Goal: Task Accomplishment & Management: Manage account settings

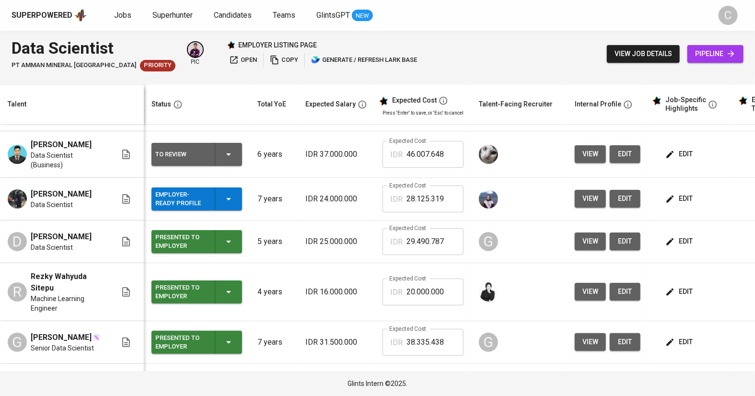
scroll to position [44, 0]
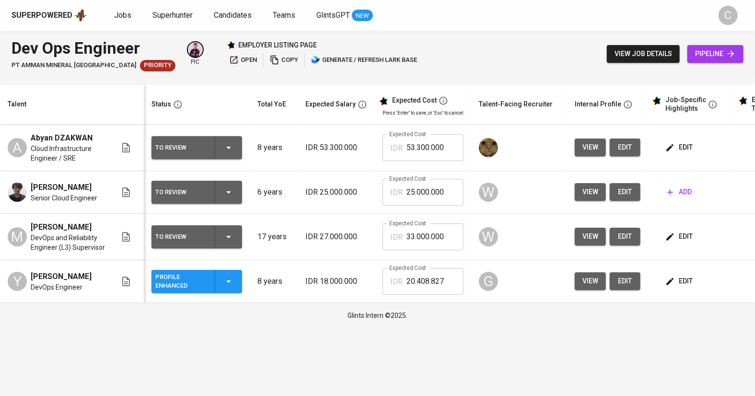
click at [590, 188] on span "view" at bounding box center [590, 192] width 16 height 12
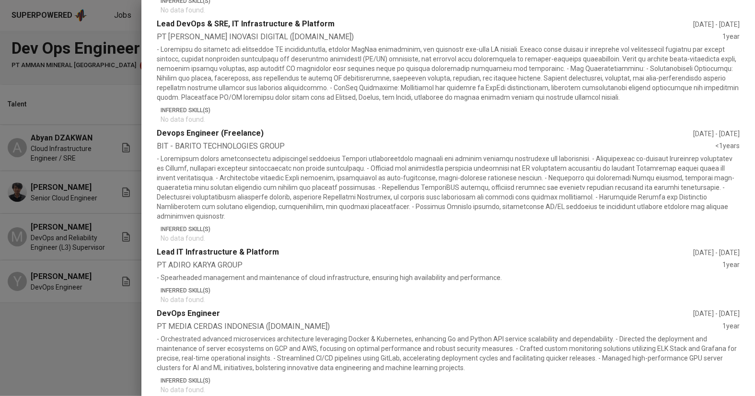
scroll to position [587, 0]
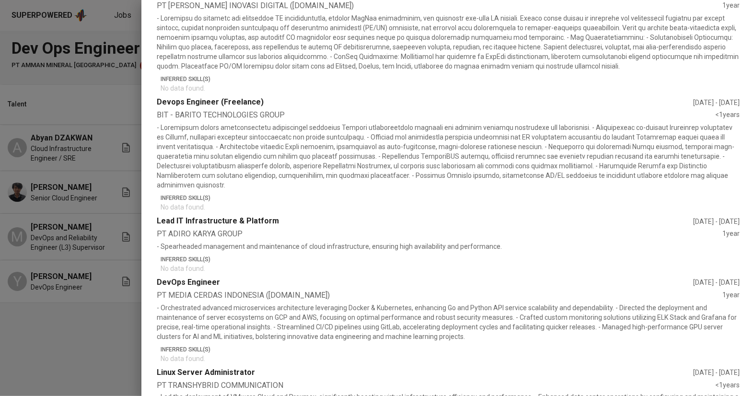
click at [46, 347] on div at bounding box center [377, 198] width 755 height 396
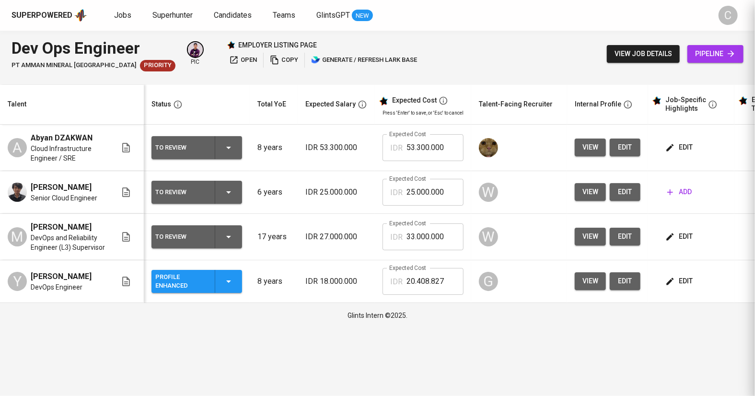
scroll to position [0, 0]
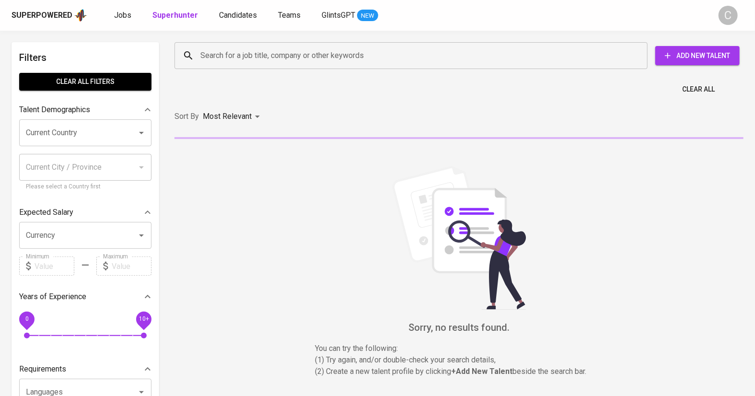
click at [220, 57] on input "Search for a job title, company or other keywords" at bounding box center [413, 55] width 431 height 18
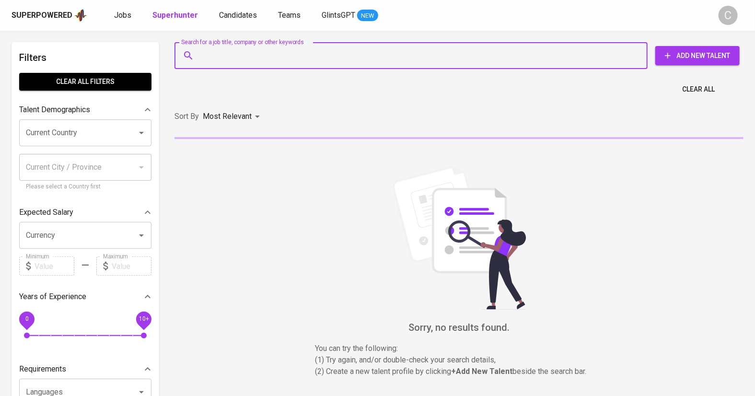
paste input "lysine.skit0w@icloud.com"
type input "lysine.skit0w@icloud.com"
click at [244, 126] on div "Sort By Most Relevant MOST_RELEVANT" at bounding box center [459, 116] width 580 height 29
click at [243, 126] on div "Most Relevant" at bounding box center [233, 117] width 60 height 18
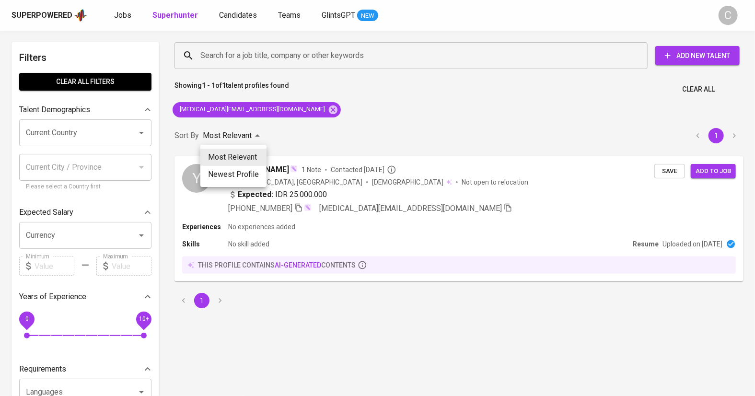
click at [369, 107] on div at bounding box center [377, 198] width 755 height 396
click at [666, 168] on span "Save" at bounding box center [669, 170] width 21 height 11
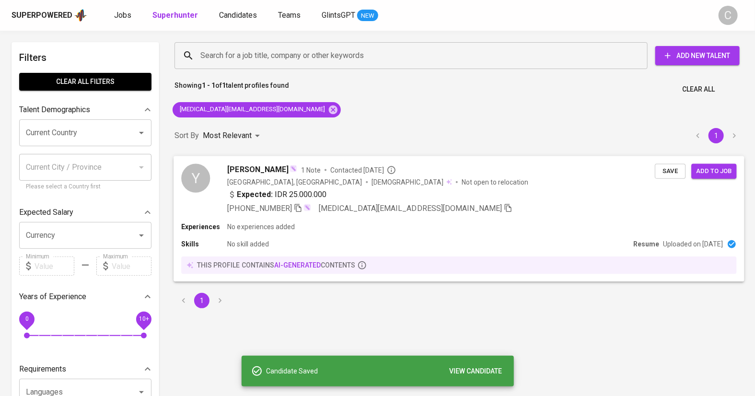
click at [466, 208] on div "+62 878-8413-1995 lysine.skit0w@icloud.com" at bounding box center [442, 208] width 428 height 12
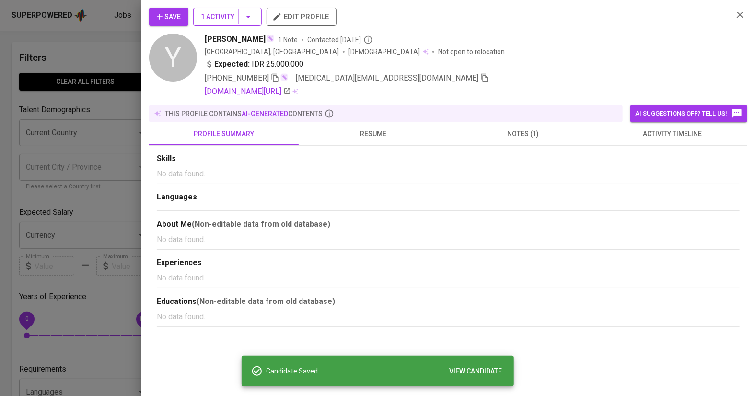
click at [219, 16] on span "1 Activity" at bounding box center [227, 17] width 53 height 12
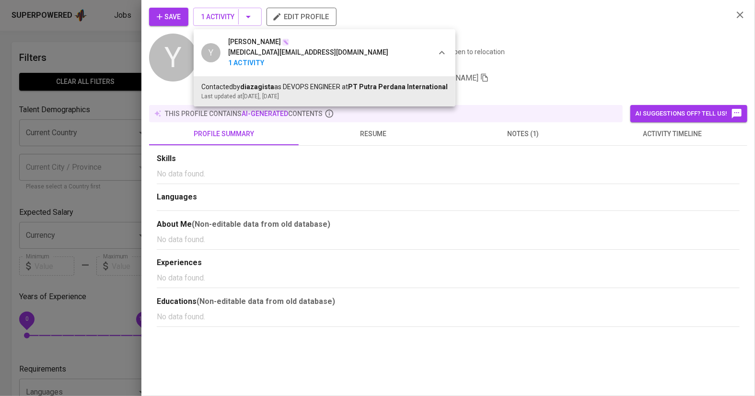
click at [532, 263] on div at bounding box center [377, 198] width 755 height 396
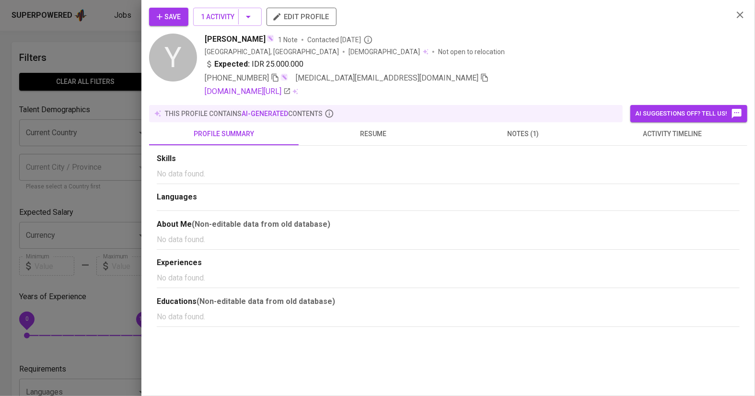
click at [525, 131] on span "notes (1)" at bounding box center [523, 134] width 138 height 12
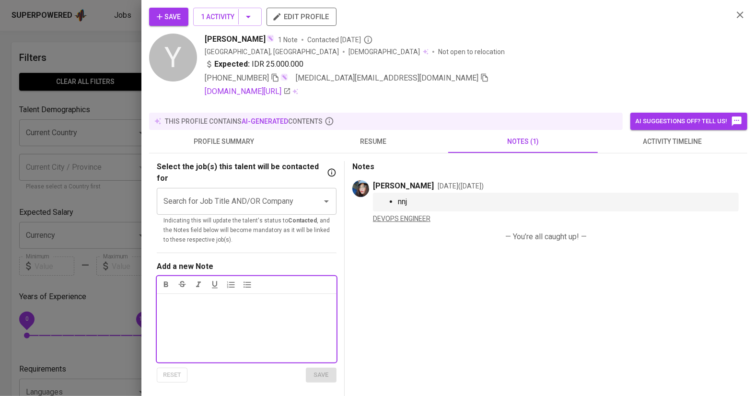
click at [67, 204] on div at bounding box center [377, 198] width 755 height 396
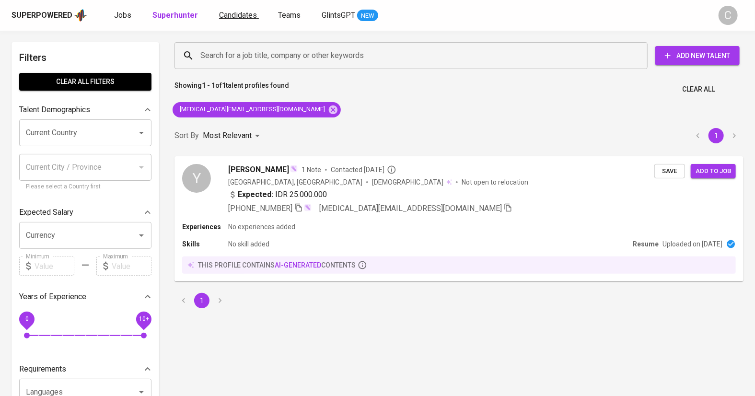
click at [225, 20] on link "Candidates" at bounding box center [239, 16] width 40 height 12
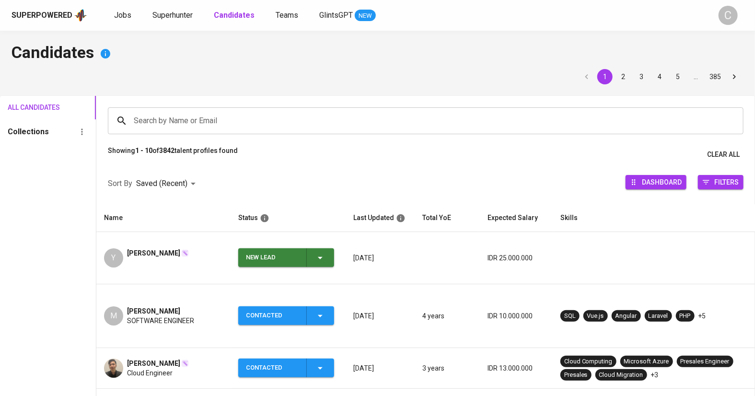
click at [327, 253] on span "New Lead" at bounding box center [286, 257] width 88 height 19
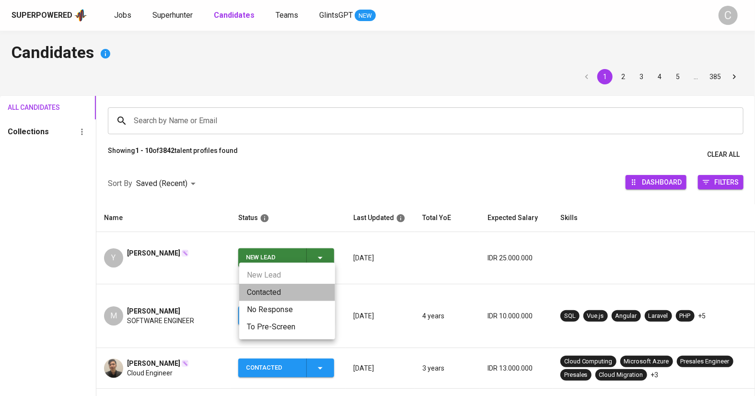
click at [285, 289] on li "Contacted" at bounding box center [287, 292] width 96 height 17
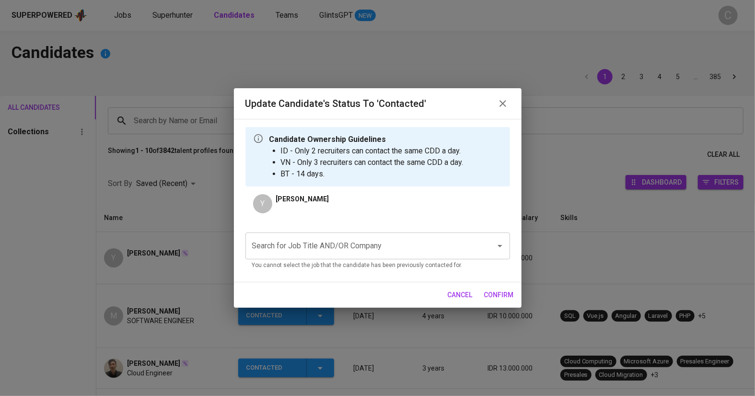
click at [288, 254] on input "Search for Job Title AND/OR Company" at bounding box center [364, 246] width 229 height 18
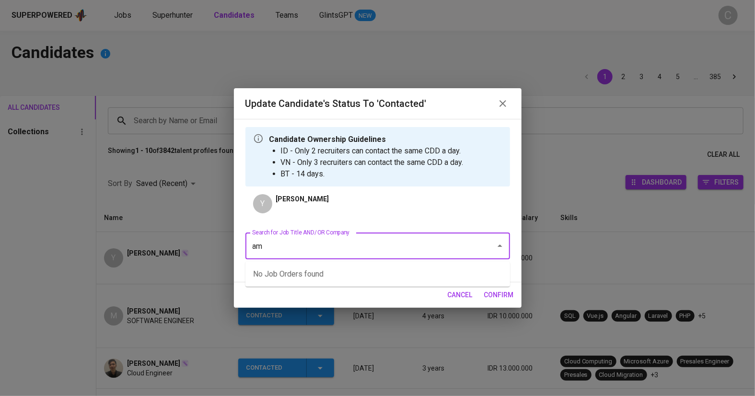
type input "a"
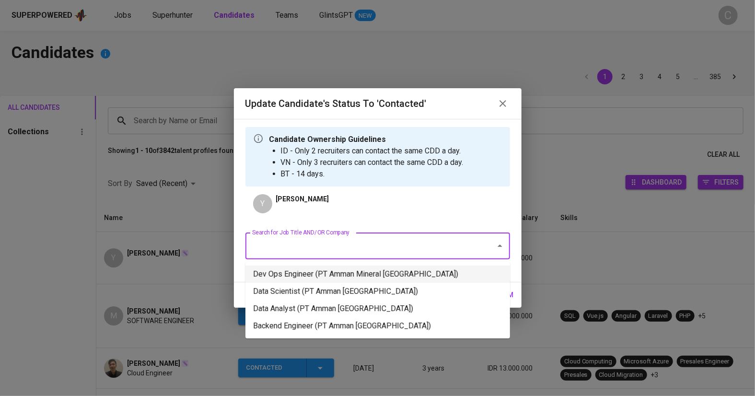
click at [317, 282] on li "Dev Ops Engineer (PT Amman Mineral Nusa Tenggara)" at bounding box center [377, 274] width 265 height 17
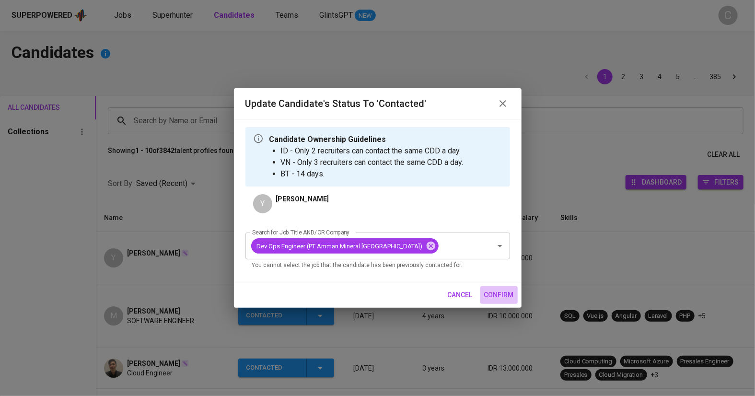
click at [500, 299] on span "confirm" at bounding box center [499, 295] width 30 height 12
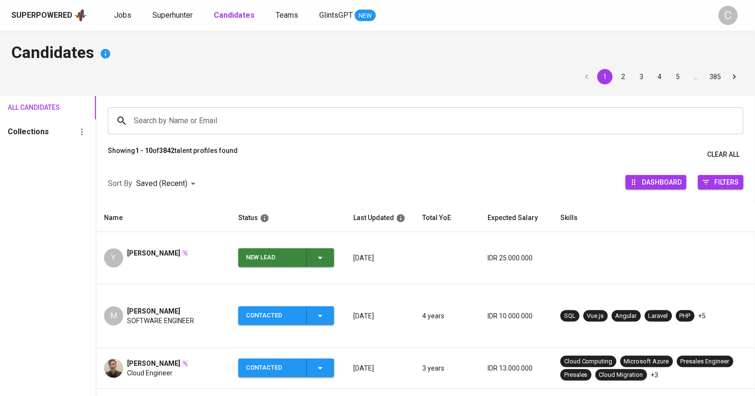
click at [203, 117] on input "Search by Name or Email" at bounding box center [427, 121] width 593 height 18
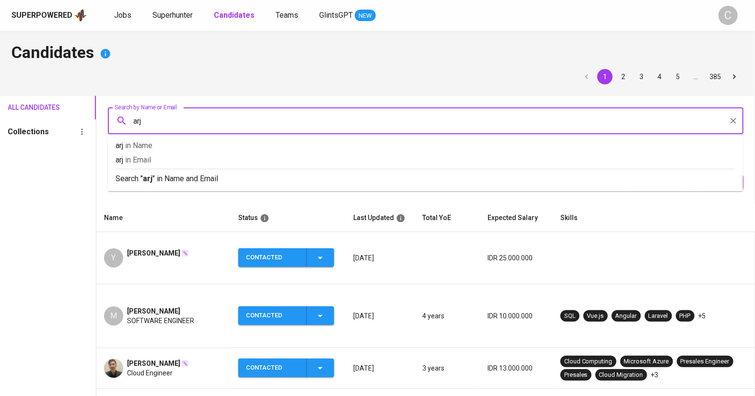
type input "arji"
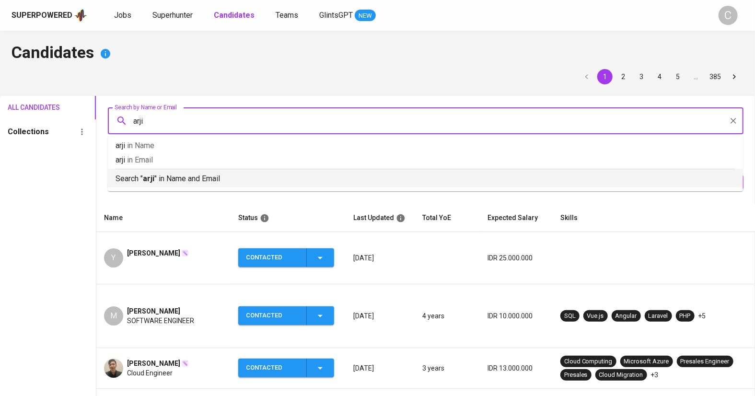
click at [207, 187] on li "Search " arji " in Name and Email" at bounding box center [425, 178] width 635 height 19
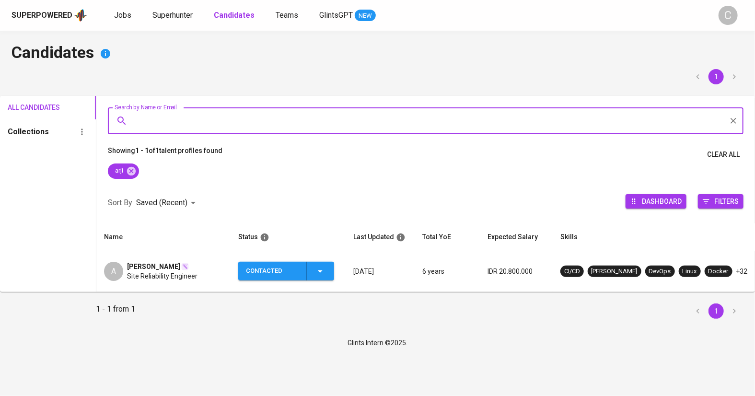
click at [317, 277] on icon "button" at bounding box center [320, 272] width 12 height 12
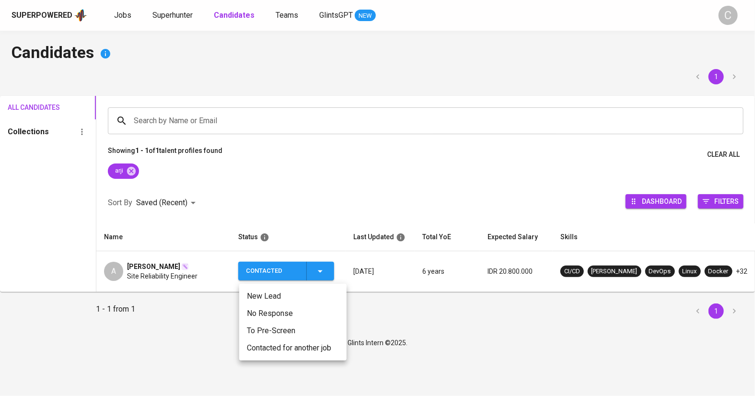
click at [280, 341] on li "Contacted for another job" at bounding box center [292, 347] width 107 height 17
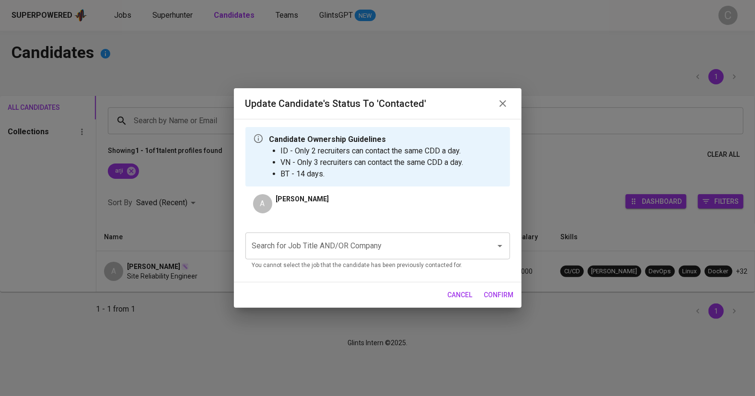
click at [320, 248] on input "Search for Job Title AND/OR Company" at bounding box center [364, 246] width 229 height 18
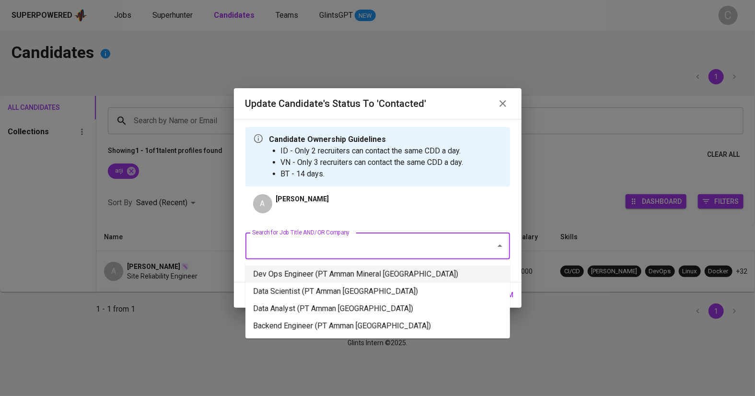
click at [316, 276] on li "Dev Ops Engineer (PT Amman Mineral Nusa Tenggara)" at bounding box center [377, 274] width 265 height 17
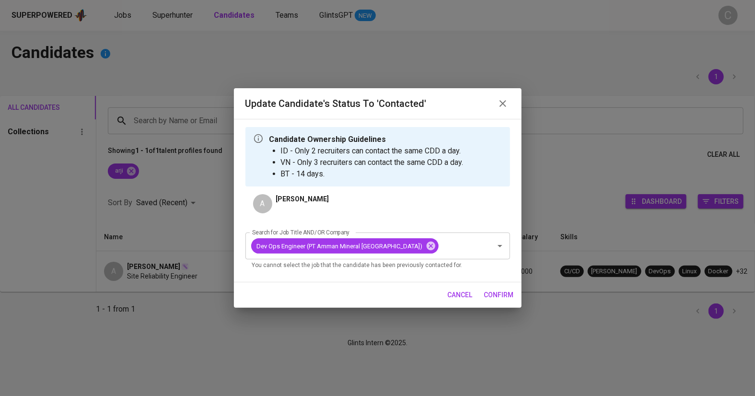
click at [504, 292] on span "confirm" at bounding box center [499, 295] width 30 height 12
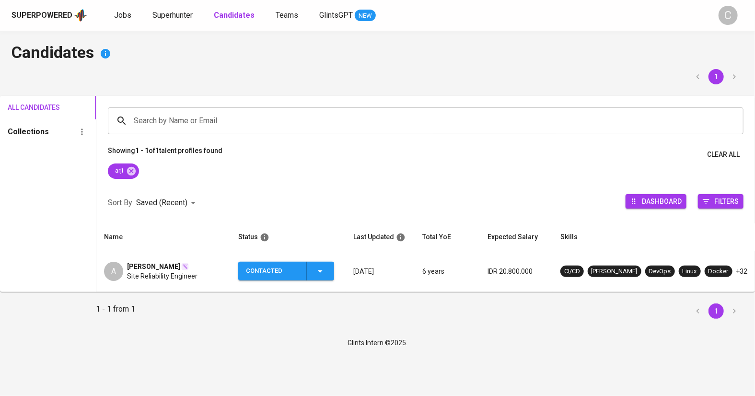
click at [139, 173] on div "arji" at bounding box center [425, 172] width 659 height 19
click at [192, 118] on input "Search by Name or Email" at bounding box center [427, 121] width 593 height 18
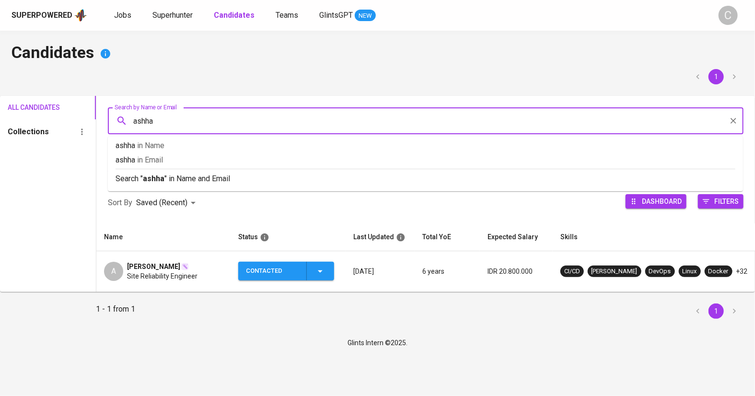
type input "ashhab"
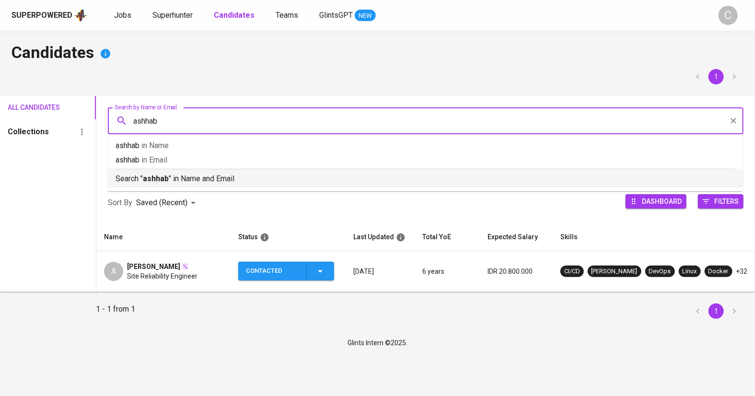
click at [223, 185] on li "Search " ashhab " in Name and Email" at bounding box center [425, 178] width 635 height 19
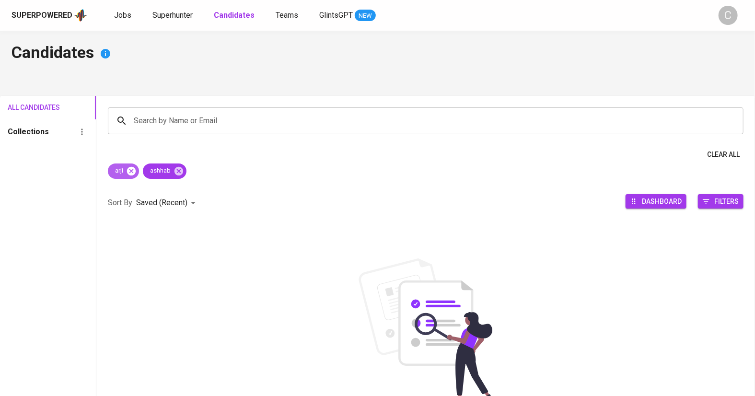
click at [128, 174] on icon at bounding box center [131, 171] width 11 height 11
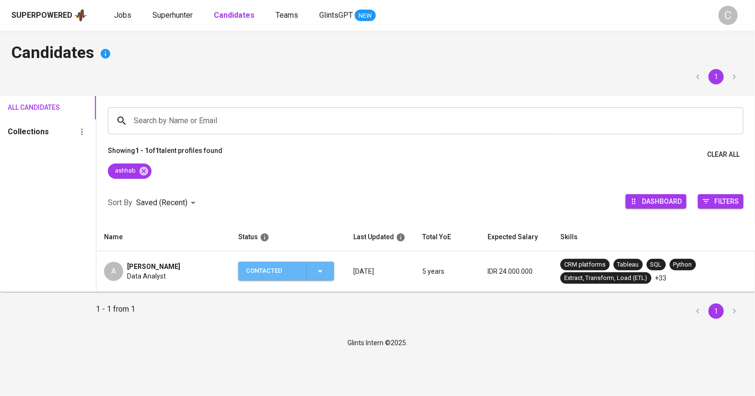
click at [323, 276] on icon "button" at bounding box center [320, 272] width 12 height 12
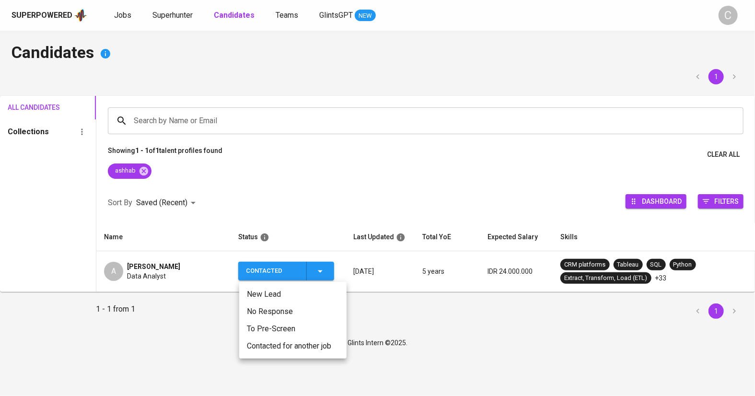
click at [283, 343] on li "Contacted for another job" at bounding box center [292, 345] width 107 height 17
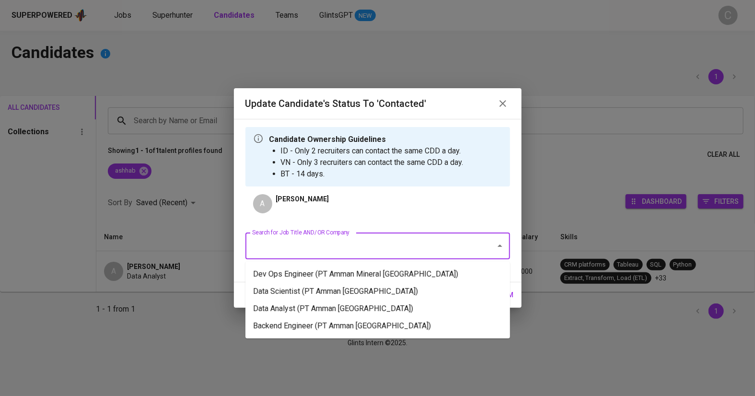
click at [327, 243] on input "Search for Job Title AND/OR Company" at bounding box center [364, 246] width 229 height 18
click at [326, 303] on li "Data Analyst (PT Amman Mineral Nusa Tenggara)" at bounding box center [377, 308] width 265 height 17
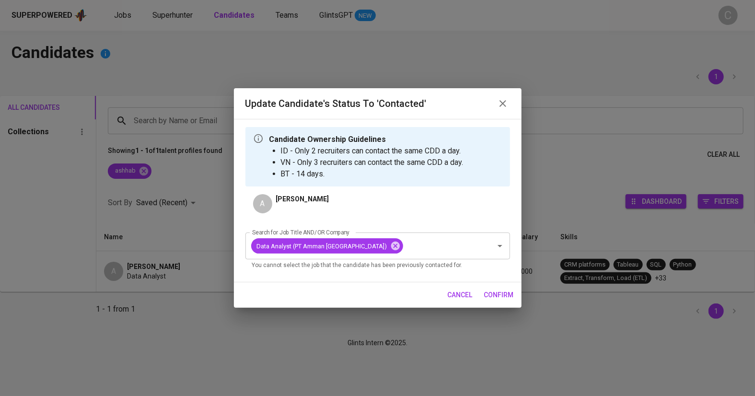
click at [505, 294] on span "confirm" at bounding box center [499, 295] width 30 height 12
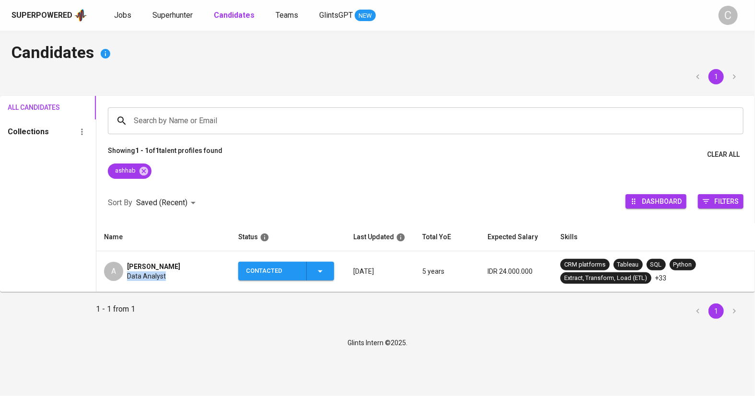
click at [189, 271] on div "A Ashhab Karami Data Analyst" at bounding box center [163, 271] width 119 height 19
click at [179, 266] on div "A Ashhab Karami Data Analyst" at bounding box center [163, 271] width 119 height 19
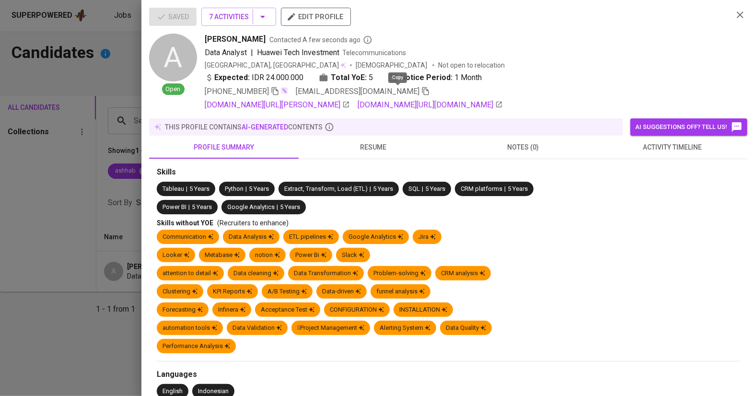
click at [421, 92] on icon "button" at bounding box center [425, 91] width 9 height 9
click at [263, 20] on icon "button" at bounding box center [263, 17] width 12 height 12
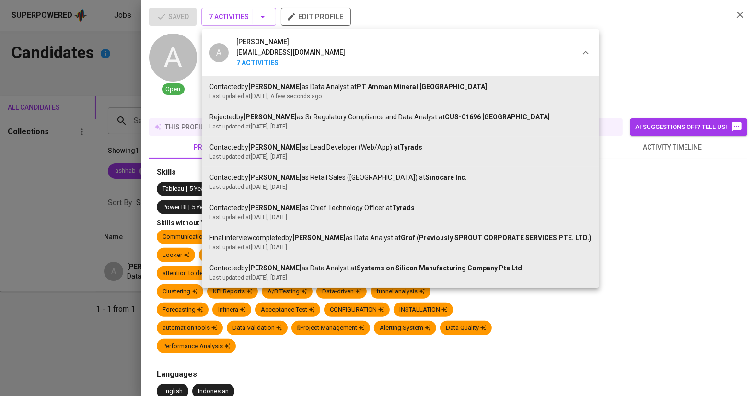
click at [30, 271] on div at bounding box center [377, 198] width 755 height 396
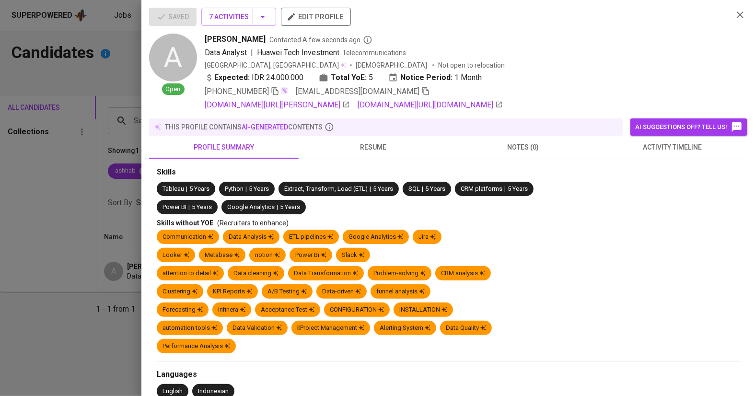
click at [57, 183] on div at bounding box center [377, 198] width 755 height 396
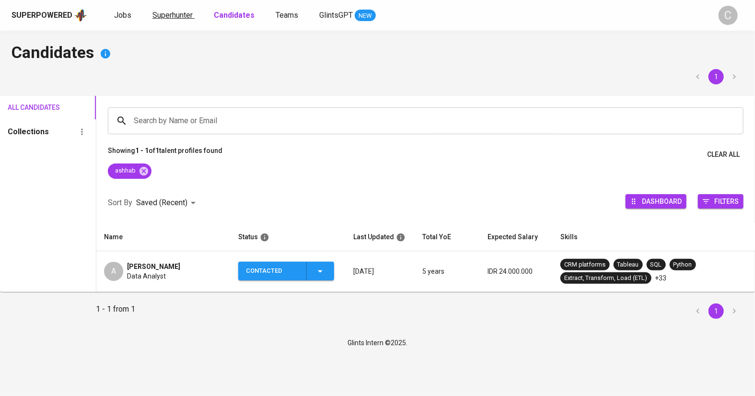
click at [165, 17] on span "Superhunter" at bounding box center [172, 15] width 40 height 9
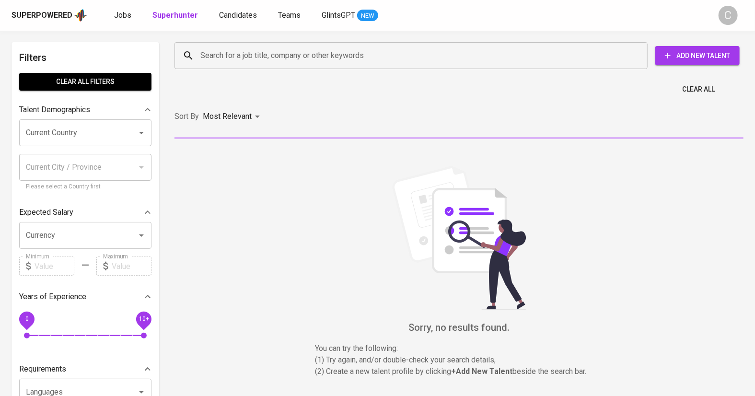
click at [240, 56] on input "Search for a job title, company or other keywords" at bounding box center [413, 55] width 431 height 18
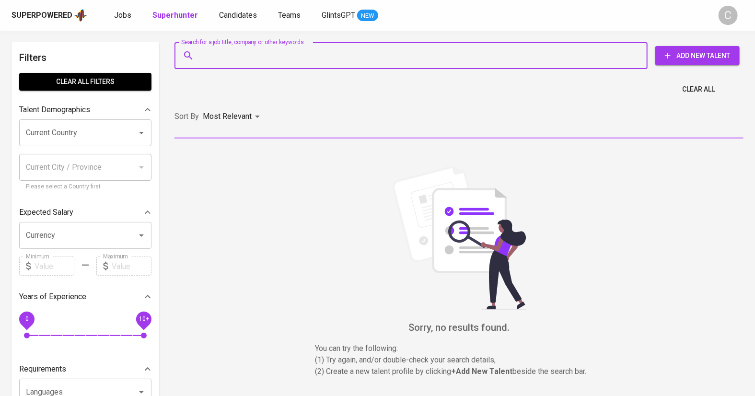
paste input "ashhab.karami@gmail.com"
type input "ashhab.karami@gmail.com"
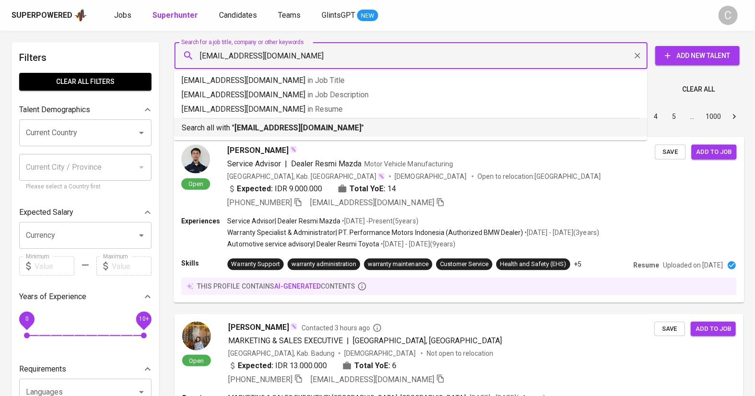
click at [332, 128] on p "Search all with " ashhab.karami@gmail.com "" at bounding box center [411, 128] width 458 height 12
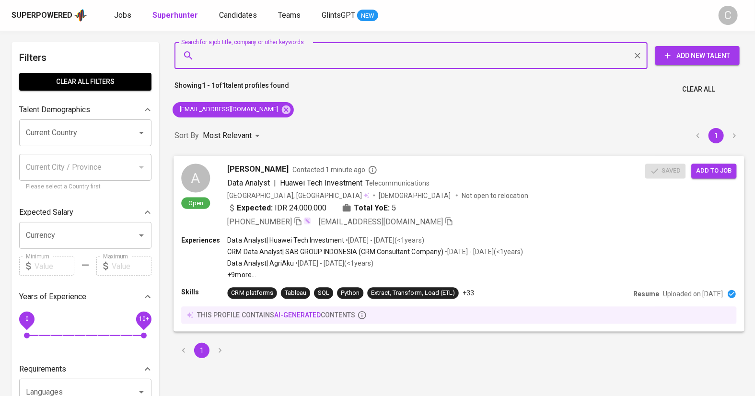
click at [726, 165] on span "Add to job" at bounding box center [713, 170] width 35 height 11
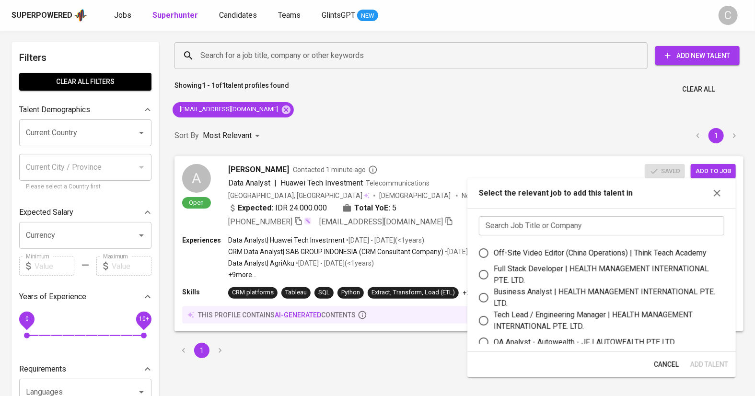
click at [583, 225] on input "text" at bounding box center [601, 225] width 245 height 19
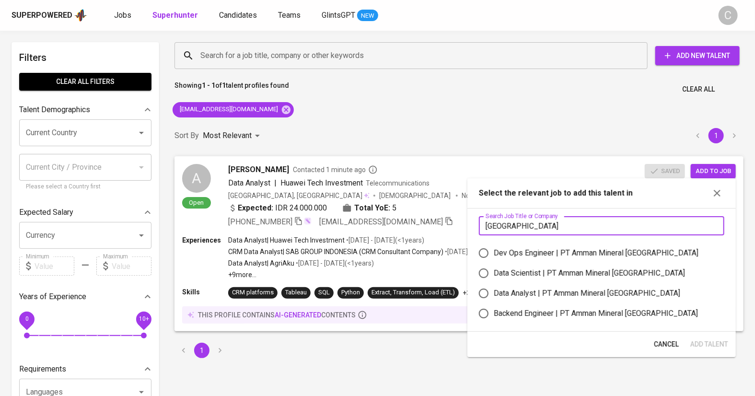
type input "amman"
click at [520, 292] on div "Data Analyst | PT Amman Mineral Nusa Tenggara" at bounding box center [587, 294] width 186 height 12
click at [494, 292] on input "Data Analyst | PT Amman Mineral Nusa Tenggara" at bounding box center [484, 293] width 20 height 20
radio input "true"
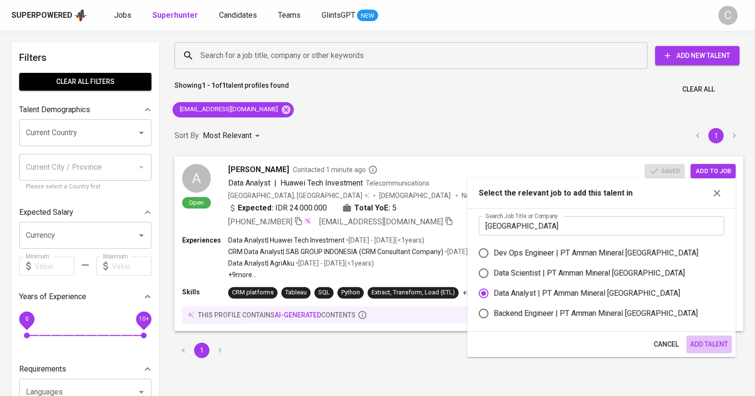
click at [707, 345] on span "Add Talent" at bounding box center [709, 344] width 38 height 12
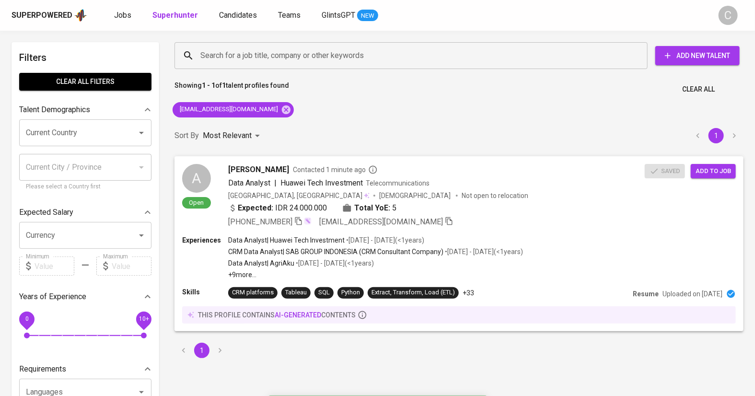
click at [233, 22] on div "Superpowered Jobs Superhunter Candidates Teams GlintsGPT NEW" at bounding box center [362, 15] width 701 height 14
click at [231, 13] on span "Candidates" at bounding box center [238, 15] width 38 height 9
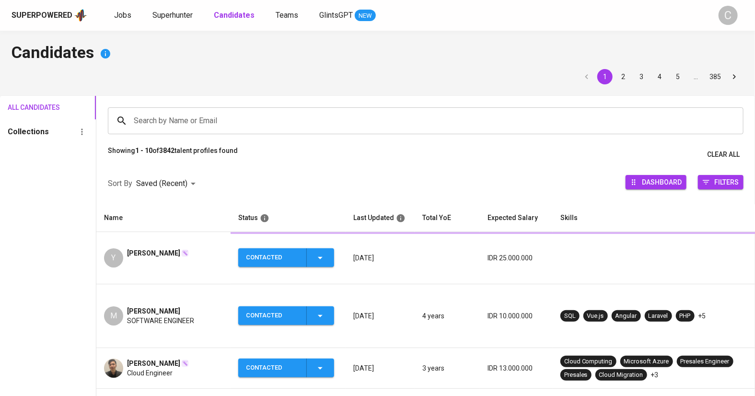
click at [201, 124] on input "Search by Name or Email" at bounding box center [427, 121] width 593 height 18
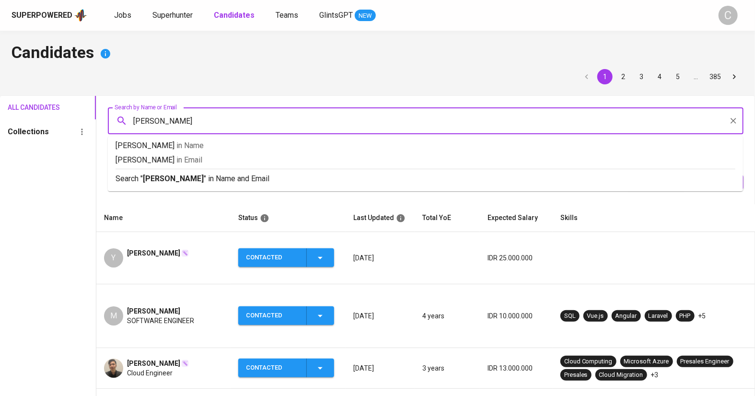
type input "adi pradana"
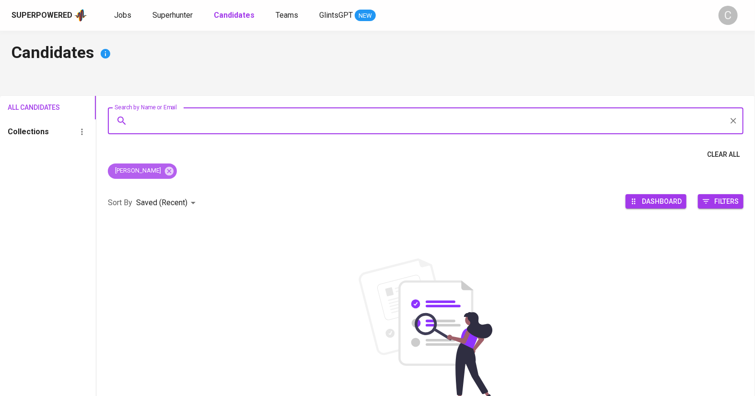
click at [158, 177] on div "adi pradana" at bounding box center [142, 170] width 69 height 15
click at [165, 120] on input "Search by Name or Email" at bounding box center [427, 121] width 593 height 18
type input "adi"
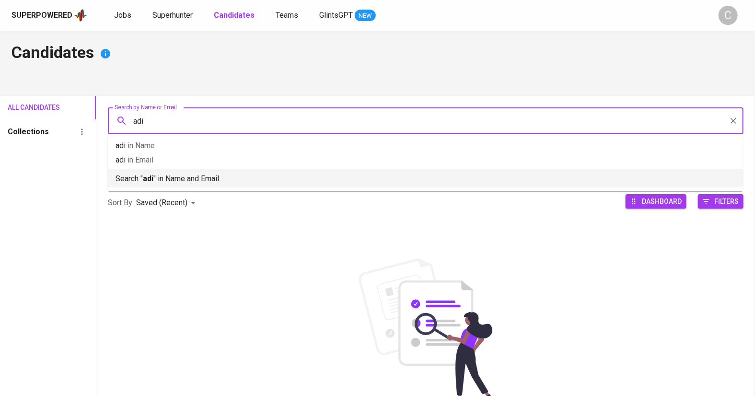
click at [212, 181] on p "Search " adi " in Name and Email" at bounding box center [426, 179] width 620 height 12
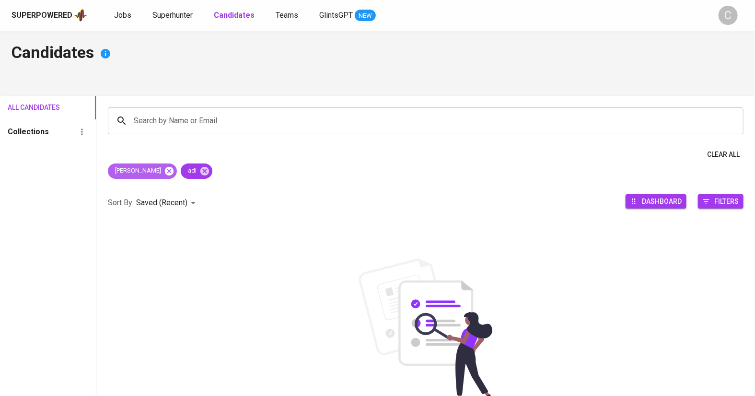
click at [165, 169] on icon at bounding box center [169, 170] width 9 height 9
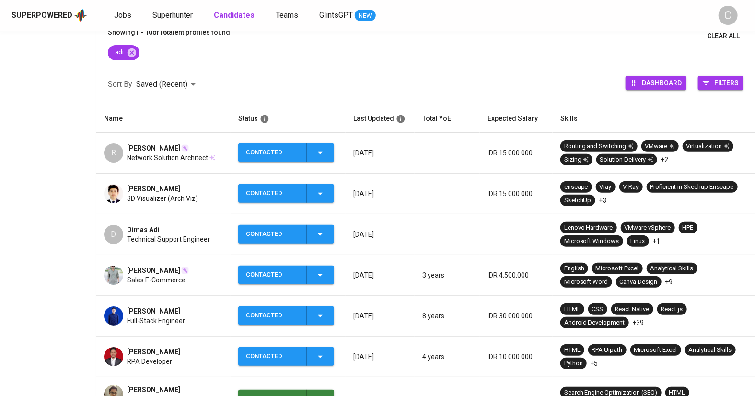
scroll to position [123, 0]
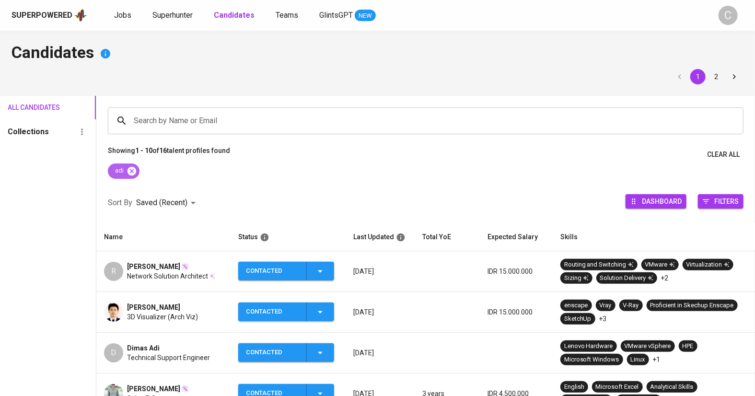
click at [133, 172] on icon at bounding box center [131, 170] width 9 height 9
click at [162, 124] on input "Search by Name or Email" at bounding box center [427, 121] width 593 height 18
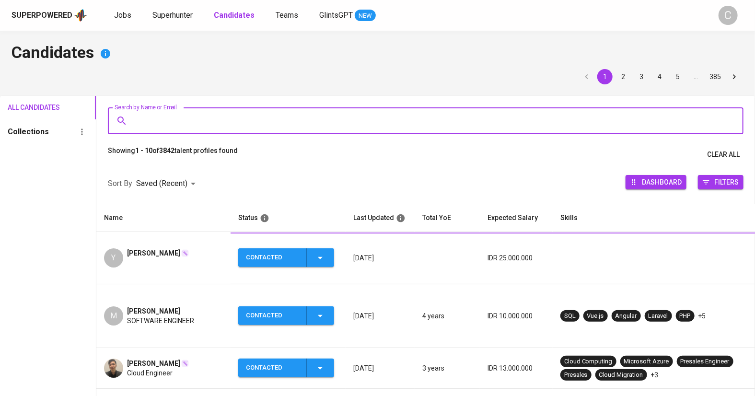
paste input "adi.pradana14@gmail.com"
type input "adi.pradana14@gmail.com"
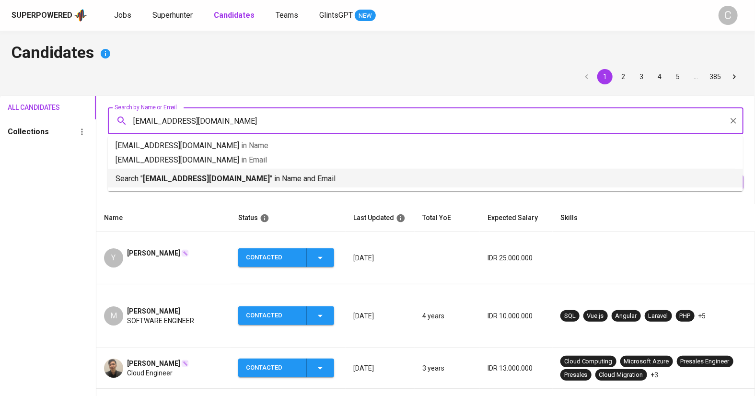
click at [224, 184] on p "Search " adi.pradana14@gmail.com " in Name and Email" at bounding box center [426, 179] width 620 height 12
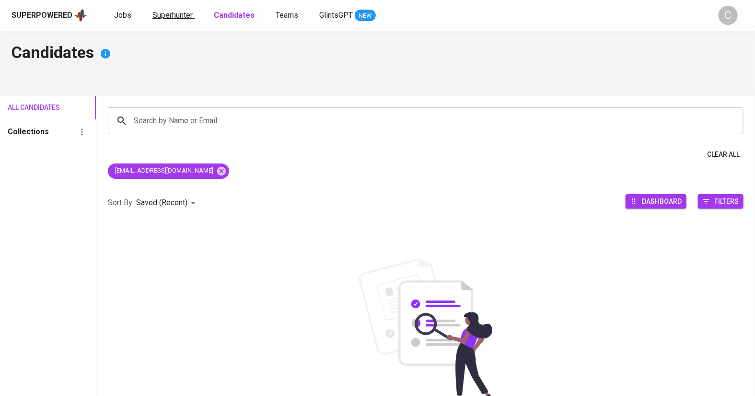
click at [152, 10] on link "Superhunter" at bounding box center [173, 16] width 42 height 12
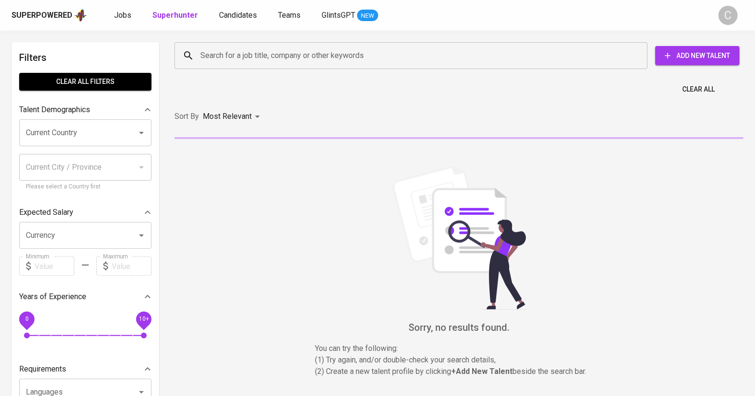
click at [239, 52] on input "Search for a job title, company or other keywords" at bounding box center [413, 55] width 431 height 18
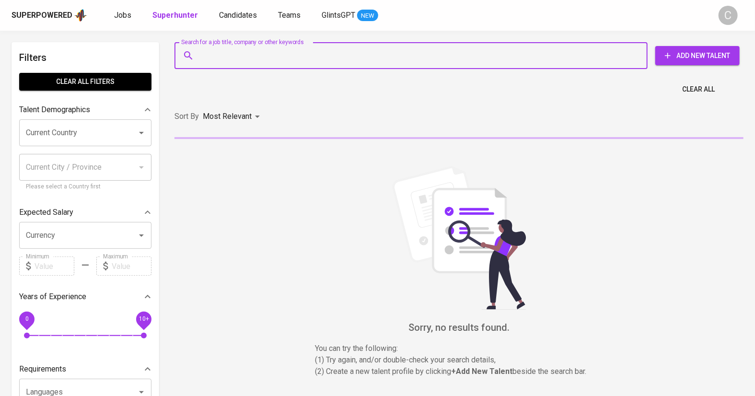
paste input "adi.pradana14@gmail.com"
type input "adi.pradana14@gmail.com"
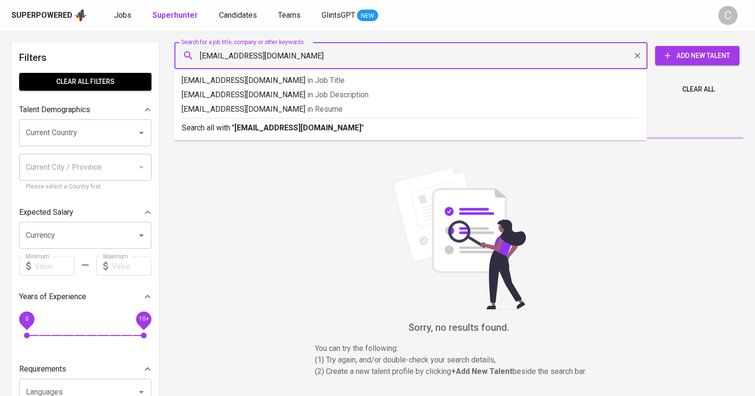
click at [302, 132] on p "Search all with " adi.pradana14@gmail.com "" at bounding box center [411, 128] width 458 height 12
click at [263, 131] on div "Sort By Most Relevant MOST_RELEVANT" at bounding box center [459, 116] width 580 height 29
click at [266, 130] on div "Sort By Most Relevant MOST_RELEVANT" at bounding box center [459, 116] width 580 height 29
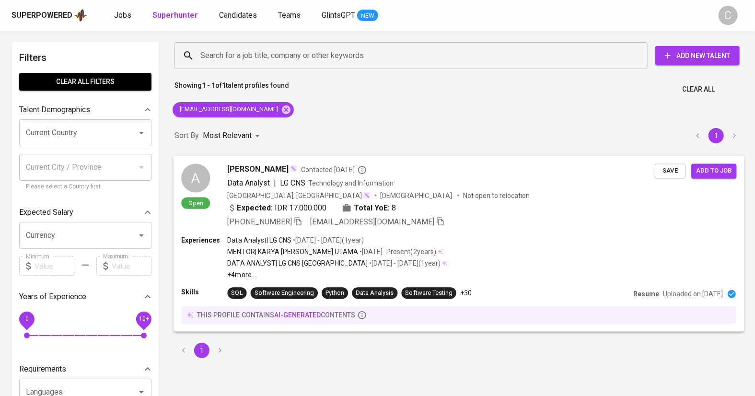
click at [670, 174] on span "Save" at bounding box center [669, 170] width 21 height 11
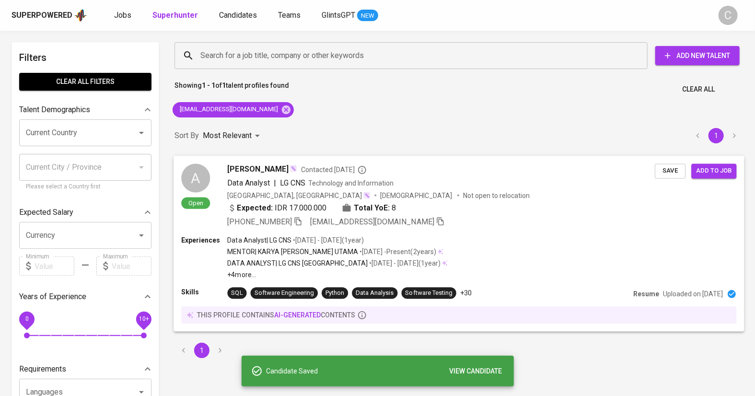
click at [716, 171] on span "Add to job" at bounding box center [713, 170] width 35 height 11
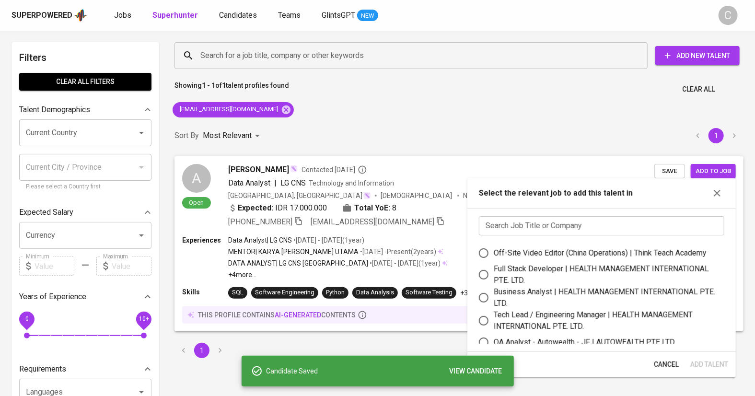
click at [580, 225] on input "text" at bounding box center [601, 225] width 245 height 19
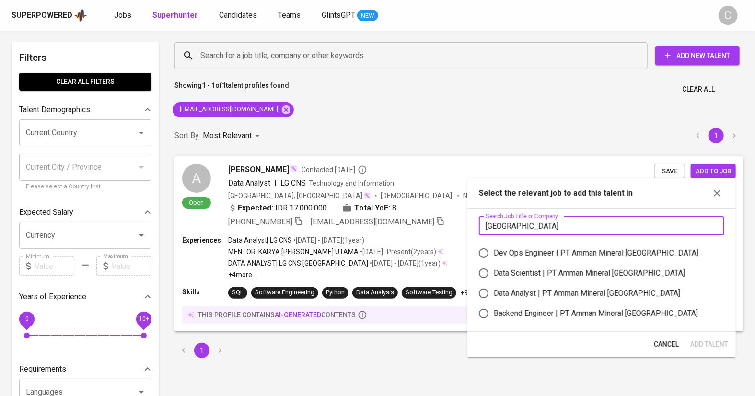
type input "amman"
click at [610, 266] on label "Data Scientist | PT Amman Mineral Nusa Tenggara" at bounding box center [595, 273] width 243 height 20
click at [494, 266] on input "Data Scientist | PT Amman Mineral Nusa Tenggara" at bounding box center [484, 273] width 20 height 20
radio input "true"
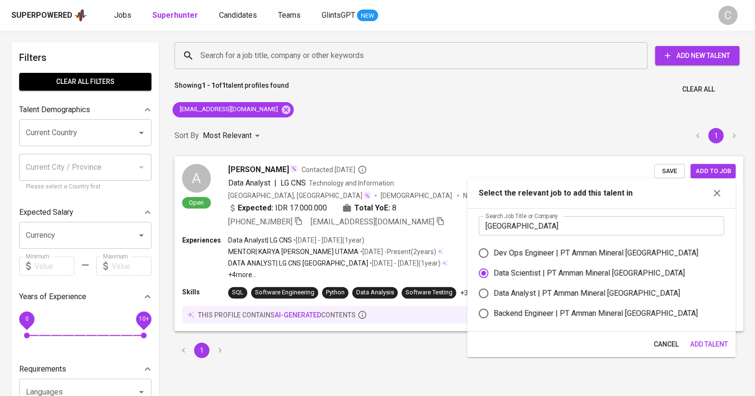
click at [701, 343] on span "Add Talent" at bounding box center [709, 344] width 38 height 12
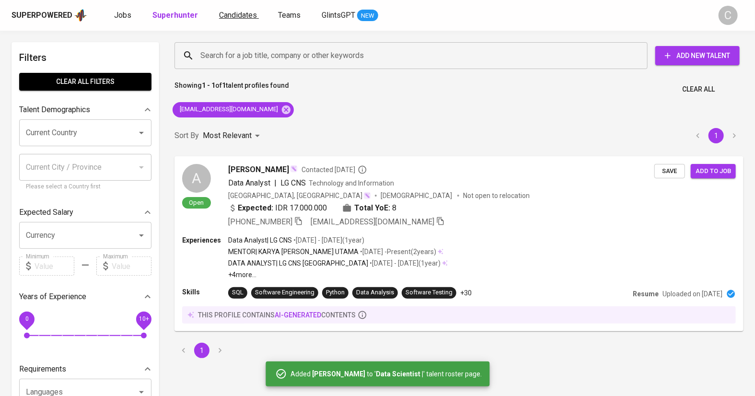
click at [230, 19] on span "Candidates" at bounding box center [238, 15] width 38 height 9
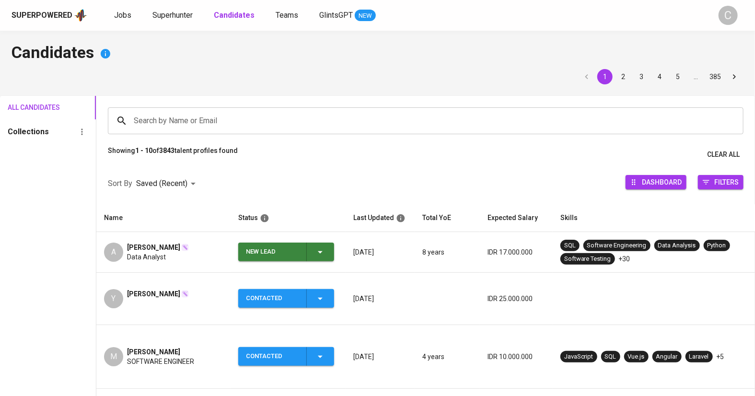
click at [325, 258] on div "New Lead" at bounding box center [286, 252] width 80 height 19
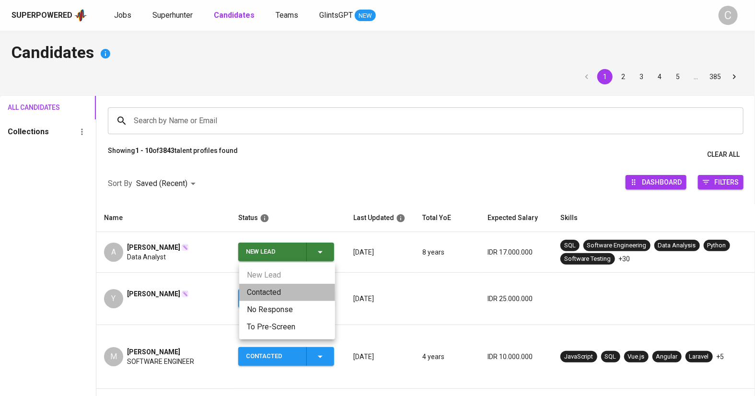
click at [284, 289] on li "Contacted" at bounding box center [287, 292] width 96 height 17
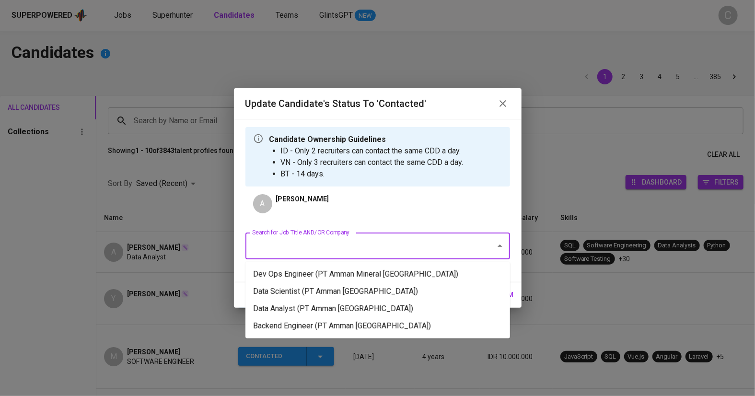
click at [326, 243] on input "Search for Job Title AND/OR Company" at bounding box center [364, 246] width 229 height 18
click at [324, 287] on li "Data Scientist (PT Amman Mineral Nusa Tenggara)" at bounding box center [377, 291] width 265 height 17
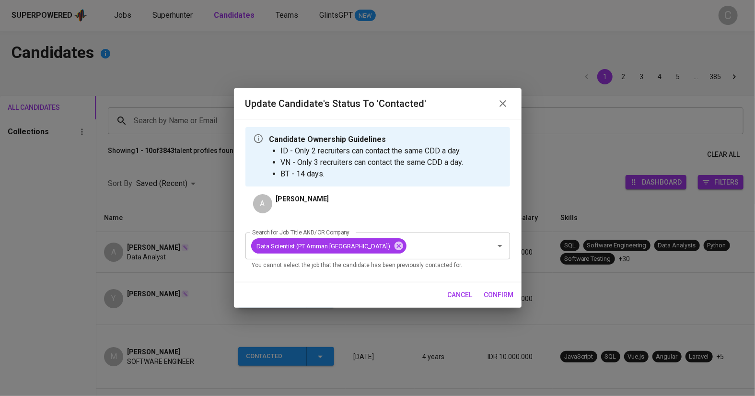
click at [491, 293] on span "confirm" at bounding box center [499, 295] width 30 height 12
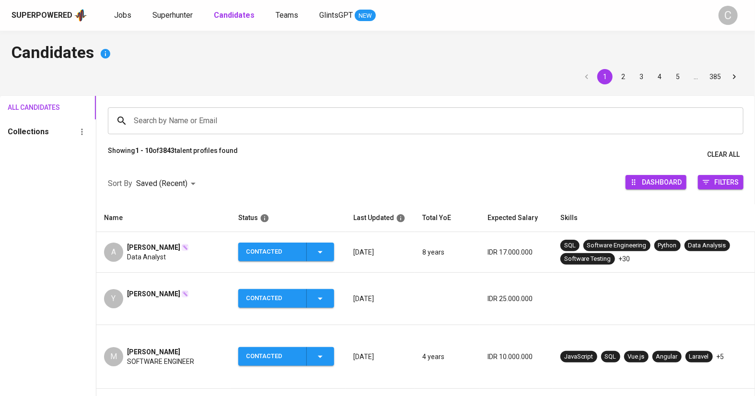
click at [231, 117] on input "Search by Name or Email" at bounding box center [427, 121] width 593 height 18
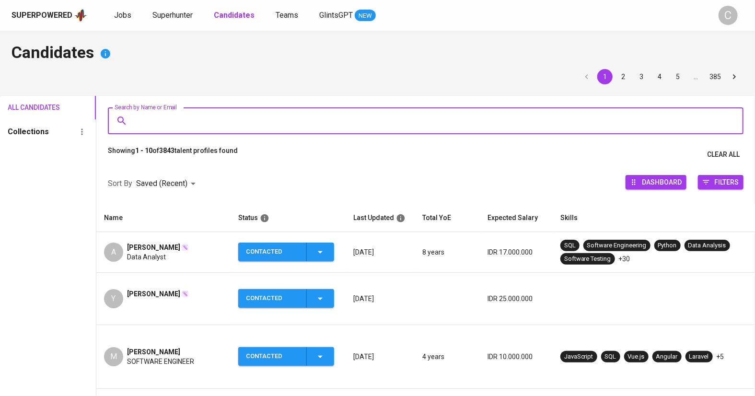
paste input "haekalyusril15@gmail.com"
type input "haekalyusril15@gmail.com"
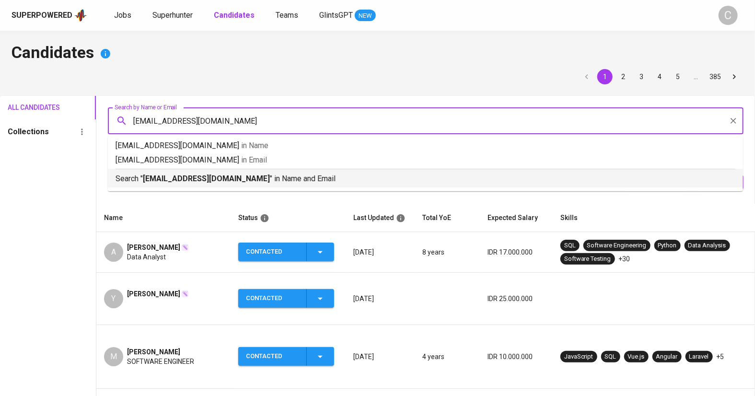
click at [201, 186] on li "Search " haekalyusril15@gmail.com " in Name and Email" at bounding box center [425, 178] width 635 height 19
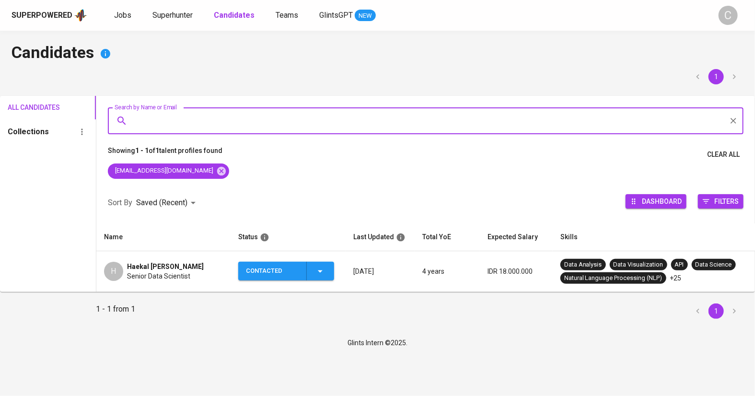
click at [329, 285] on td "Contacted" at bounding box center [288, 271] width 115 height 41
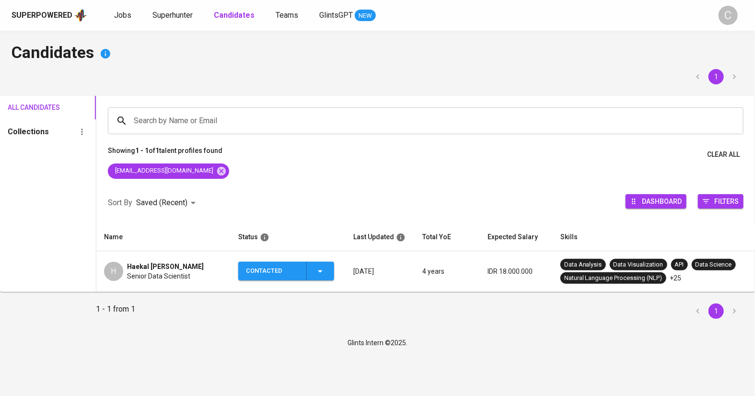
click at [321, 266] on icon "button" at bounding box center [320, 272] width 12 height 12
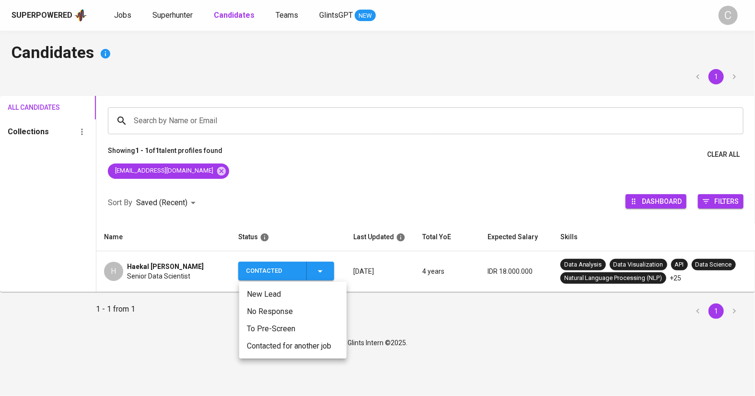
click at [282, 344] on li "Contacted for another job" at bounding box center [292, 345] width 107 height 17
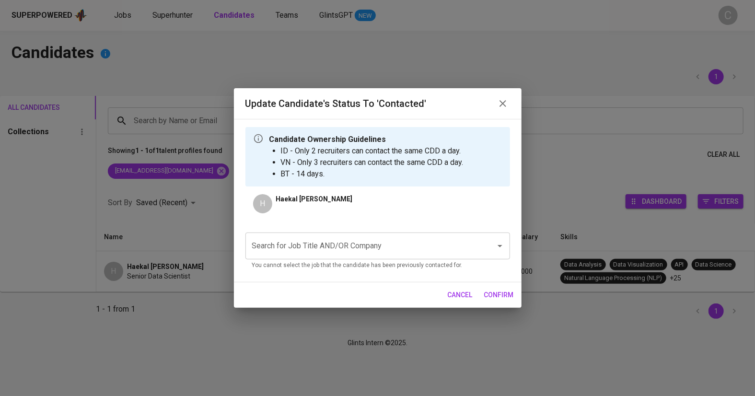
click at [303, 245] on input "Search for Job Title AND/OR Company" at bounding box center [364, 246] width 229 height 18
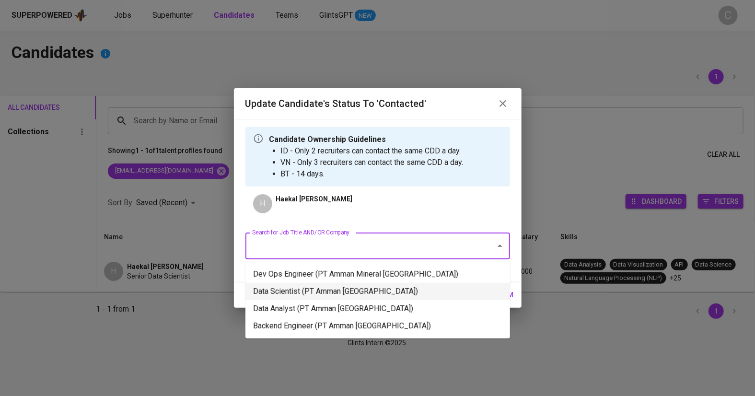
click at [310, 290] on li "Data Scientist (PT Amman Mineral Nusa Tenggara)" at bounding box center [377, 291] width 265 height 17
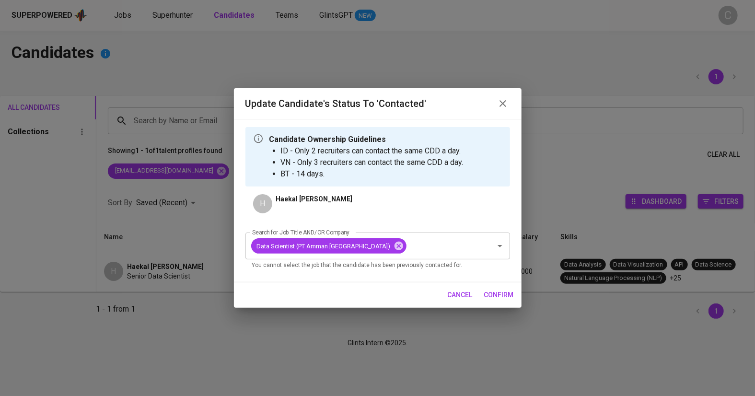
click at [494, 293] on span "confirm" at bounding box center [499, 295] width 30 height 12
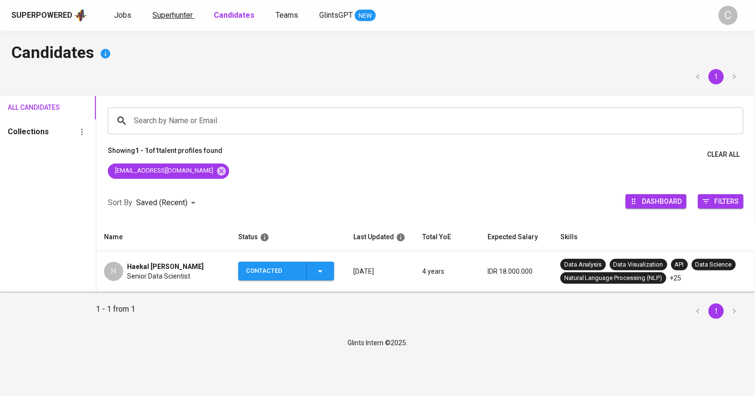
click at [171, 11] on span "Superhunter" at bounding box center [172, 15] width 40 height 9
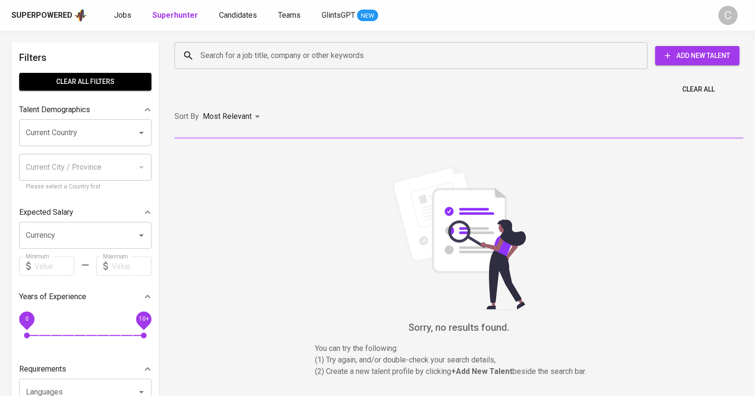
click at [259, 53] on input "Search for a job title, company or other keywords" at bounding box center [413, 55] width 431 height 18
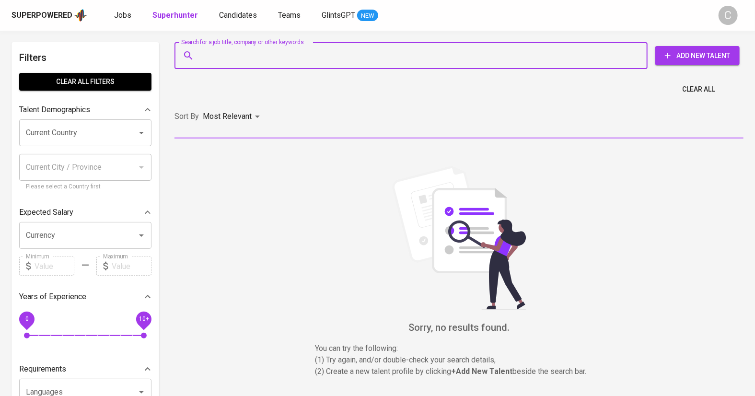
paste input "haekalyusril15@gmail.com"
type input "haekalyusril15@gmail.com"
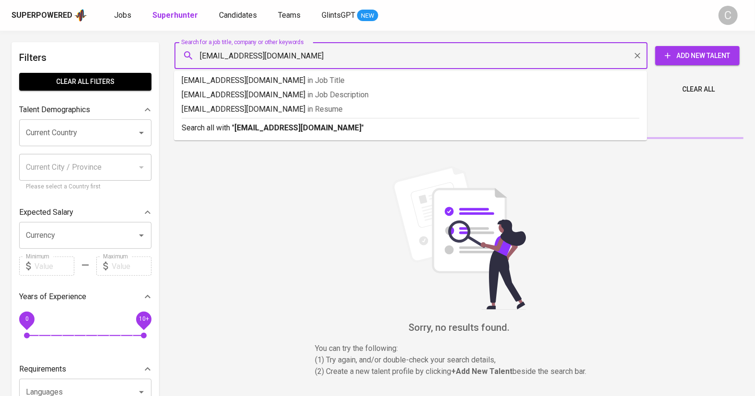
click at [287, 128] on b "haekalyusril15@gmail.com" at bounding box center [297, 127] width 127 height 9
click at [277, 124] on div "Sort By Most Relevant MOST_RELEVANT" at bounding box center [459, 116] width 580 height 29
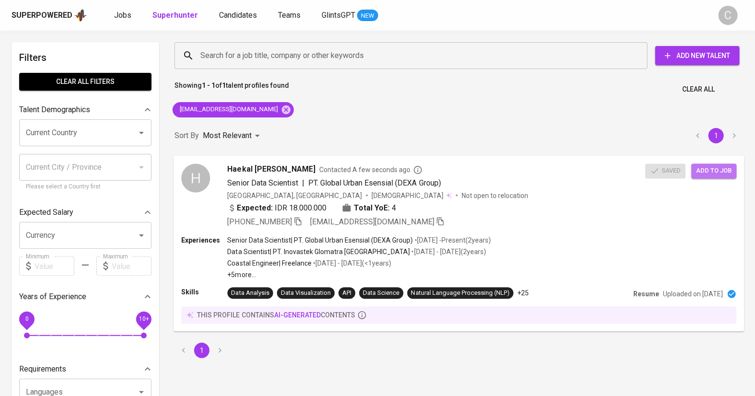
click at [716, 167] on span "Add to job" at bounding box center [713, 170] width 35 height 11
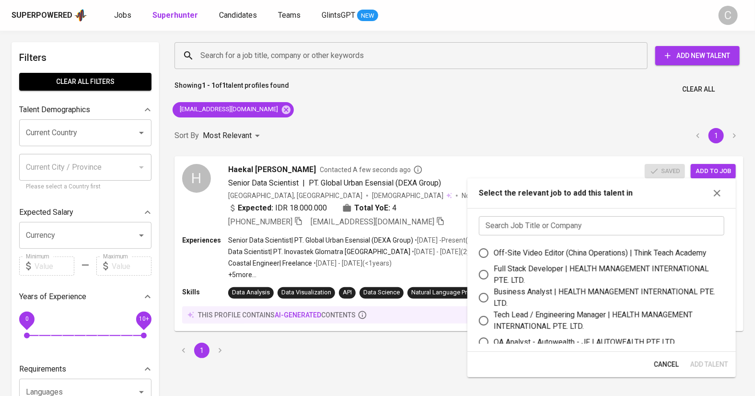
click at [536, 214] on div "Search Job Title or Company Search Job Title or Company Off-Site Video Editor (…" at bounding box center [601, 280] width 268 height 144
click at [541, 228] on input "text" at bounding box center [601, 225] width 245 height 19
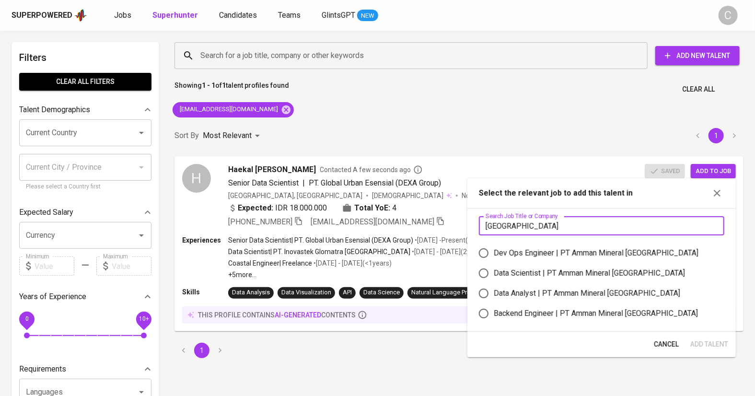
type input "[GEOGRAPHIC_DATA]"
click at [522, 266] on label "Data Scientist | PT Amman Mineral [GEOGRAPHIC_DATA]" at bounding box center [595, 273] width 243 height 20
click at [494, 266] on input "Data Scientist | PT Amman Mineral [GEOGRAPHIC_DATA]" at bounding box center [484, 273] width 20 height 20
radio input "true"
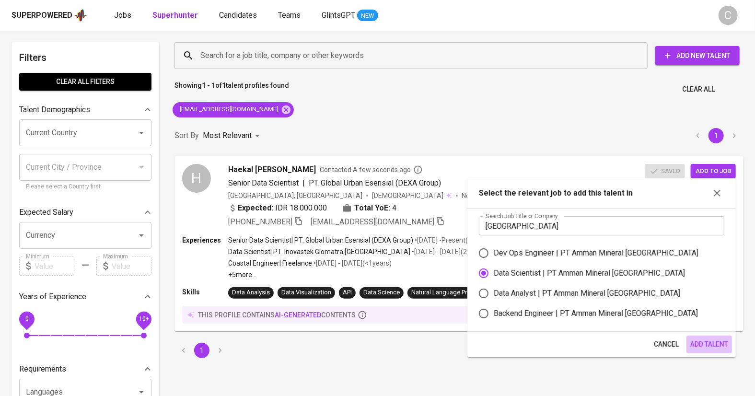
click at [707, 349] on button "Add Talent" at bounding box center [709, 344] width 46 height 18
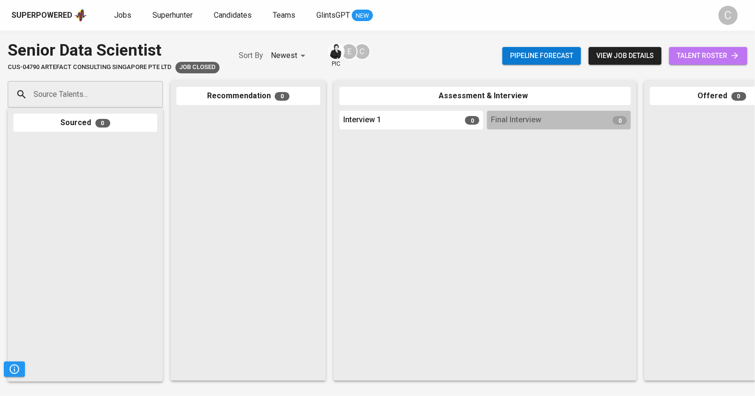
click at [703, 54] on span "talent roster" at bounding box center [708, 56] width 63 height 12
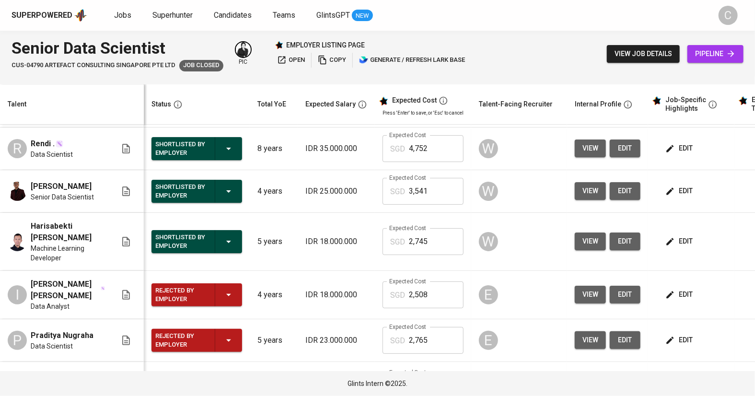
scroll to position [61, 0]
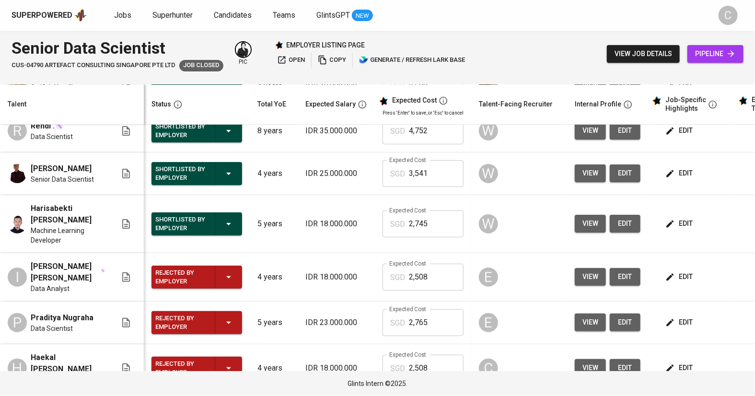
click at [709, 58] on span "pipeline" at bounding box center [715, 54] width 41 height 12
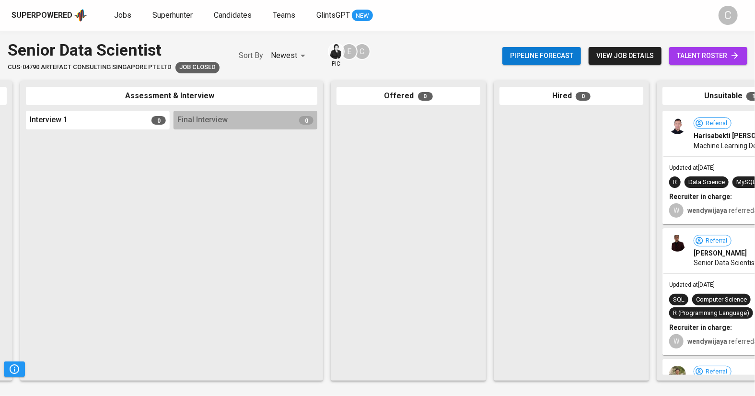
scroll to position [0, 355]
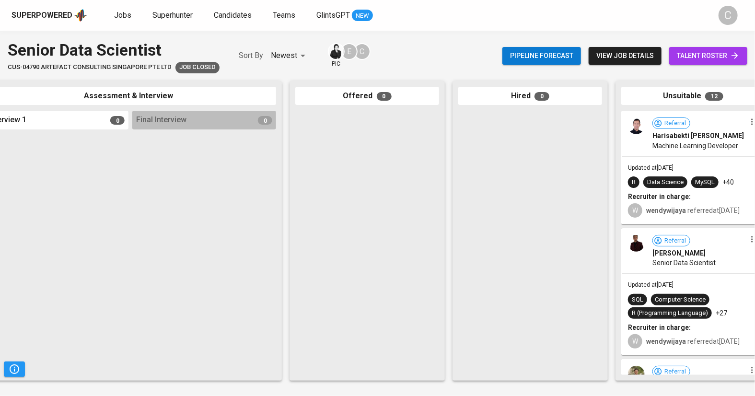
click at [709, 62] on link "talent roster" at bounding box center [708, 56] width 78 height 18
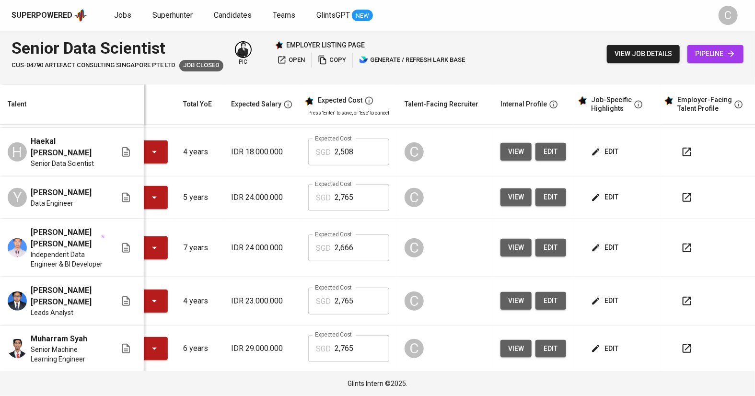
scroll to position [0, 65]
click at [682, 382] on button "button" at bounding box center [686, 393] width 23 height 23
click at [602, 387] on span "edit" at bounding box center [605, 393] width 25 height 12
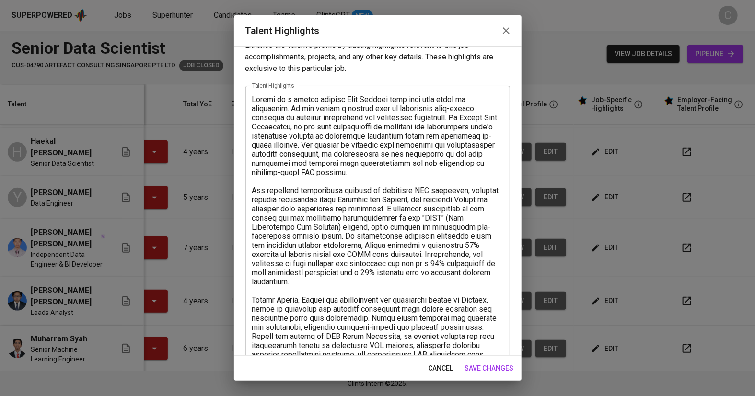
scroll to position [171, 0]
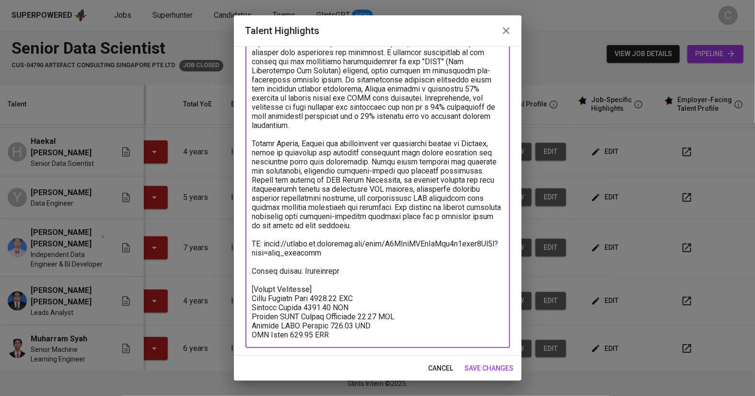
drag, startPoint x: 344, startPoint y: 243, endPoint x: 268, endPoint y: 237, distance: 76.0
click at [268, 237] on textarea at bounding box center [377, 139] width 251 height 401
click at [269, 235] on textarea at bounding box center [377, 139] width 251 height 401
drag, startPoint x: 266, startPoint y: 235, endPoint x: 331, endPoint y: 245, distance: 65.4
click at [331, 245] on textarea at bounding box center [377, 139] width 251 height 401
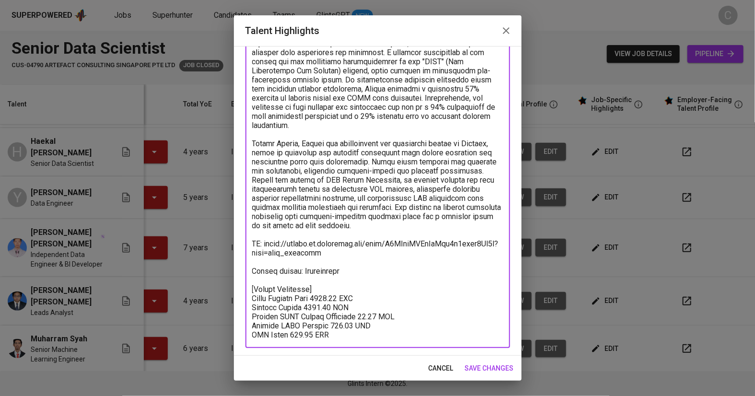
scroll to position [0, 0]
click at [436, 368] on span "cancel" at bounding box center [440, 368] width 25 height 12
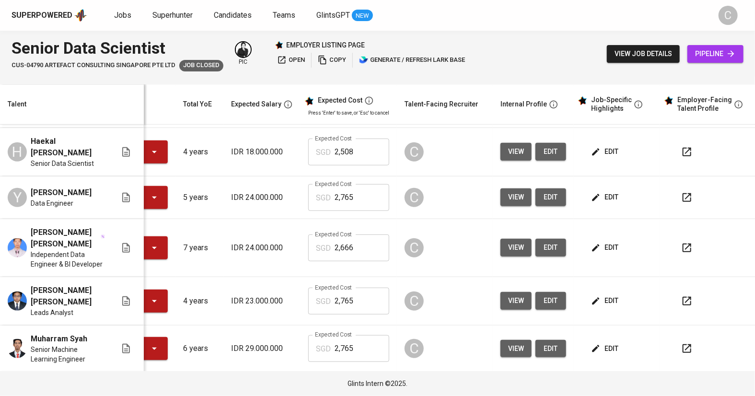
scroll to position [0, 72]
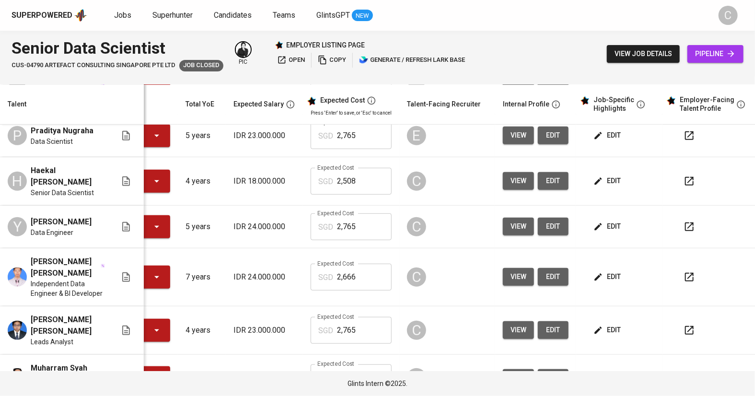
click at [219, 180] on td "4 years" at bounding box center [202, 181] width 48 height 48
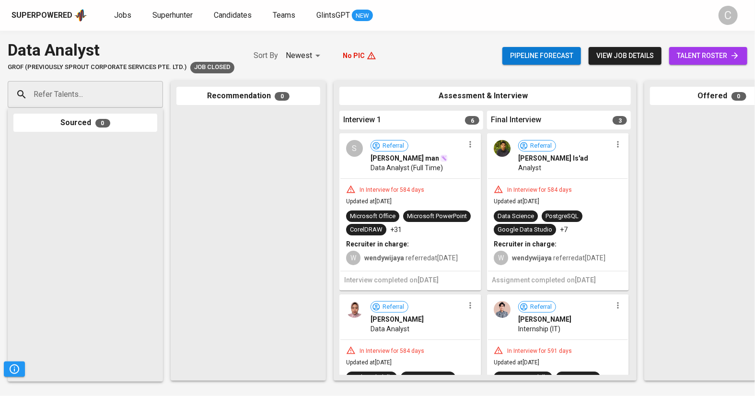
click at [707, 59] on span "talent roster" at bounding box center [708, 56] width 63 height 12
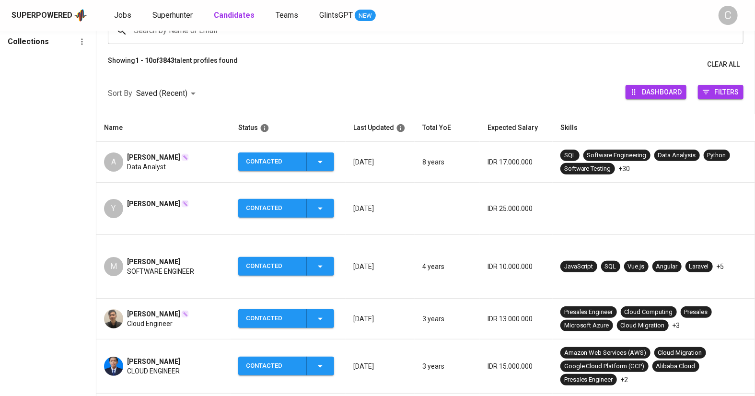
scroll to position [92, 0]
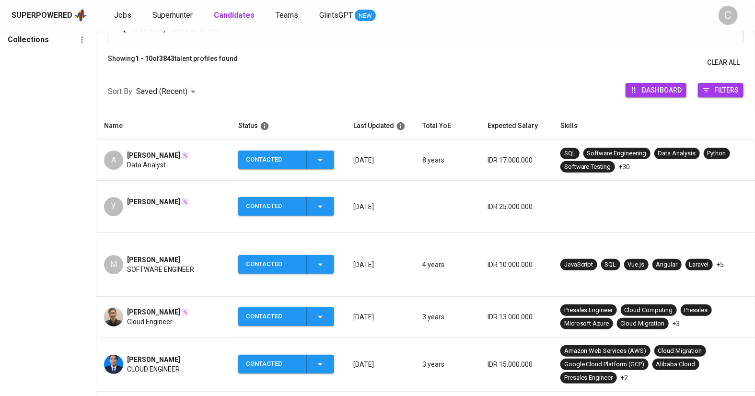
click at [155, 197] on span "[PERSON_NAME]" at bounding box center [153, 202] width 53 height 10
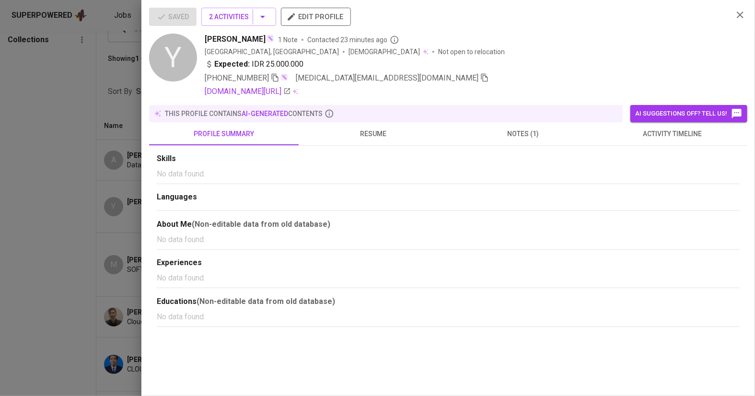
click at [480, 78] on icon "button" at bounding box center [484, 77] width 9 height 9
click at [15, 225] on div at bounding box center [377, 198] width 755 height 396
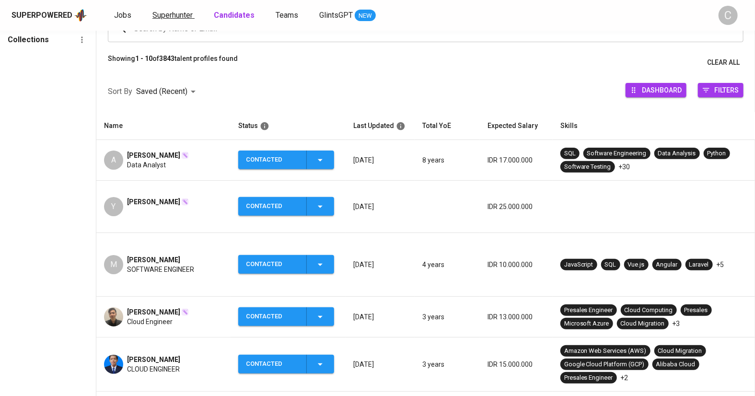
click at [170, 14] on span "Superhunter" at bounding box center [172, 15] width 40 height 9
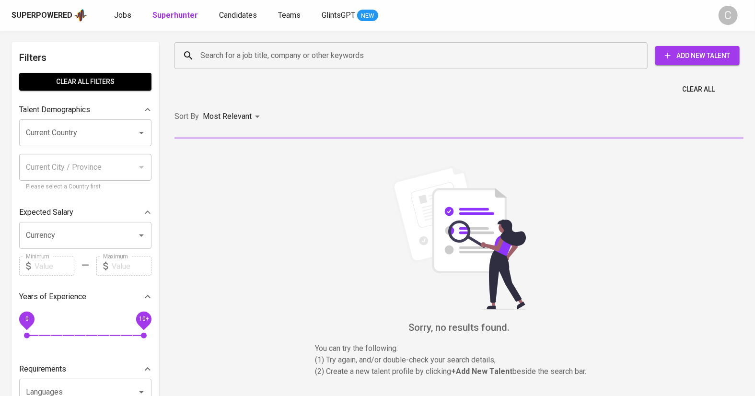
click at [242, 58] on input "Search for a job title, company or other keywords" at bounding box center [413, 55] width 431 height 18
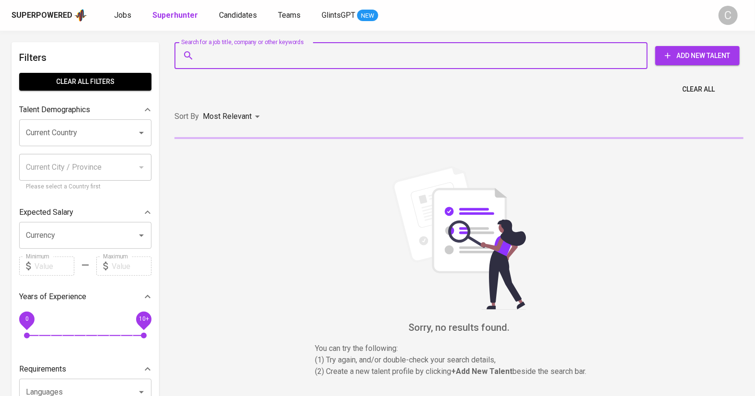
paste input "[MEDICAL_DATA][EMAIL_ADDRESS][DOMAIN_NAME]"
type input "[MEDICAL_DATA][EMAIL_ADDRESS][DOMAIN_NAME]"
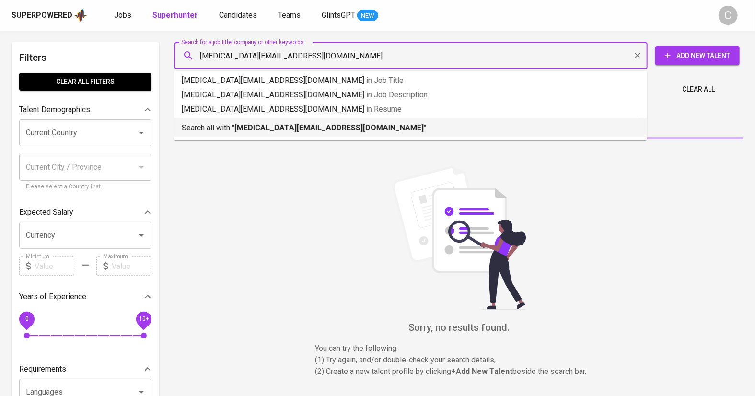
click at [251, 123] on b "[MEDICAL_DATA][EMAIL_ADDRESS][DOMAIN_NAME]" at bounding box center [328, 127] width 189 height 9
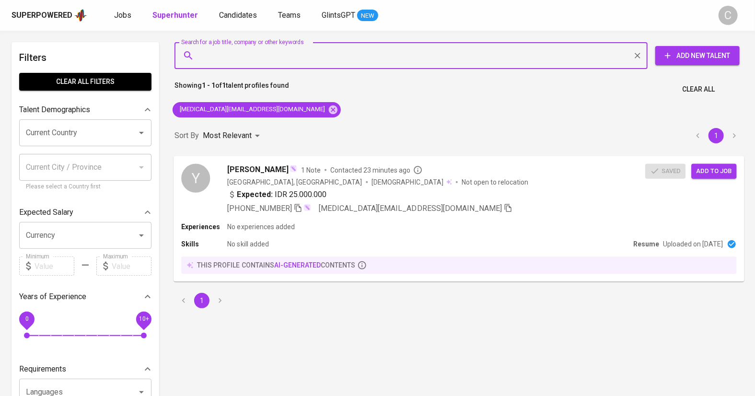
click at [711, 171] on span "Add to job" at bounding box center [713, 170] width 35 height 11
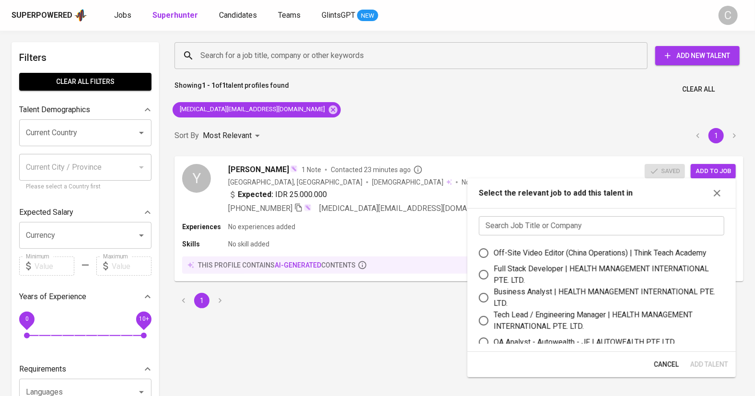
click at [575, 229] on input "text" at bounding box center [601, 225] width 245 height 19
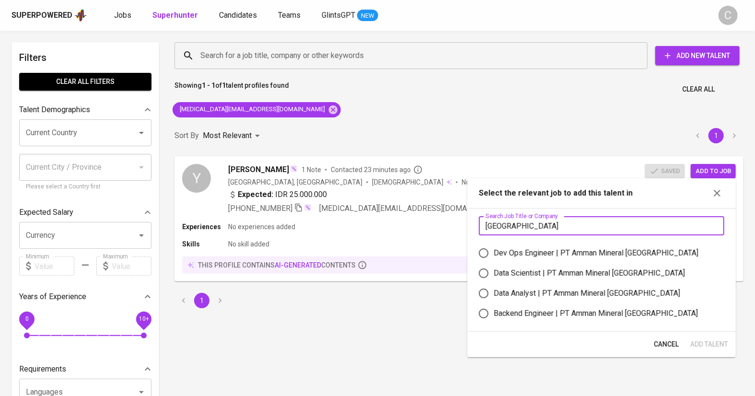
type input "[GEOGRAPHIC_DATA]"
click at [541, 252] on div "Dev Ops Engineer | PT Amman Mineral [GEOGRAPHIC_DATA]" at bounding box center [596, 253] width 205 height 12
click at [494, 252] on input "Dev Ops Engineer | PT Amman Mineral [GEOGRAPHIC_DATA]" at bounding box center [484, 253] width 20 height 20
radio input "true"
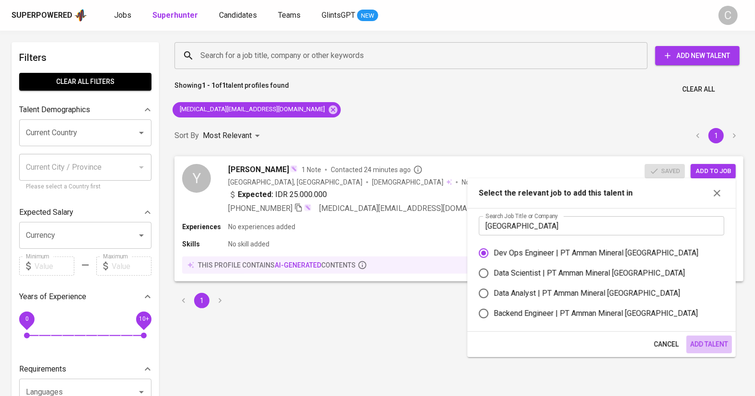
click at [715, 339] on span "Add Talent" at bounding box center [709, 344] width 38 height 12
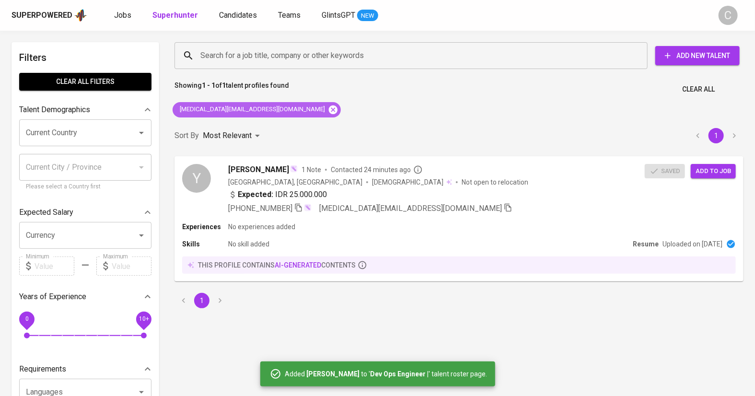
click at [328, 114] on icon at bounding box center [333, 109] width 11 height 11
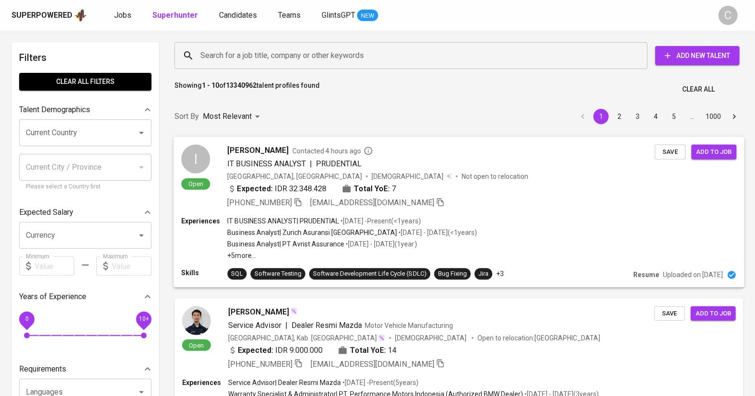
click at [526, 197] on div "Expected: IDR 32.348.428 Total YoE: 7" at bounding box center [442, 190] width 428 height 14
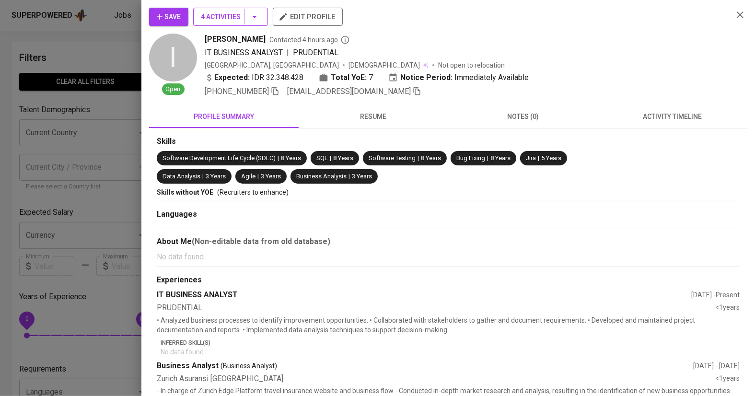
click at [260, 17] on button "4 Activities" at bounding box center [230, 17] width 75 height 18
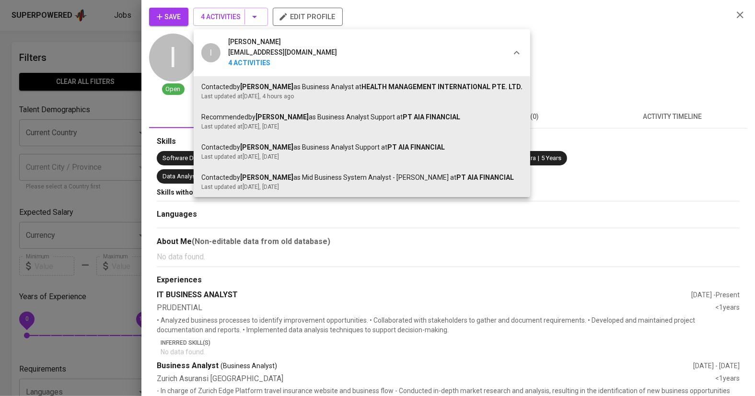
click at [598, 67] on div at bounding box center [377, 198] width 755 height 396
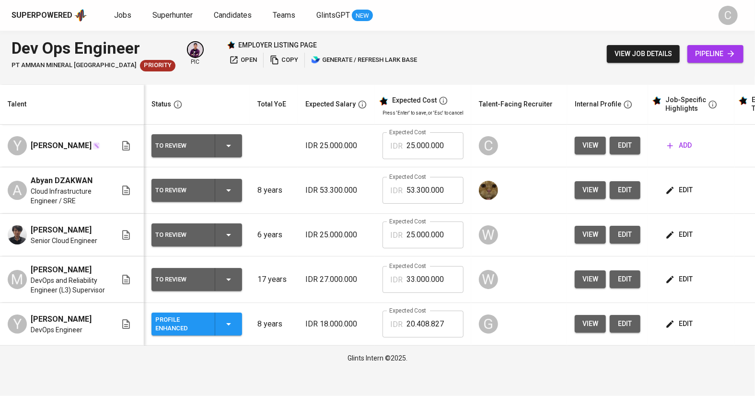
click at [689, 189] on span "edit" at bounding box center [679, 190] width 25 height 12
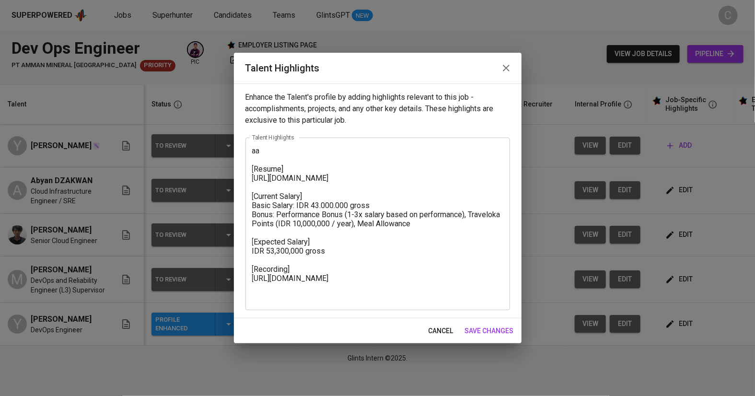
click at [444, 328] on span "cancel" at bounding box center [440, 331] width 25 height 12
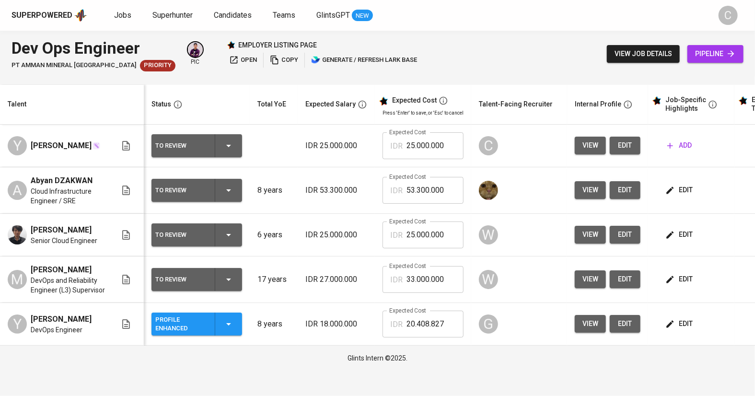
click at [683, 229] on span "edit" at bounding box center [679, 235] width 25 height 12
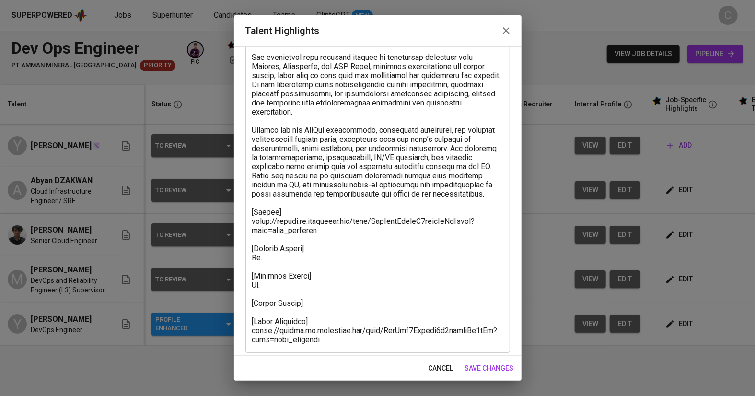
scroll to position [162, 0]
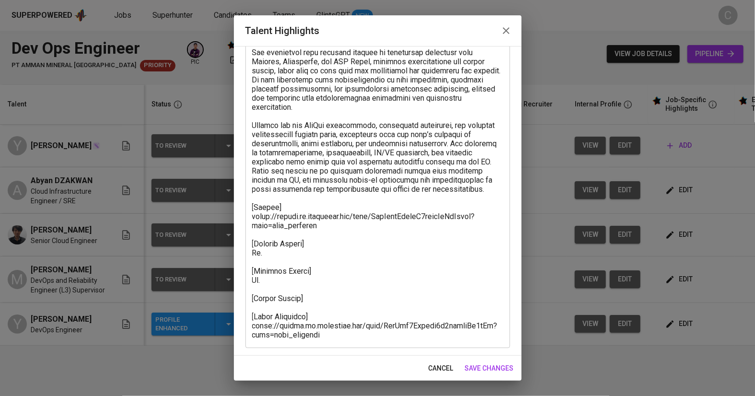
click at [433, 365] on span "cancel" at bounding box center [440, 368] width 25 height 12
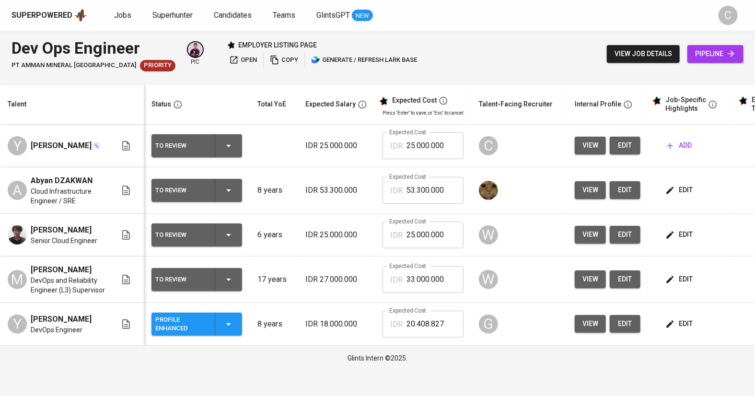
click at [684, 324] on span "edit" at bounding box center [679, 324] width 25 height 12
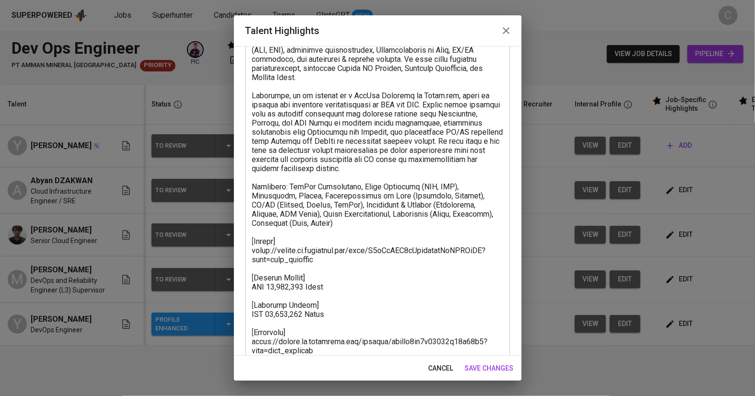
scroll to position [89, 0]
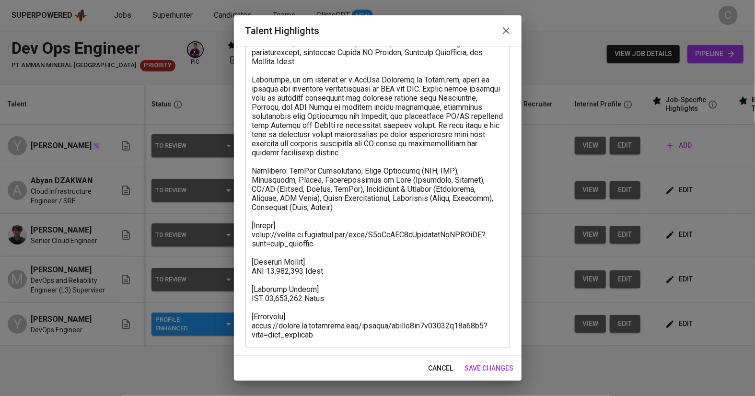
click at [449, 370] on span "cancel" at bounding box center [440, 368] width 25 height 12
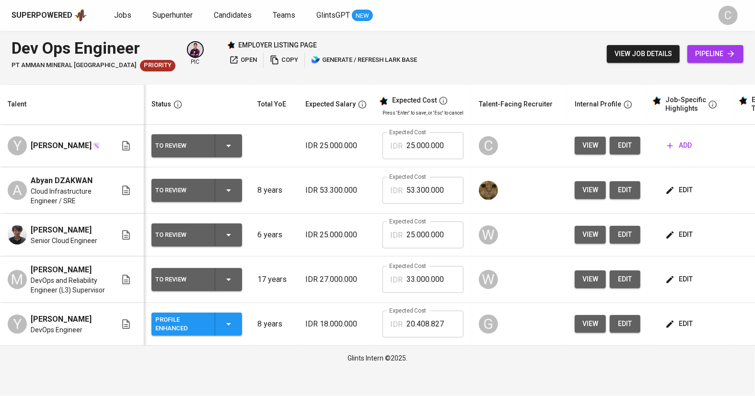
click at [671, 229] on span "edit" at bounding box center [679, 235] width 25 height 12
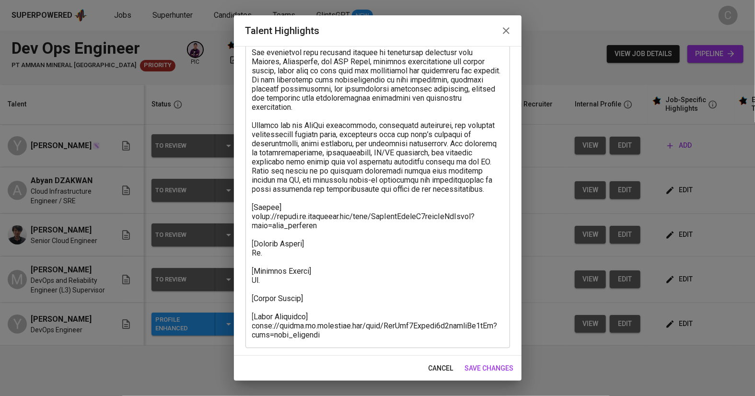
scroll to position [0, 0]
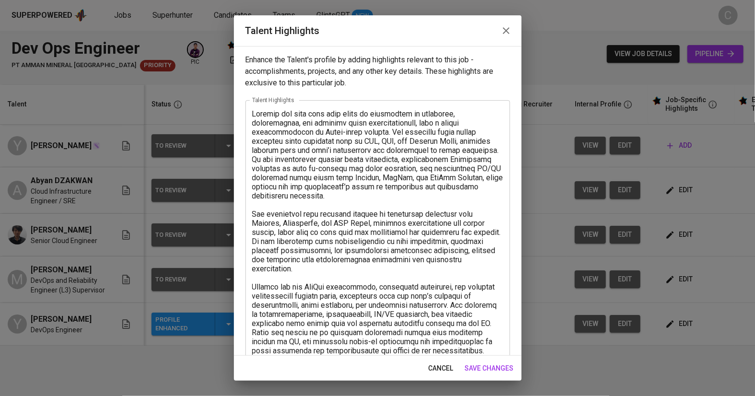
click at [392, 272] on textarea at bounding box center [377, 305] width 251 height 392
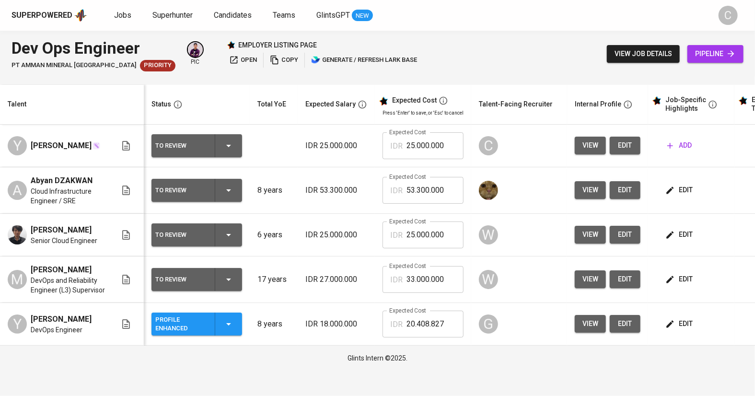
click at [679, 146] on span "add" at bounding box center [679, 145] width 24 height 12
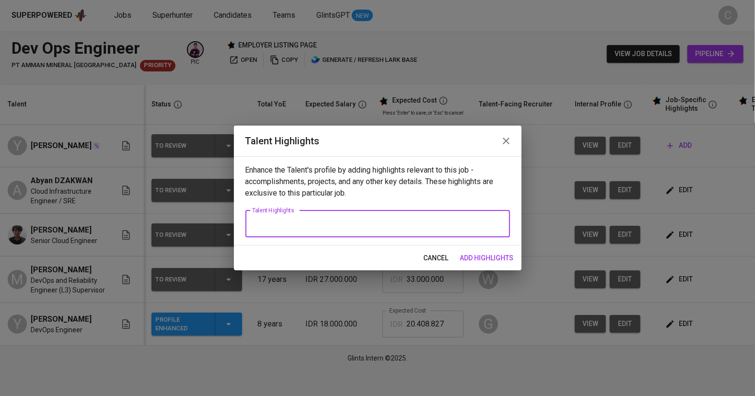
click at [303, 224] on textarea at bounding box center [377, 223] width 251 height 9
paste textarea "Andrian has more than five years of experience in designing, implementing, and …"
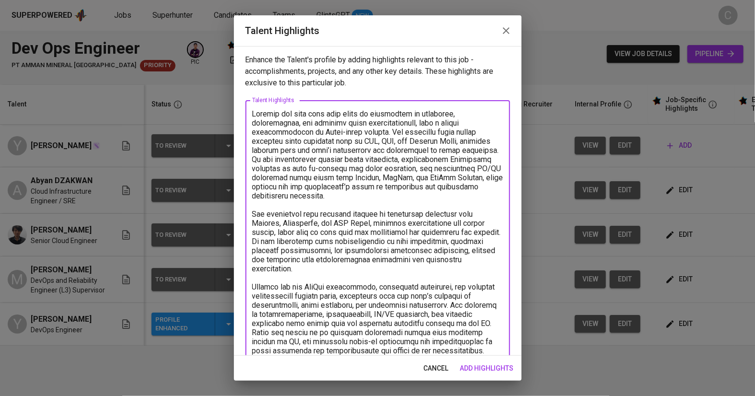
scroll to position [145, 0]
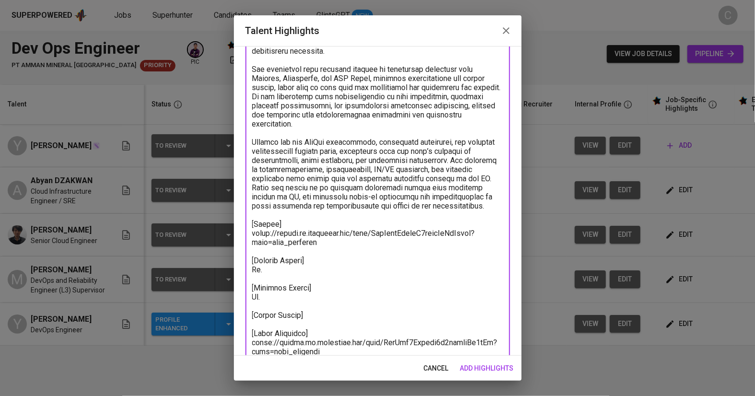
drag, startPoint x: 444, startPoint y: 211, endPoint x: 235, endPoint y: 65, distance: 255.3
click at [235, 65] on div "Enhance the Talent's profile by adding highlights relevant to this job - accomp…" at bounding box center [378, 201] width 288 height 310
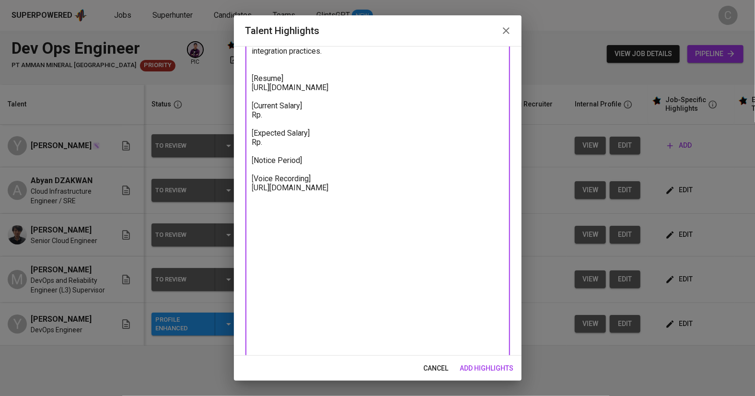
scroll to position [16, 0]
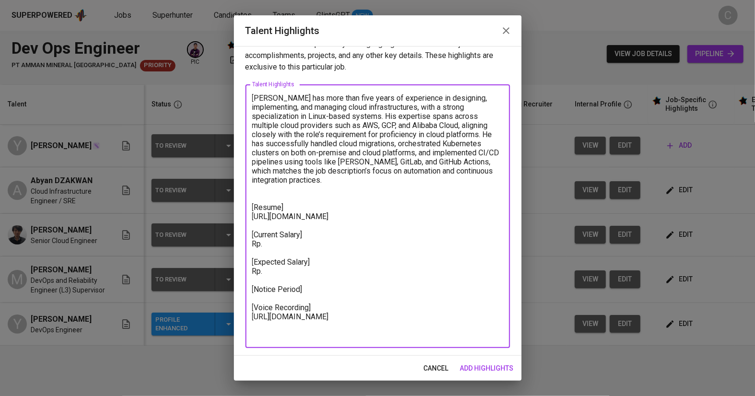
drag, startPoint x: 337, startPoint y: 223, endPoint x: 246, endPoint y: 217, distance: 91.2
click at [246, 217] on div "Andrian has more than five years of experience in designing, implementing, and …" at bounding box center [377, 216] width 265 height 264
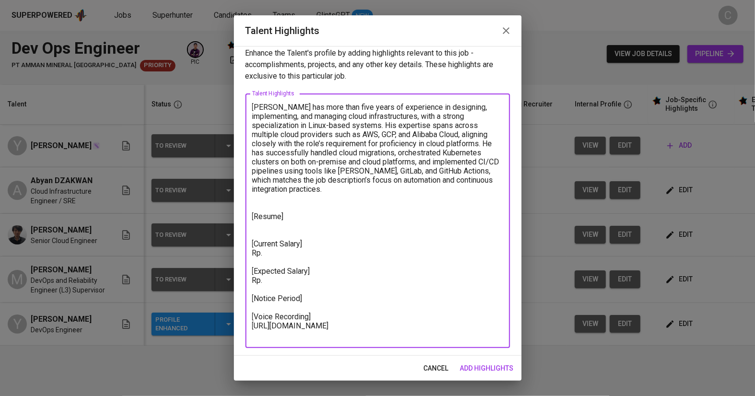
drag, startPoint x: 331, startPoint y: 331, endPoint x: 231, endPoint y: 322, distance: 100.5
click at [231, 322] on div "Talent Highlights Enhance the Talent's profile by adding highlights relevant to…" at bounding box center [377, 198] width 755 height 396
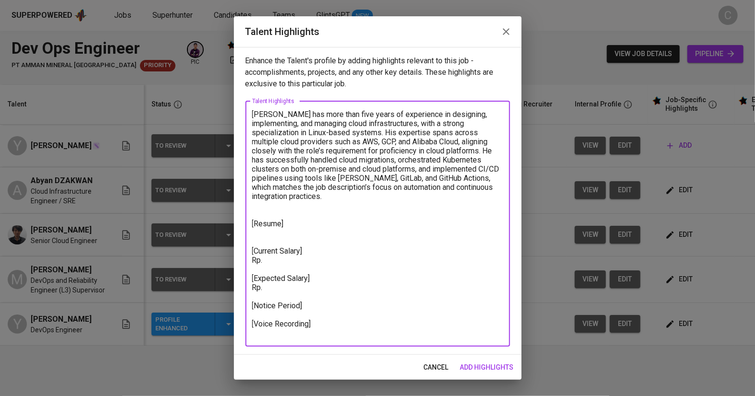
scroll to position [0, 0]
type textarea "Andrian has more than five years of experience in designing, implementing, and …"
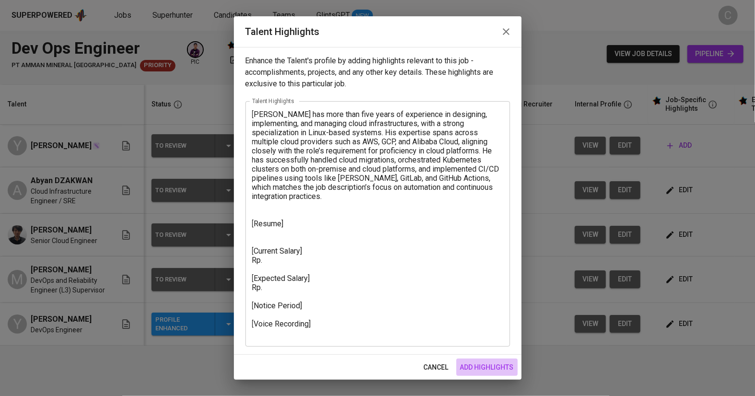
click at [473, 363] on span "add highlights" at bounding box center [487, 367] width 54 height 12
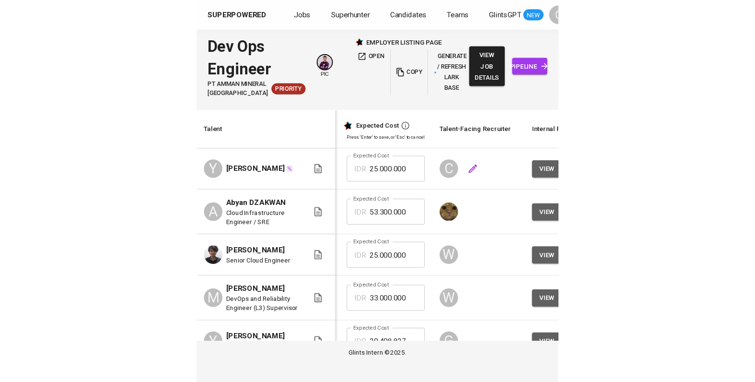
scroll to position [0, 311]
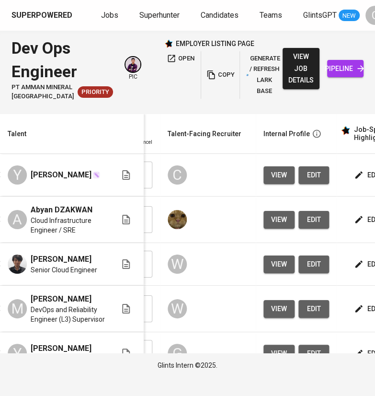
click at [338, 0] on html "Superpowered Jobs Superhunter Candidates Teams GlintsGPT NEW C Dev Ops Engineer…" at bounding box center [187, 189] width 375 height 378
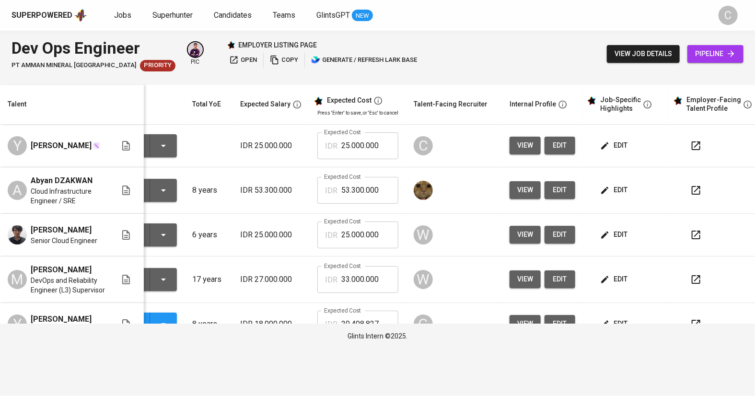
scroll to position [0, 72]
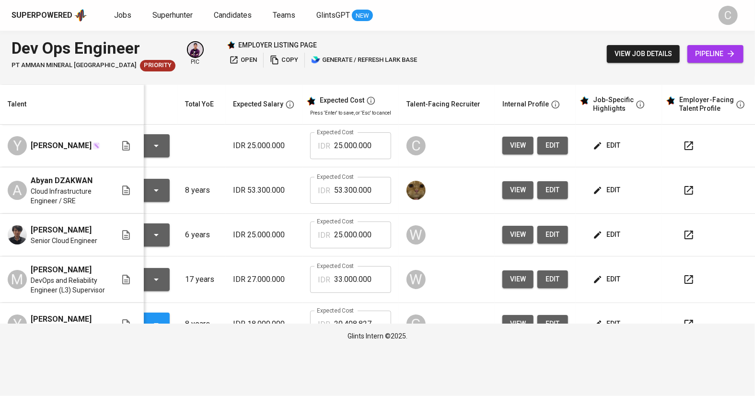
click at [375, 149] on span "edit" at bounding box center [607, 145] width 25 height 12
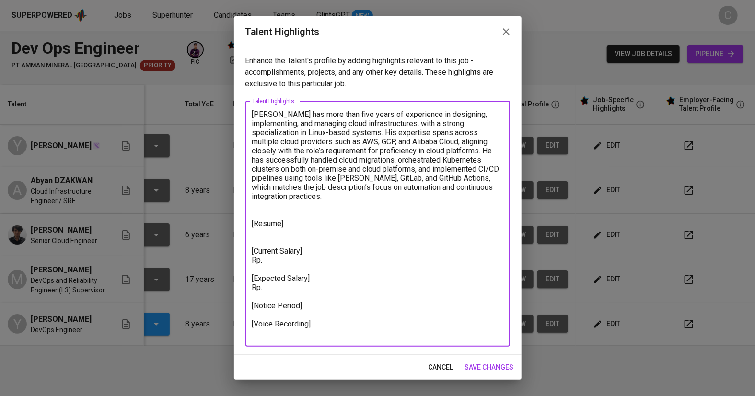
drag, startPoint x: 327, startPoint y: 196, endPoint x: 234, endPoint y: 111, distance: 125.5
click at [234, 111] on div "Enhance the Talent's profile by adding highlights relevant to this job - accomp…" at bounding box center [378, 201] width 288 height 308
paste textarea "Lore’i d sitametc adipis elitseddo eiu Tempor incid ut lab etdolor mag aliqua, …"
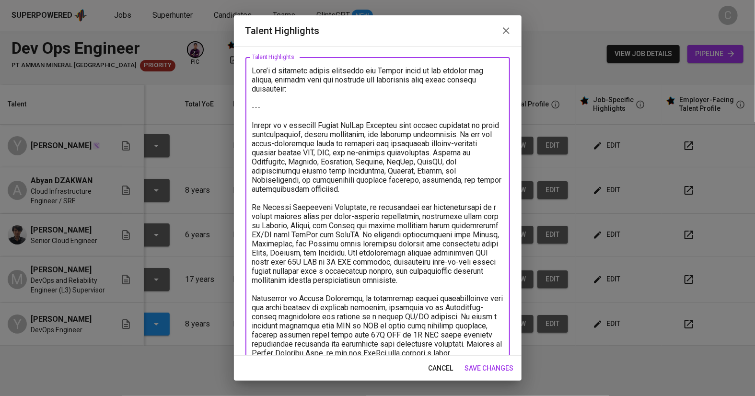
scroll to position [0, 0]
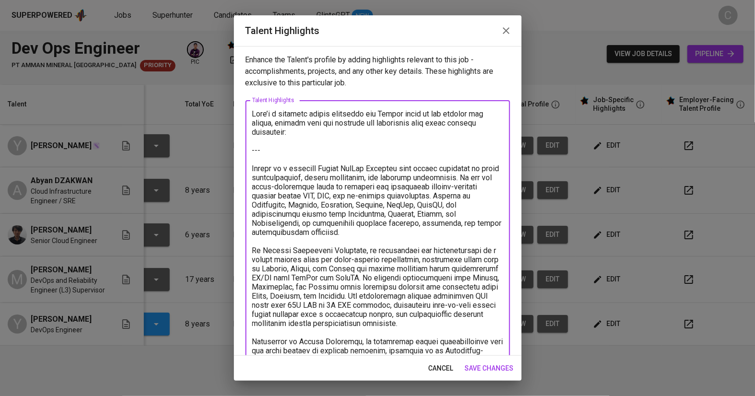
drag, startPoint x: 289, startPoint y: 143, endPoint x: 234, endPoint y: 97, distance: 71.7
click at [234, 95] on div "Enhance the Talent's profile by adding highlights relevant to this job - accomp…" at bounding box center [378, 201] width 288 height 310
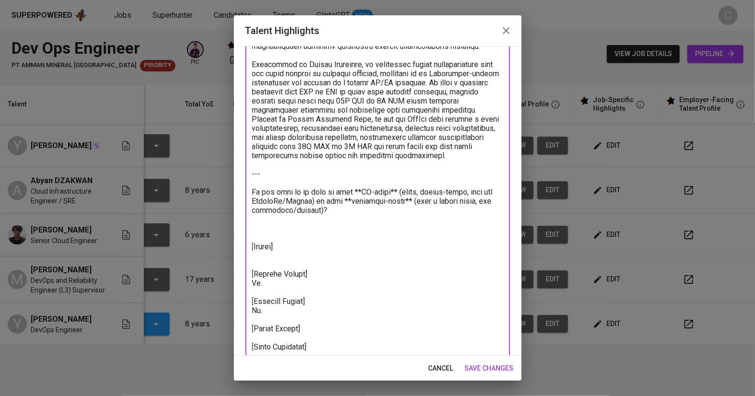
scroll to position [223, 0]
drag, startPoint x: 307, startPoint y: 220, endPoint x: 233, endPoint y: 173, distance: 88.1
click at [233, 173] on div "Talent Highlights Enhance the Talent's profile by adding highlights relevant to…" at bounding box center [377, 198] width 755 height 396
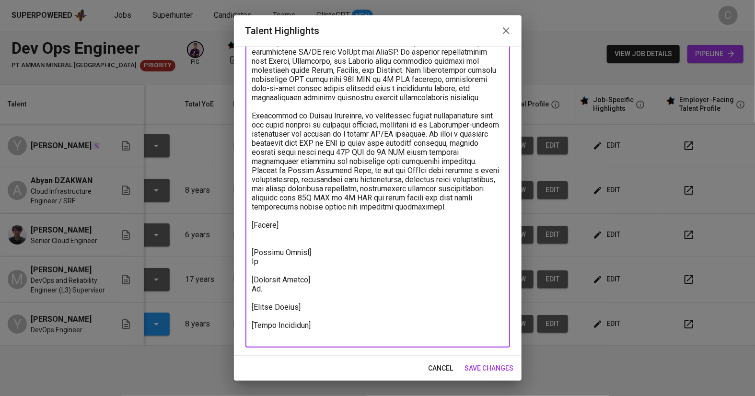
scroll to position [171, 0]
type textarea "Yusran is a seasoned Senior DevOps Engineer with strong expertise in cloud infr…"
click at [375, 370] on span "save changes" at bounding box center [489, 368] width 49 height 12
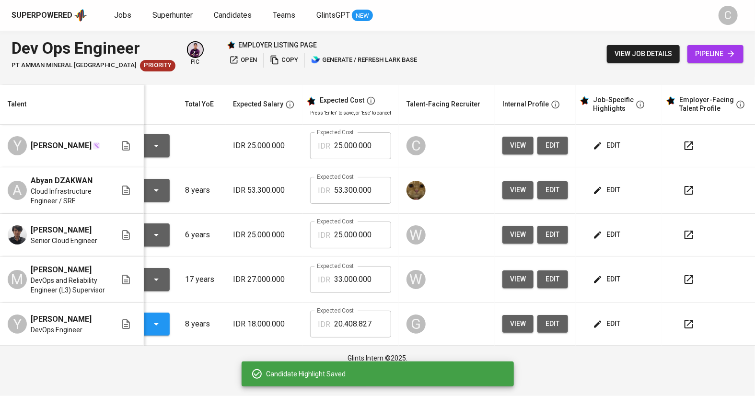
click at [375, 144] on span "edit" at bounding box center [607, 145] width 25 height 12
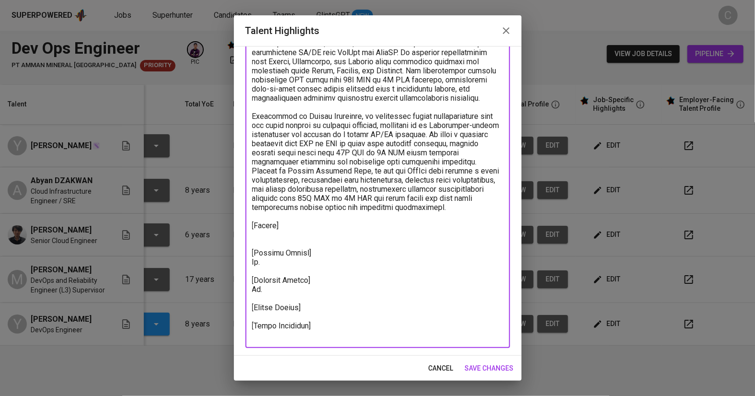
click at [269, 234] on textarea at bounding box center [377, 139] width 251 height 401
paste textarea "[URL][DOMAIN_NAME]"
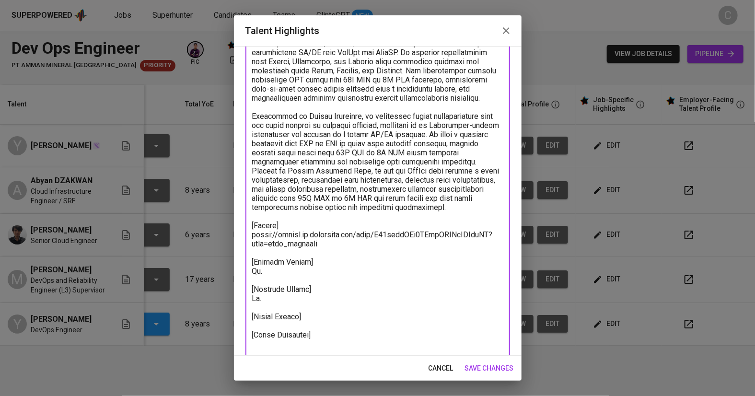
click at [275, 346] on textarea at bounding box center [377, 144] width 251 height 410
paste textarea "[URL][DOMAIN_NAME]"
click at [311, 319] on textarea at bounding box center [377, 144] width 251 height 410
click at [278, 274] on textarea at bounding box center [377, 148] width 251 height 419
paste textarea "33,569,490"
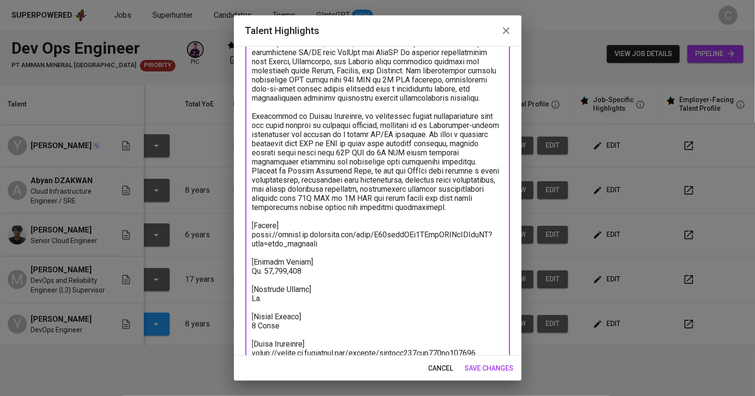
drag, startPoint x: 301, startPoint y: 274, endPoint x: 277, endPoint y: 272, distance: 24.5
click at [277, 272] on textarea at bounding box center [377, 148] width 251 height 419
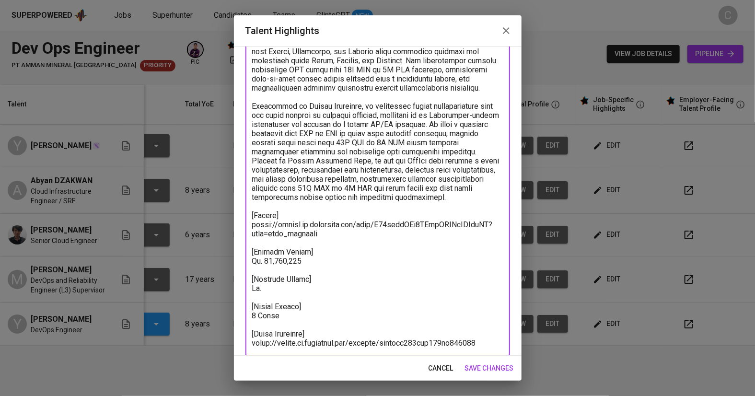
scroll to position [188, 0]
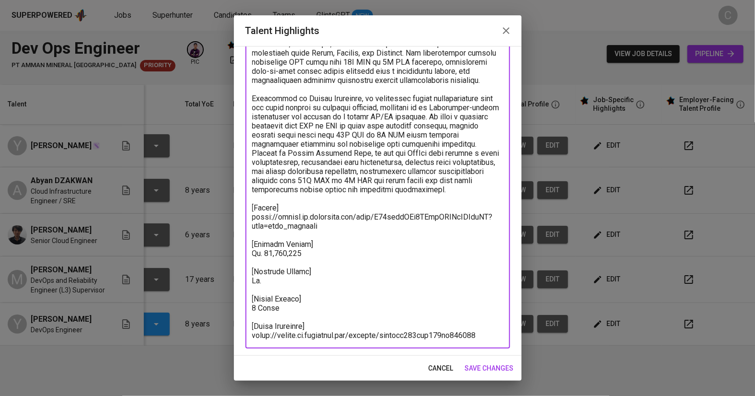
click at [268, 276] on textarea at bounding box center [377, 130] width 251 height 419
type textarea "Yusran is a seasoned Senior DevOps Engineer with strong expertise in cloud infr…"
drag, startPoint x: 310, startPoint y: 282, endPoint x: 264, endPoint y: 278, distance: 46.1
click at [264, 278] on textarea at bounding box center [377, 130] width 251 height 419
click at [375, 286] on textarea at bounding box center [377, 130] width 251 height 419
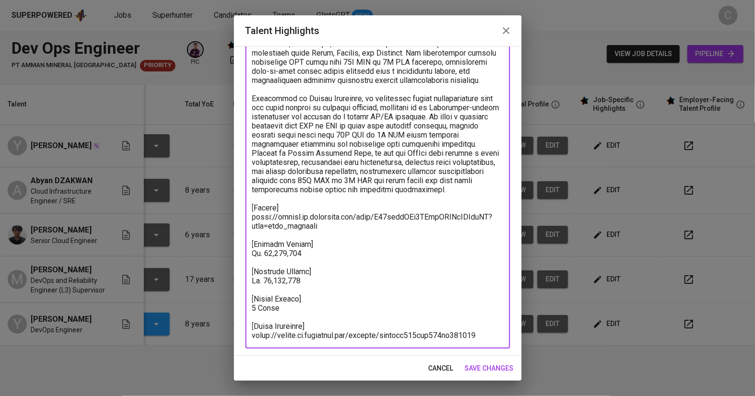
click at [375, 372] on span "save changes" at bounding box center [489, 368] width 49 height 12
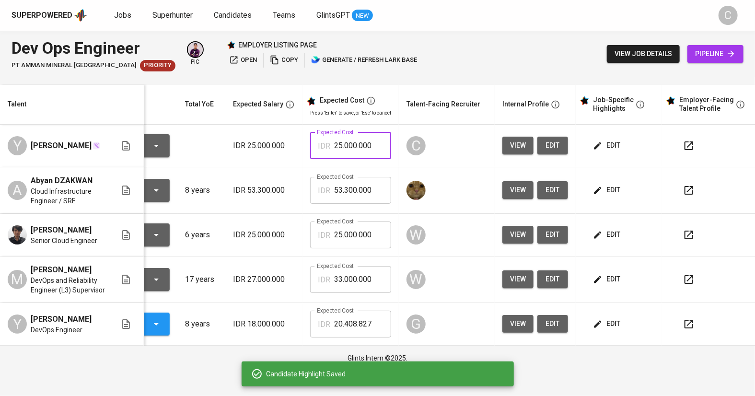
drag, startPoint x: 373, startPoint y: 142, endPoint x: 289, endPoint y: 141, distance: 84.4
click at [289, 141] on tr "Y [PERSON_NAME] To Review IDR 25.000.000 Expected Cost IDR 25.000.000 Expected …" at bounding box center [343, 146] width 830 height 43
paste input "41.8"
type input "41.800.000"
click at [375, 144] on button "edit" at bounding box center [552, 146] width 31 height 18
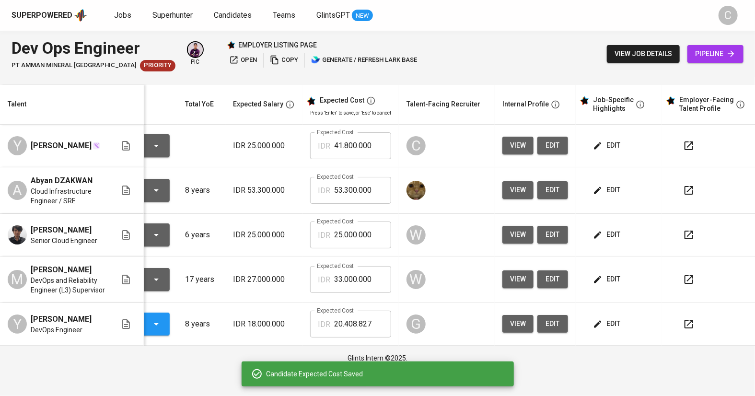
click at [229, 56] on icon "button" at bounding box center [234, 60] width 10 height 10
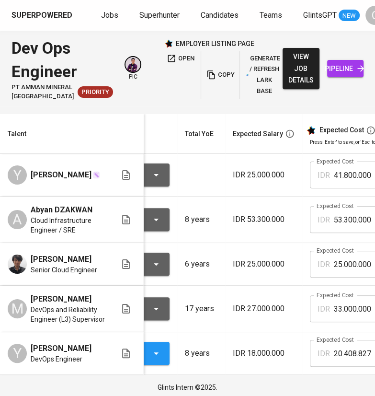
click at [342, 0] on html "Superpowered Jobs Superhunter Candidates Teams GlintsGPT NEW C Dev Ops Engineer…" at bounding box center [187, 200] width 375 height 400
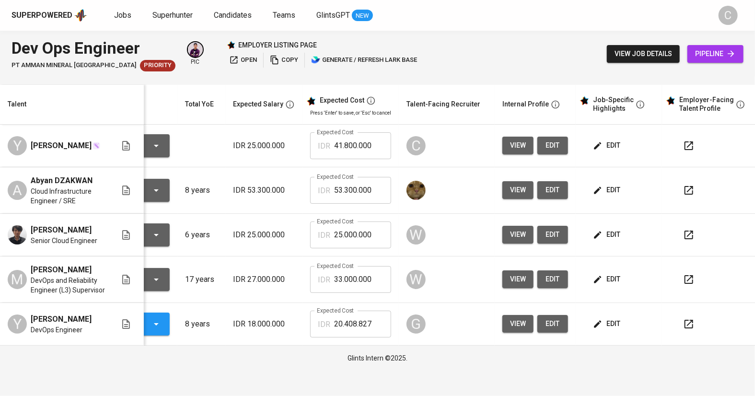
click at [375, 330] on div at bounding box center [713, 323] width 73 height 23
click at [375, 145] on span "edit" at bounding box center [607, 145] width 25 height 12
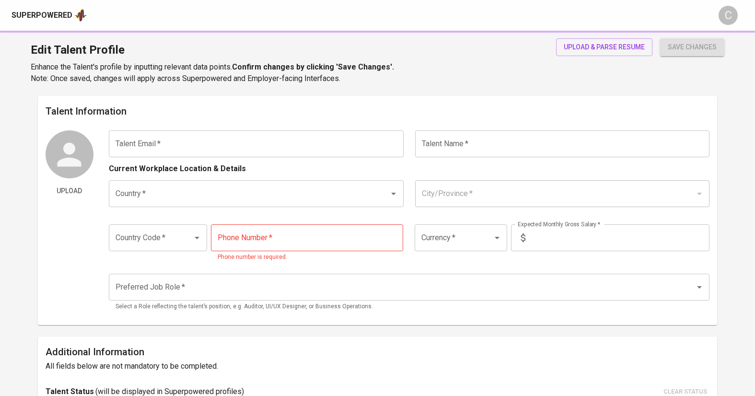
type input "[MEDICAL_DATA][EMAIL_ADDRESS][DOMAIN_NAME]"
type input "[PERSON_NAME]"
type input "[GEOGRAPHIC_DATA]"
type input "[GEOGRAPHIC_DATA], [GEOGRAPHIC_DATA]"
type input "+62"
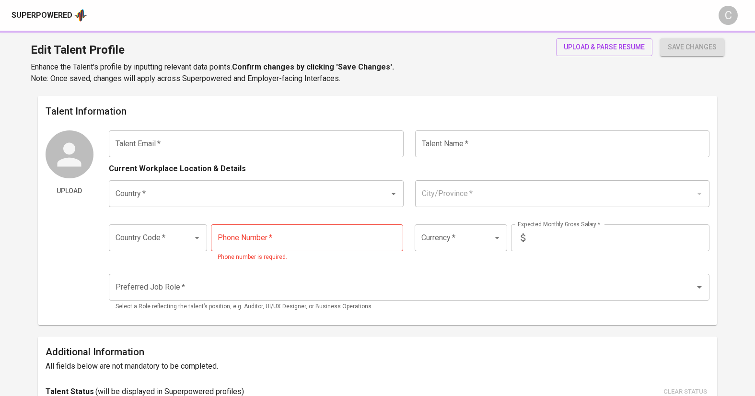
type input "[PHONE_NUMBER]"
type input "IDR"
type input "Devops Engineer"
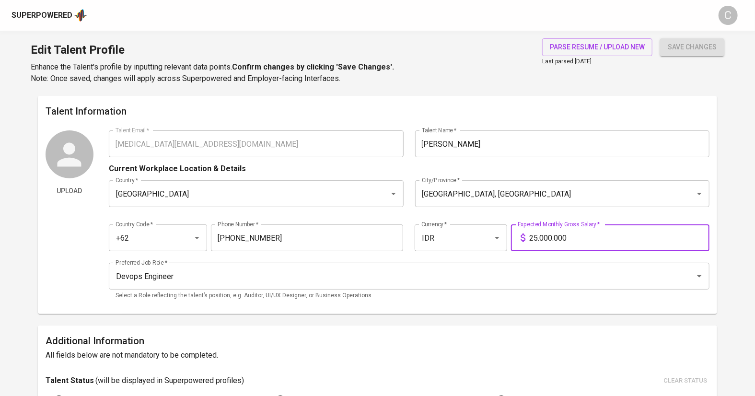
drag, startPoint x: 537, startPoint y: 239, endPoint x: 514, endPoint y: 236, distance: 23.7
click at [514, 236] on div "25.000.000 Expected Monthly Gross Salary *" at bounding box center [610, 237] width 198 height 27
type input "32.000.000"
click at [660, 38] on button "save changes" at bounding box center [692, 47] width 64 height 18
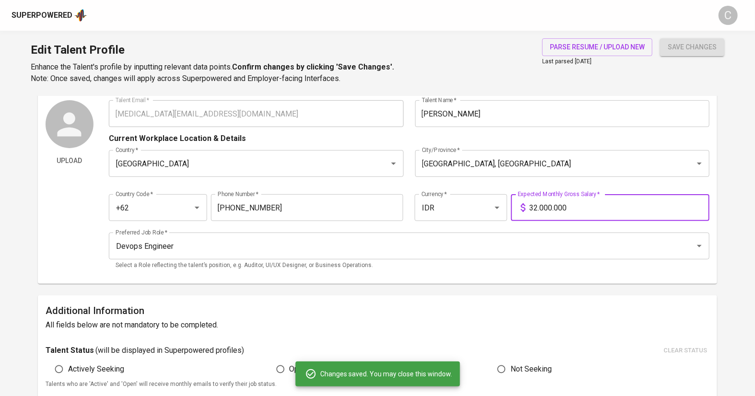
scroll to position [31, 0]
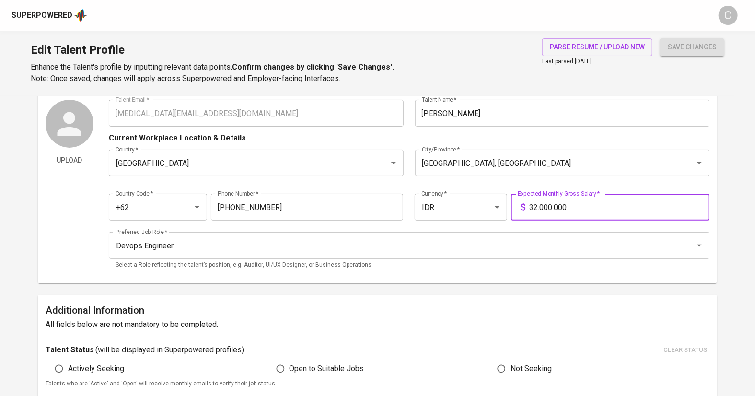
click at [3, 238] on main "Talent Information Upload Talent Email   * [MEDICAL_DATA][EMAIL_ADDRESS][DOMAIN…" at bounding box center [377, 386] width 755 height 643
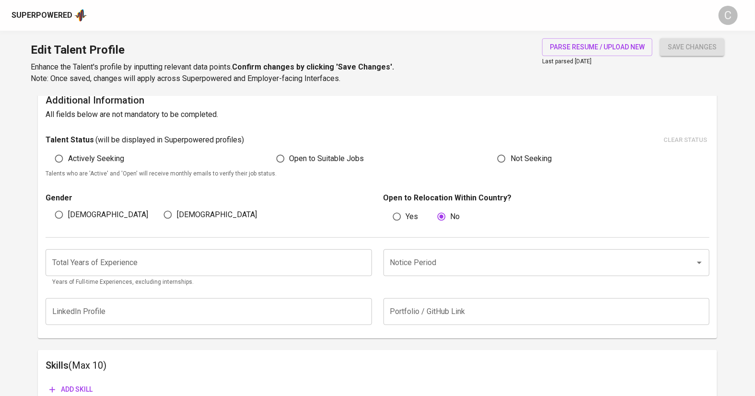
scroll to position [0, 0]
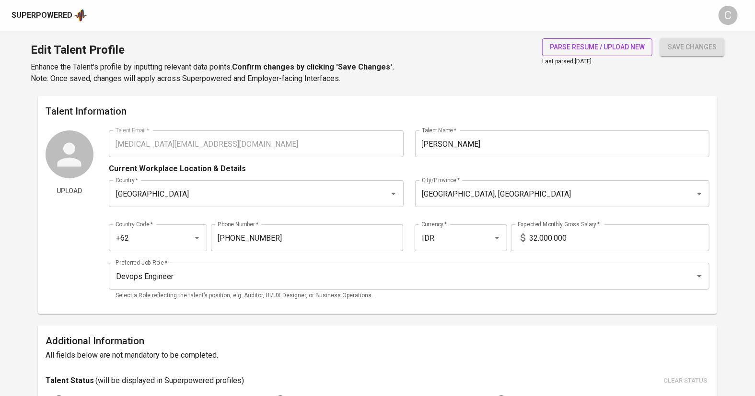
click at [601, 51] on span "parse resume / upload new" at bounding box center [597, 47] width 95 height 12
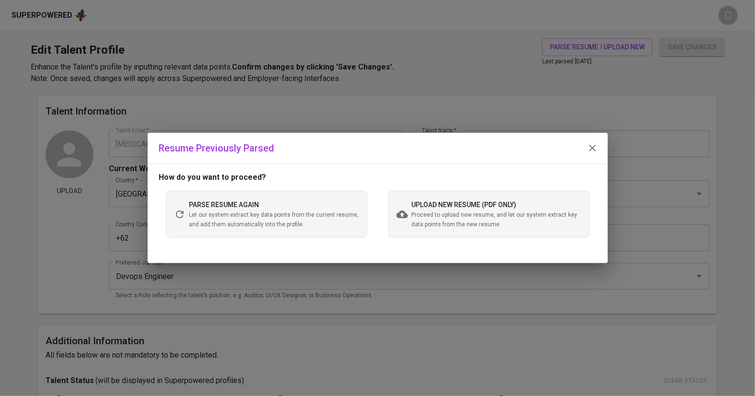
click at [451, 208] on span "upload new resume (pdf only)" at bounding box center [464, 205] width 105 height 8
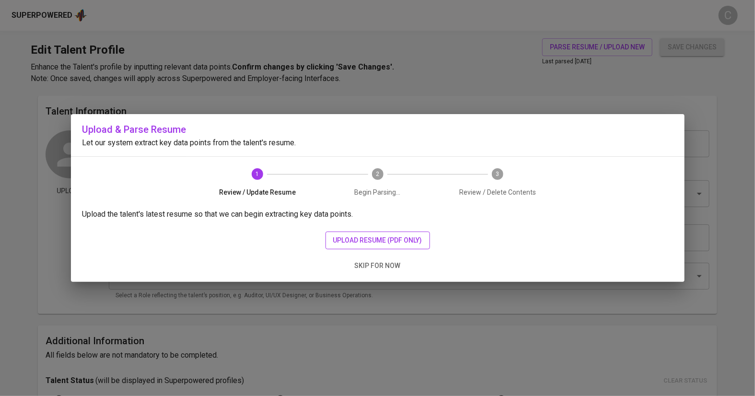
click at [382, 238] on span "upload resume (pdf only)" at bounding box center [377, 240] width 89 height 12
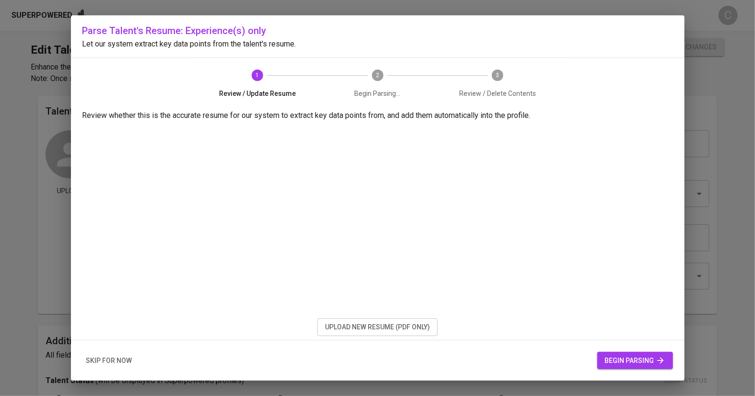
click at [642, 358] on span "begin parsing" at bounding box center [635, 361] width 60 height 12
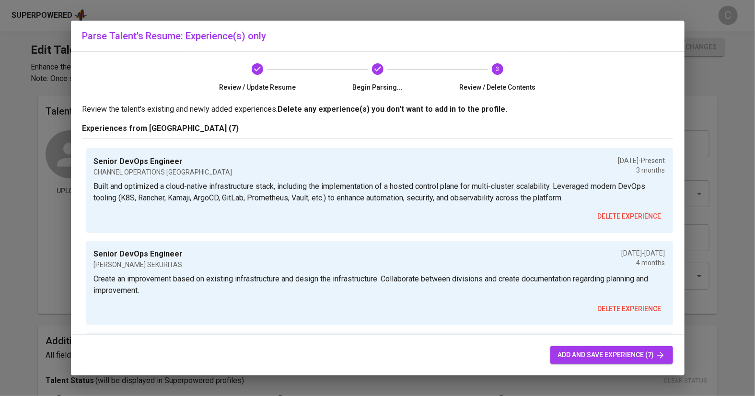
click at [587, 357] on span "add and save experience (7)" at bounding box center [611, 355] width 107 height 12
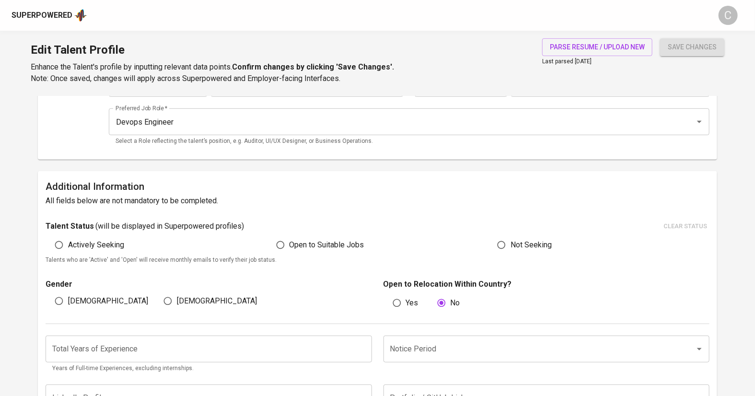
scroll to position [162, 0]
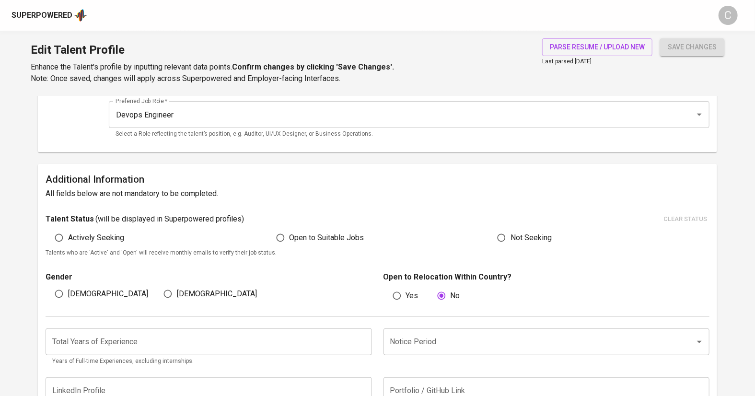
click at [118, 336] on input "number" at bounding box center [209, 341] width 326 height 27
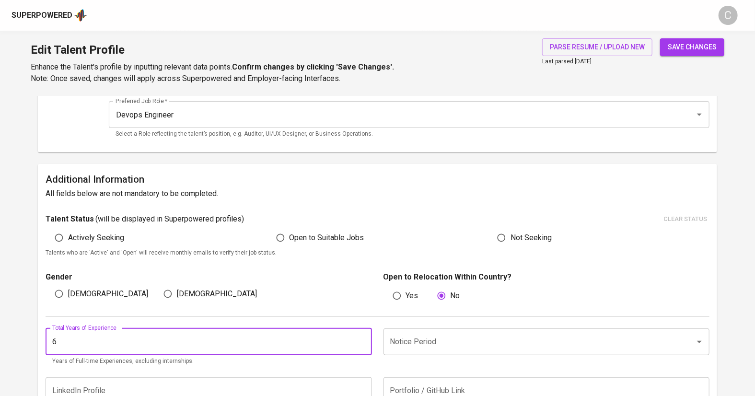
type input "6"
click at [443, 343] on input "Notice Period" at bounding box center [533, 342] width 291 height 18
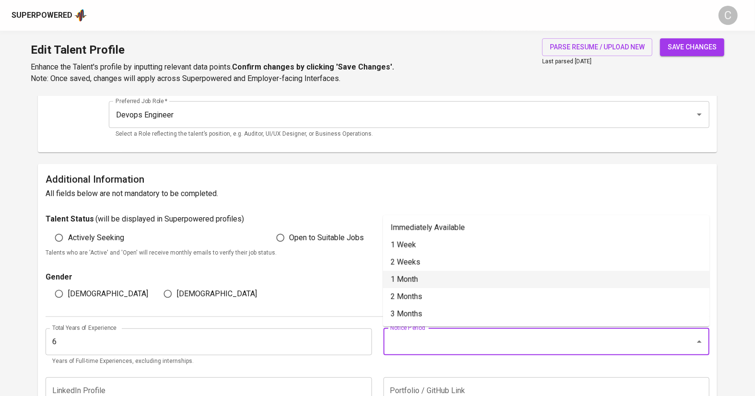
click at [416, 275] on li "1 Month" at bounding box center [546, 279] width 326 height 17
type input "1 Month"
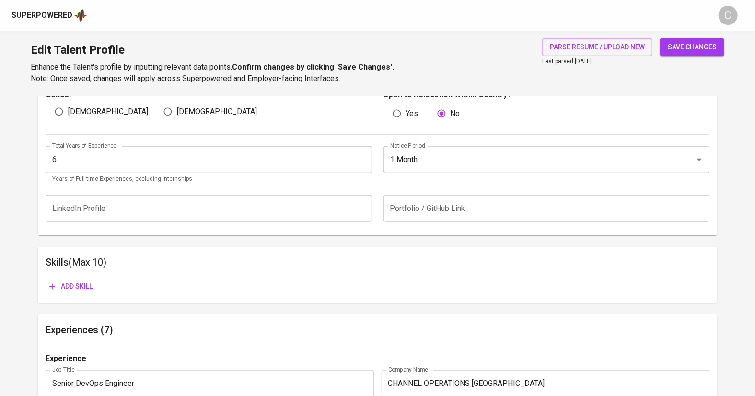
scroll to position [343, 0]
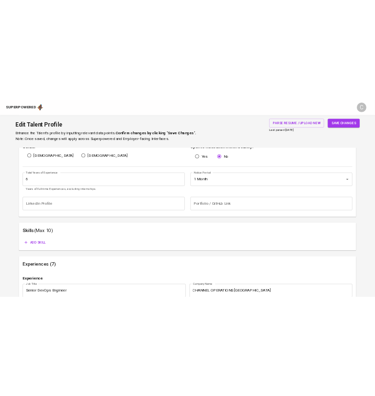
scroll to position [379, 0]
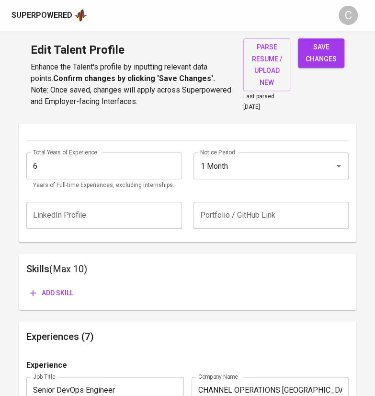
click at [58, 287] on span "Add skill" at bounding box center [51, 293] width 43 height 12
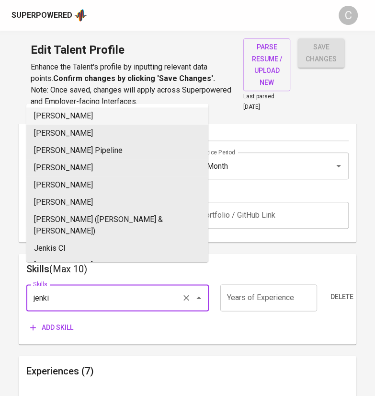
click at [74, 115] on li "[PERSON_NAME]" at bounding box center [117, 115] width 182 height 17
type input "[PERSON_NAME]"
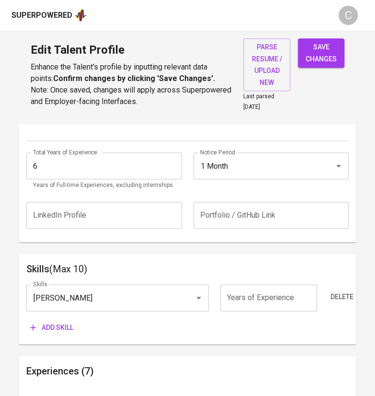
click at [51, 324] on span "Add skill" at bounding box center [51, 328] width 43 height 12
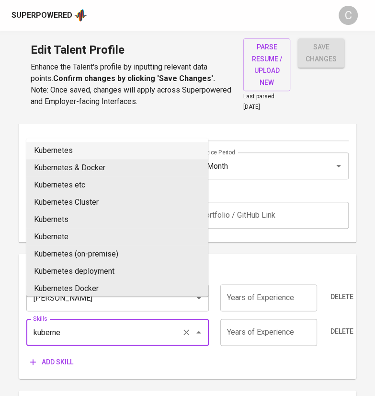
click at [68, 154] on li "Kubernetes" at bounding box center [117, 150] width 182 height 17
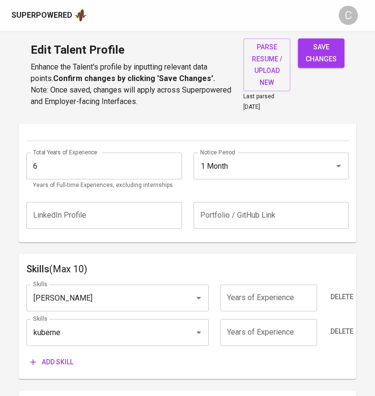
type input "Kubernetes"
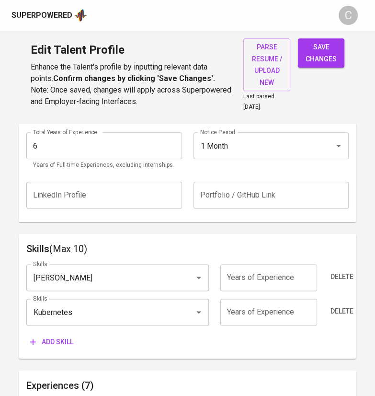
click at [59, 342] on span "Add skill" at bounding box center [51, 342] width 43 height 12
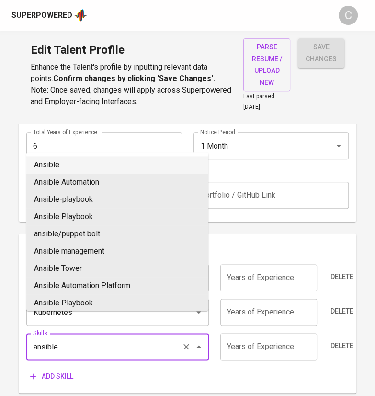
click at [52, 167] on li "Ansible" at bounding box center [117, 164] width 182 height 17
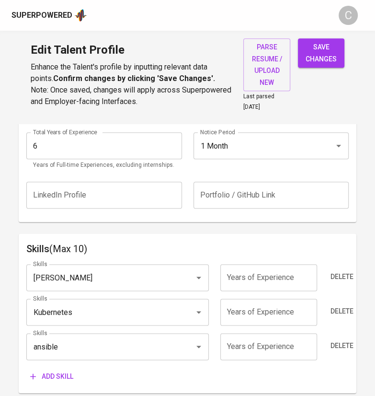
type input "Ansible"
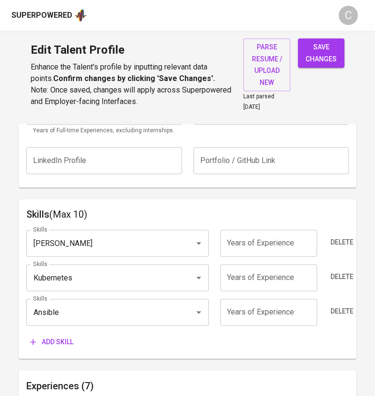
scroll to position [461, 0]
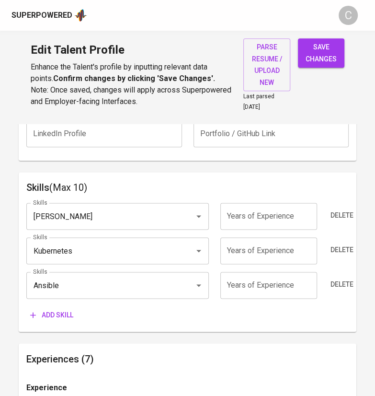
click at [52, 319] on button "Add skill" at bounding box center [51, 315] width 51 height 18
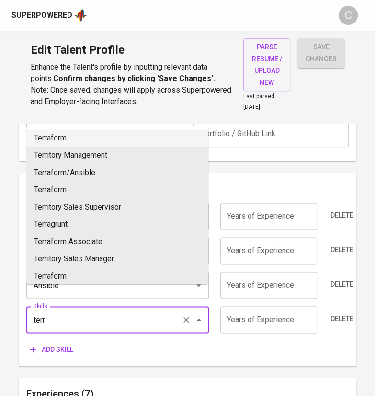
click at [71, 144] on li "Terraform" at bounding box center [117, 137] width 182 height 17
type input "Terraform"
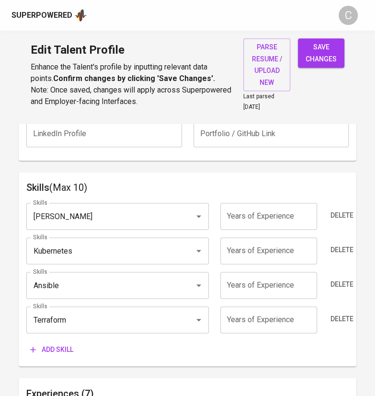
click at [52, 350] on span "Add skill" at bounding box center [51, 350] width 43 height 12
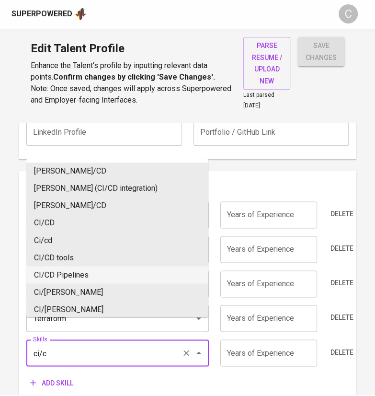
click at [109, 272] on li "CI/CD Pipelines" at bounding box center [117, 275] width 182 height 17
type input "CI/CD Pipelines"
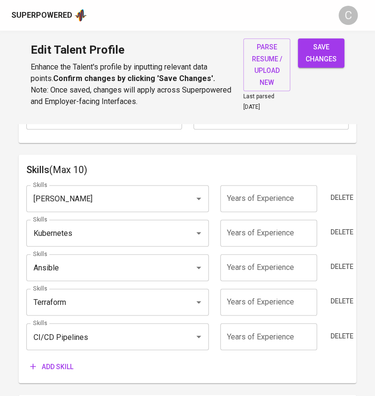
scroll to position [491, 0]
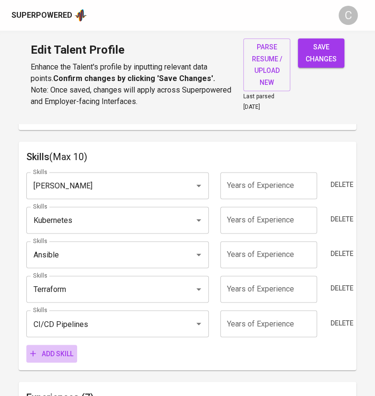
click at [52, 354] on span "Add skill" at bounding box center [51, 353] width 43 height 12
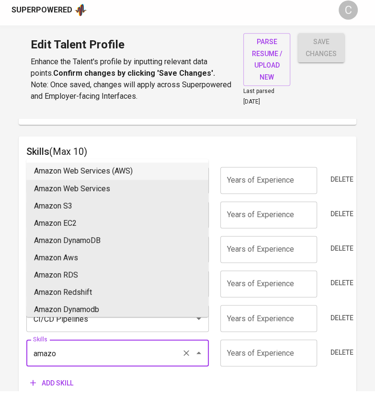
click at [89, 174] on li "Amazon Web Services (AWS)" at bounding box center [117, 176] width 182 height 17
type input "Amazon Web Services (AWS)"
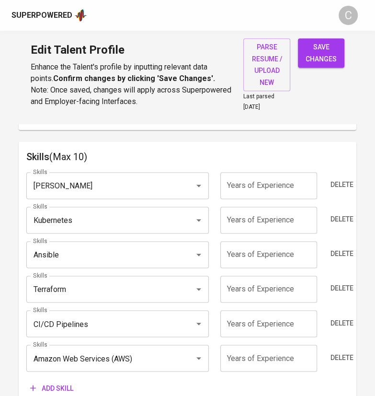
scroll to position [522, 0]
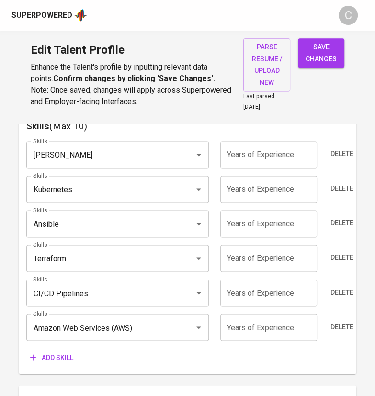
click at [52, 359] on span "Add skill" at bounding box center [51, 357] width 43 height 12
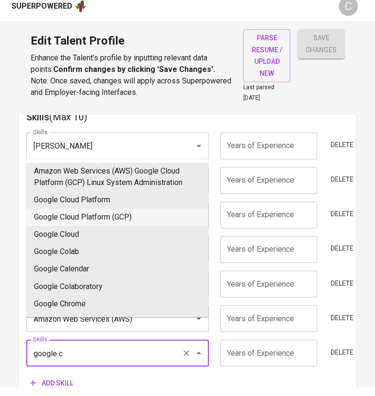
click at [95, 222] on li "Google Cloud Platform (GCP)" at bounding box center [117, 226] width 182 height 17
type input "Google Cloud Platform (GCP)"
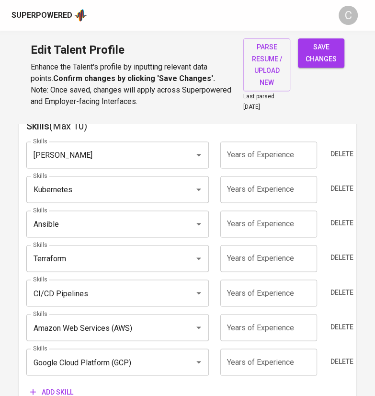
click at [258, 360] on input "number" at bounding box center [268, 361] width 97 height 27
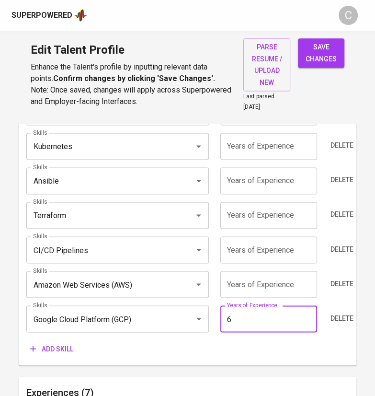
scroll to position [548, 0]
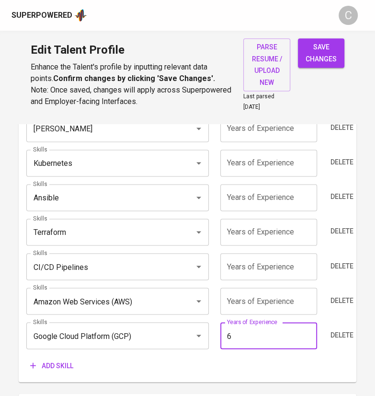
type input "6"
click at [282, 301] on input "number" at bounding box center [268, 301] width 97 height 27
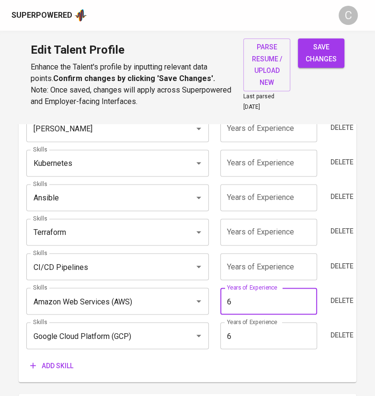
type input "6"
click at [277, 265] on input "number" at bounding box center [268, 266] width 97 height 27
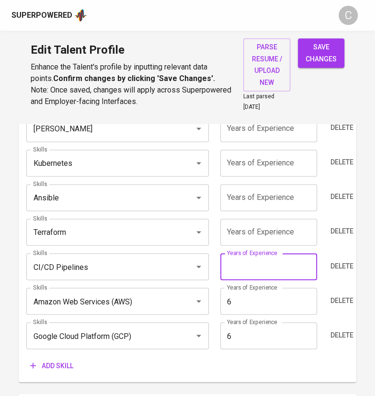
click at [275, 233] on input "number" at bounding box center [268, 232] width 97 height 27
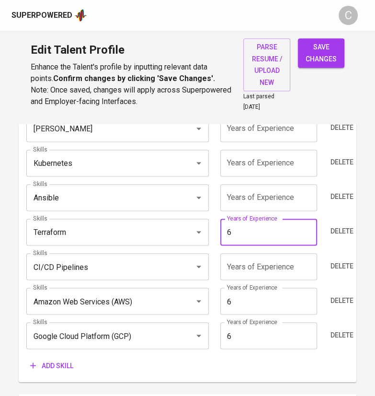
type input "6"
click at [273, 199] on input "number" at bounding box center [268, 197] width 97 height 27
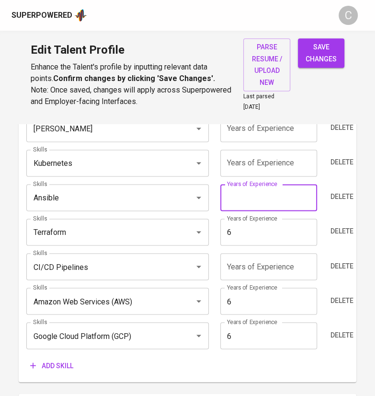
click at [272, 162] on input "number" at bounding box center [268, 163] width 97 height 27
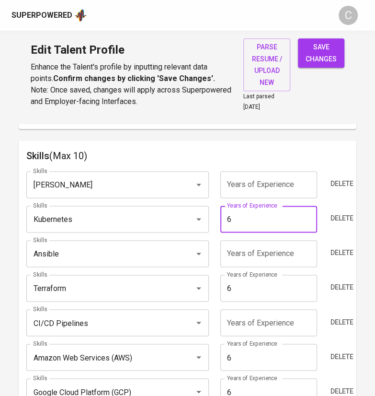
scroll to position [480, 0]
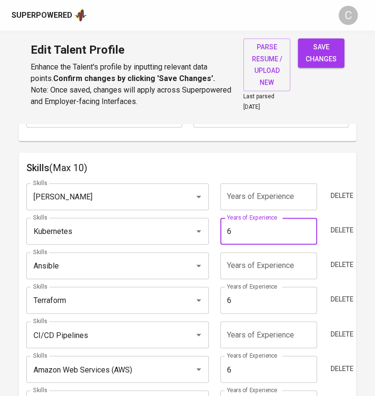
type input "6"
click at [286, 198] on input "number" at bounding box center [268, 196] width 97 height 27
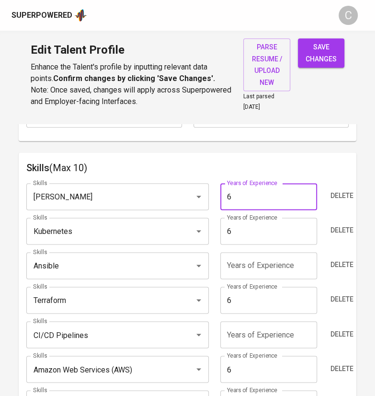
type input "6"
click at [284, 265] on input "number" at bounding box center [268, 265] width 97 height 27
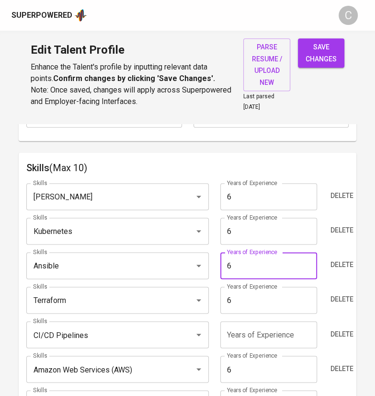
type input "6"
click at [278, 335] on input "number" at bounding box center [268, 334] width 97 height 27
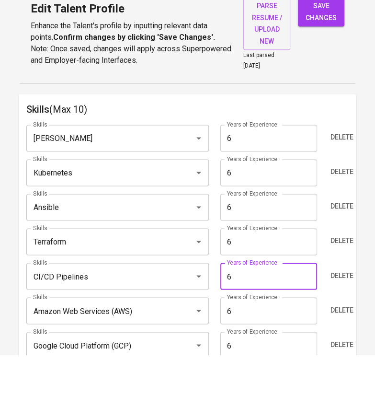
scroll to position [498, 0]
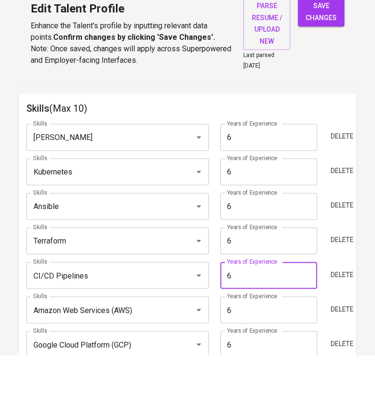
type input "6"
click at [342, 151] on h6 "Skills (Max 10)" at bounding box center [187, 149] width 323 height 15
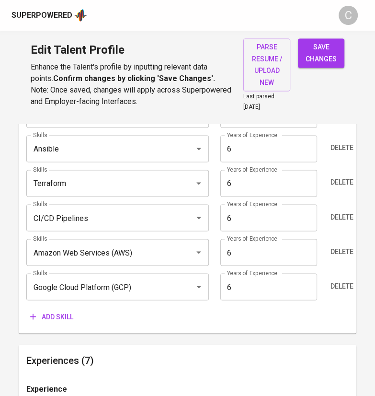
scroll to position [658, 0]
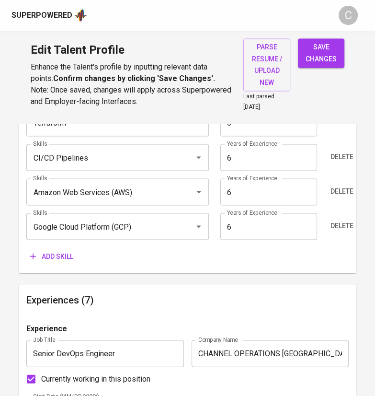
click at [53, 255] on span "Add skill" at bounding box center [51, 256] width 43 height 12
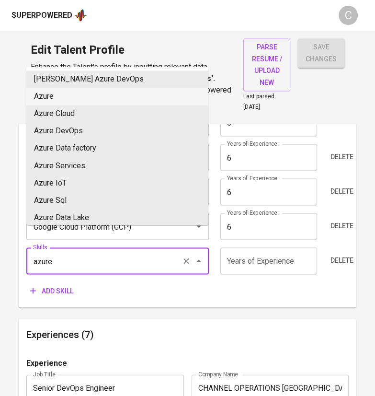
click at [61, 96] on li "Azure" at bounding box center [117, 96] width 182 height 17
type input "Azure"
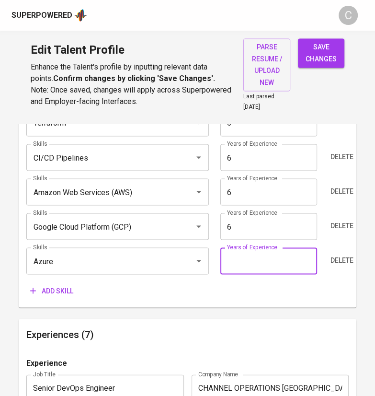
click at [243, 257] on input "number" at bounding box center [268, 260] width 97 height 27
type input "4"
drag, startPoint x: 247, startPoint y: 294, endPoint x: 257, endPoint y: 295, distance: 10.1
click at [249, 294] on div "Add skill" at bounding box center [187, 291] width 323 height 18
click at [54, 292] on span "Add skill" at bounding box center [51, 291] width 43 height 12
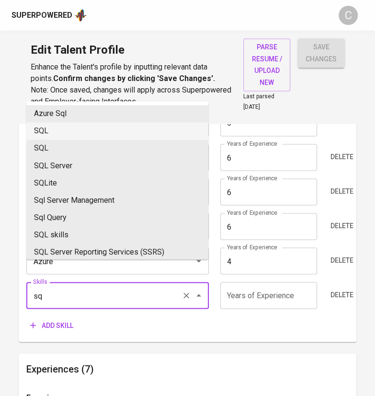
click at [60, 138] on li "SQL" at bounding box center [117, 130] width 182 height 17
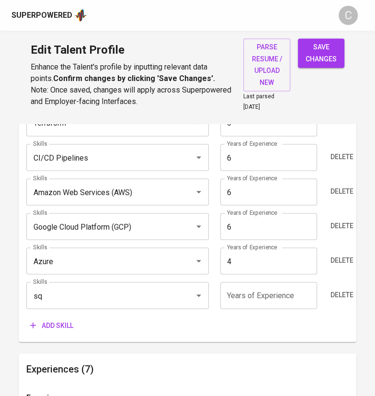
type input "SQL"
click at [275, 294] on input "number" at bounding box center [268, 295] width 97 height 27
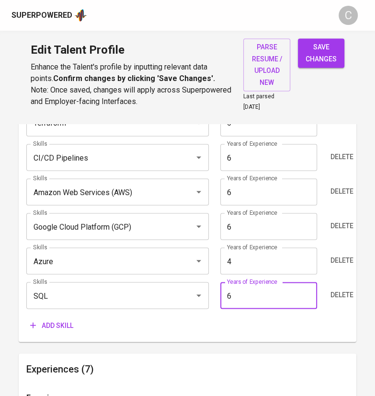
type input "6"
click at [260, 325] on div "Add skill" at bounding box center [187, 325] width 323 height 18
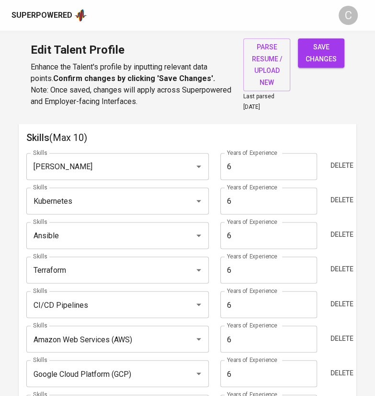
scroll to position [504, 0]
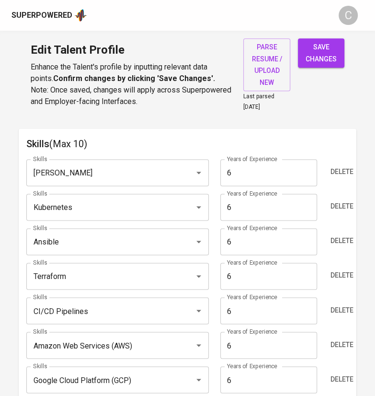
click at [332, 54] on span "save changes" at bounding box center [321, 52] width 31 height 23
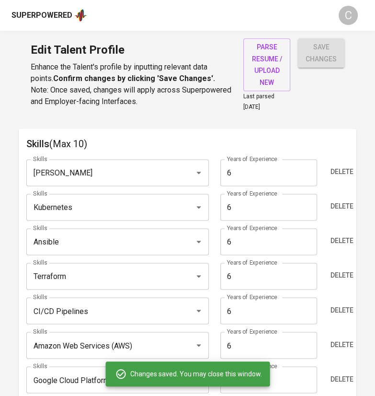
type input "SQL"
type input "Google Cloud Platform (GCP)"
type input "Amazon Web Services (AWS)"
type input "Terraform"
type input "Ansible"
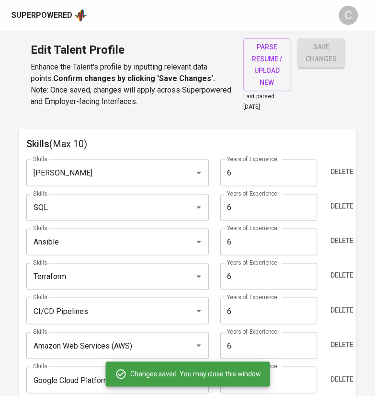
type input "Kubernetes"
type input "6"
type input "Microsoft Azure"
type input "4"
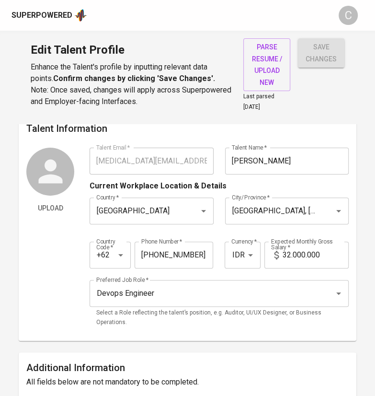
scroll to position [0, 0]
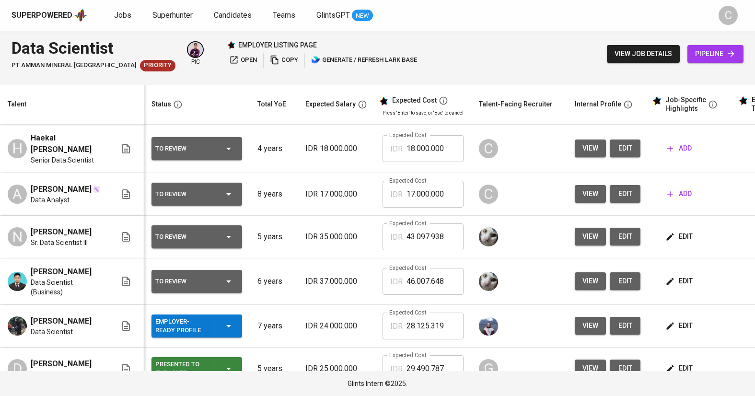
click at [229, 60] on span "open" at bounding box center [243, 60] width 28 height 11
click at [316, 173] on td "IDR 17.000.000" at bounding box center [336, 194] width 77 height 43
click at [619, 149] on span "edit" at bounding box center [624, 148] width 15 height 12
click at [624, 189] on span "edit" at bounding box center [624, 194] width 15 height 12
click at [680, 236] on span "edit" at bounding box center [679, 237] width 25 height 12
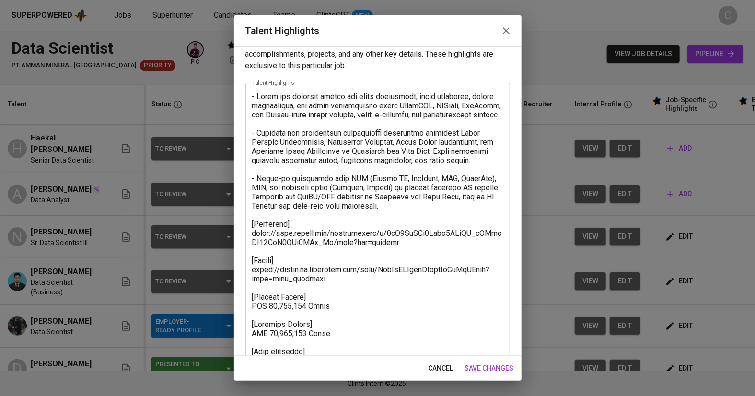
scroll to position [61, 0]
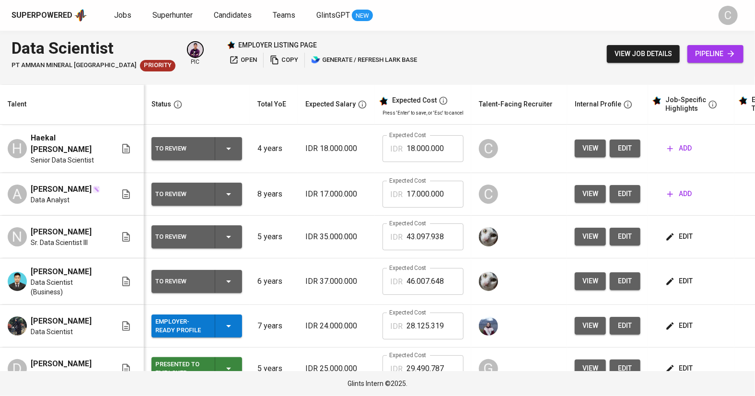
click at [689, 284] on span "edit" at bounding box center [679, 281] width 25 height 12
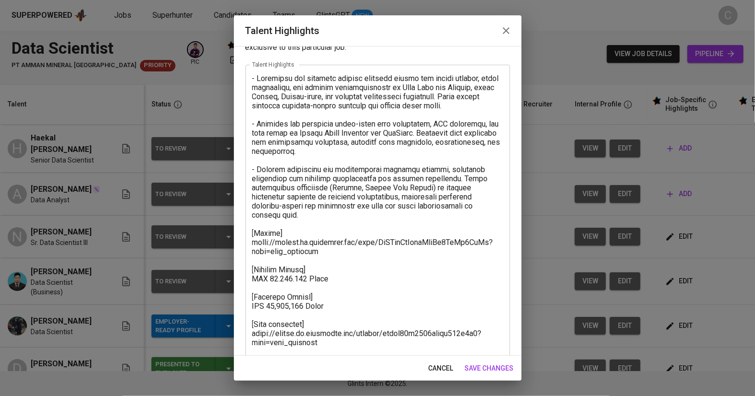
scroll to position [52, 0]
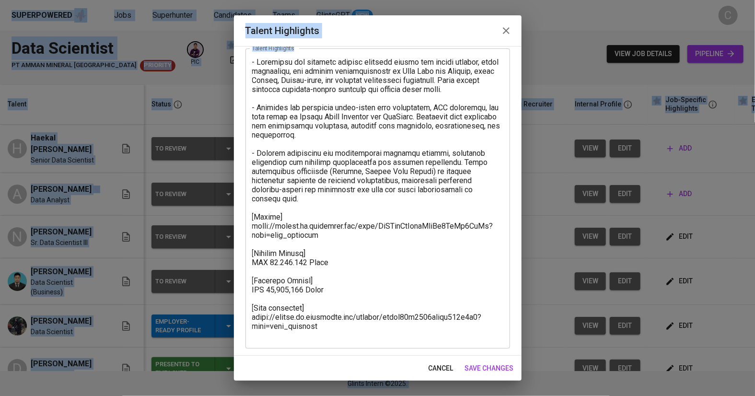
copy body "Superpowered Jobs Superhunter Candidates Teams GlintsGPT NEW C Data Scientist P…"
click at [430, 284] on textarea at bounding box center [377, 199] width 251 height 282
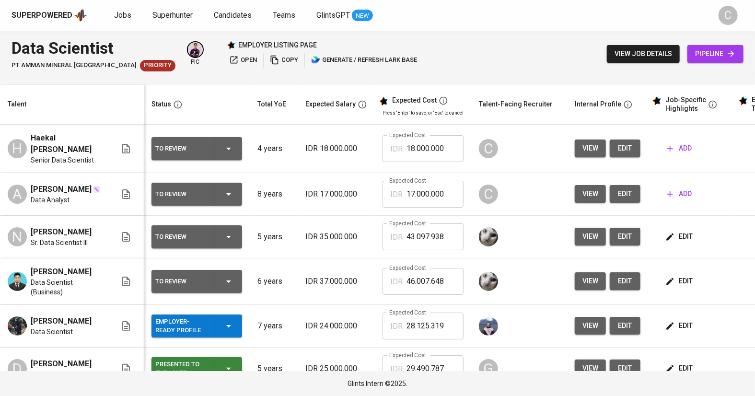
click at [667, 277] on icon "button" at bounding box center [670, 282] width 10 height 10
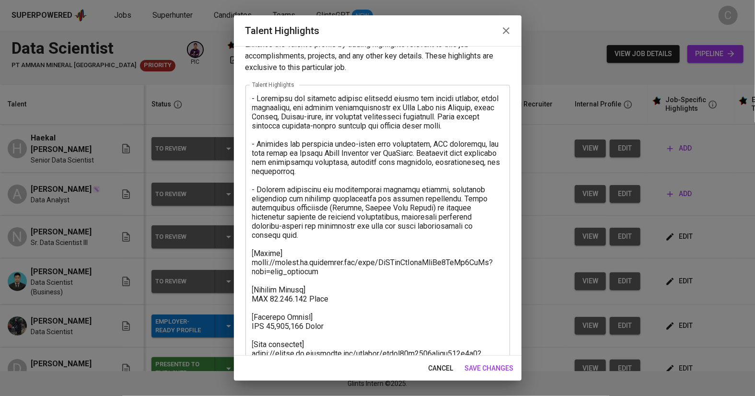
scroll to position [39, 0]
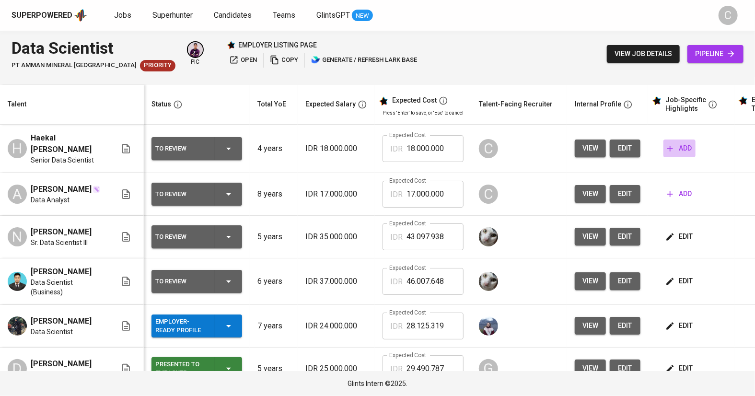
click at [677, 146] on span "add" at bounding box center [679, 148] width 24 height 12
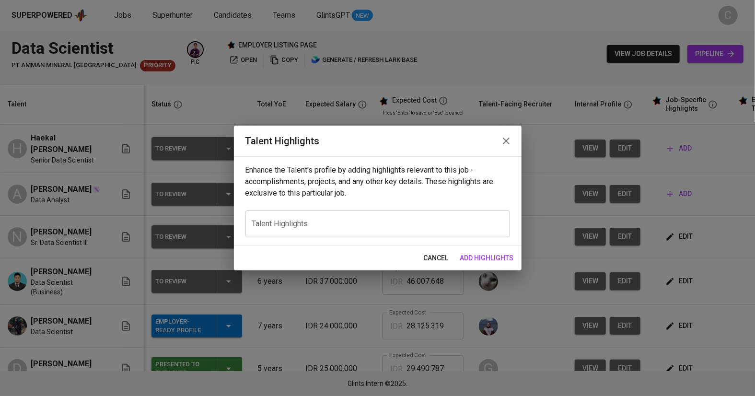
click at [362, 212] on div "x Talent Highlights" at bounding box center [377, 223] width 265 height 27
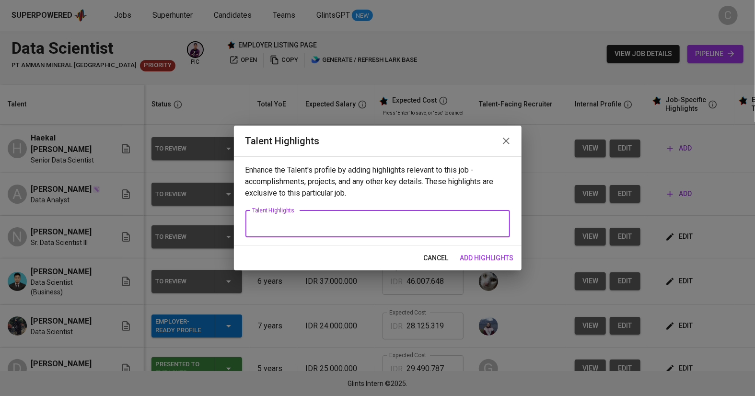
paste textarea "- Developed and deployed machine learning models for credit scoring, churn pred…"
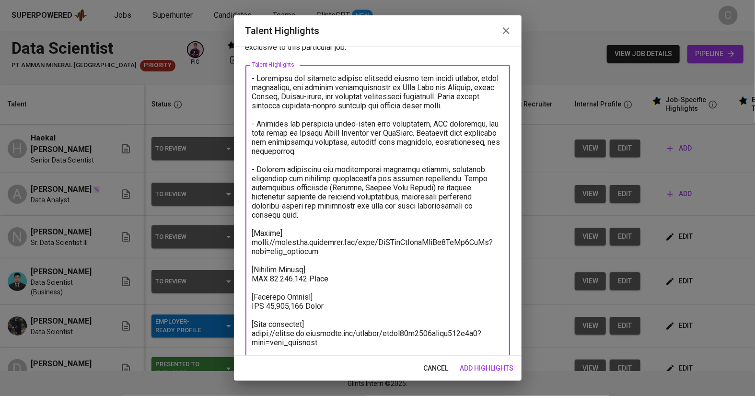
drag, startPoint x: 290, startPoint y: 179, endPoint x: 232, endPoint y: 69, distance: 124.4
click at [232, 69] on div "Talent Highlights Enhance the Talent's profile by adding highlights relevant to…" at bounding box center [377, 198] width 755 height 396
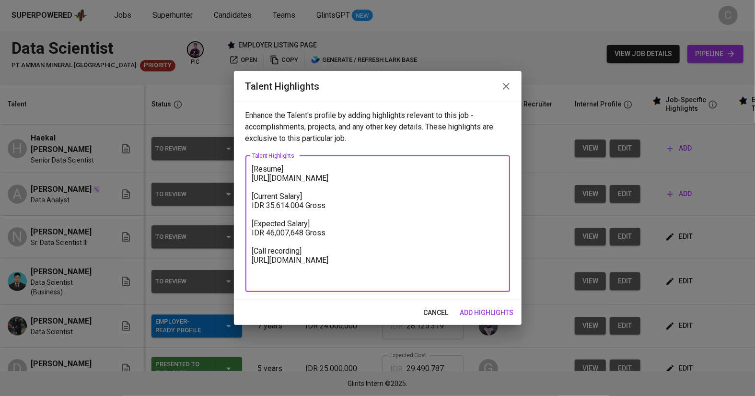
scroll to position [0, 0]
click at [253, 170] on textarea "[Resume] https://glints.sg.larksuite.com/file/DoUQbgAhMoefTyxQk5FlYw8WgKf?from=…" at bounding box center [377, 223] width 251 height 118
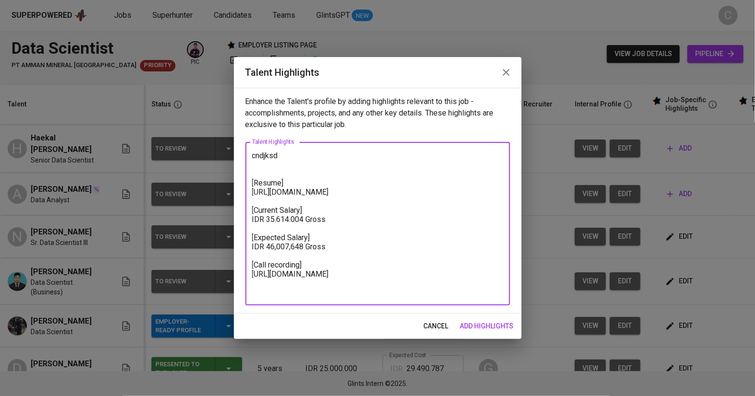
drag, startPoint x: 321, startPoint y: 204, endPoint x: 253, endPoint y: 195, distance: 68.7
click at [253, 194] on textarea "cndjksd [Resume] https://glints.sg.larksuite.com/file/DoUQbgAhMoefTyxQk5FlYw8Wg…" at bounding box center [377, 224] width 251 height 146
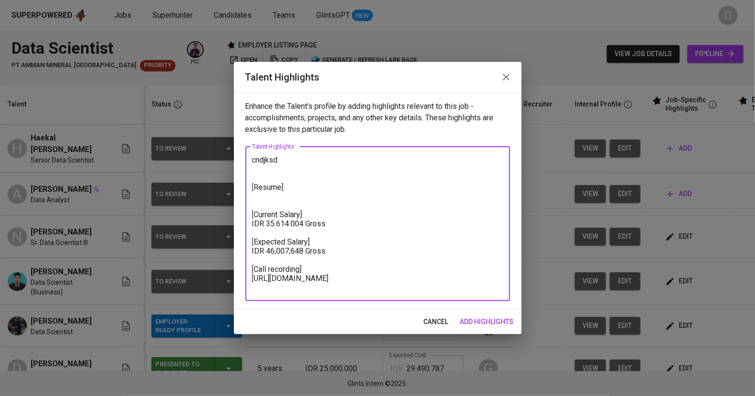
drag, startPoint x: 302, startPoint y: 222, endPoint x: 265, endPoint y: 228, distance: 37.3
click at [265, 228] on textarea "cndjksd [Resume] [Current Salary] IDR 35.614.004 Gross [Expected Salary] IDR 46…" at bounding box center [377, 223] width 251 height 137
drag, startPoint x: 264, startPoint y: 225, endPoint x: 303, endPoint y: 223, distance: 38.8
click at [303, 223] on textarea "cndjksd [Resume] [Current Salary] IDR 35.614.004 Gross [Expected Salary] IDR 46…" at bounding box center [377, 223] width 251 height 137
drag, startPoint x: 266, startPoint y: 254, endPoint x: 303, endPoint y: 254, distance: 36.4
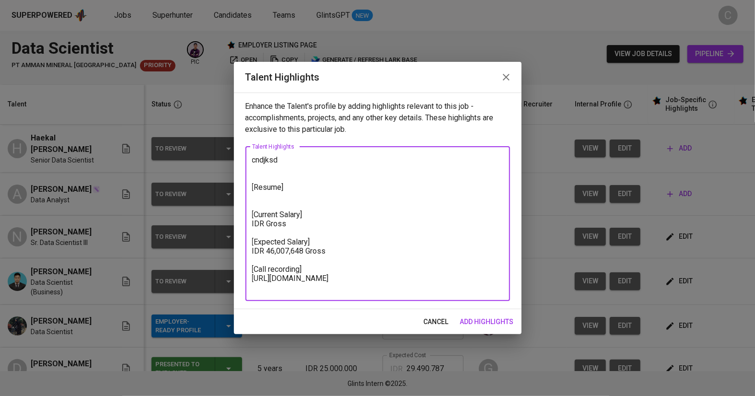
click at [303, 254] on textarea "cndjksd [Resume] [Current Salary] IDR Gross [Expected Salary] IDR 46,007,648 Gr…" at bounding box center [377, 223] width 251 height 137
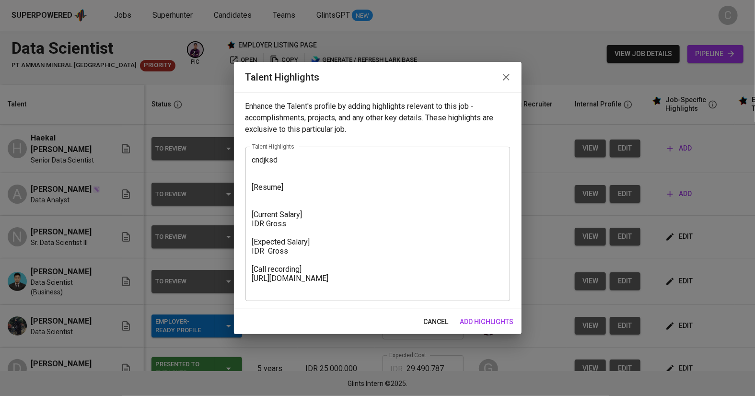
drag, startPoint x: 331, startPoint y: 298, endPoint x: 246, endPoint y: 279, distance: 86.3
click at [246, 279] on div "cndjksd [Resume] [Current Salary] IDR Gross [Expected Salary] IDR Gross [Call r…" at bounding box center [377, 224] width 265 height 154
drag, startPoint x: 251, startPoint y: 279, endPoint x: 328, endPoint y: 294, distance: 78.2
click at [329, 295] on div "cndjksd [Resume] [Current Salary] IDR Gross [Expected Salary] IDR Gross [Call r…" at bounding box center [377, 224] width 265 height 154
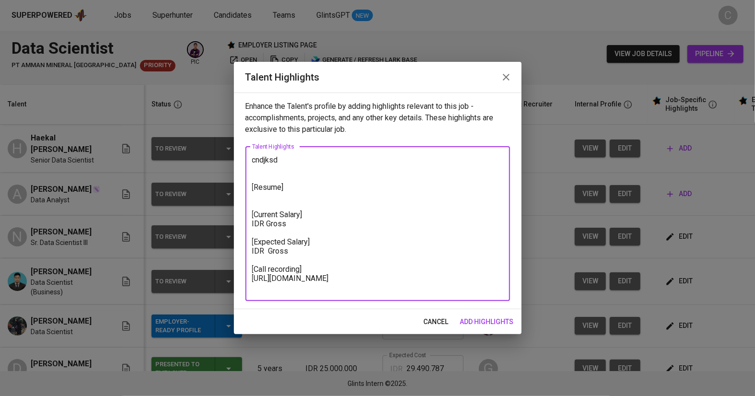
click at [324, 283] on textarea "cndjksd [Resume] [Current Salary] IDR Gross [Expected Salary] IDR Gross [Call r…" at bounding box center [377, 223] width 251 height 137
drag, startPoint x: 336, startPoint y: 289, endPoint x: 249, endPoint y: 275, distance: 88.4
click at [249, 275] on div "cndjksd [Resume] [Current Salary] IDR Gross [Expected Salary] IDR Gross [Call r…" at bounding box center [377, 224] width 265 height 154
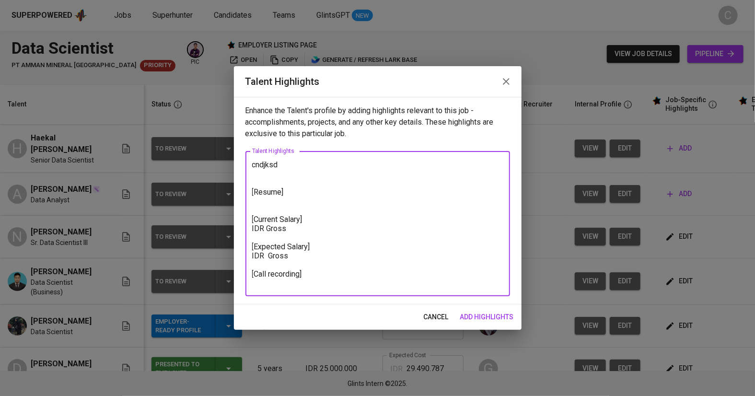
type textarea "cndjksd [Resume] [Current Salary] IDR Gross [Expected Salary] IDR Gross [Call r…"
click at [508, 318] on span "add highlights" at bounding box center [487, 317] width 54 height 12
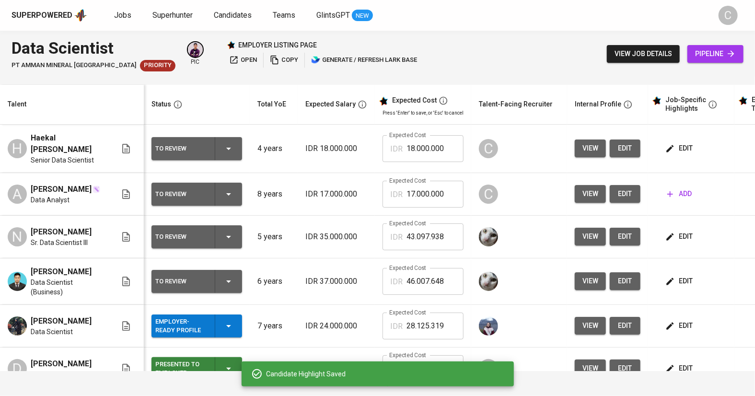
click at [669, 188] on span "add" at bounding box center [679, 194] width 24 height 12
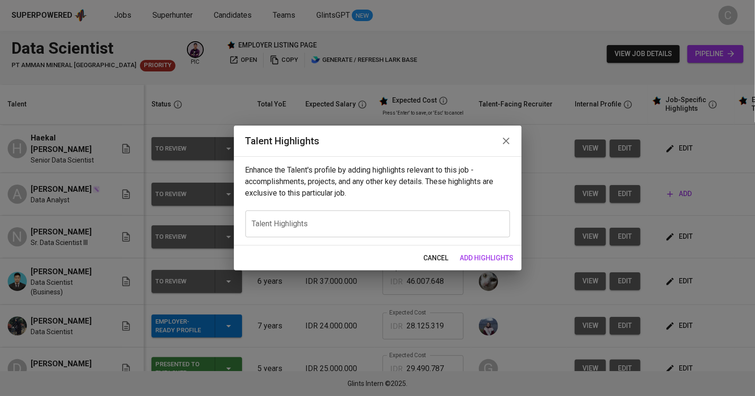
click at [274, 212] on div "x Talent Highlights" at bounding box center [377, 223] width 265 height 27
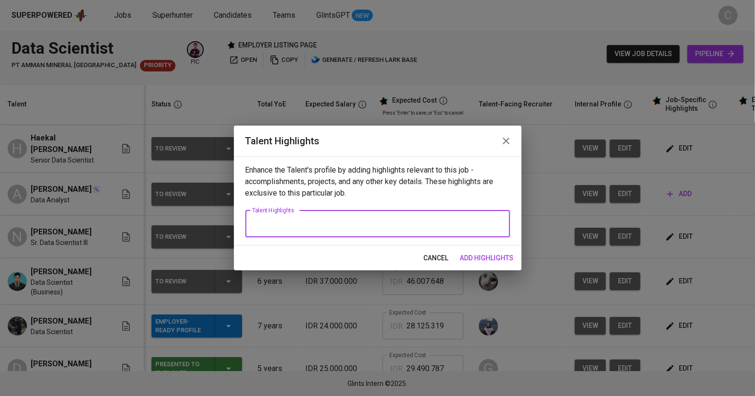
paste textarea "cndjksd [Resume] [Current Salary] IDR Gross [Expected Salary] IDR Gross [Call r…"
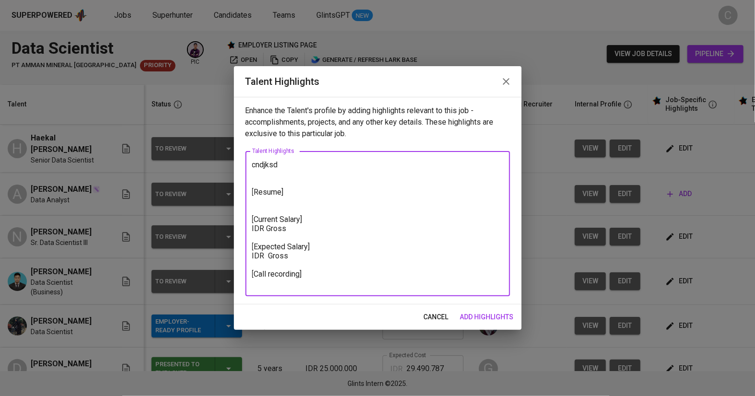
type textarea "cndjksd [Resume] [Current Salary] IDR Gross [Expected Salary] IDR Gross [Call r…"
click at [480, 316] on span "add highlights" at bounding box center [487, 317] width 54 height 12
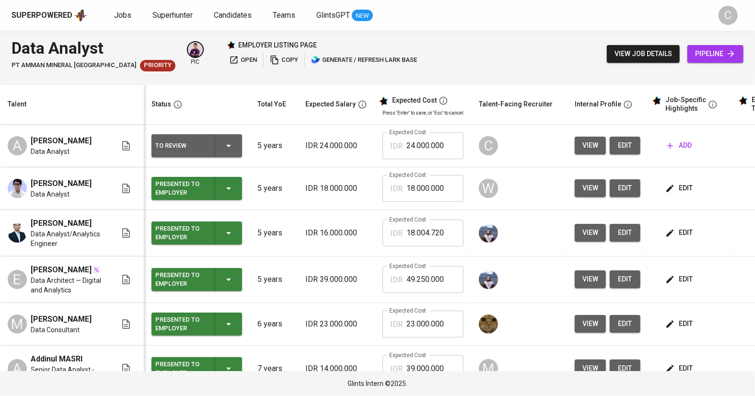
click at [217, 281] on div "Presented to Employer" at bounding box center [196, 279] width 83 height 23
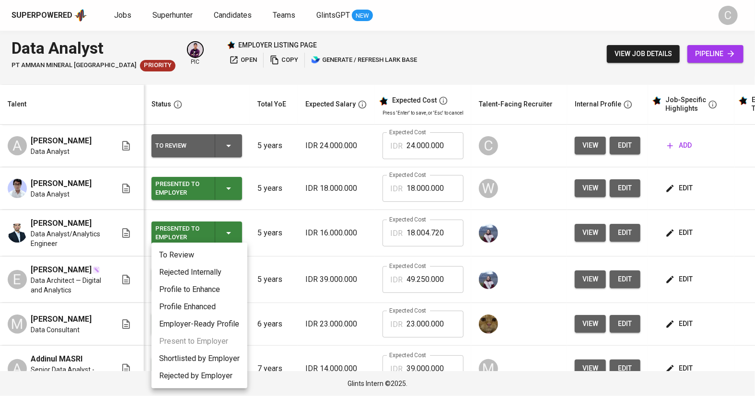
click at [221, 63] on div at bounding box center [377, 198] width 755 height 396
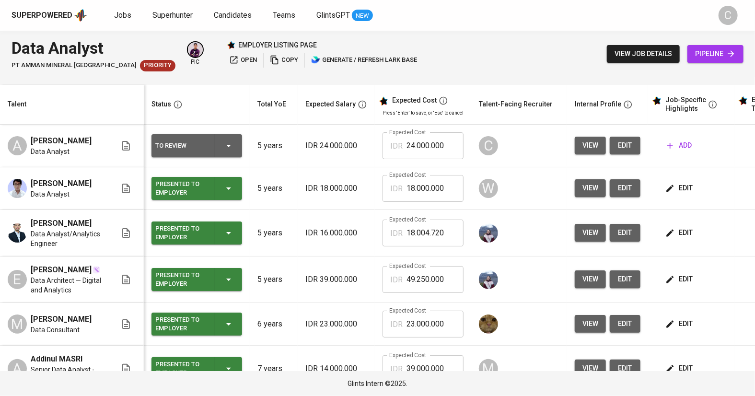
click at [232, 61] on span "open" at bounding box center [243, 60] width 28 height 11
click at [620, 148] on span "edit" at bounding box center [624, 145] width 15 height 12
click at [682, 149] on span "add" at bounding box center [679, 145] width 24 height 12
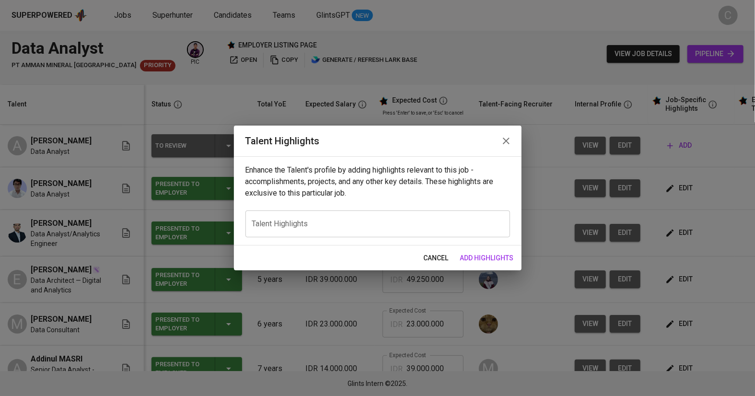
click at [368, 217] on div "x Talent Highlights" at bounding box center [377, 223] width 265 height 27
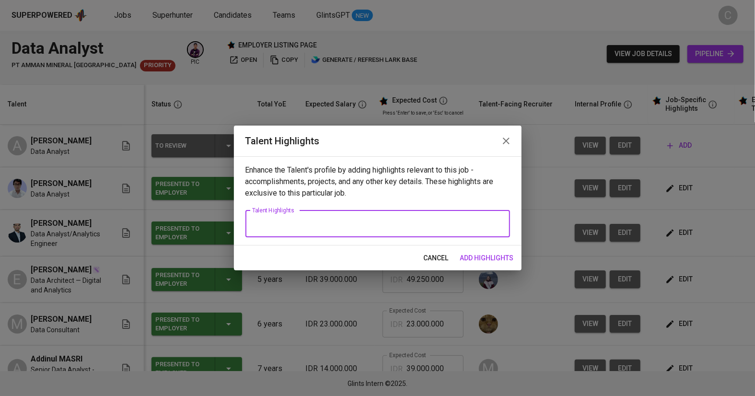
paste textarea "cndjksd [Resume] [Current Salary] IDR Gross [Expected Salary] IDR Gross [Call r…"
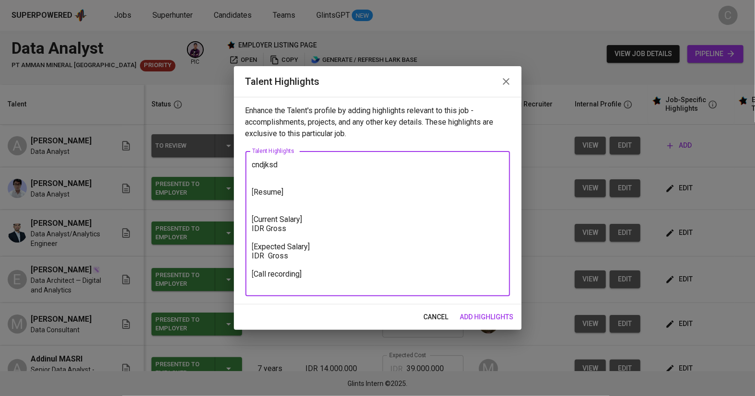
type textarea "cndjksd [Resume] [Current Salary] IDR Gross [Expected Salary] IDR Gross [Call r…"
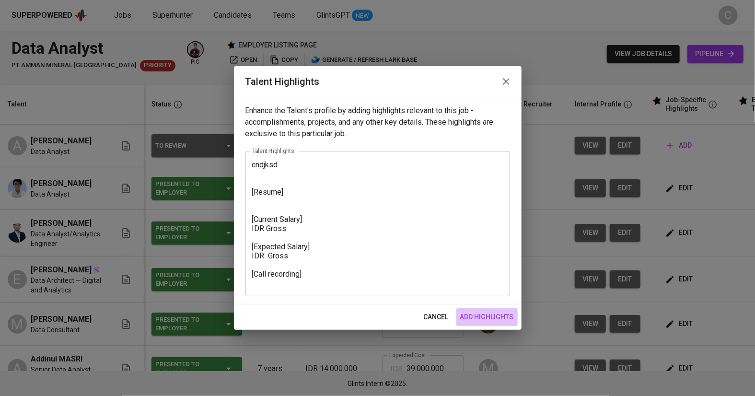
click at [479, 312] on span "add highlights" at bounding box center [487, 317] width 54 height 12
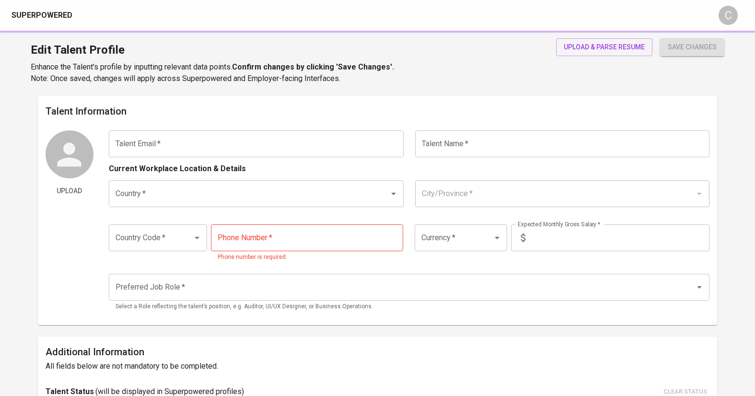
type input "haekalyusril15@gmail.com"
type input "Haekal Yusril Faizin"
type input "[GEOGRAPHIC_DATA]"
type input "[GEOGRAPHIC_DATA], [GEOGRAPHIC_DATA]"
type input "+62"
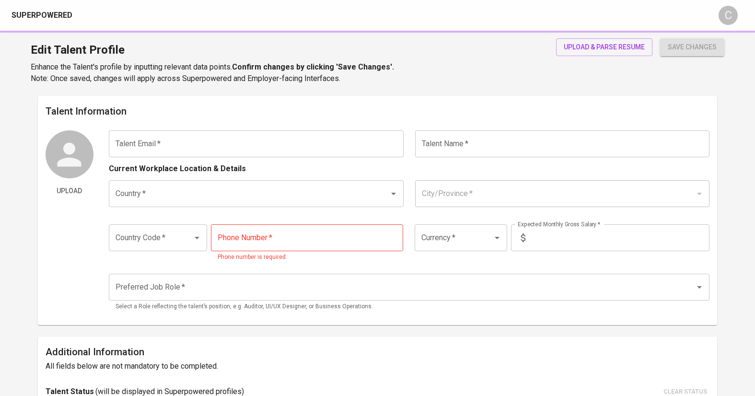
type input "821-358-888"
type input "IDR"
type input "Data Scientist"
type input "4"
type input "1 Month"
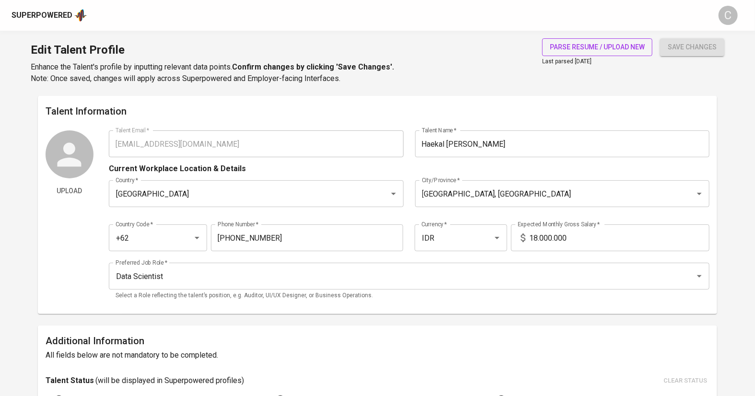
click at [574, 44] on span "parse resume / upload new" at bounding box center [597, 47] width 95 height 12
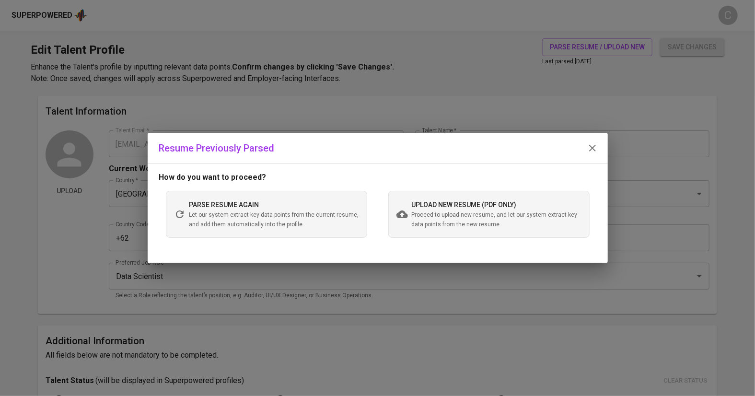
click at [452, 211] on span "Proceed to upload new resume, and let our system extract key data points from t…" at bounding box center [497, 219] width 170 height 19
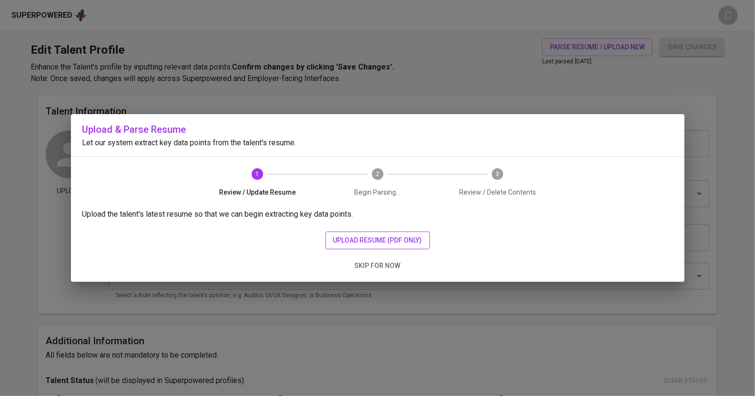
click at [375, 240] on span "upload resume (pdf only)" at bounding box center [377, 240] width 89 height 12
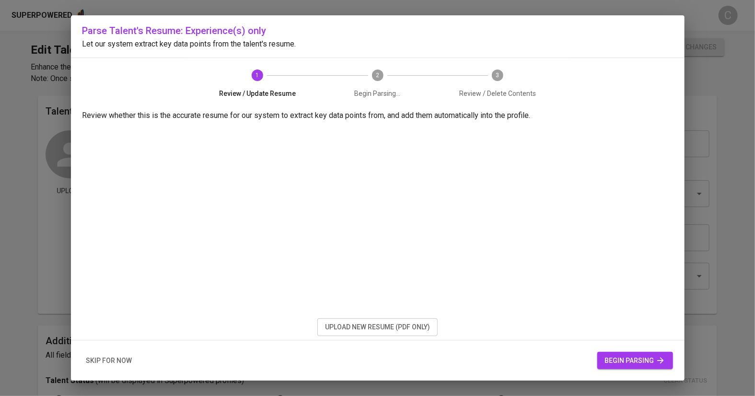
click at [643, 361] on span "begin parsing" at bounding box center [635, 361] width 60 height 12
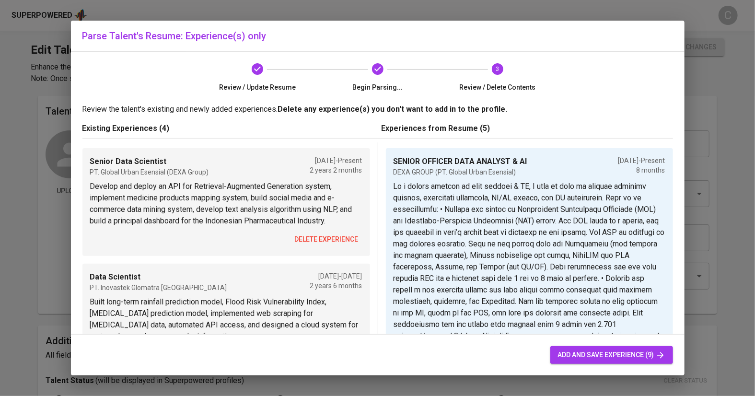
click at [306, 233] on span "delete experience" at bounding box center [327, 239] width 64 height 12
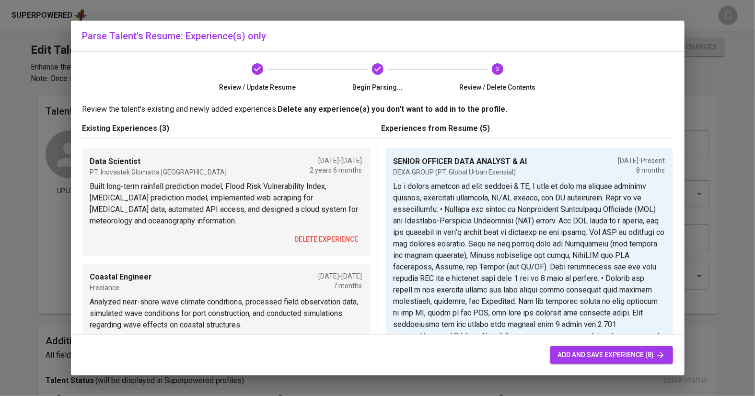
click at [306, 239] on span "delete experience" at bounding box center [327, 239] width 64 height 12
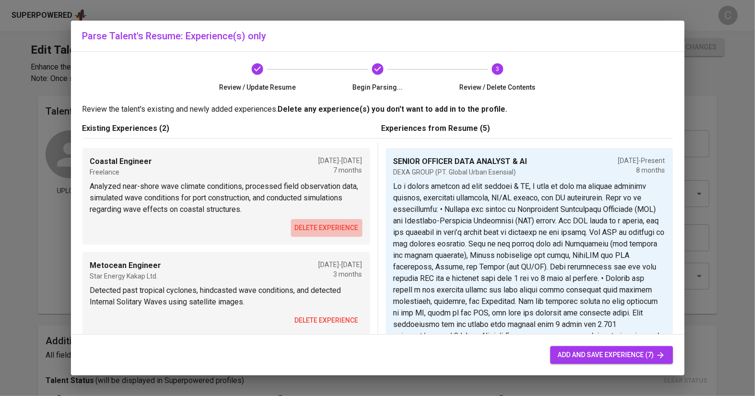
click at [312, 225] on span "delete experience" at bounding box center [327, 228] width 64 height 12
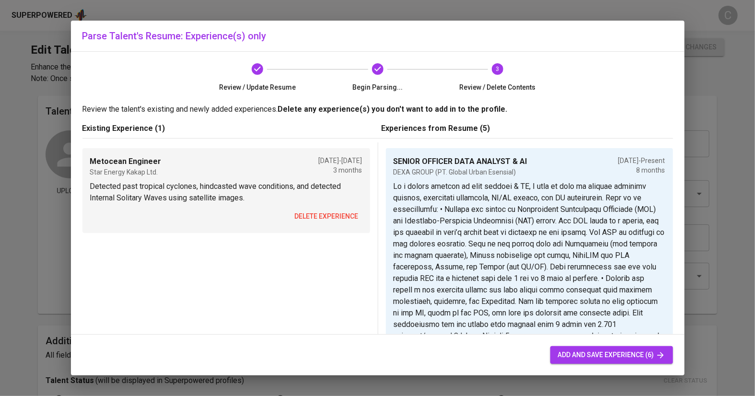
click at [314, 205] on div "Metocean Engineer Star Energy Kakap Ltd. Feb 2020 - May 2020 3 months Detected …" at bounding box center [226, 190] width 288 height 85
click at [315, 216] on span "delete experience" at bounding box center [327, 216] width 64 height 12
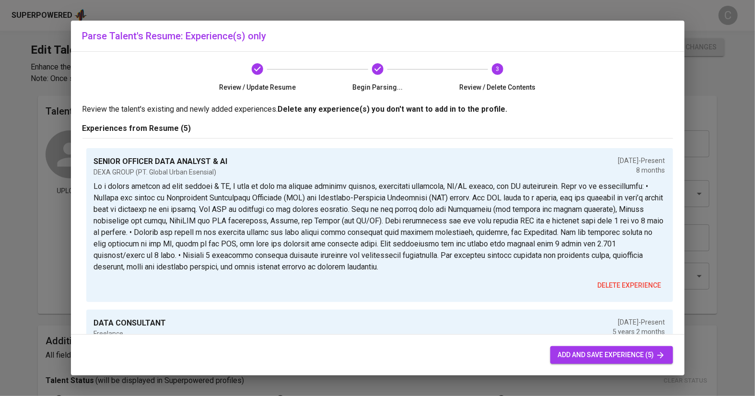
drag, startPoint x: 579, startPoint y: 358, endPoint x: 388, endPoint y: 31, distance: 378.7
click at [579, 358] on span "add and save experience (5)" at bounding box center [611, 355] width 107 height 12
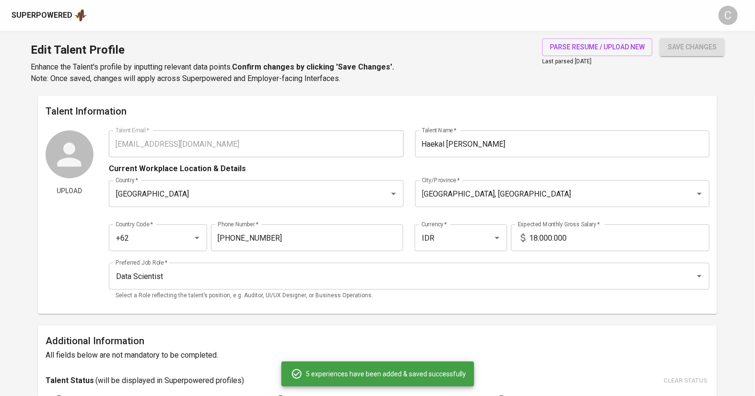
type input "SENIOR OFFICER DATA ANALYST & AI"
type input "DEXA GROUP (PT. Global Urban Esensial)"
type input "01/01/2025"
type textarea "As a senior officer of data analyst & AI, I lead my team to develop business in…"
type input "DATA CONSULTANT"
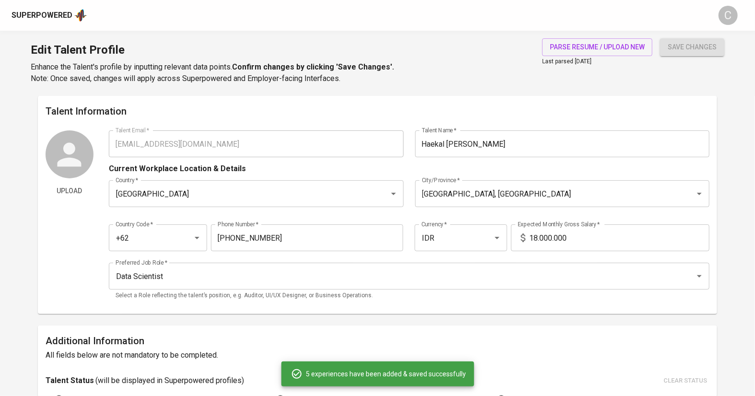
type input "Freelance"
checkbox input "true"
type input "07/01/2020"
type textarea "• Making an automation to access the API from some of opensource metocean data …"
type input "DATA SCIENTIST"
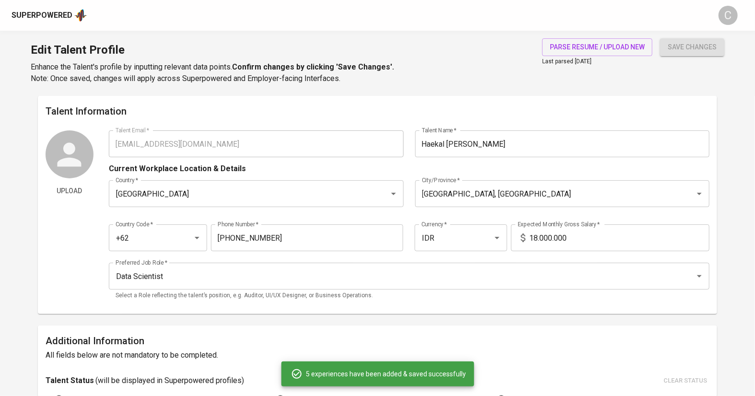
type input "DEXA GROUP (PT. Global Urban Esensial)"
type input "07/01/2023"
type input "12/01/2024"
type textarea "• Implement medicine products mapping system based on the similarity of product…"
type input "DATA SCIENCE CONSULTANT"
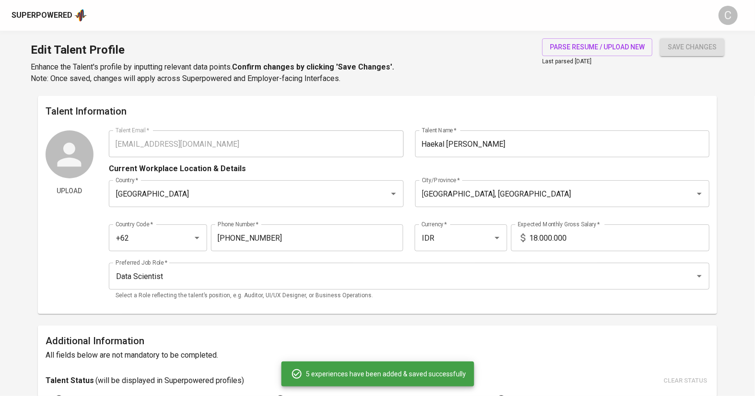
type input "PT. Inovastek Glomatra Indonesia"
type input "01/01/2021"
type input "07/01/2023"
type textarea "• Building a long-term rainfall prediction using least-square curve-fitting met…"
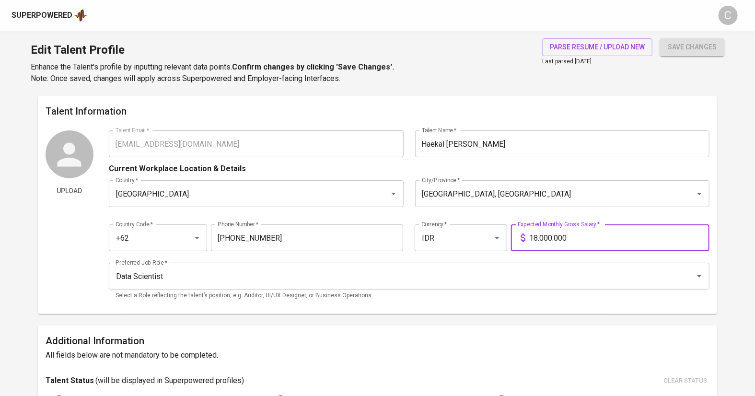
drag, startPoint x: 537, startPoint y: 239, endPoint x: 521, endPoint y: 233, distance: 17.0
click at [521, 233] on div "18.000.000 Expected Monthly Gross Salary *" at bounding box center [610, 237] width 198 height 27
click at [534, 241] on input "22.000.000" at bounding box center [619, 237] width 180 height 27
type input "27.000.000"
click at [695, 38] on button "save changes" at bounding box center [692, 47] width 64 height 18
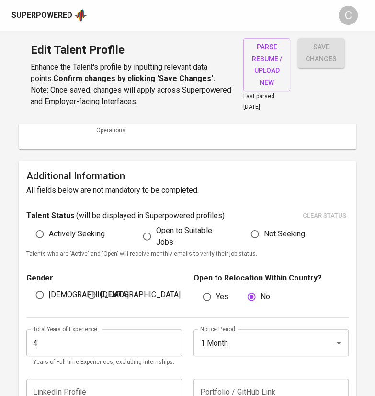
scroll to position [282, 0]
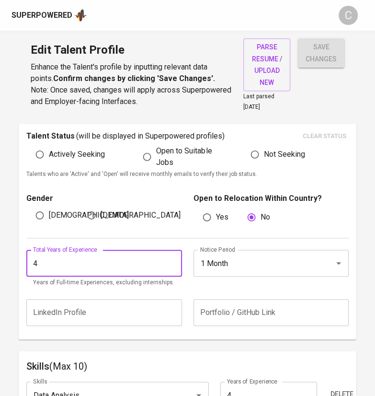
drag, startPoint x: 61, startPoint y: 261, endPoint x: 0, endPoint y: 268, distance: 61.3
type input "5"
click at [239, 257] on input "1 Month" at bounding box center [258, 263] width 120 height 18
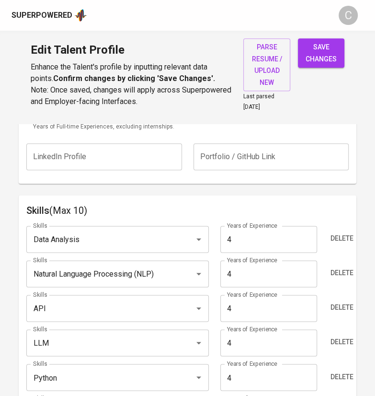
scroll to position [439, 0]
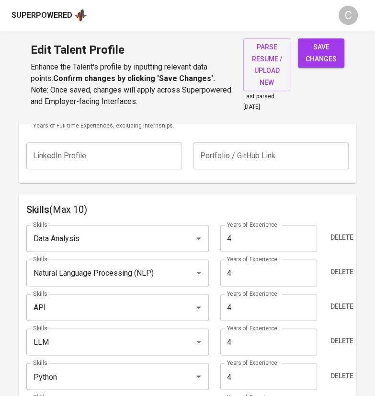
click at [68, 241] on input "Data Analysis" at bounding box center [104, 238] width 147 height 18
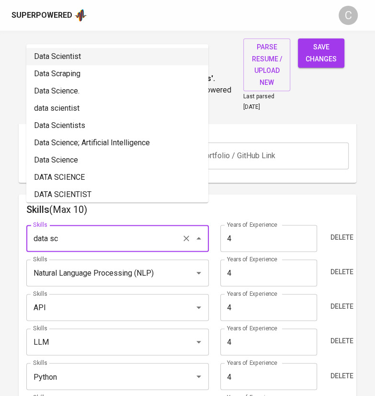
click at [56, 60] on li "Data Scientist" at bounding box center [117, 56] width 182 height 17
type input "Data Scientist"
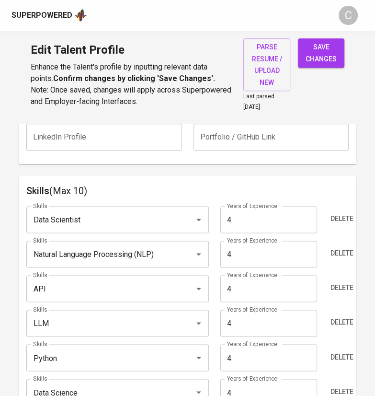
scroll to position [469, 0]
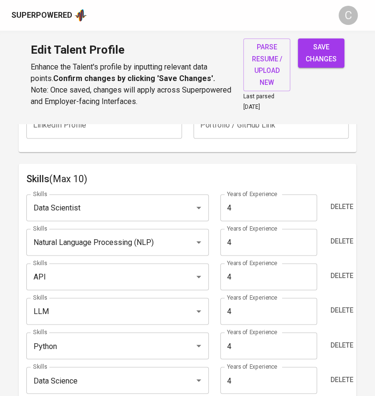
click at [73, 275] on input "API" at bounding box center [104, 276] width 147 height 18
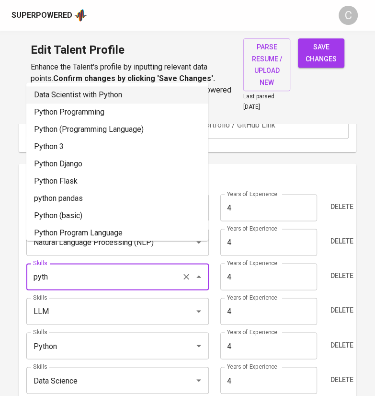
click at [61, 95] on li "Data Scientist with Python" at bounding box center [117, 94] width 182 height 17
type input "Data Scientist with Python"
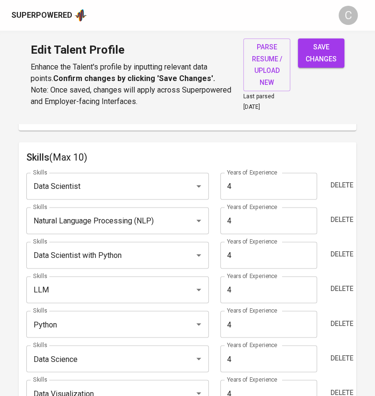
scroll to position [500, 0]
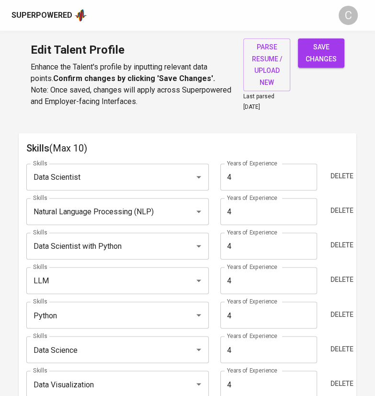
click at [80, 319] on input "Python" at bounding box center [104, 315] width 147 height 18
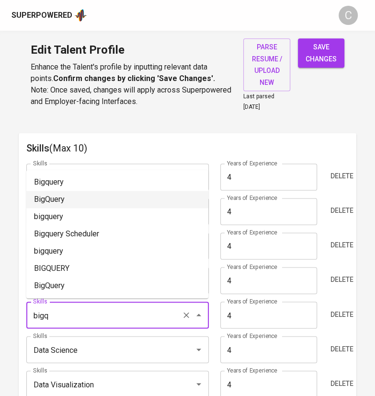
click at [58, 199] on li "BigQuery" at bounding box center [117, 199] width 182 height 17
type input "BigQuery"
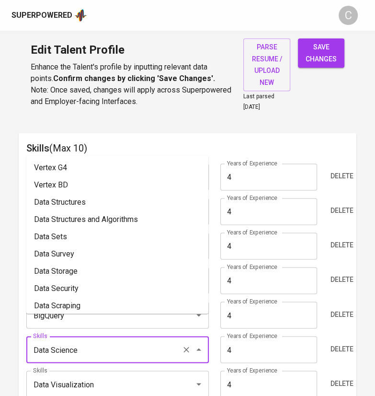
click at [96, 353] on input "Data Science" at bounding box center [104, 349] width 147 height 18
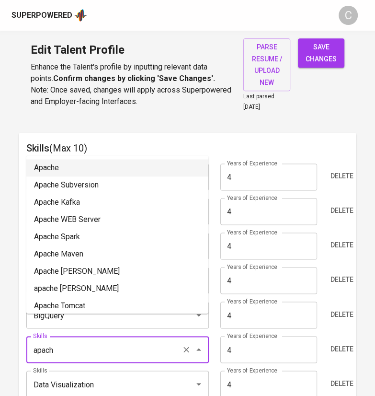
click at [66, 169] on li "Apache" at bounding box center [117, 167] width 182 height 17
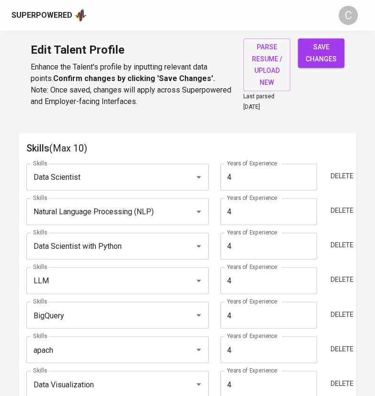
type input "Apache"
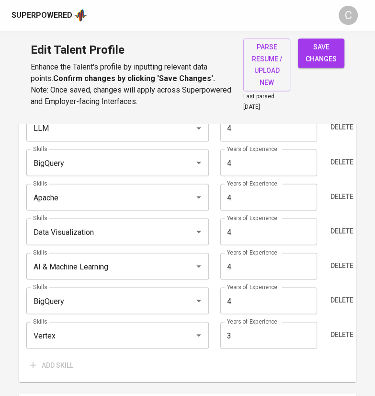
scroll to position [653, 0]
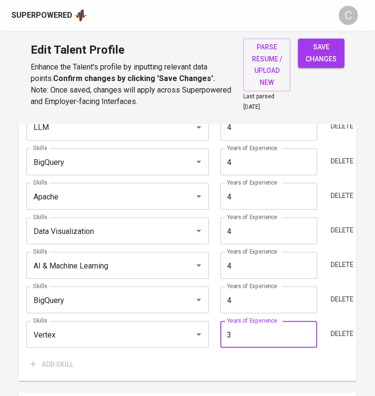
drag, startPoint x: 266, startPoint y: 335, endPoint x: 194, endPoint y: 324, distance: 72.4
click at [194, 324] on div "Skills Vertex Skills Years of Experience 3 Years of Experience Delete" at bounding box center [187, 334] width 323 height 27
type input "4"
drag, startPoint x: 250, startPoint y: 299, endPoint x: 199, endPoint y: 299, distance: 50.8
click at [200, 299] on div "Skills BigQuery Skills Years of Experience 4 Years of Experience Delete" at bounding box center [187, 299] width 323 height 27
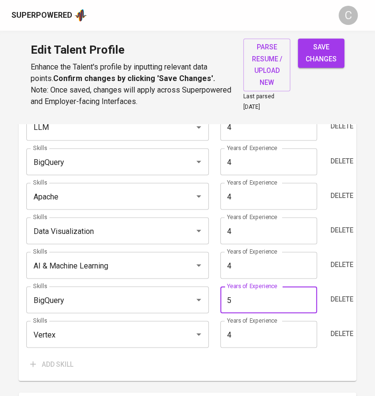
type input "5"
drag, startPoint x: 250, startPoint y: 268, endPoint x: 217, endPoint y: 269, distance: 33.6
click at [217, 269] on div "Years of Experience 4 Years of Experience" at bounding box center [268, 265] width 107 height 27
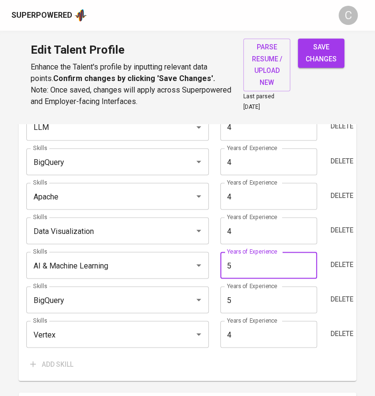
type input "5"
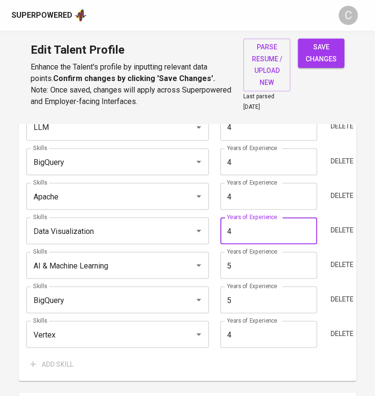
drag, startPoint x: 253, startPoint y: 231, endPoint x: 203, endPoint y: 236, distance: 49.7
click at [203, 235] on div "Skills Data Visualization Skills Years of Experience 4 Years of Experience Dele…" at bounding box center [187, 230] width 323 height 27
type input "5"
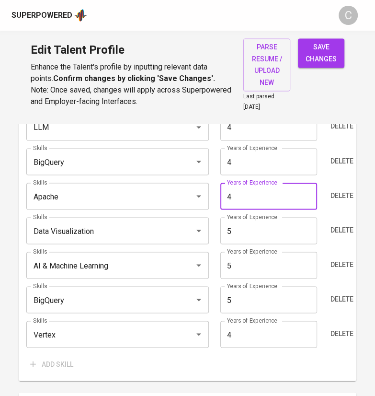
drag, startPoint x: 194, startPoint y: 198, endPoint x: 186, endPoint y: 199, distance: 7.7
click at [186, 199] on div "Skills Apache Skills Years of Experience 4 Years of Experience Delete" at bounding box center [187, 196] width 323 height 27
type input "5"
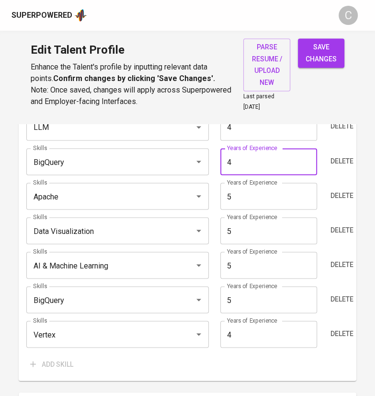
drag, startPoint x: 204, startPoint y: 163, endPoint x: 247, endPoint y: 156, distance: 43.3
click at [204, 163] on div "Skills BigQuery Skills Years of Experience 4 Years of Experience Delete" at bounding box center [187, 161] width 323 height 27
type input "5"
click at [346, 141] on div "Skills Data Scientist Skills Years of Experience 4 Years of Experience Delete S…" at bounding box center [187, 187] width 323 height 370
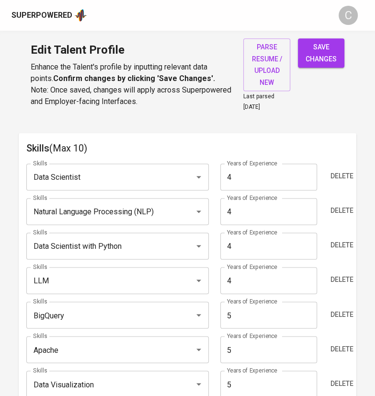
scroll to position [500, 0]
drag, startPoint x: 233, startPoint y: 178, endPoint x: 166, endPoint y: 181, distance: 67.6
click at [167, 181] on div "Skills Data Scientist Skills Years of Experience 4 Years of Experience Delete" at bounding box center [187, 176] width 323 height 27
type input "5"
click at [184, 199] on div "Skills Natural Language Processing (NLP) Skills Years of Experience 4 Years of …" at bounding box center [187, 211] width 323 height 27
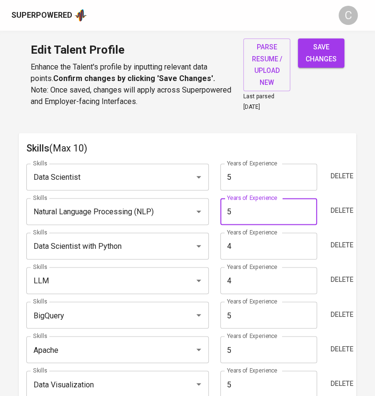
type input "5"
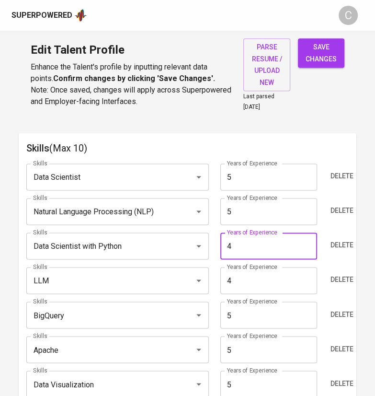
click at [201, 239] on div "Skills Data Scientist with Python Skills Years of Experience 4 Years of Experie…" at bounding box center [187, 245] width 323 height 27
type input "5"
click at [192, 278] on div "Skills LLM Skills Years of Experience 4 Years of Experience Delete" at bounding box center [187, 280] width 323 height 27
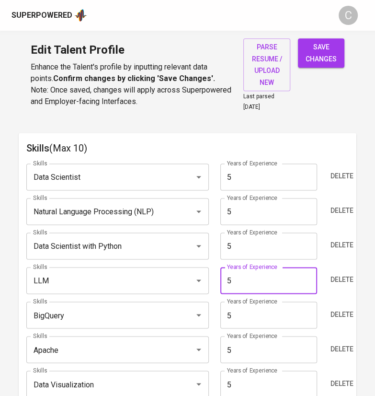
type input "5"
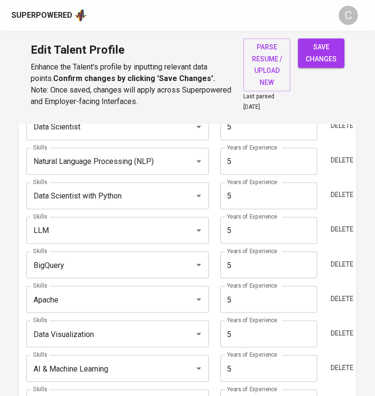
scroll to position [561, 0]
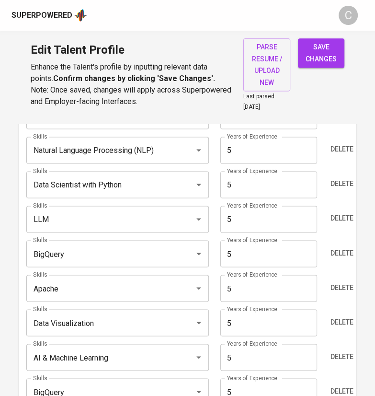
click at [87, 250] on input "BigQuery" at bounding box center [104, 253] width 147 height 18
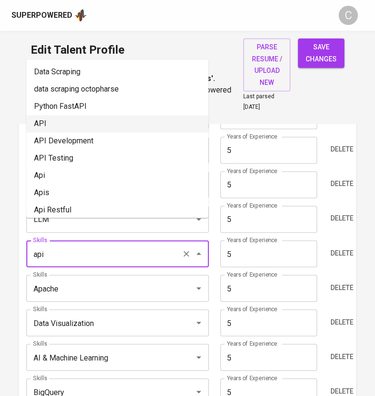
click at [54, 124] on li "API" at bounding box center [117, 123] width 182 height 17
type input "API"
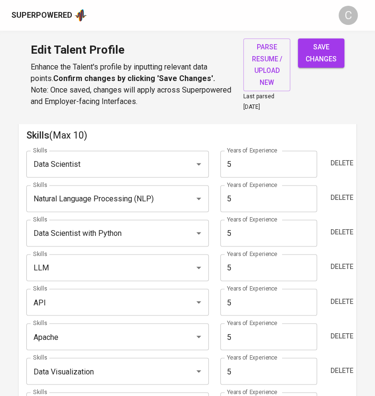
scroll to position [469, 0]
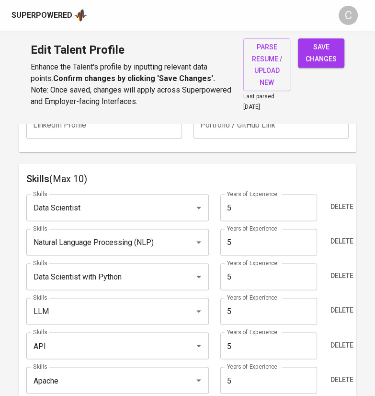
drag, startPoint x: 323, startPoint y: 48, endPoint x: 302, endPoint y: 276, distance: 228.6
click at [325, 49] on span "save changes" at bounding box center [321, 52] width 31 height 23
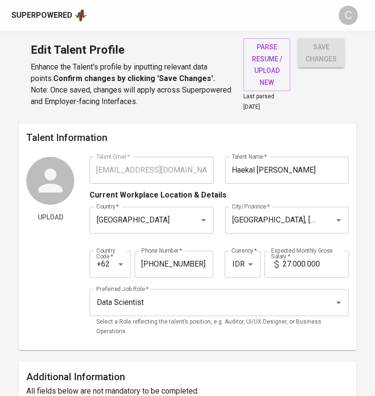
scroll to position [0, 0]
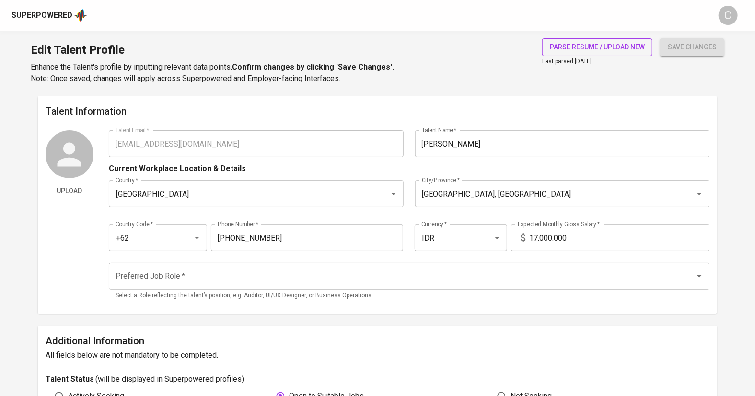
click at [582, 40] on button "parse resume / upload new" at bounding box center [597, 47] width 110 height 18
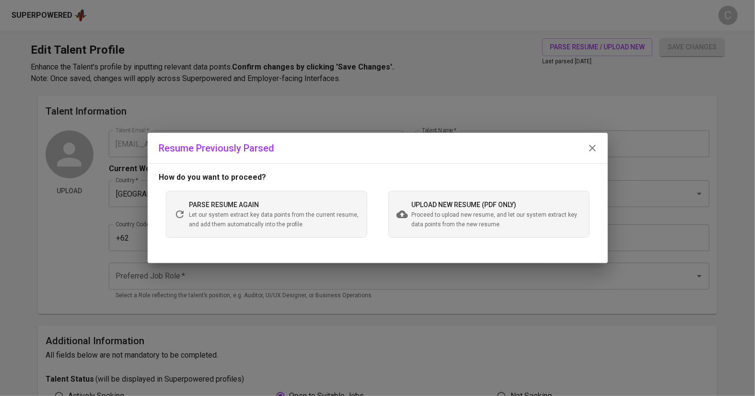
click at [443, 213] on span "Proceed to upload new resume, and let our system extract key data points from t…" at bounding box center [497, 219] width 170 height 19
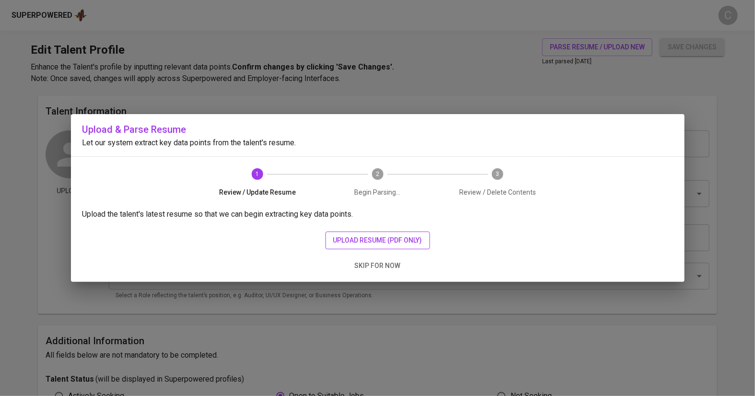
click at [397, 239] on span "upload resume (pdf only)" at bounding box center [377, 240] width 89 height 12
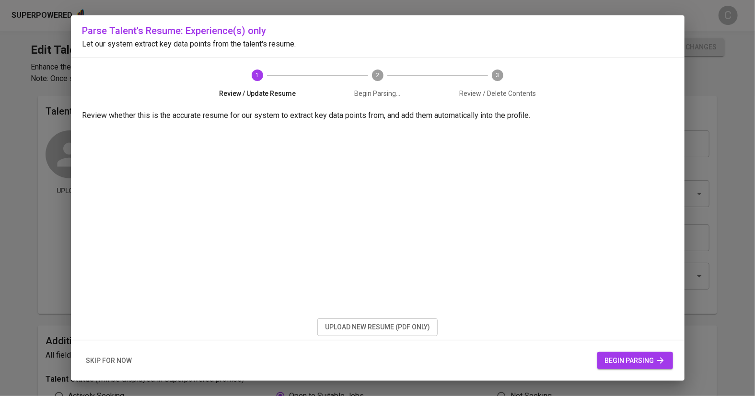
click at [617, 358] on span "begin parsing" at bounding box center [635, 361] width 60 height 12
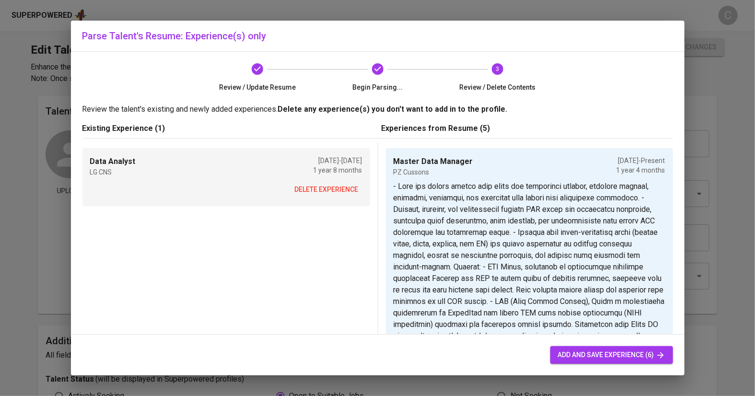
click at [301, 186] on span "delete experience" at bounding box center [327, 190] width 64 height 12
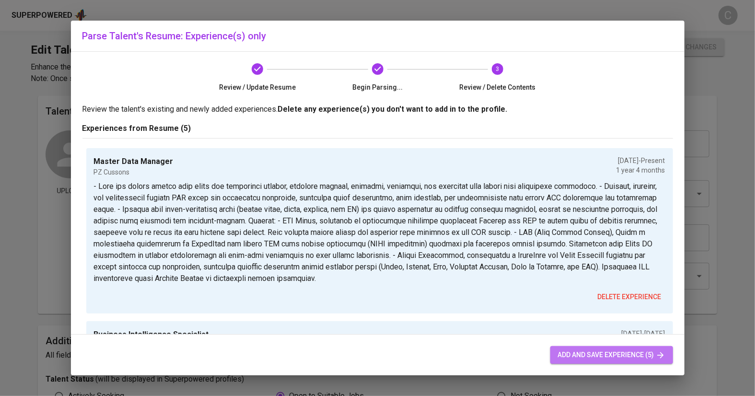
click at [571, 353] on span "add and save experience (5)" at bounding box center [611, 355] width 107 height 12
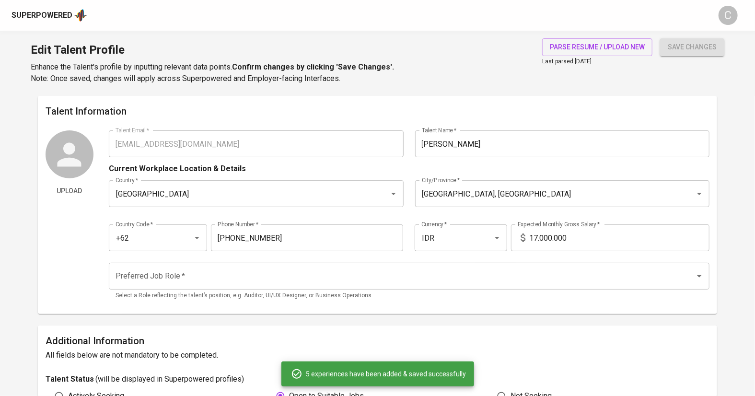
type input "Master Data Manager"
type input "PZ Cussons"
checkbox input "true"
type input "[DATE]"
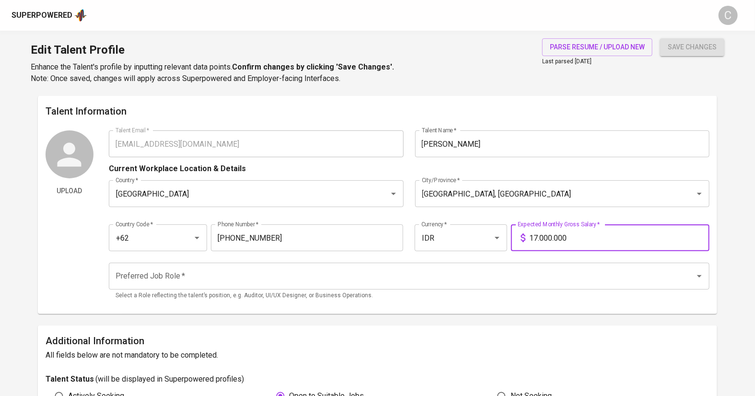
drag, startPoint x: 536, startPoint y: 234, endPoint x: 492, endPoint y: 245, distance: 45.5
click at [490, 245] on div "Country Code   * +62 Country Code * Phone Number   * 878-8401-8823 Phone Number…" at bounding box center [409, 235] width 601 height 44
type input "24.000.000"
click at [207, 284] on input "Preferred Job Role   *" at bounding box center [396, 276] width 566 height 18
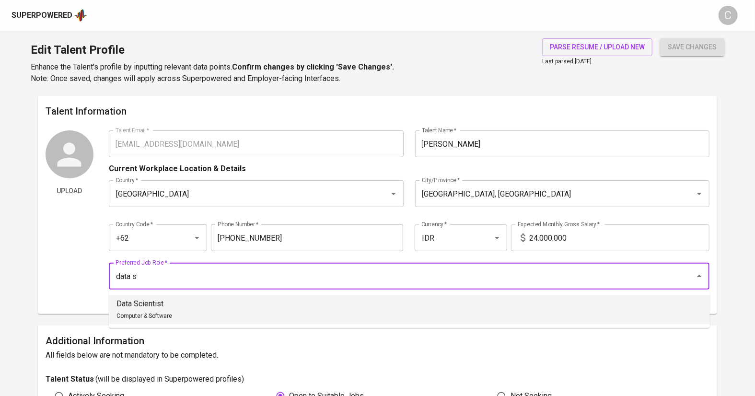
click at [183, 313] on li "Data Scientist Computer & Software" at bounding box center [409, 309] width 601 height 29
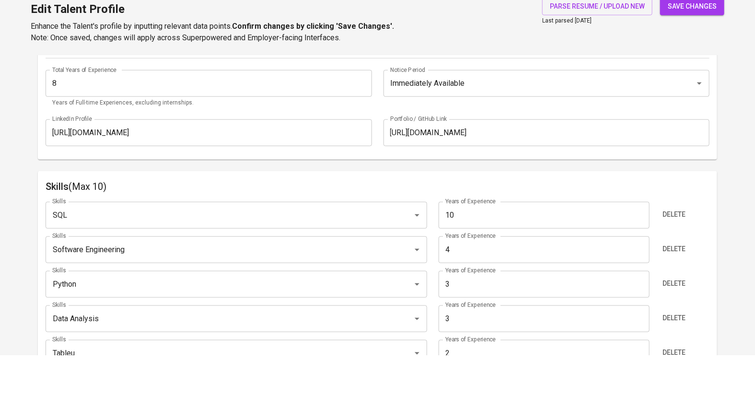
scroll to position [376, 0]
type input "Data Scientist"
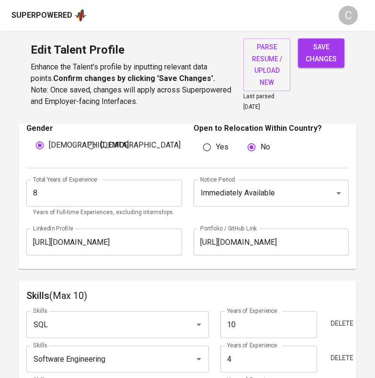
scroll to position [0, 0]
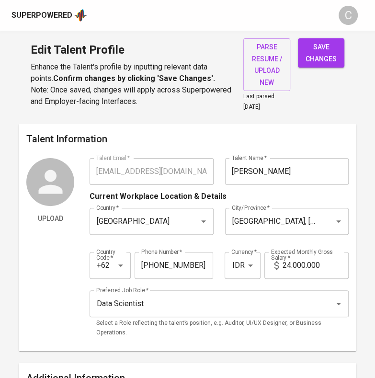
click at [296, 172] on input "Adi Pradana" at bounding box center [287, 171] width 124 height 27
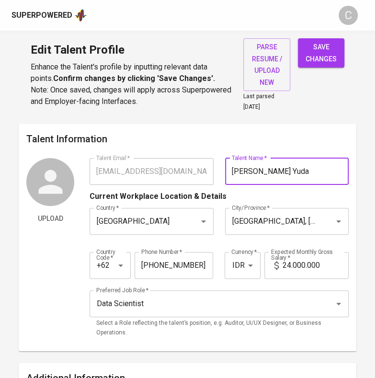
type input "Adi Pradana Yuda"
click at [318, 221] on div "Jakarta Pusat, DKI Jakarta City/Province *" at bounding box center [287, 221] width 124 height 27
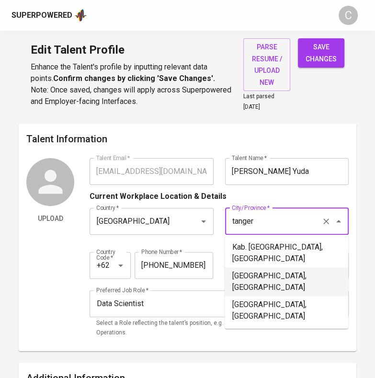
click at [272, 267] on li "Tangerang, Banten" at bounding box center [287, 281] width 124 height 29
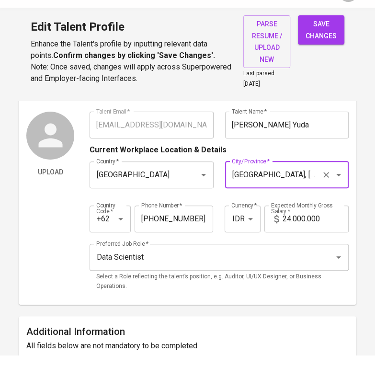
scroll to position [468, 0]
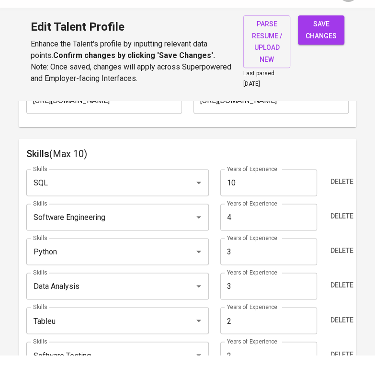
type input "Tangerang, Banten"
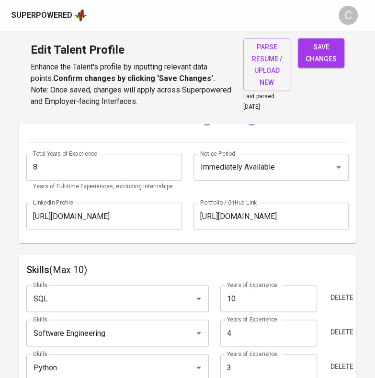
scroll to position [345, 0]
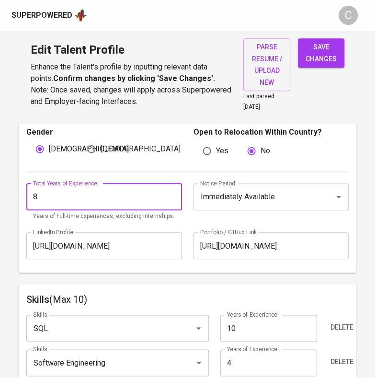
drag, startPoint x: 52, startPoint y: 190, endPoint x: 17, endPoint y: 185, distance: 35.3
type input "7"
click at [244, 200] on input "Immediately Available" at bounding box center [258, 197] width 120 height 18
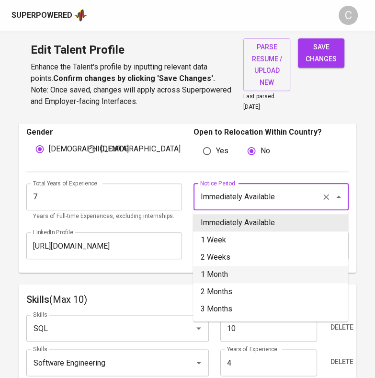
click at [214, 273] on li "1 Month" at bounding box center [270, 274] width 155 height 17
type input "1 Month"
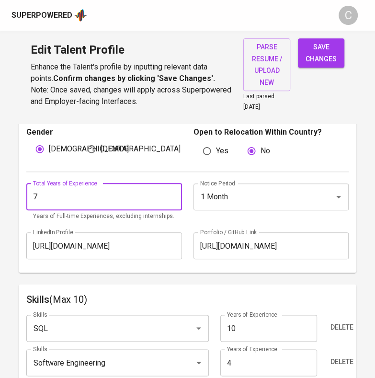
drag, startPoint x: 53, startPoint y: 193, endPoint x: 0, endPoint y: 199, distance: 53.6
type input "10"
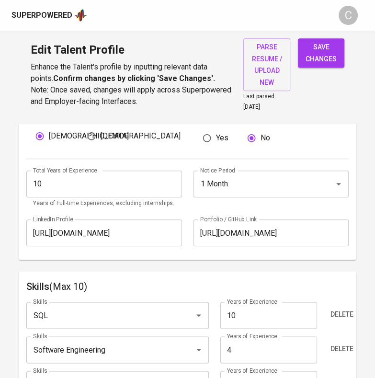
scroll to position [376, 0]
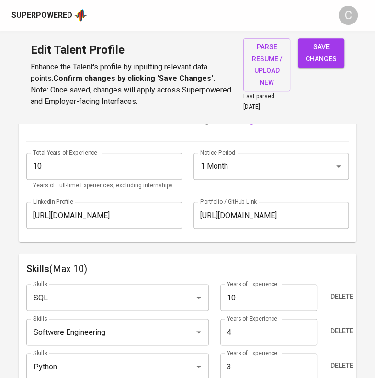
click at [122, 324] on input "Software Engineering" at bounding box center [104, 332] width 147 height 18
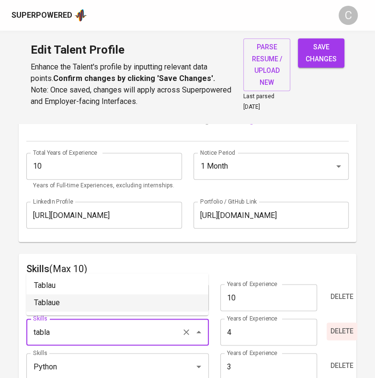
type input "Software Engineering"
click at [342, 326] on span "Delete" at bounding box center [342, 331] width 23 height 12
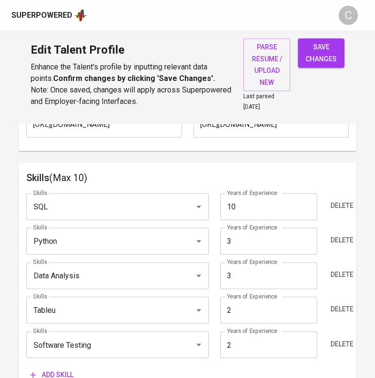
scroll to position [468, 0]
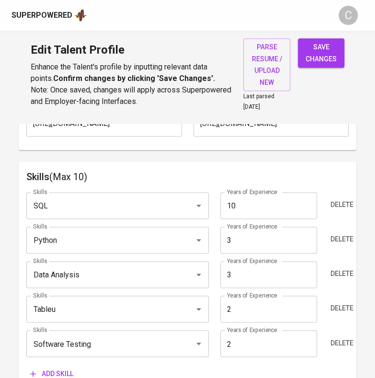
click at [89, 312] on input "Tableu" at bounding box center [104, 309] width 147 height 18
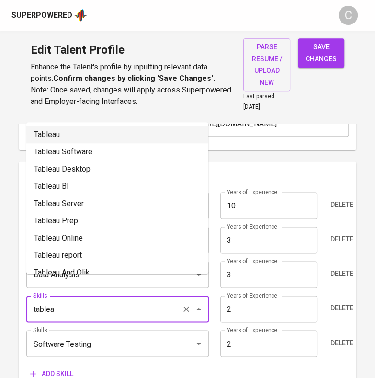
click at [61, 139] on li "Tableau" at bounding box center [117, 134] width 182 height 17
type input "Tableau"
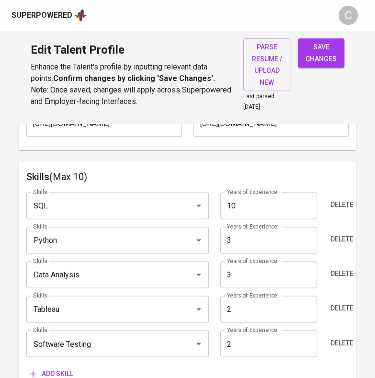
click at [99, 277] on input "Data Analysis" at bounding box center [104, 275] width 147 height 18
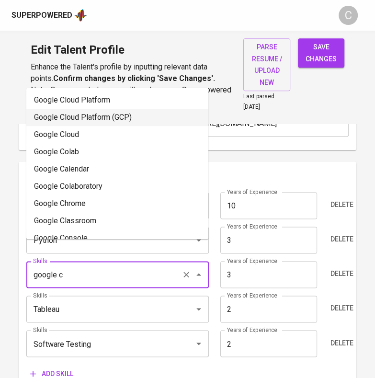
click at [104, 116] on li "Google Cloud Platform (GCP)" at bounding box center [117, 117] width 182 height 17
type input "Google Cloud Platform (GCP)"
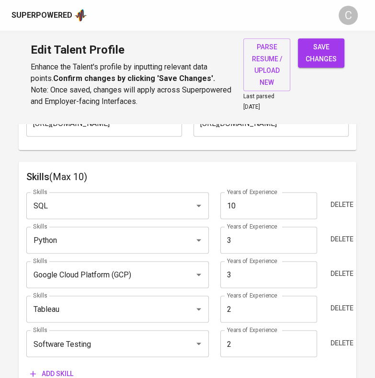
click at [108, 346] on input "Software Testing" at bounding box center [104, 344] width 147 height 18
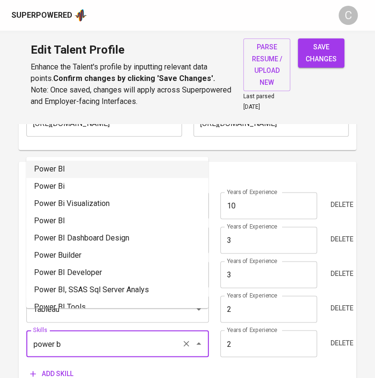
click at [70, 176] on li "Power BI" at bounding box center [117, 169] width 182 height 17
type input "Power BI"
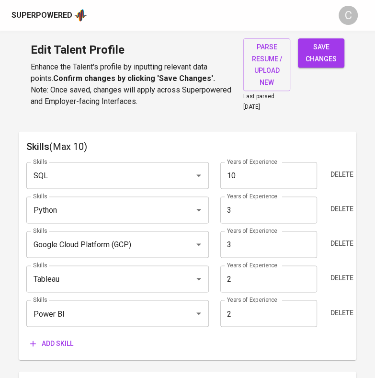
scroll to position [498, 0]
click at [59, 337] on span "Add skill" at bounding box center [51, 343] width 43 height 12
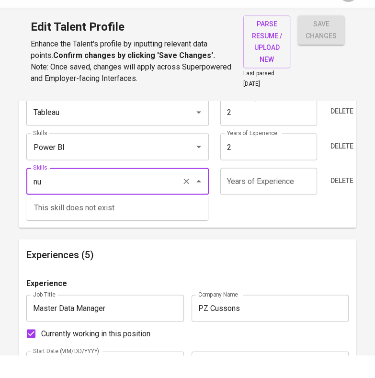
scroll to position [644, 0]
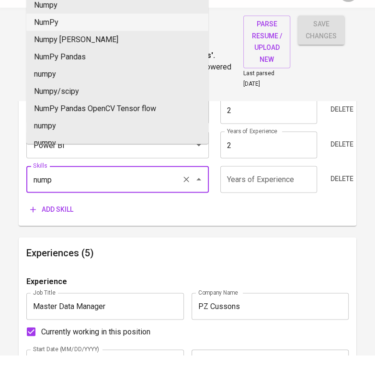
click at [57, 48] on li "NumPy" at bounding box center [117, 44] width 182 height 17
type input "NumPy"
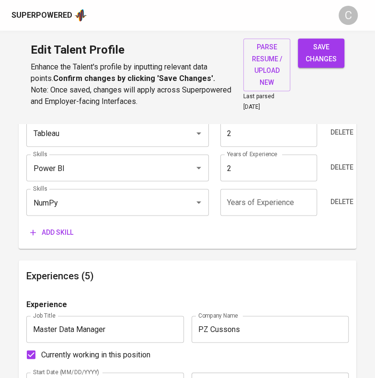
click at [54, 234] on span "Add skill" at bounding box center [51, 232] width 43 height 12
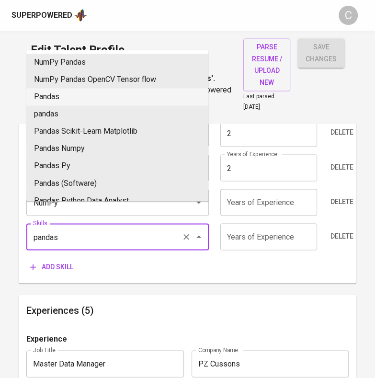
click at [56, 96] on li "Pandas" at bounding box center [117, 96] width 182 height 17
type input "Pandas"
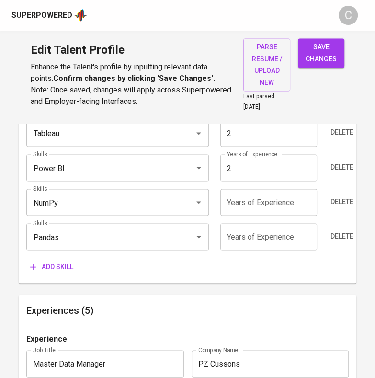
click at [42, 267] on span "Add skill" at bounding box center [51, 267] width 43 height 12
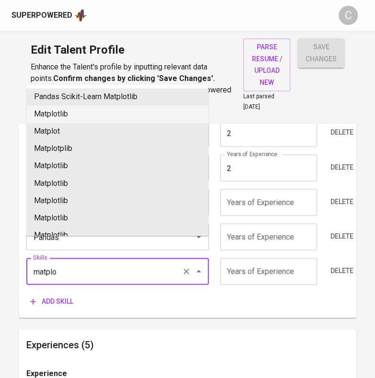
click at [87, 119] on li "Matplotlib" at bounding box center [117, 113] width 182 height 17
type input "Matplotlib"
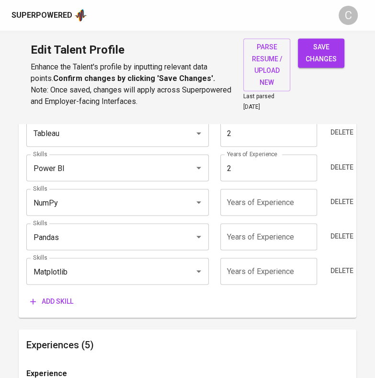
click at [55, 302] on span "Add skill" at bounding box center [51, 301] width 43 height 12
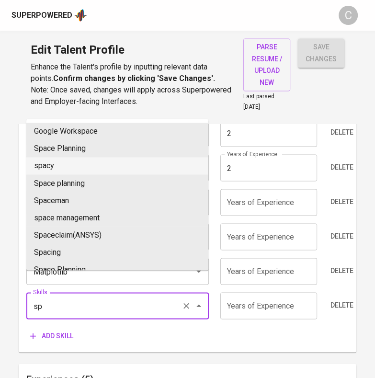
type input "s"
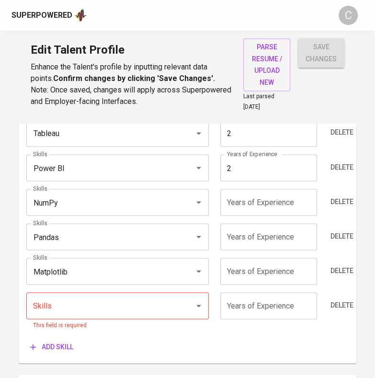
click at [106, 301] on input "Skills" at bounding box center [104, 306] width 147 height 18
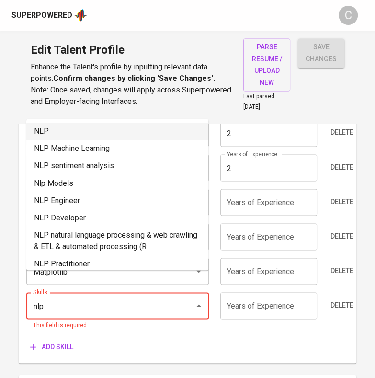
click at [127, 137] on li "NLP" at bounding box center [117, 131] width 182 height 17
type input "NLP"
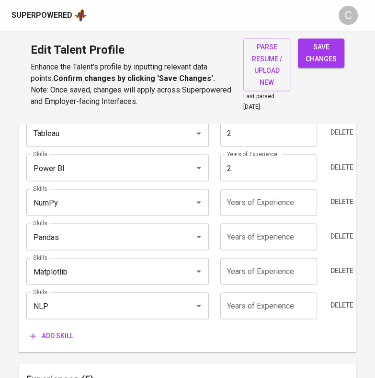
click at [267, 308] on input "number" at bounding box center [268, 305] width 97 height 27
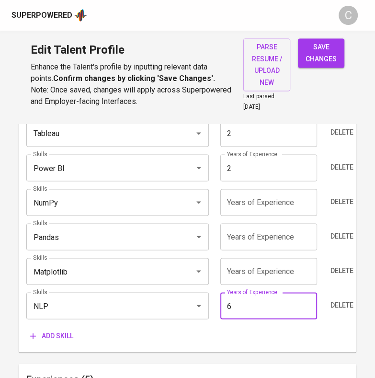
type input "6"
click at [246, 272] on input "number" at bounding box center [268, 271] width 97 height 27
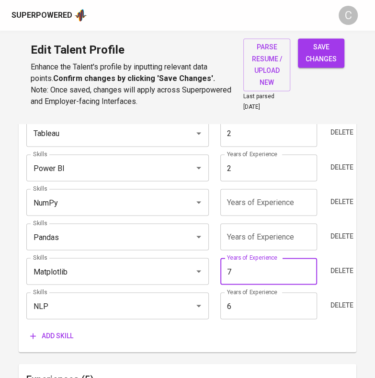
drag, startPoint x: 231, startPoint y: 275, endPoint x: 197, endPoint y: 279, distance: 34.8
click at [196, 279] on div "Skills Matplotlib Skills Years of Experience 7 Years of Experience Delete" at bounding box center [187, 271] width 323 height 27
type input "7"
drag, startPoint x: 263, startPoint y: 238, endPoint x: 261, endPoint y: 226, distance: 12.1
click at [263, 239] on input "number" at bounding box center [268, 236] width 97 height 27
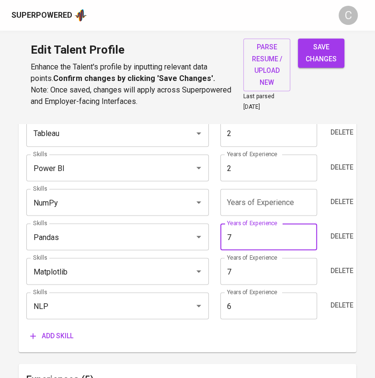
type input "7"
click at [261, 208] on input "number" at bounding box center [268, 202] width 97 height 27
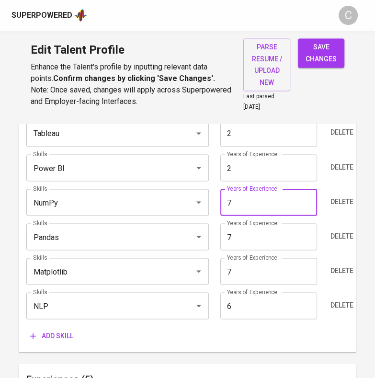
type input "7"
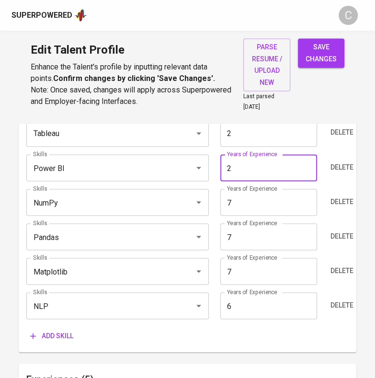
drag, startPoint x: 258, startPoint y: 175, endPoint x: 224, endPoint y: 183, distance: 34.5
click at [224, 183] on div "Skills SQL Skills Years of Experience 10 Years of Experience Delete Skills Pyth…" at bounding box center [187, 177] width 323 height 336
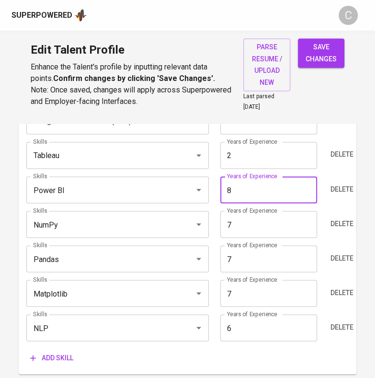
scroll to position [613, 0]
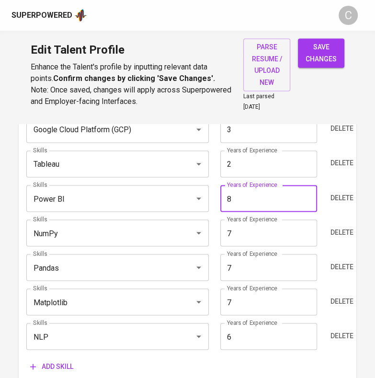
type input "8"
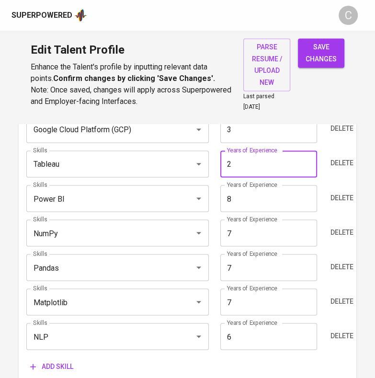
drag, startPoint x: 228, startPoint y: 162, endPoint x: 214, endPoint y: 162, distance: 14.4
click at [214, 162] on div "Skills Tableau Skills Years of Experience 2 Years of Experience Delete" at bounding box center [187, 163] width 323 height 27
type input "7"
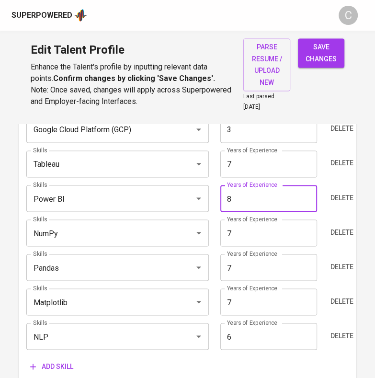
click at [218, 205] on div "Years of Experience 8 Years of Experience" at bounding box center [268, 198] width 107 height 27
type input "7"
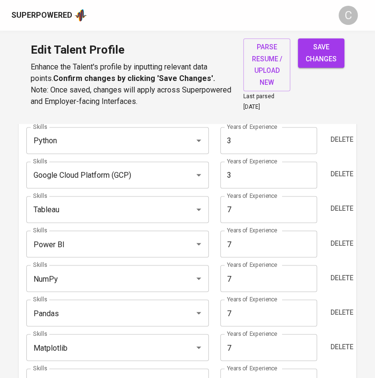
scroll to position [552, 0]
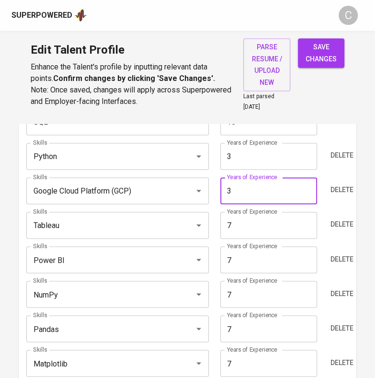
drag, startPoint x: 230, startPoint y: 198, endPoint x: 178, endPoint y: 197, distance: 51.8
click at [178, 197] on div "Skills Google Cloud Platform (GCP) Skills Years of Experience 3 Years of Experi…" at bounding box center [187, 190] width 323 height 27
type input "9"
drag, startPoint x: 257, startPoint y: 157, endPoint x: 157, endPoint y: 157, distance: 99.7
click at [157, 157] on div "Skills Python Skills Years of Experience 3 Years of Experience Delete" at bounding box center [187, 156] width 323 height 27
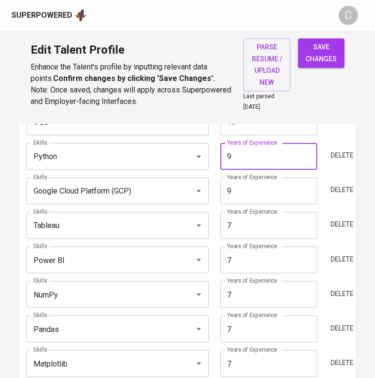
type input "9"
click at [22, 222] on div "Skills (Max 10) Skills SQL Skills Years of Experience 10 Years of Experience De…" at bounding box center [188, 261] width 338 height 367
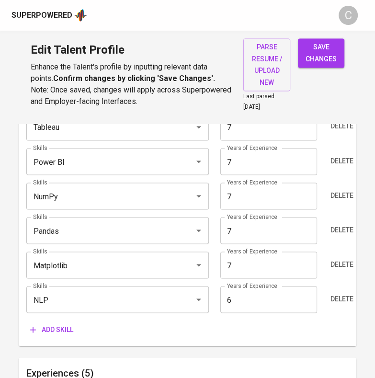
scroll to position [651, 0]
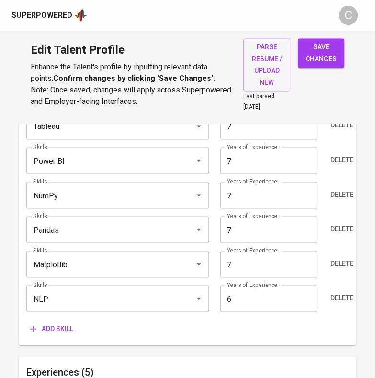
click at [318, 59] on span "save changes" at bounding box center [321, 52] width 31 height 23
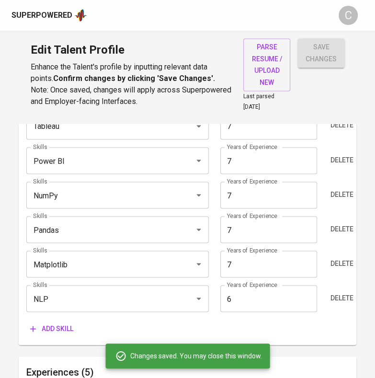
type input "Google Cloud Platform (GCP)"
type input "Python"
type input "NumPy"
type input "Tableau"
type input "Power BI"
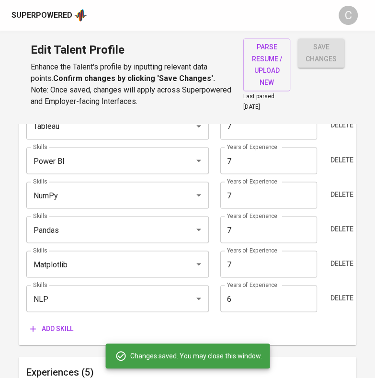
type input "Matplotlib"
type input "pandas"
type input "Natural Language Processing (NLP)"
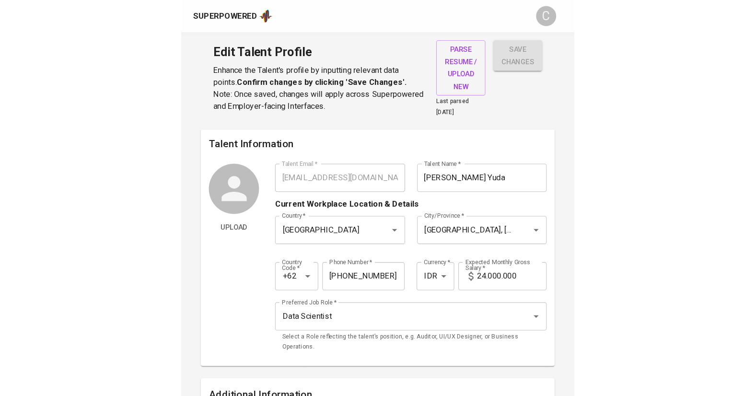
scroll to position [0, 0]
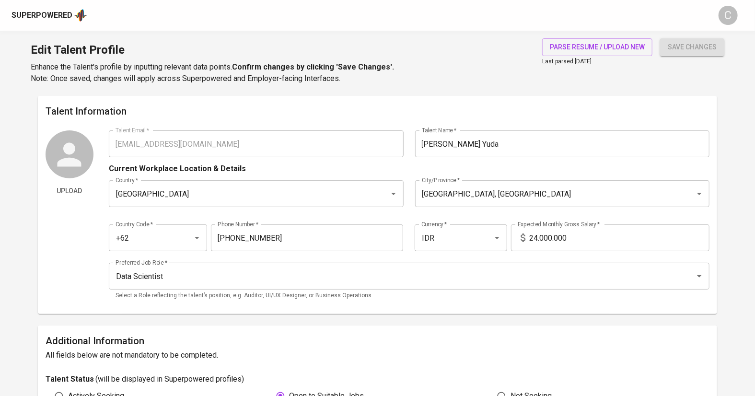
click at [536, 239] on input "24.000.000" at bounding box center [619, 237] width 180 height 27
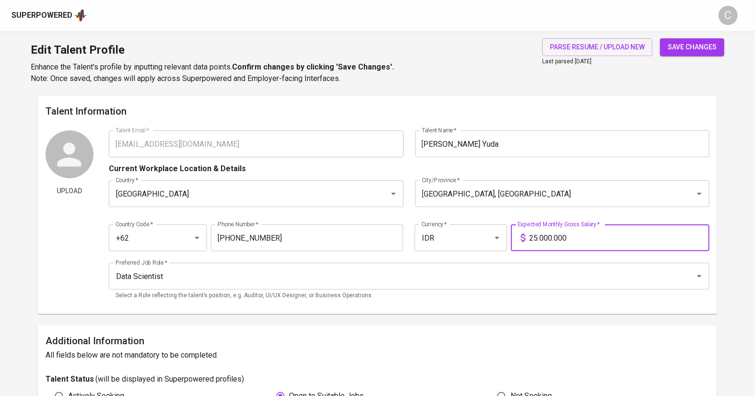
type input "25.000.000"
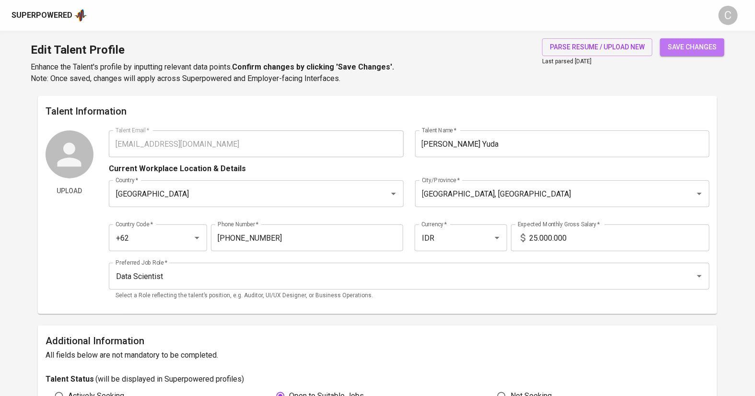
click at [690, 50] on span "save changes" at bounding box center [692, 47] width 49 height 12
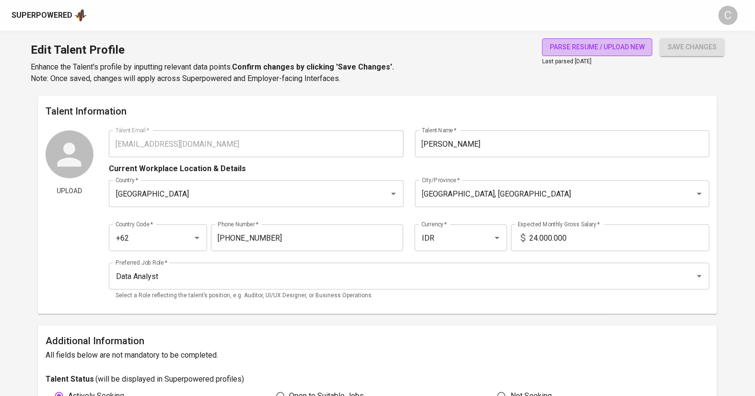
click at [584, 44] on span "parse resume / upload new" at bounding box center [597, 47] width 95 height 12
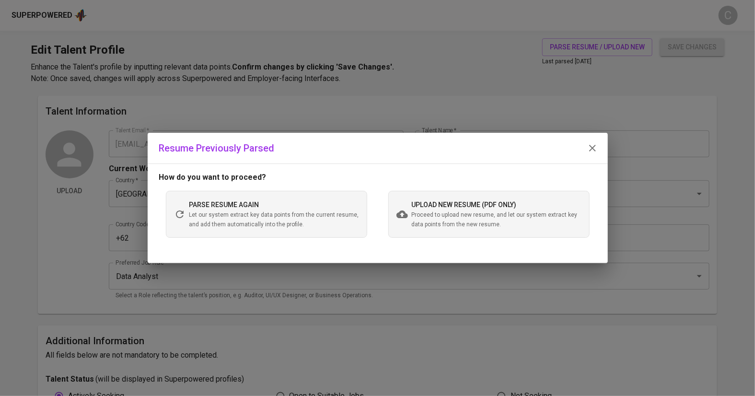
click at [469, 212] on span "Proceed to upload new resume, and let our system extract key data points from t…" at bounding box center [497, 219] width 170 height 19
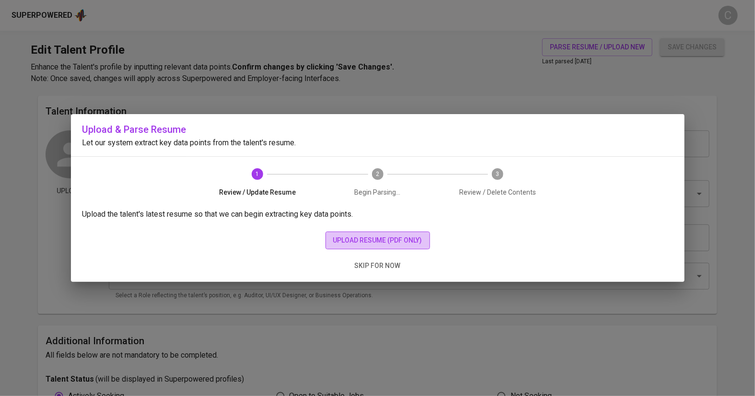
click at [351, 239] on span "upload resume (pdf only)" at bounding box center [377, 240] width 89 height 12
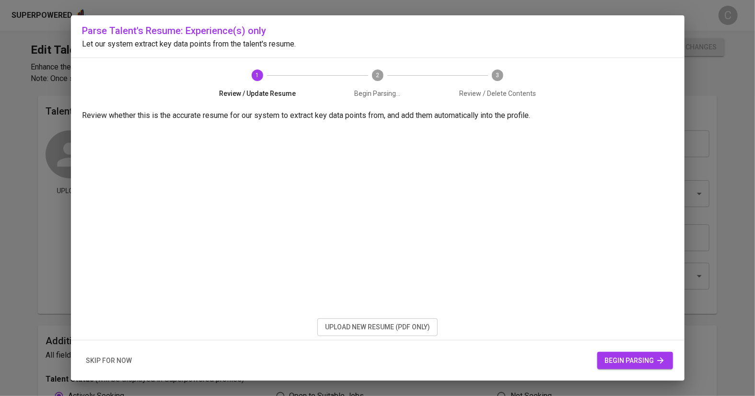
click at [619, 362] on span "begin parsing" at bounding box center [635, 361] width 60 height 12
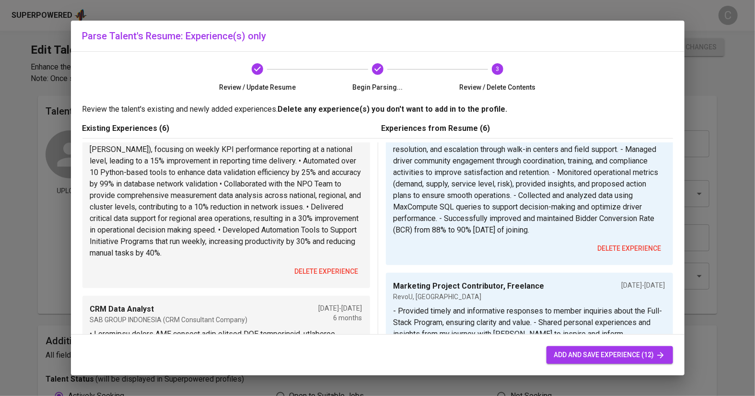
scroll to position [99, 0]
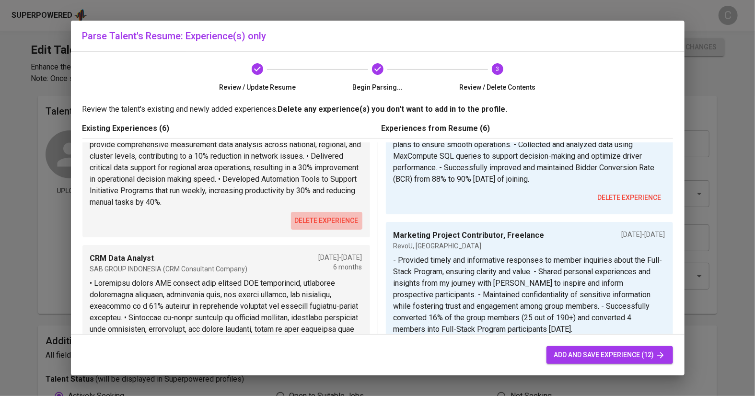
click at [340, 217] on span "delete experience" at bounding box center [327, 221] width 64 height 12
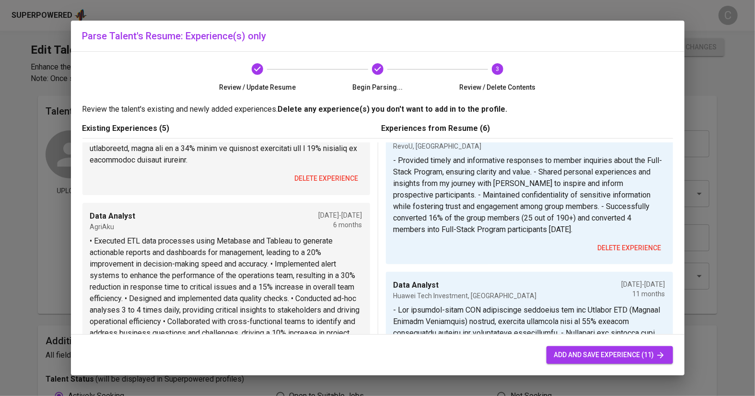
scroll to position [201, 0]
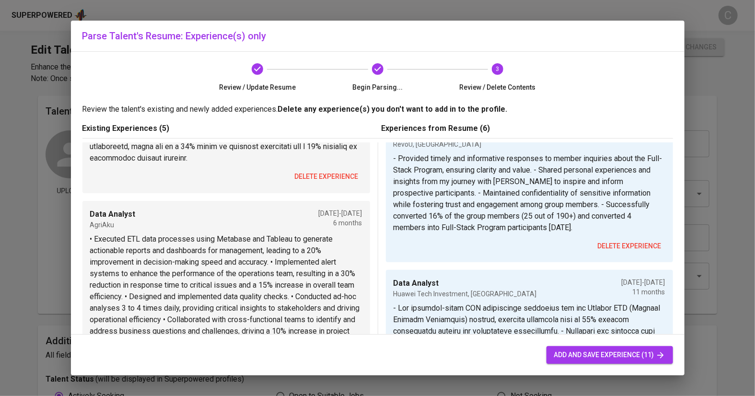
click at [308, 173] on span "delete experience" at bounding box center [327, 177] width 64 height 12
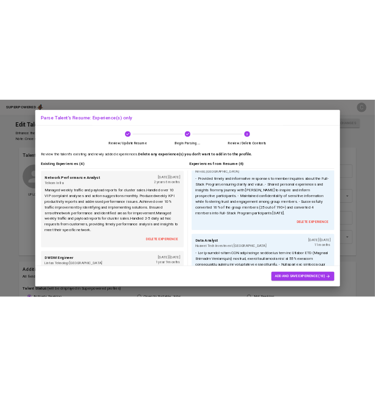
scroll to position [0, 0]
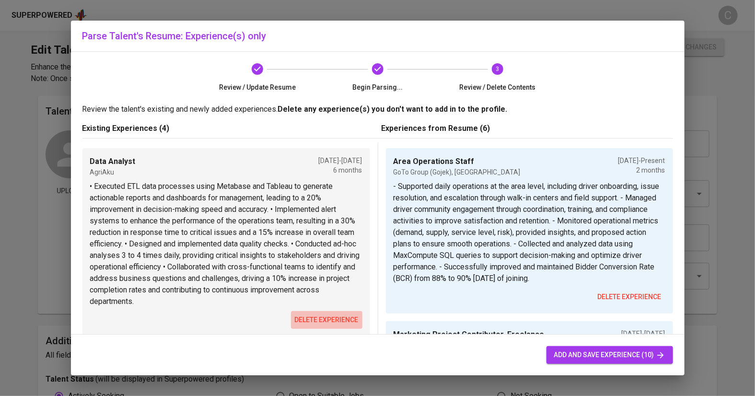
click at [320, 325] on span "delete experience" at bounding box center [327, 320] width 64 height 12
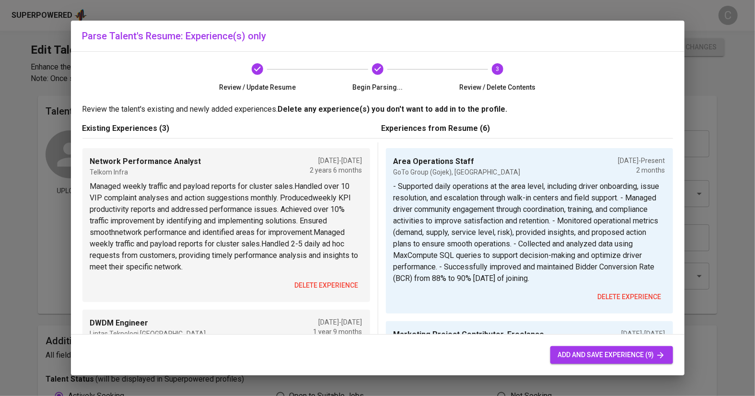
click at [324, 288] on span "delete experience" at bounding box center [327, 285] width 64 height 12
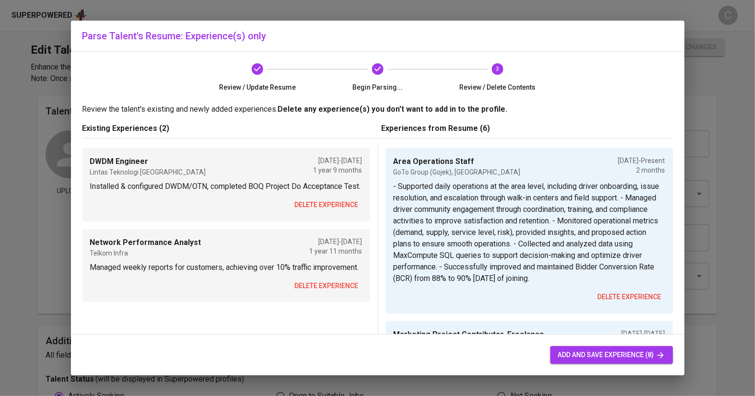
click at [316, 292] on span "delete experience" at bounding box center [327, 286] width 64 height 12
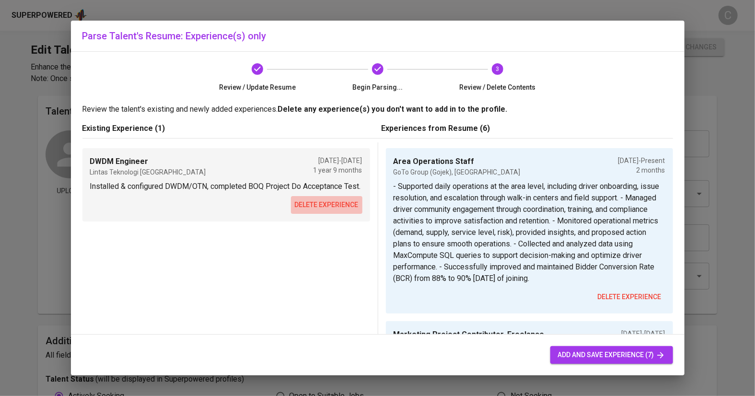
click at [316, 211] on span "delete experience" at bounding box center [327, 205] width 64 height 12
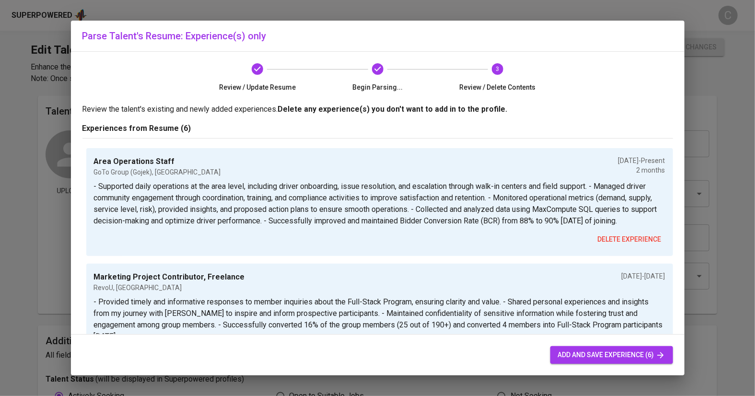
click at [606, 352] on span "add and save experience (6)" at bounding box center [611, 355] width 107 height 12
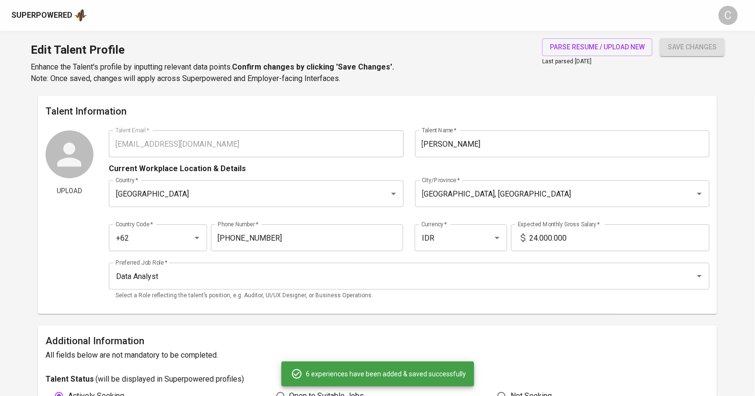
type input "Area Operations Staff"
type input "GoTo Group (Gojek), [GEOGRAPHIC_DATA]"
checkbox input "true"
type input "[DATE]"
type input "Marketing Project Contributor, Freelance"
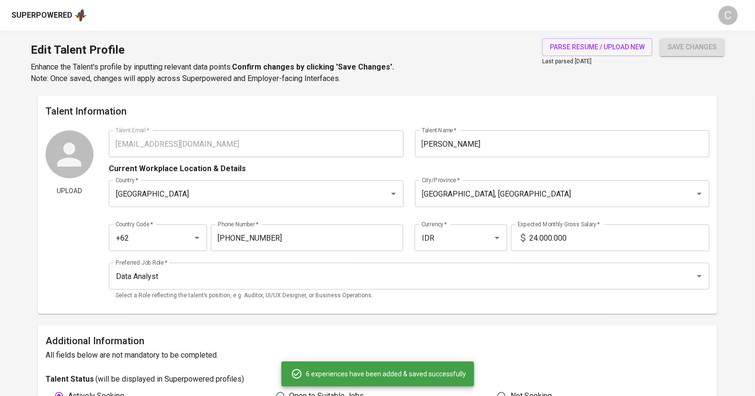
type input "RevoU, [GEOGRAPHIC_DATA]"
type input "[DATE]"
type input "Huawei Tech Investment, [GEOGRAPHIC_DATA]"
type input "[DATE]"
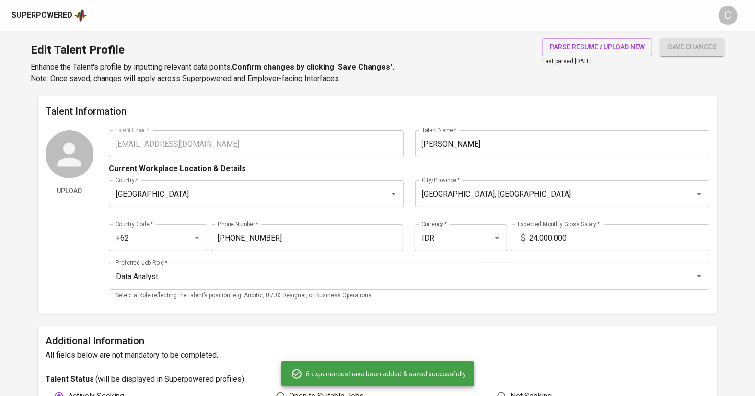
type input "[DATE]"
type input "CRM Data Analyst"
type input "SAB GROUP [GEOGRAPHIC_DATA], [GEOGRAPHIC_DATA]"
type input "[DATE]"
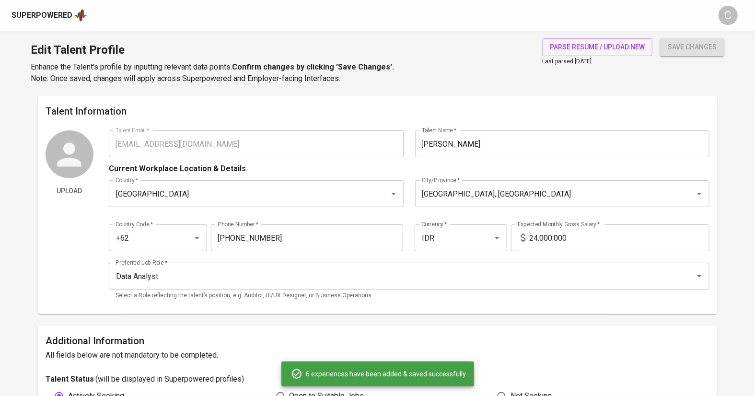
type input "Data Analyst"
type input "Agrikultura Digital [GEOGRAPHIC_DATA], [GEOGRAPHIC_DATA]"
type input "[DATE]"
type input "Network Performance Optimization"
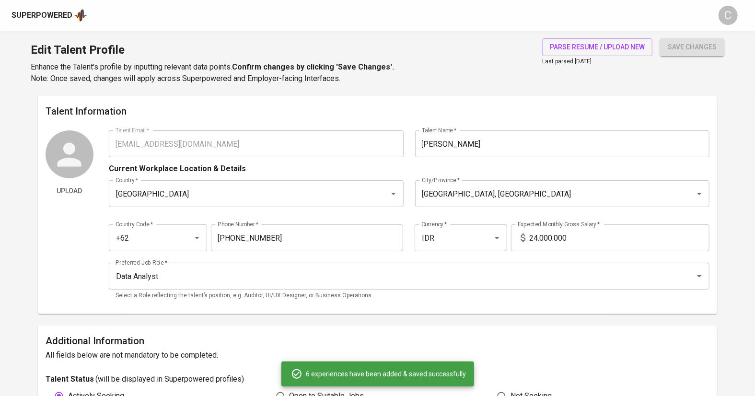
type input "Telkom Infra, [GEOGRAPHIC_DATA]"
type input "[DATE]"
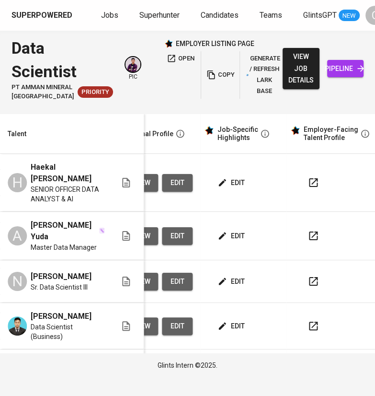
scroll to position [0, 454]
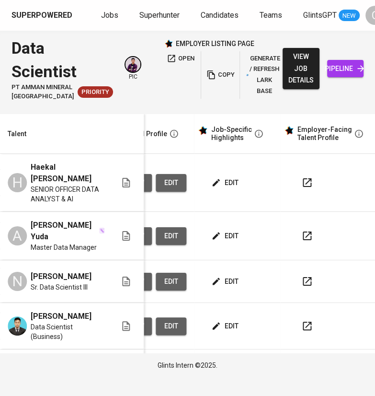
click at [225, 240] on span "edit" at bounding box center [225, 236] width 25 height 12
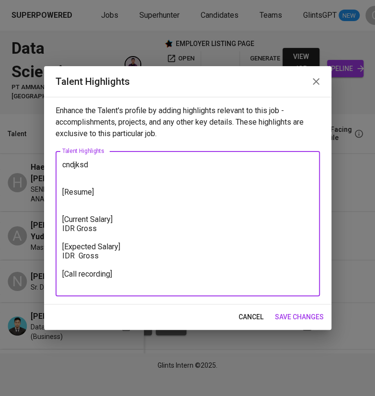
drag, startPoint x: 92, startPoint y: 166, endPoint x: 16, endPoint y: 155, distance: 76.5
click at [16, 155] on div "Talent Highlights Enhance the Talent's profile by adding highlights relevant to…" at bounding box center [187, 198] width 375 height 396
paste textarea "Lor ip — dolo’s a consect adipisc elit seddoeius **Tem inci utlabore et d Magn …"
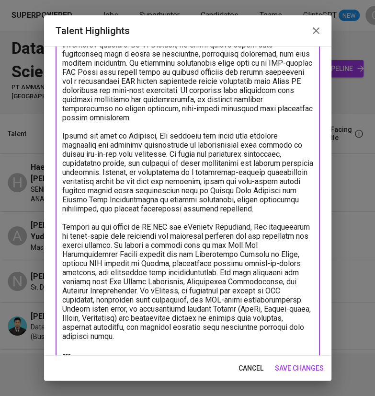
scroll to position [0, 0]
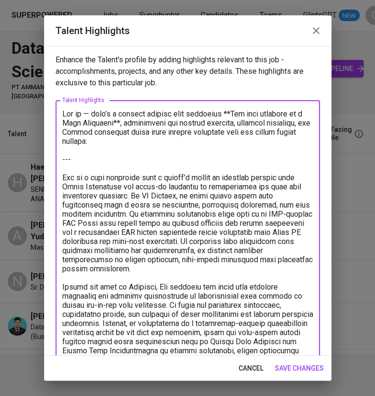
drag, startPoint x: 91, startPoint y: 160, endPoint x: 35, endPoint y: 112, distance: 73.4
click at [35, 112] on div "Talent Highlights Enhance the Talent's profile by adding highlights relevant to…" at bounding box center [187, 198] width 375 height 396
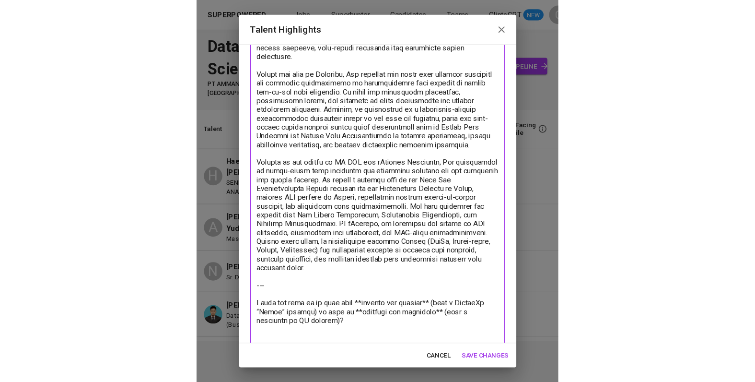
scroll to position [153, 0]
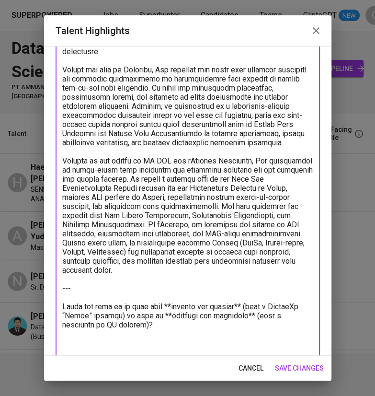
drag, startPoint x: 86, startPoint y: 312, endPoint x: 55, endPoint y: 277, distance: 46.8
click at [55, 277] on div "Enhance the Talent's profile by adding highlights relevant to this job - accomp…" at bounding box center [188, 201] width 288 height 310
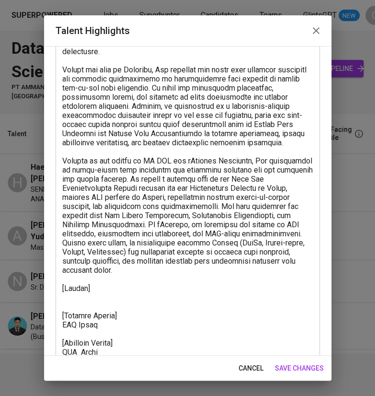
click at [341, 0] on html "Superpowered Jobs Superhunter Candidates Teams GlintsGPT NEW C Data Scientist P…" at bounding box center [187, 189] width 375 height 378
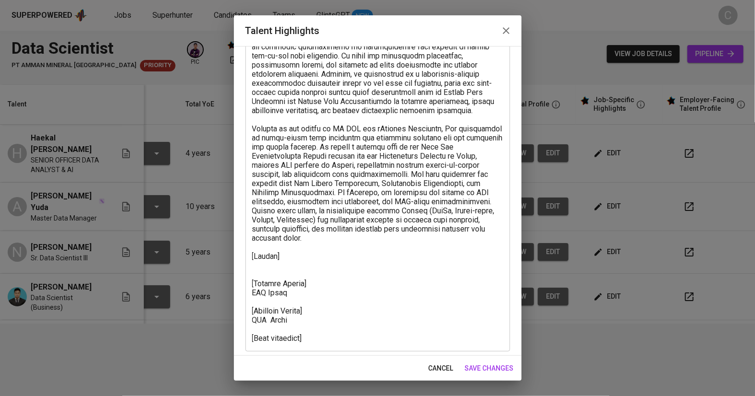
scroll to position [188, 0]
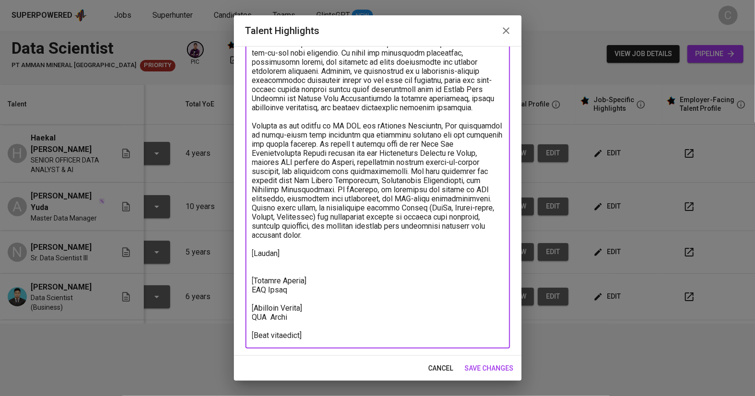
click at [303, 252] on textarea at bounding box center [377, 130] width 251 height 419
click at [266, 280] on textarea at bounding box center [377, 130] width 251 height 419
click at [265, 308] on textarea at bounding box center [377, 130] width 251 height 419
click at [274, 277] on textarea at bounding box center [377, 130] width 251 height 419
click at [266, 255] on textarea at bounding box center [377, 130] width 251 height 419
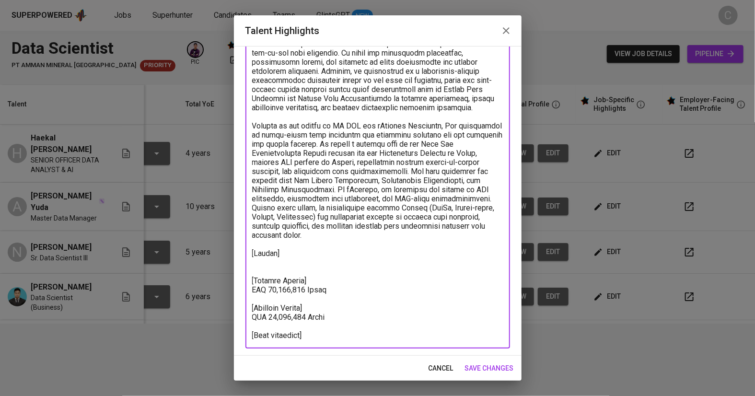
paste textarea "https://glints.sg.larksuite.com/wiki/FnsZwsR8viOCTFkPRfHlSy2fgcf?from=from_copy…"
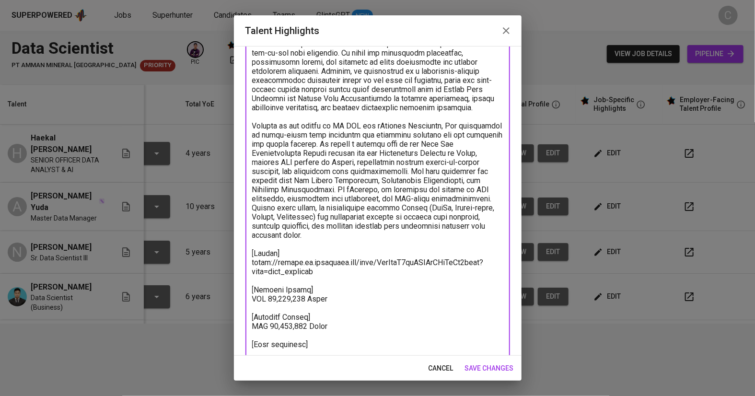
click at [273, 344] on textarea at bounding box center [377, 135] width 251 height 428
paste textarea "https://glints.sg.larksuite.com/file/Wqn3bUWLhosEfmxahrtlNhk9geg?from=from_copy…"
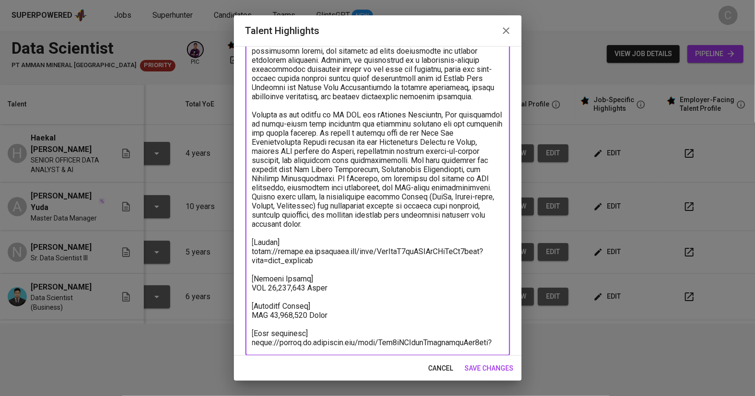
scroll to position [207, 0]
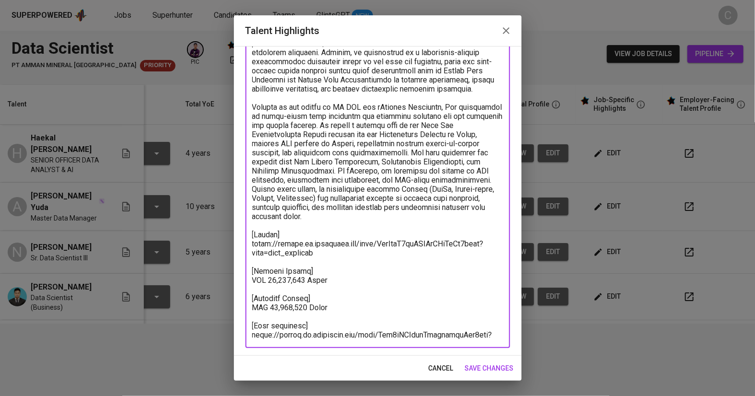
drag, startPoint x: 266, startPoint y: 299, endPoint x: 303, endPoint y: 301, distance: 36.5
click at [303, 301] on textarea at bounding box center [377, 120] width 251 height 437
click at [448, 287] on textarea at bounding box center [377, 120] width 251 height 437
type textarea "Adi is a data scientist with a master’s degree in computer science from Binus U…"
click at [485, 368] on span "save changes" at bounding box center [489, 368] width 49 height 12
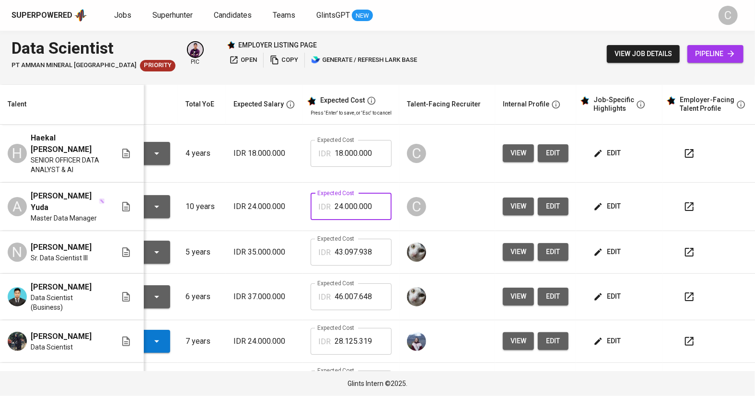
drag, startPoint x: 373, startPoint y: 196, endPoint x: 226, endPoint y: 197, distance: 147.1
click at [226, 197] on tr "A Adi Pradana Yuda Master Data Manager To Review 10 years IDR 24.000.000 Expect…" at bounding box center [343, 207] width 830 height 48
paste input "31.8"
type input "31.800.000"
click at [608, 335] on span "edit" at bounding box center [607, 341] width 25 height 12
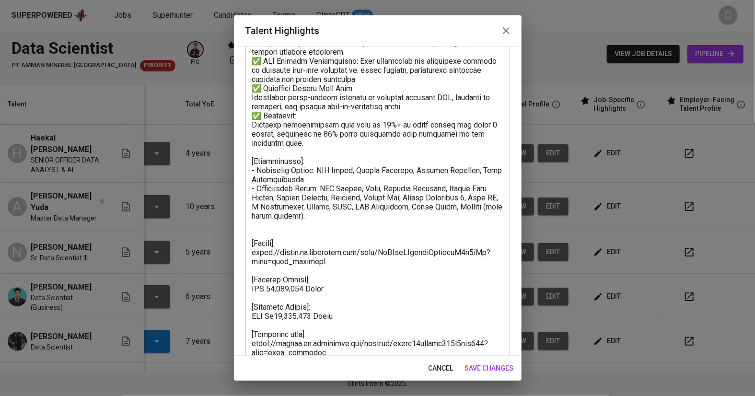
scroll to position [307, 0]
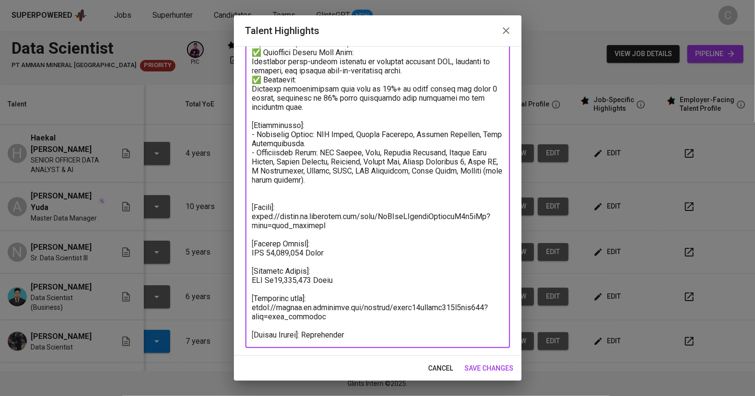
drag, startPoint x: 351, startPoint y: 335, endPoint x: 205, endPoint y: 336, distance: 146.7
click at [205, 336] on div "Talent Highlights Enhance the Talent's profile by adding highlights relevant to…" at bounding box center [377, 198] width 755 height 396
drag, startPoint x: 654, startPoint y: 177, endPoint x: 631, endPoint y: 183, distance: 23.1
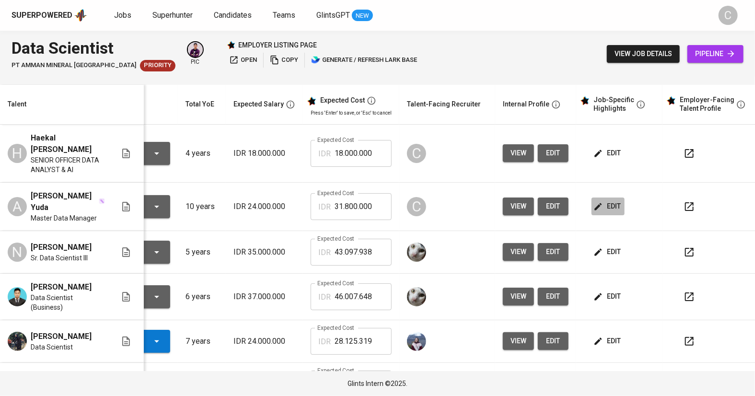
click at [604, 200] on span "edit" at bounding box center [607, 206] width 25 height 12
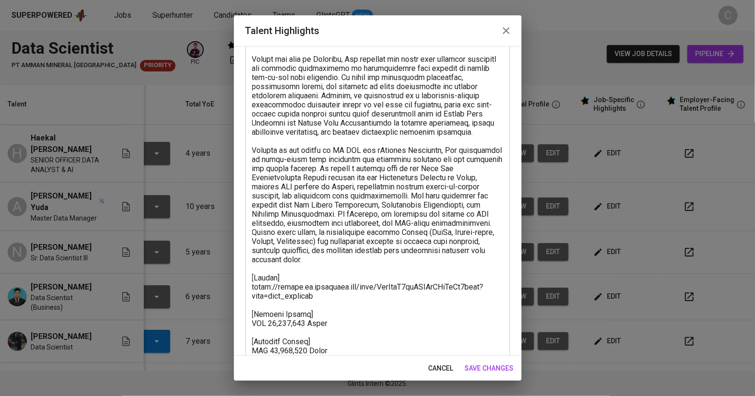
scroll to position [207, 0]
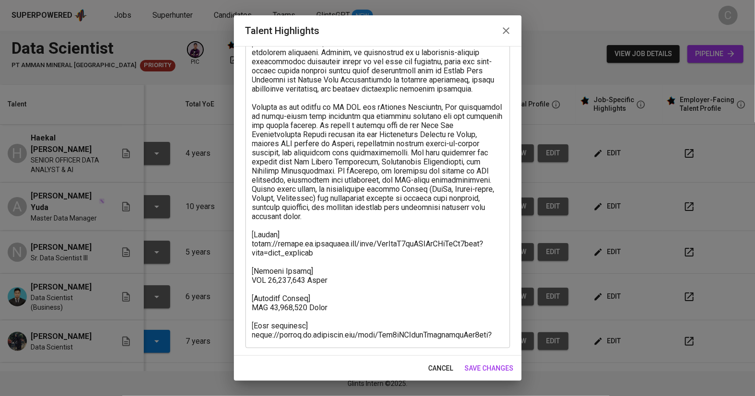
click at [330, 337] on textarea at bounding box center [377, 120] width 251 height 437
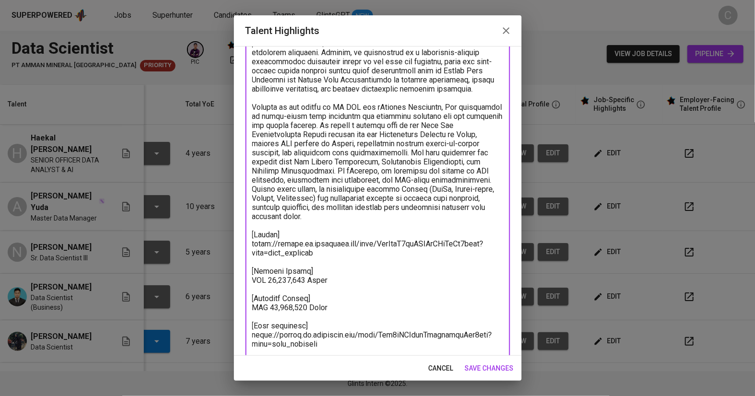
scroll to position [208, 0]
paste textarea "[Notice Period]: Immediately"
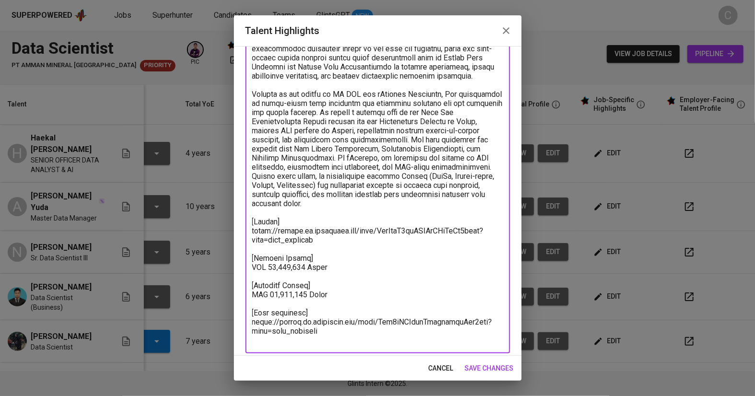
scroll to position [225, 0]
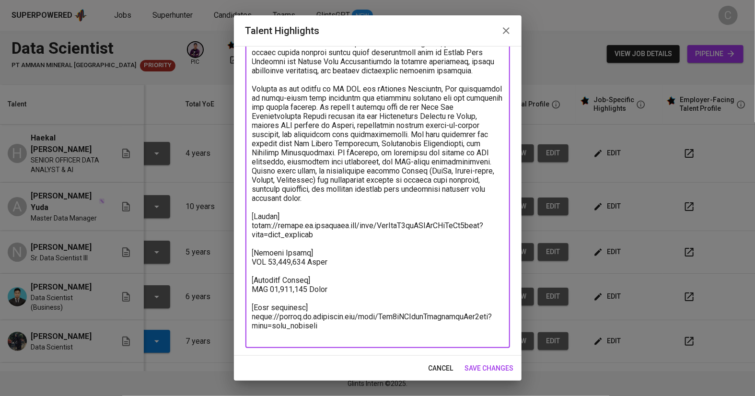
drag, startPoint x: 342, startPoint y: 333, endPoint x: 205, endPoint y: 326, distance: 137.2
click at [211, 330] on div "Talent Highlights Enhance the Talent's profile by adding highlights relevant to…" at bounding box center [377, 198] width 755 height 396
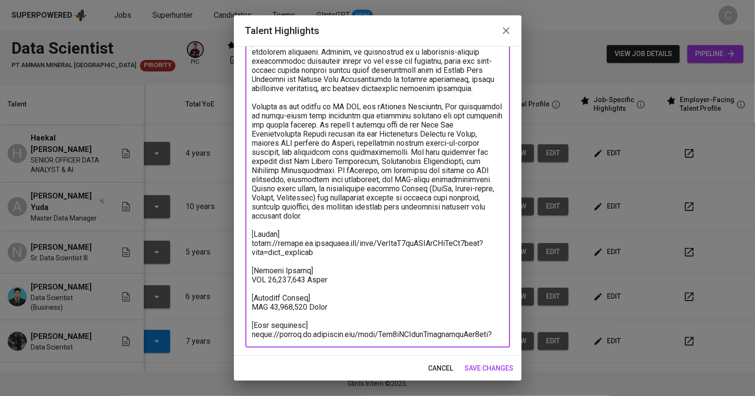
scroll to position [207, 0]
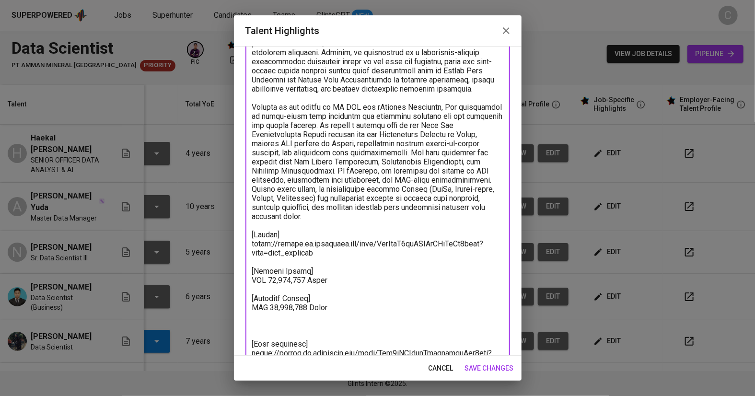
paste textarea "[Notice Period]: 1 Month"
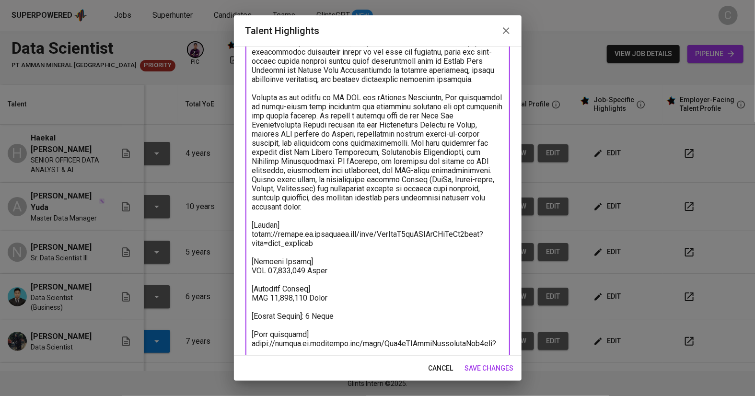
scroll to position [225, 0]
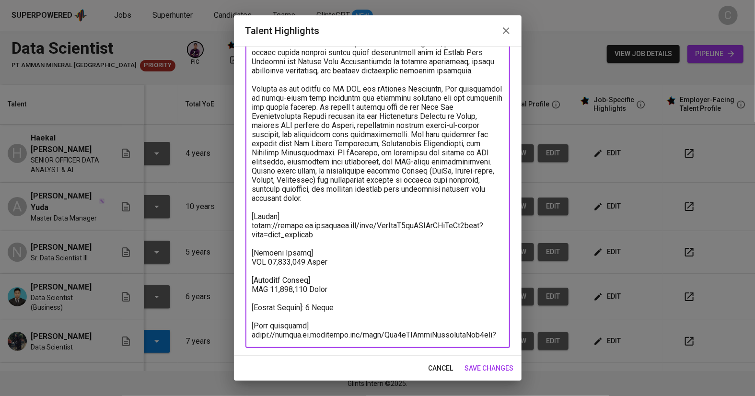
type textarea "Adi is a data scientist with a master’s degree in computer science from Binus U…"
click at [487, 367] on span "save changes" at bounding box center [489, 368] width 49 height 12
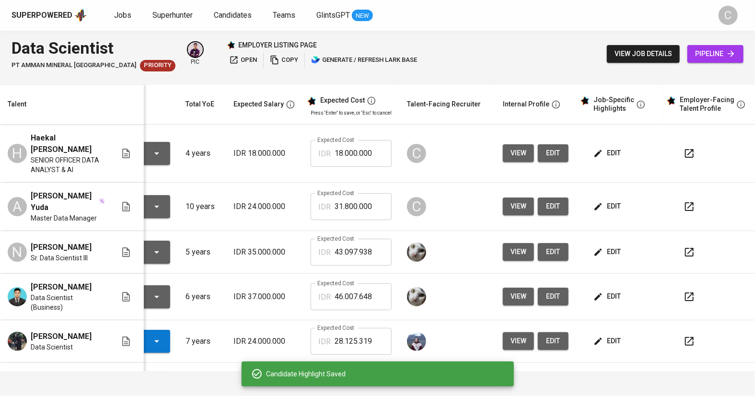
click at [604, 200] on span "edit" at bounding box center [607, 206] width 25 height 12
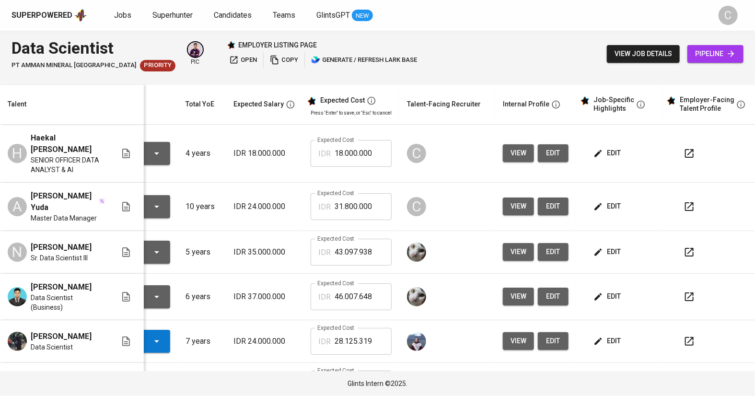
click at [607, 147] on span "edit" at bounding box center [607, 153] width 25 height 12
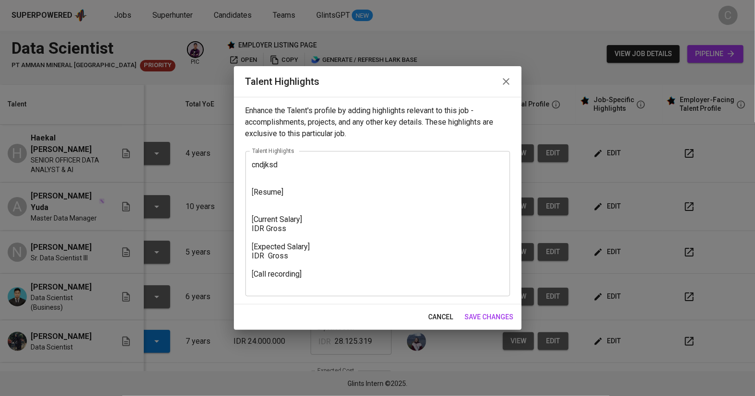
click at [257, 263] on textarea "cndjksd [Resume] [Current Salary] IDR Gross [Expected Salary] IDR Gross [Call r…" at bounding box center [377, 223] width 251 height 127
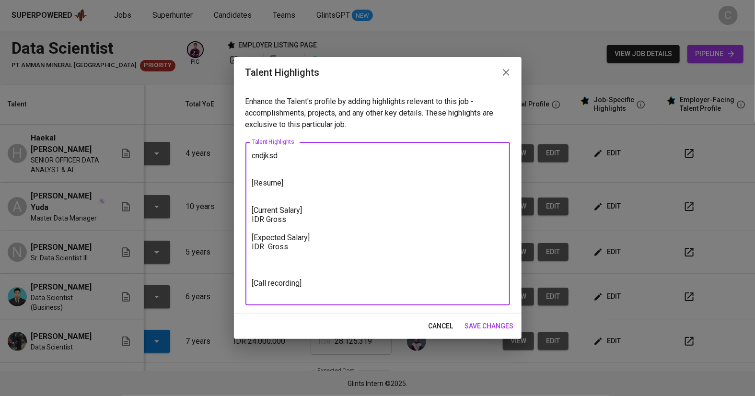
paste textarea "[Notice Period]: 1 Month"
click at [264, 216] on textarea "cndjksd [Resume] [Current Salary] IDR Gross [Expected Salary] IDR Gross [Notice…" at bounding box center [377, 224] width 251 height 146
click at [264, 246] on textarea "cndjksd [Resume] [Current Salary] IDR 22,000,000 Gross [Expected Salary] IDR Gr…" at bounding box center [377, 224] width 251 height 146
type textarea "cndjksd [Resume] [Current Salary] IDR 22,000,000 Gross [Expected Salary] IDR 27…"
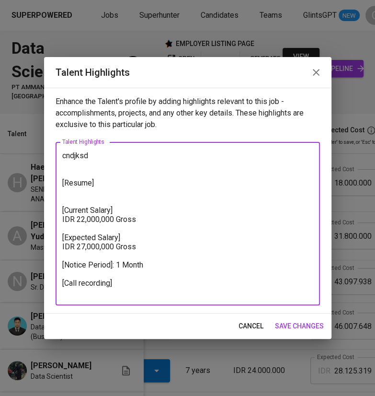
click at [291, 320] on span "save changes" at bounding box center [299, 326] width 49 height 12
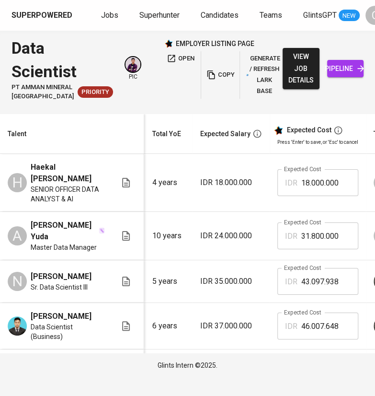
scroll to position [0, 104]
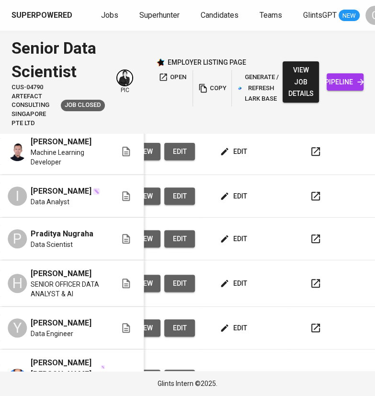
scroll to position [0, 445]
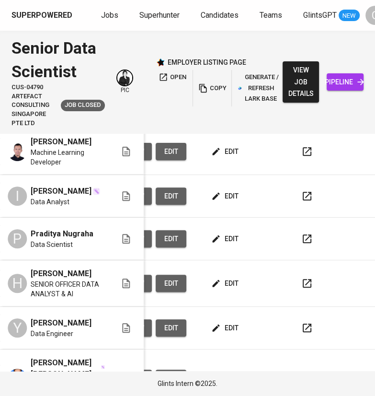
click at [229, 278] on span "edit" at bounding box center [225, 284] width 25 height 12
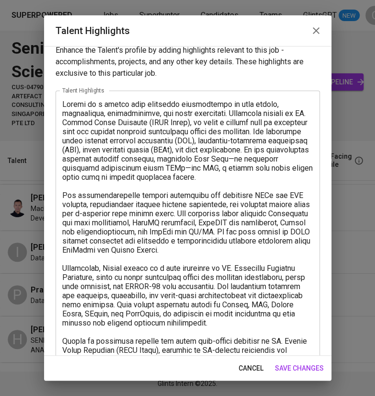
scroll to position [0, 0]
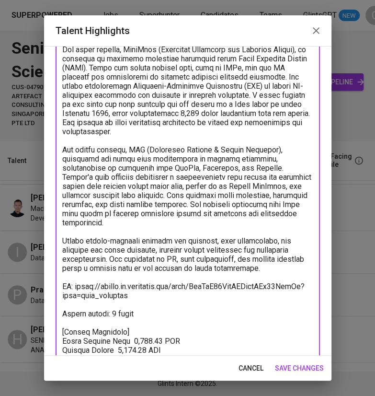
drag, startPoint x: 63, startPoint y: 115, endPoint x: 285, endPoint y: 263, distance: 266.8
click at [285, 263] on textarea at bounding box center [187, 81] width 251 height 619
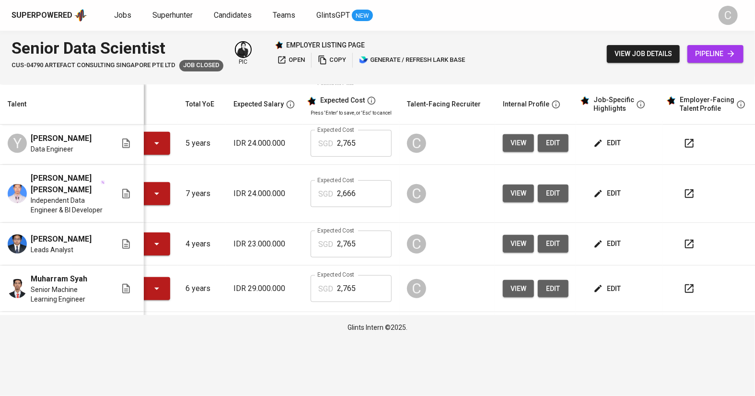
scroll to position [337, 72]
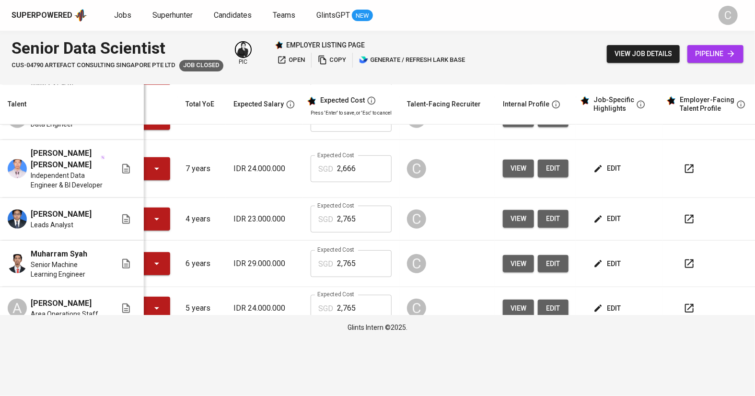
click at [610, 314] on span "edit" at bounding box center [607, 308] width 25 height 12
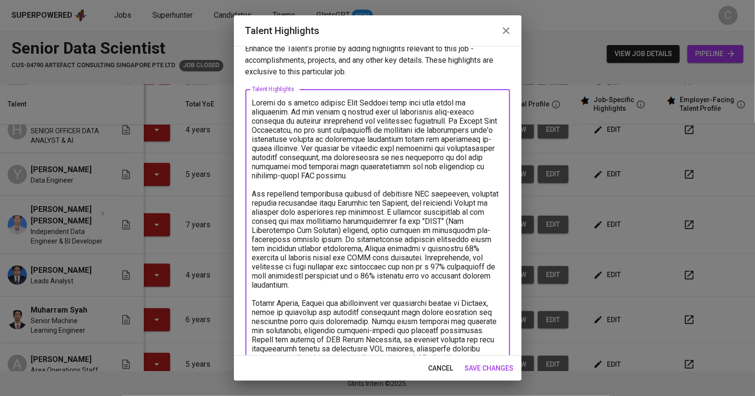
scroll to position [0, 0]
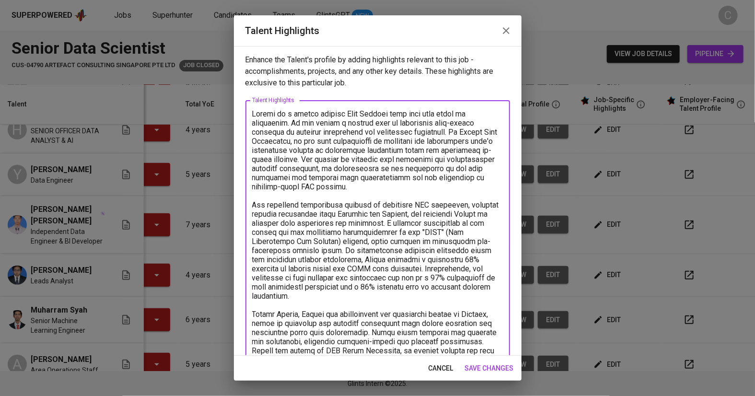
drag, startPoint x: 411, startPoint y: 219, endPoint x: 238, endPoint y: 69, distance: 228.9
click at [238, 69] on div "Enhance the Talent's profile by adding highlights relevant to this job - accomp…" at bounding box center [378, 201] width 288 height 310
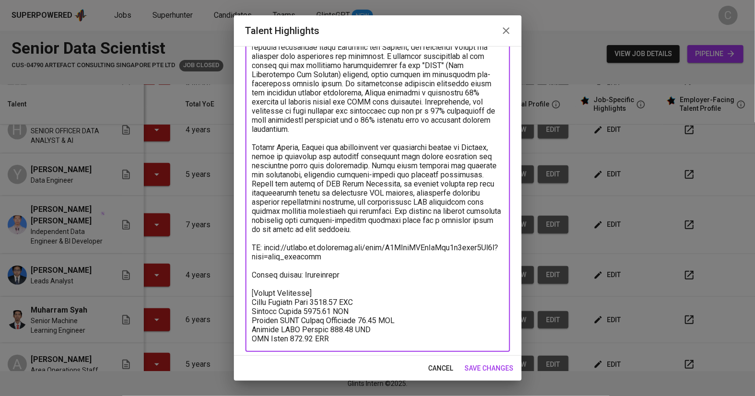
scroll to position [171, 0]
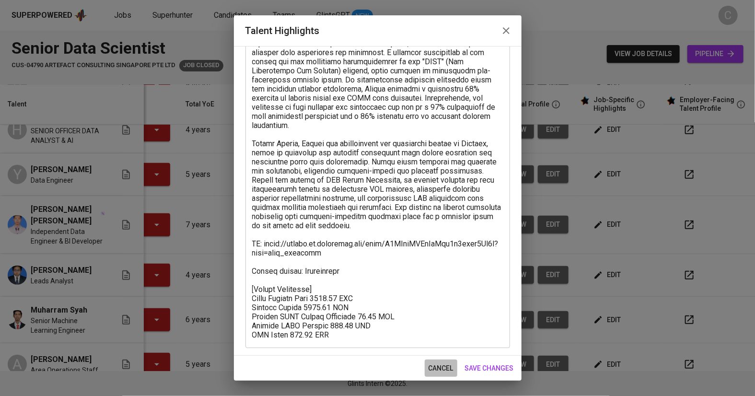
click at [441, 369] on span "cancel" at bounding box center [440, 368] width 25 height 12
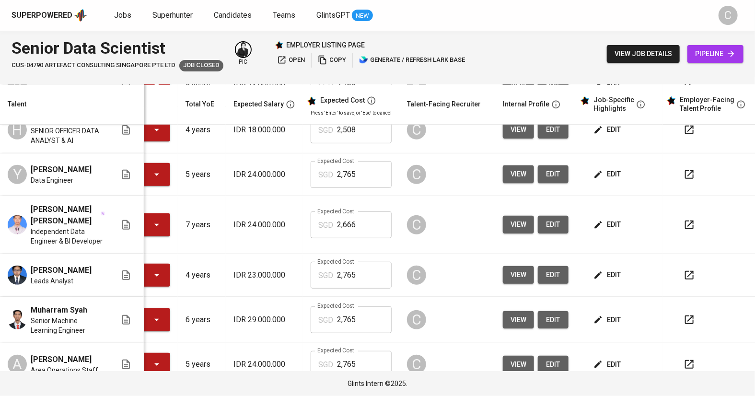
scroll to position [9, 0]
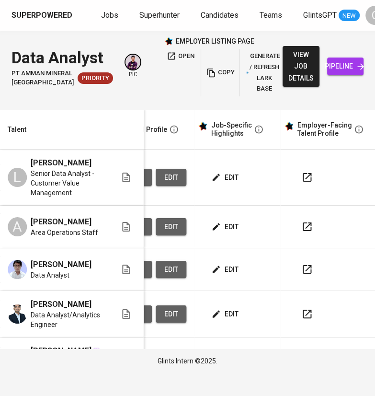
scroll to position [0, 445]
click at [229, 276] on span "edit" at bounding box center [225, 270] width 25 height 12
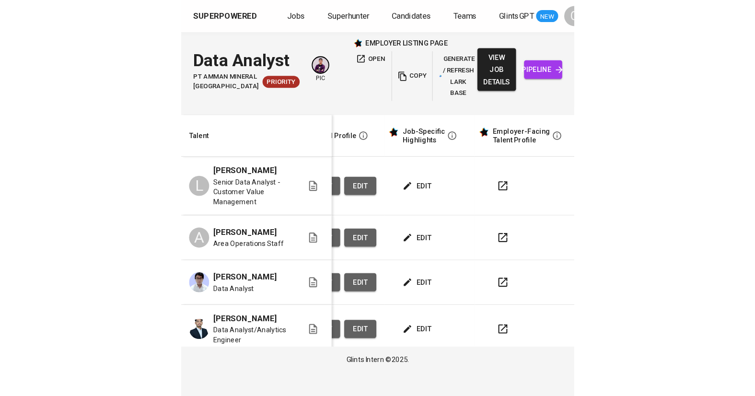
scroll to position [0, 72]
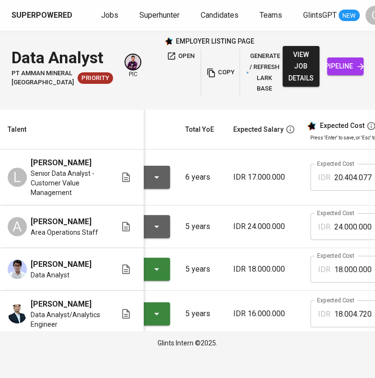
click at [342, 0] on html "Superpowered Jobs Superhunter Candidates Teams GlintsGPT NEW C Data Analyst PT …" at bounding box center [187, 178] width 375 height 356
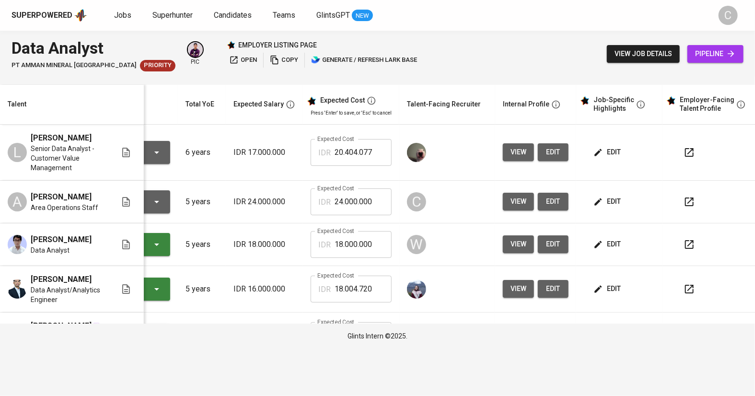
click at [375, 204] on span "edit" at bounding box center [607, 202] width 25 height 12
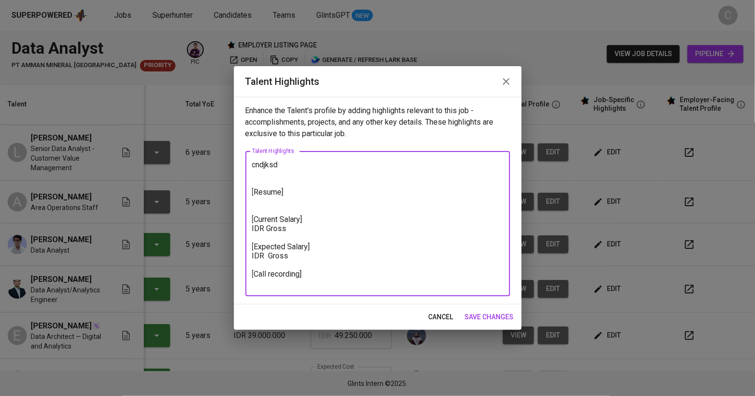
drag, startPoint x: 294, startPoint y: 166, endPoint x: 162, endPoint y: 150, distance: 132.9
click at [162, 150] on div "Talent Highlights Enhance the Talent's profile by adding highlights relevant to…" at bounding box center [377, 198] width 755 height 396
paste textarea "Ashhab is a highly skilled Data Analyst with over five years of experience. He …"
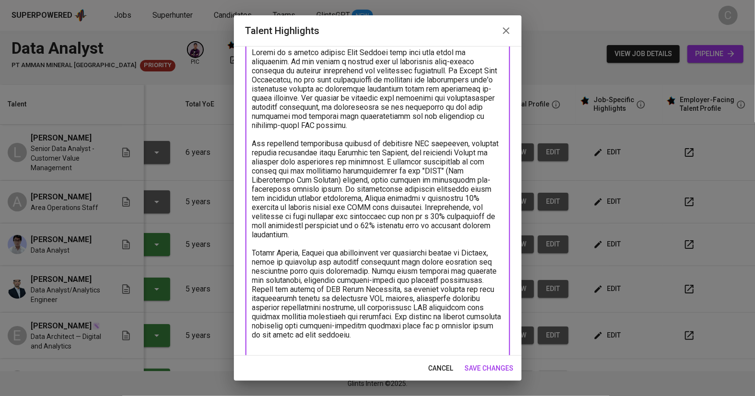
scroll to position [171, 0]
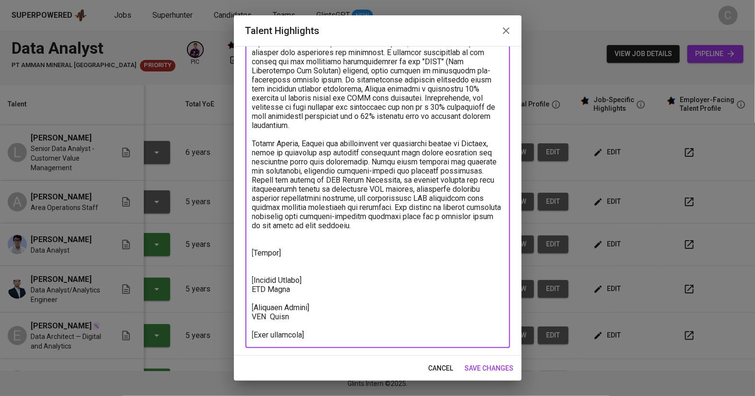
click at [265, 253] on textarea at bounding box center [377, 139] width 251 height 401
paste textarea "https://glints.sg.larksuite.com/wiki/HUeswi0U1iAzYbkhoVml39JhgLc?from=from_copy…"
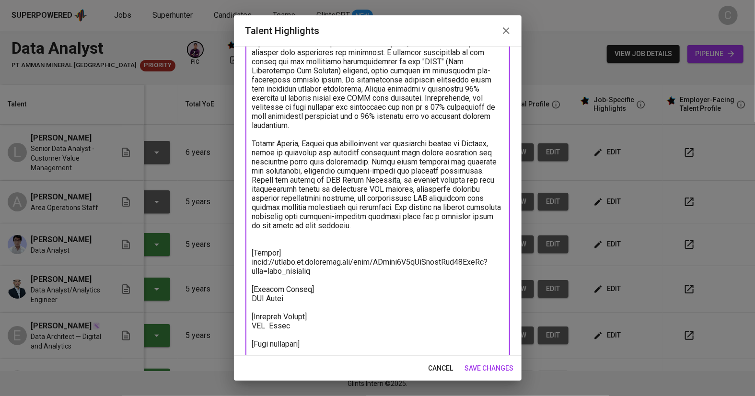
click at [265, 232] on textarea at bounding box center [377, 144] width 251 height 410
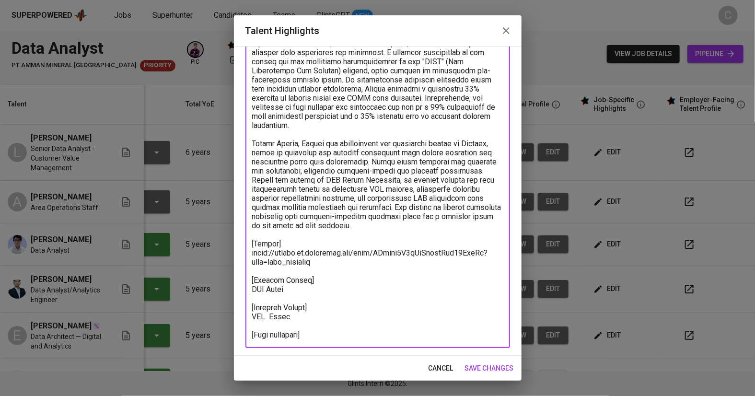
click at [279, 332] on textarea at bounding box center [377, 139] width 251 height 401
paste textarea "https://glints.sg.larksuite.com/minutes/obsgxel331ty9iz434237kei"
click at [261, 283] on textarea at bounding box center [377, 139] width 251 height 401
click at [264, 306] on textarea at bounding box center [377, 139] width 251 height 401
type textarea "Ashhab is a highly skilled Data Analyst with over five years of experience. He …"
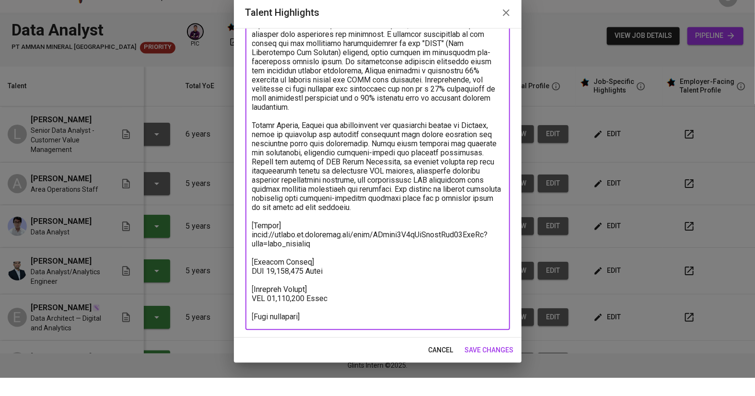
click at [375, 367] on span "save changes" at bounding box center [489, 368] width 49 height 12
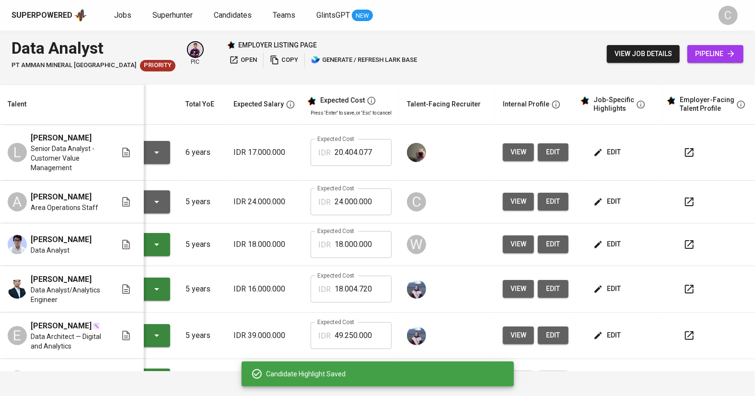
click at [375, 198] on span "edit" at bounding box center [552, 202] width 15 height 12
click at [375, 151] on span "edit" at bounding box center [607, 152] width 25 height 12
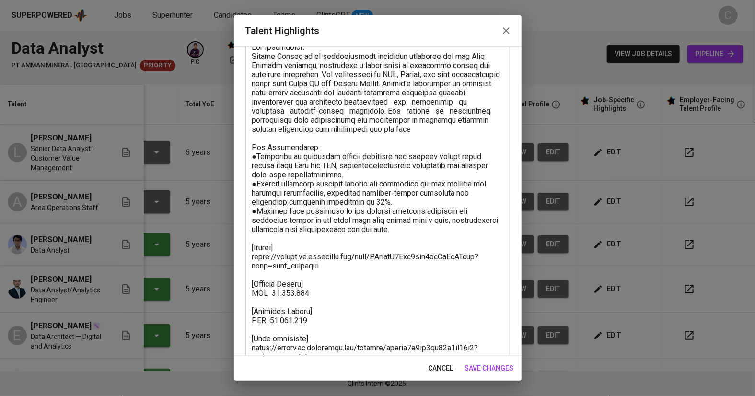
scroll to position [89, 0]
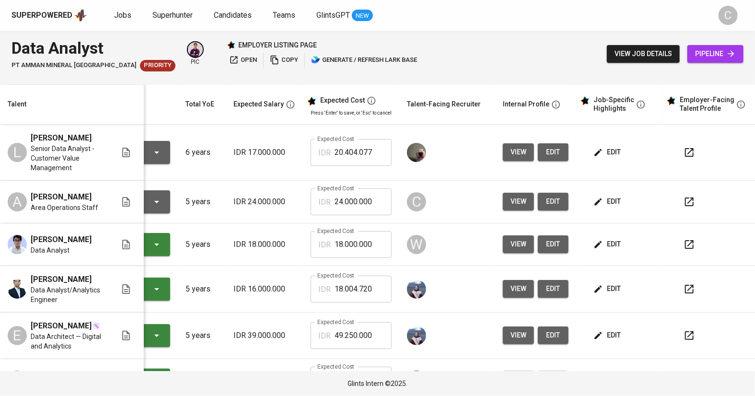
click at [375, 243] on span "edit" at bounding box center [607, 244] width 25 height 12
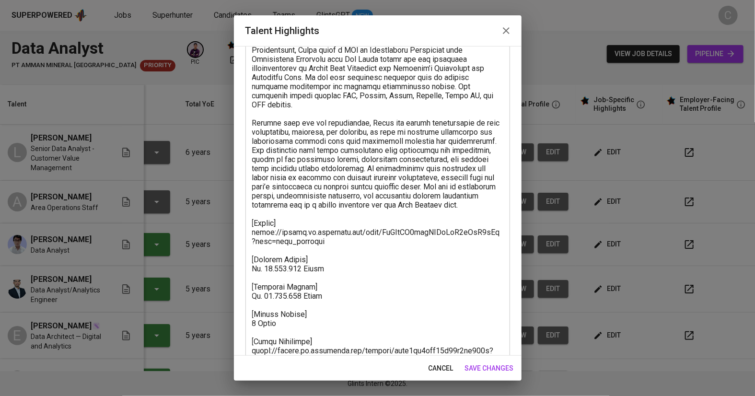
scroll to position [270, 0]
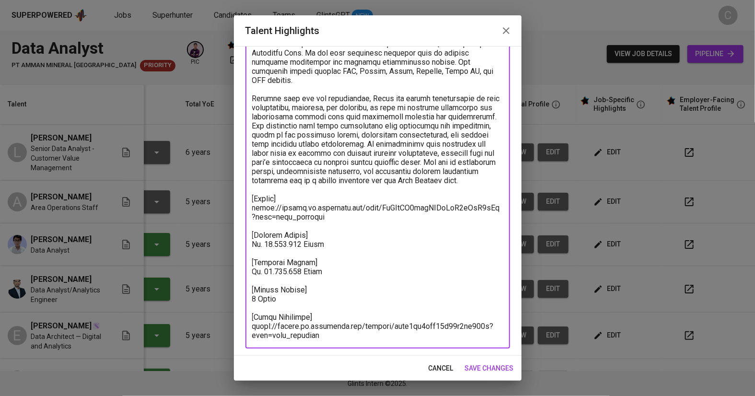
drag, startPoint x: 290, startPoint y: 296, endPoint x: 244, endPoint y: 286, distance: 47.6
click at [244, 286] on div "Enhance the Talent's profile by adding highlights relevant to this job - accomp…" at bounding box center [378, 201] width 288 height 310
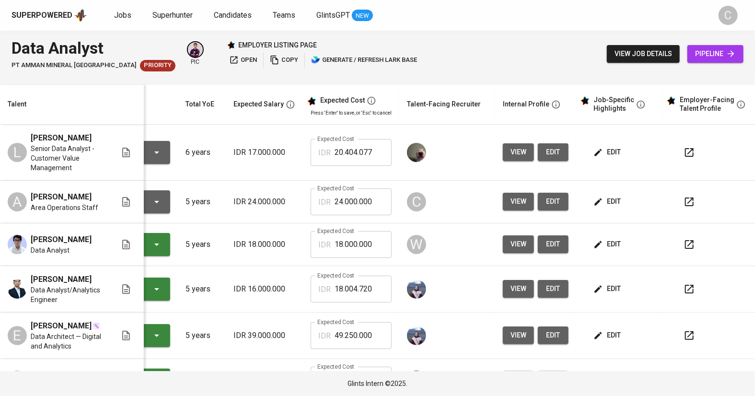
click at [375, 204] on span "edit" at bounding box center [607, 202] width 25 height 12
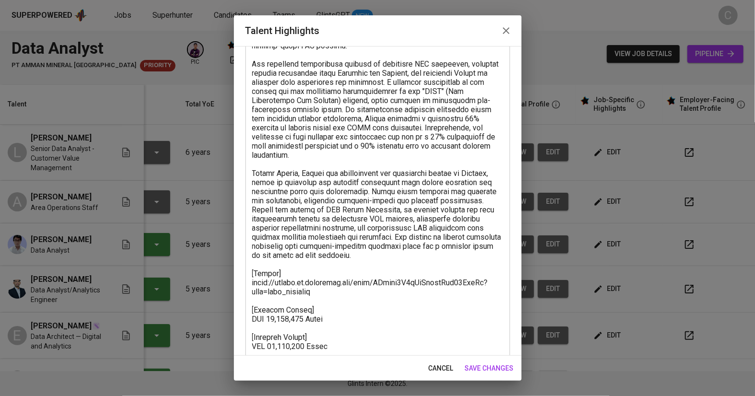
scroll to position [171, 0]
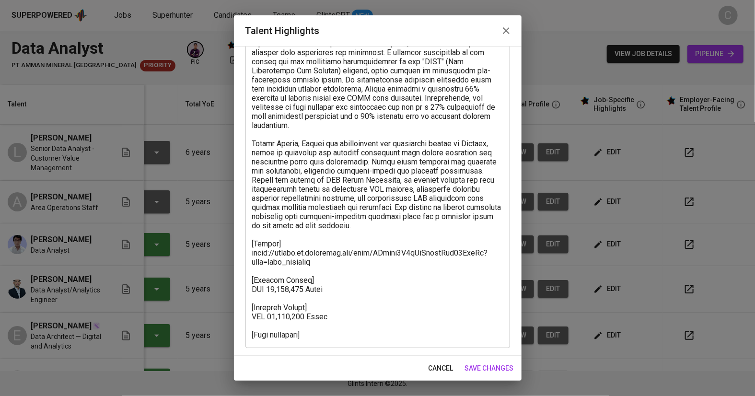
click at [340, 305] on textarea at bounding box center [377, 139] width 251 height 401
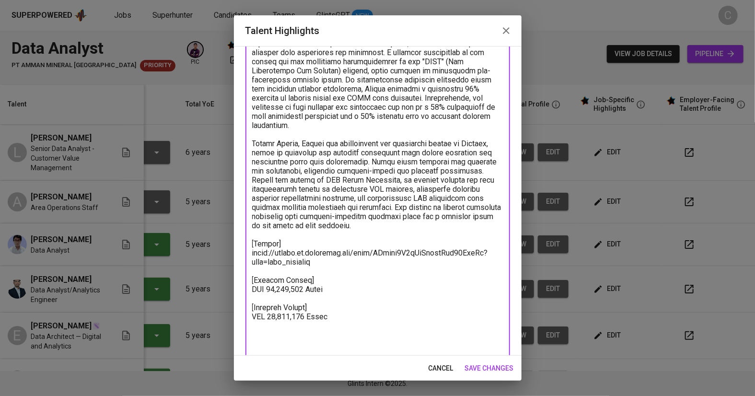
paste textarea "[Notice Period] 1 Month"
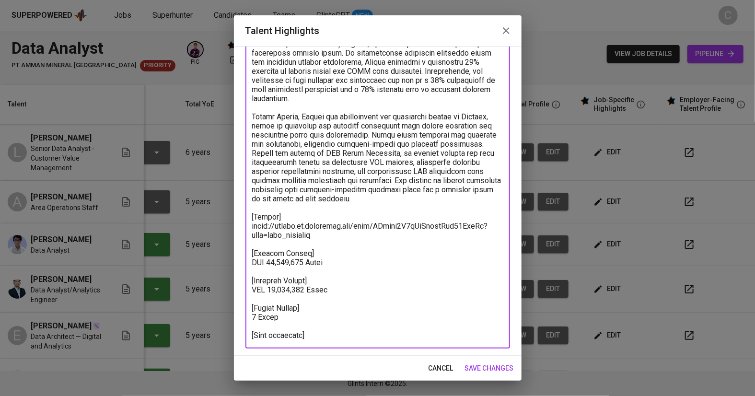
scroll to position [197, 0]
type textarea "Ashhab is a highly skilled Data Analyst with over five years of experience. He …"
click at [375, 368] on span "save changes" at bounding box center [489, 368] width 49 height 12
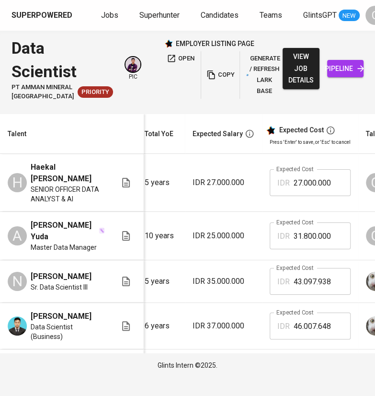
scroll to position [0, 115]
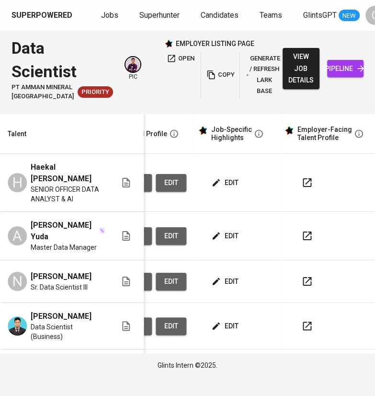
click at [216, 187] on icon "button" at bounding box center [216, 183] width 10 height 10
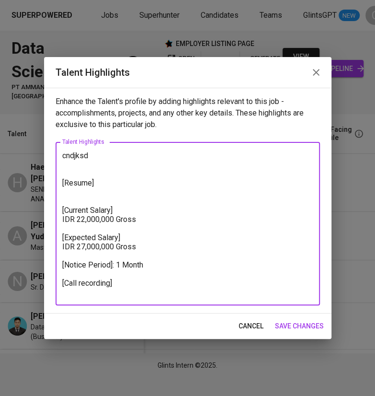
click at [87, 193] on textarea "cndjksd [Resume] [Current Salary] IDR 22,000,000 Gross [Expected Salary] IDR 27…" at bounding box center [187, 224] width 251 height 146
paste textarea "https://glints.sg.larksuite.com/wiki/SXhXwJ3mvi4hOOk7WYHlVWhAgrc?from=from_copy…"
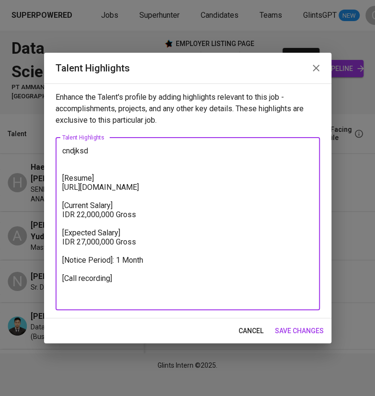
click at [95, 298] on textarea "cndjksd [Resume] https://glints.sg.larksuite.com/wiki/SXhXwJ3mvi4hOOk7WYHlVWhAg…" at bounding box center [187, 223] width 251 height 155
paste textarea "https://glints.sg.larksuite.com/minutes/obsgx9ckw479sw9g2h97svuv"
type textarea "cndjksd [Resume] https://glints.sg.larksuite.com/wiki/SXhXwJ3mvi4hOOk7WYHlVWhAg…"
click at [298, 334] on span "save changes" at bounding box center [299, 331] width 49 height 12
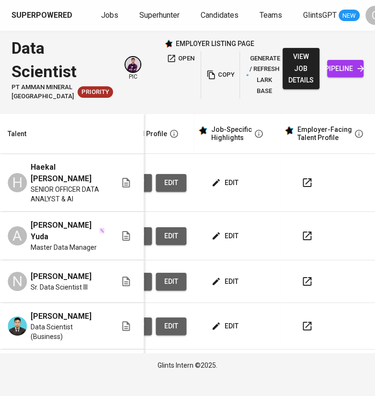
click at [234, 189] on span "edit" at bounding box center [225, 183] width 25 height 12
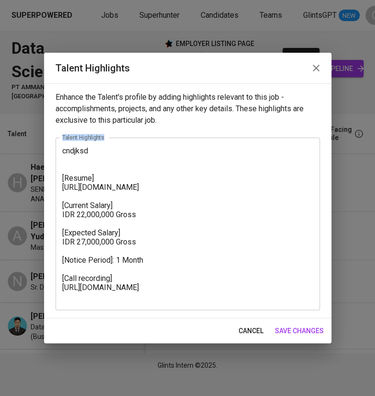
drag, startPoint x: 98, startPoint y: 145, endPoint x: 0, endPoint y: 138, distance: 98.5
click at [0, 138] on div "Talent Highlights Enhance the Talent's profile by adding highlights relevant to…" at bounding box center [187, 198] width 375 height 396
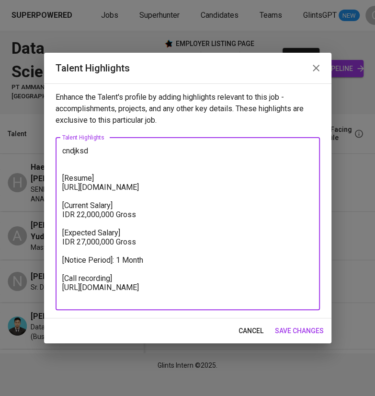
click at [100, 150] on textarea "cndjksd [Resume] https://glints.sg.larksuite.com/wiki/SXhXwJ3mvi4hOOk7WYHlVWhAg…" at bounding box center [187, 223] width 251 height 155
drag, startPoint x: 100, startPoint y: 150, endPoint x: 22, endPoint y: 150, distance: 77.6
click at [22, 150] on div "Talent Highlights Enhance the Talent's profile by adding highlights relevant to…" at bounding box center [187, 198] width 375 height 396
paste textarea "Here’s a **career highlight for Haekal** framed more strongly around his **Data…"
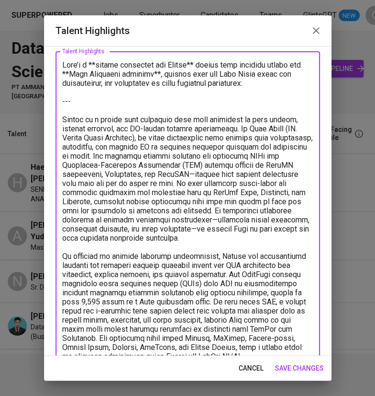
scroll to position [0, 0]
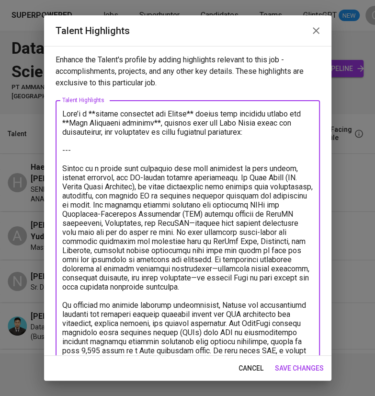
drag, startPoint x: 84, startPoint y: 154, endPoint x: 24, endPoint y: 100, distance: 80.4
click at [24, 100] on div "Talent Highlights Enhance the Talent's profile by adding highlights relevant to…" at bounding box center [187, 198] width 375 height 396
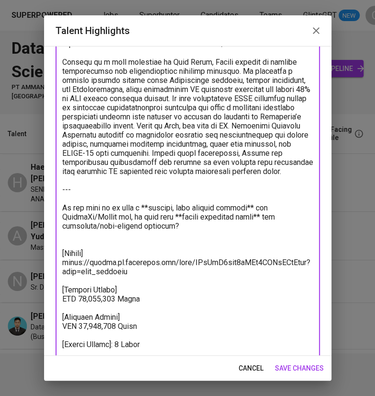
scroll to position [307, 0]
drag, startPoint x: 169, startPoint y: 249, endPoint x: 40, endPoint y: 207, distance: 135.5
click at [40, 207] on div "Talent Highlights Enhance the Talent's profile by adding highlights relevant to…" at bounding box center [187, 198] width 375 height 396
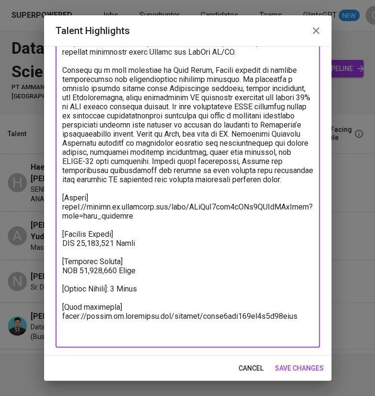
scroll to position [298, 0]
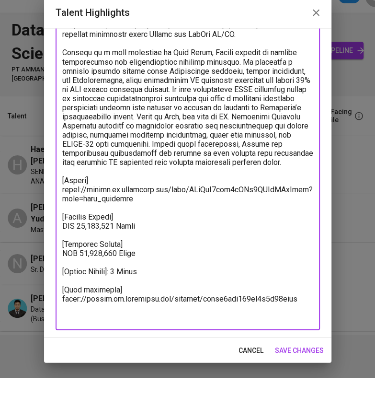
type textarea "Haekal is a senior data scientist with deep expertise in data mining, machine l…"
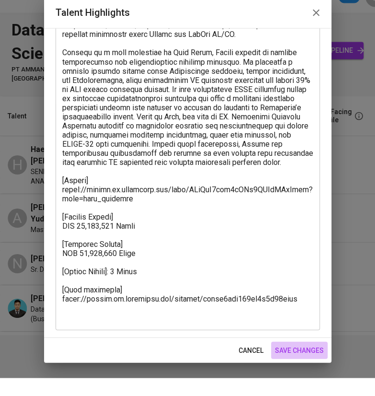
click at [302, 351] on div "Talent Highlights Enhance the Talent's profile by adding highlights relevant to…" at bounding box center [188, 197] width 288 height 365
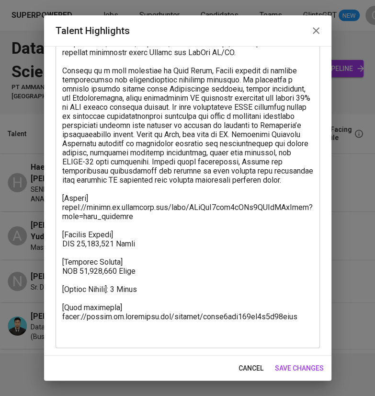
click at [312, 366] on span "save changes" at bounding box center [299, 368] width 49 height 12
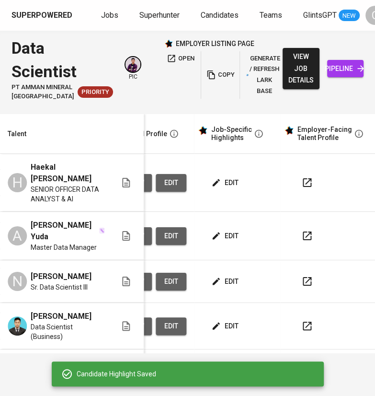
click at [227, 189] on span "edit" at bounding box center [225, 183] width 25 height 12
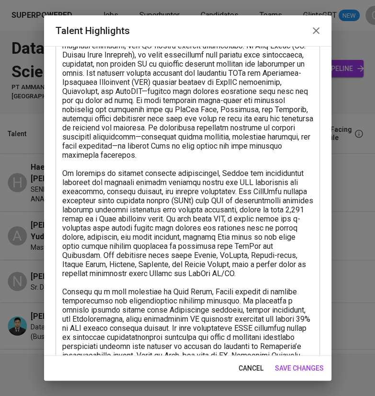
scroll to position [92, 0]
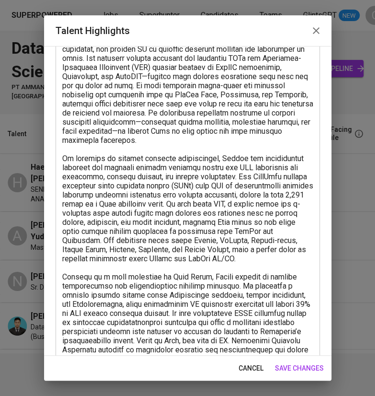
click at [185, 231] on textarea at bounding box center [187, 281] width 251 height 528
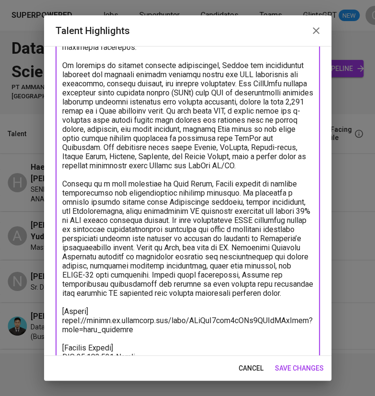
scroll to position [0, 0]
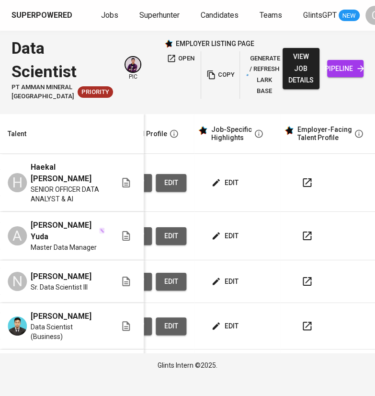
click at [231, 189] on span "edit" at bounding box center [225, 183] width 25 height 12
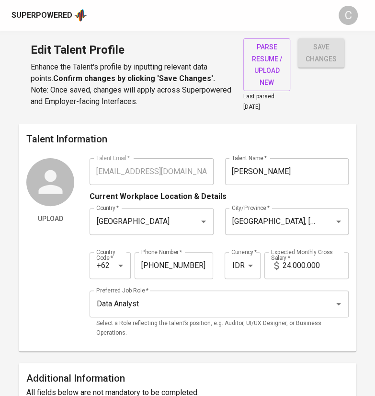
click at [48, 315] on div "Upload" at bounding box center [50, 250] width 48 height 185
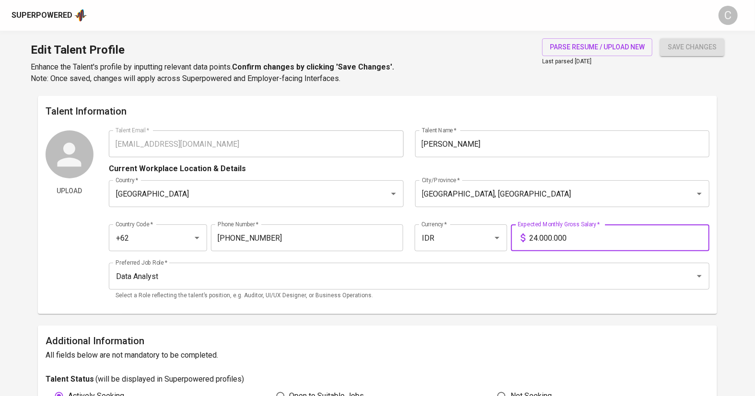
click at [375, 235] on input "24.000.000" at bounding box center [619, 237] width 180 height 27
type input "25.000.000"
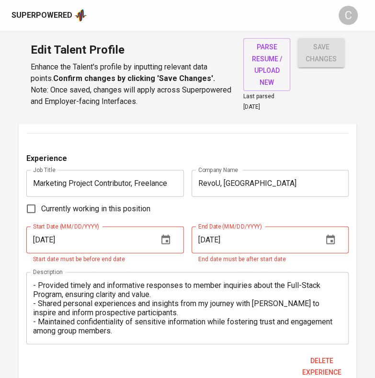
scroll to position [1069, 0]
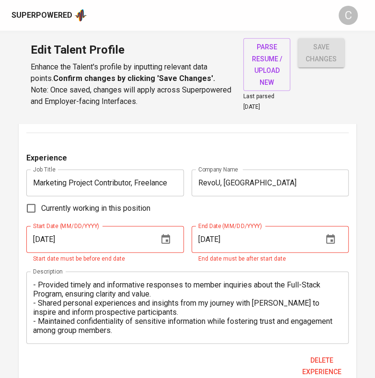
click at [332, 238] on icon "button" at bounding box center [330, 239] width 9 height 10
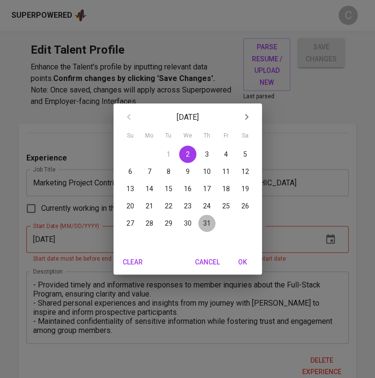
click at [206, 220] on p "31" at bounding box center [207, 224] width 8 height 10
type input "[DATE]"
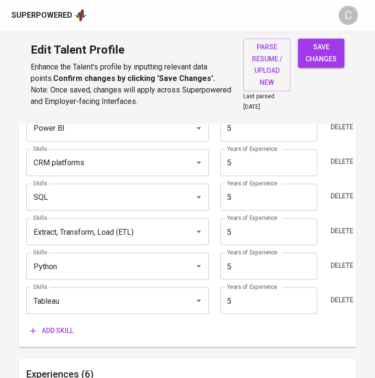
scroll to position [589, 0]
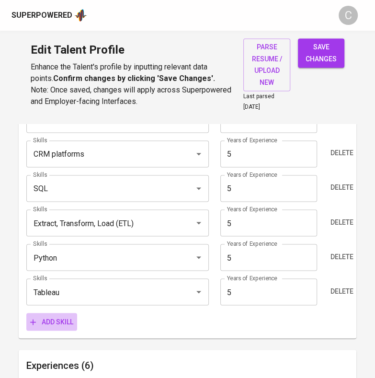
click at [58, 321] on span "Add skill" at bounding box center [51, 322] width 43 height 12
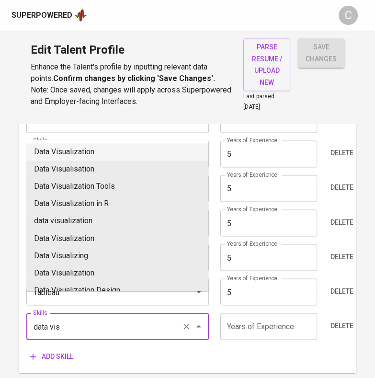
click at [56, 150] on li "Data Visualization" at bounding box center [117, 151] width 182 height 17
type input "Data Visualization"
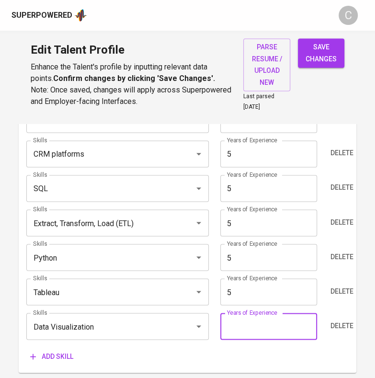
click at [257, 330] on input "number" at bounding box center [268, 326] width 97 height 27
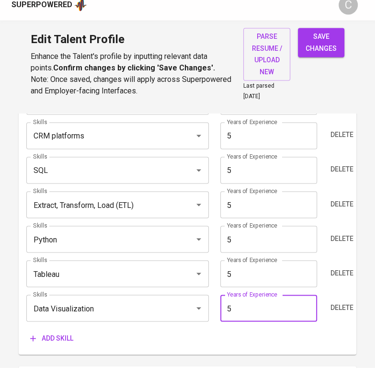
scroll to position [596, 0]
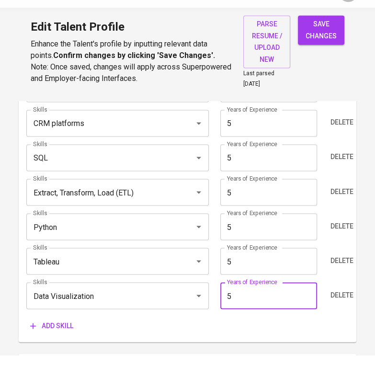
type input "5"
drag, startPoint x: 319, startPoint y: 60, endPoint x: 320, endPoint y: 42, distance: 18.3
click at [319, 36] on div "Edit Talent Profile Enhance the Talent's profile by inputting relevant data poi…" at bounding box center [187, 77] width 375 height 93
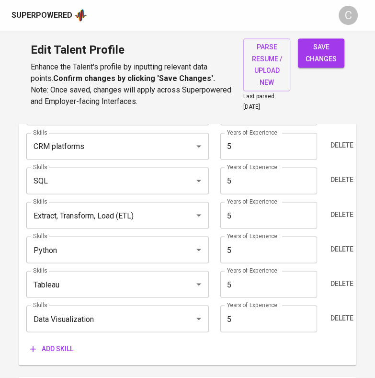
click at [328, 61] on span "save changes" at bounding box center [321, 52] width 31 height 23
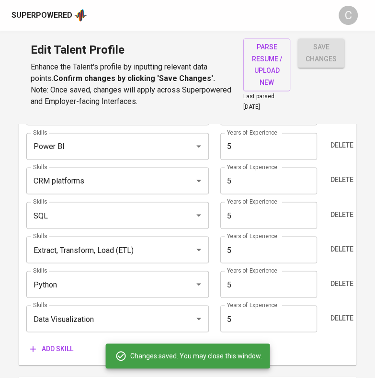
type input "Data Visualization"
type input "Google Analytics"
type input "Power BI"
type input "CRM platforms"
type input "SQL"
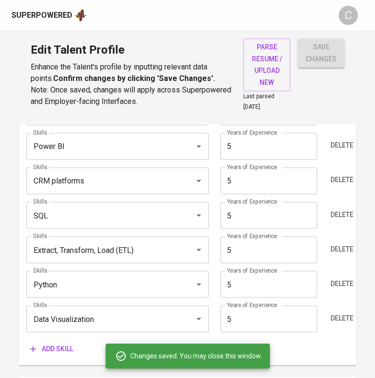
type input "Extract, Transform, Load (ETL)"
type input "Python"
type input "Tableau"
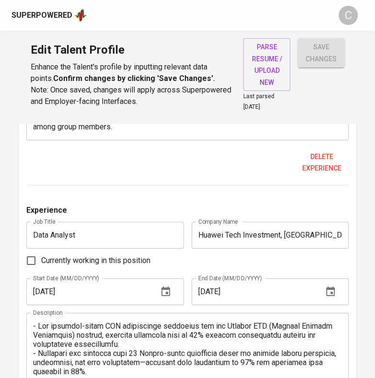
scroll to position [1299, 0]
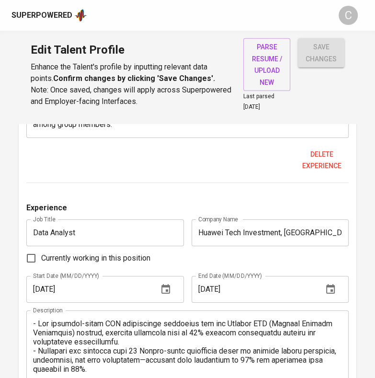
click at [334, 284] on icon "button" at bounding box center [330, 289] width 9 height 10
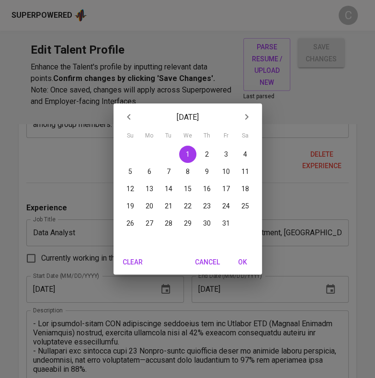
click at [228, 221] on p "31" at bounding box center [226, 224] width 8 height 10
type input "[DATE]"
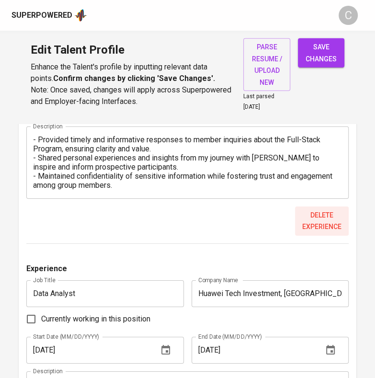
scroll to position [1237, 0]
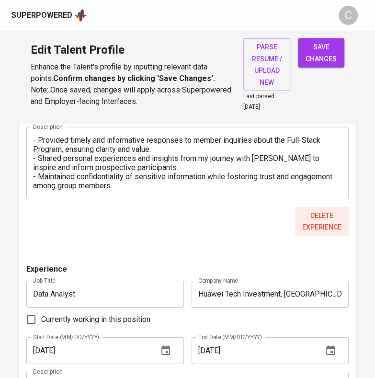
click at [316, 221] on span "Delete experience" at bounding box center [322, 221] width 46 height 23
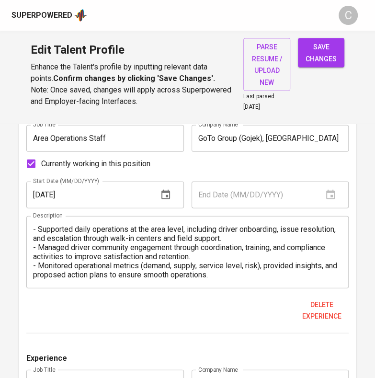
scroll to position [915, 0]
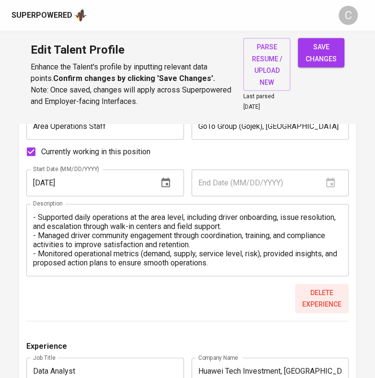
click at [317, 290] on span "Delete experience" at bounding box center [322, 298] width 46 height 23
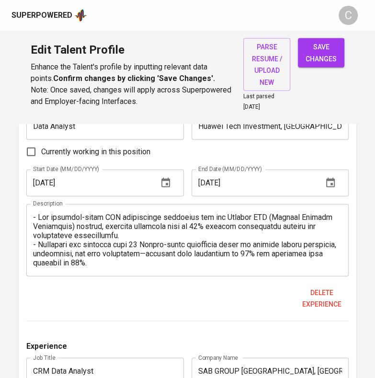
scroll to position [885, 0]
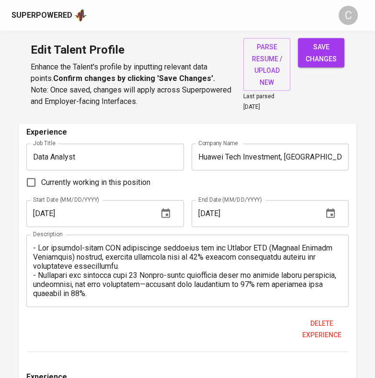
click at [304, 50] on button "save changes" at bounding box center [321, 52] width 46 height 29
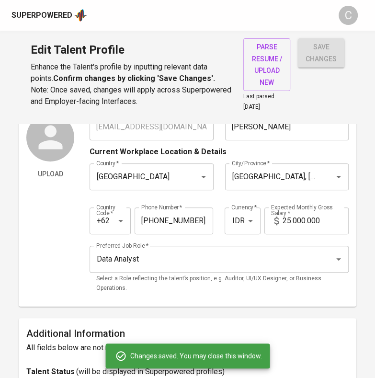
scroll to position [0, 0]
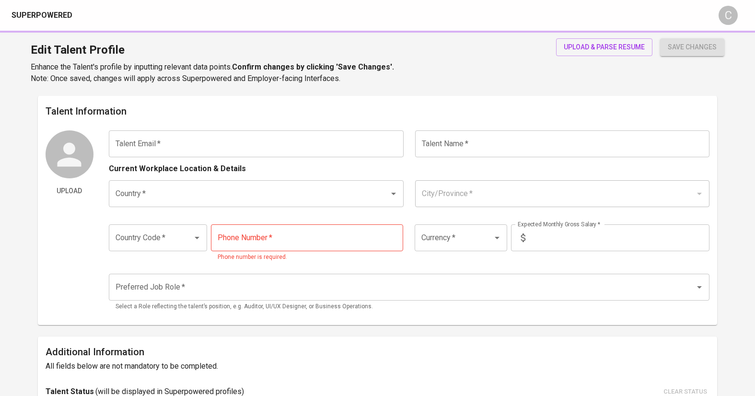
type input "[EMAIL_ADDRESS][DOMAIN_NAME]"
type input "[PERSON_NAME]"
type input "[GEOGRAPHIC_DATA]"
type input "[GEOGRAPHIC_DATA], [GEOGRAPHIC_DATA]"
type input "+62"
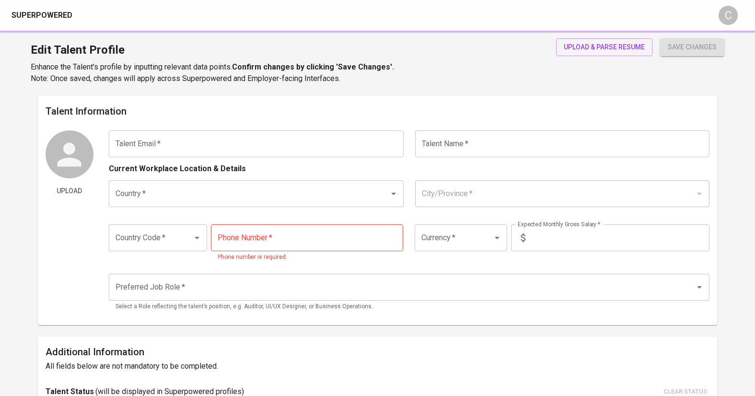
type input "[PHONE_NUMBER]"
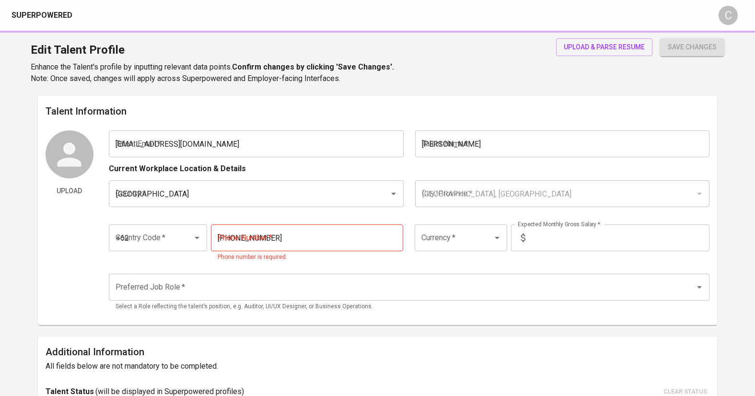
type input "IDR"
type input "Data Analyst"
radio input "true"
type input "5"
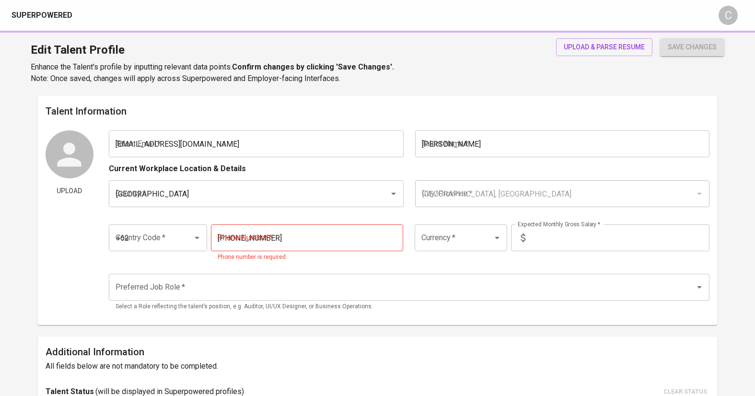
type input "1 Month"
type input "[URL][DOMAIN_NAME][PERSON_NAME]"
type input "[URL][DOMAIN_NAME][DOMAIN_NAME]"
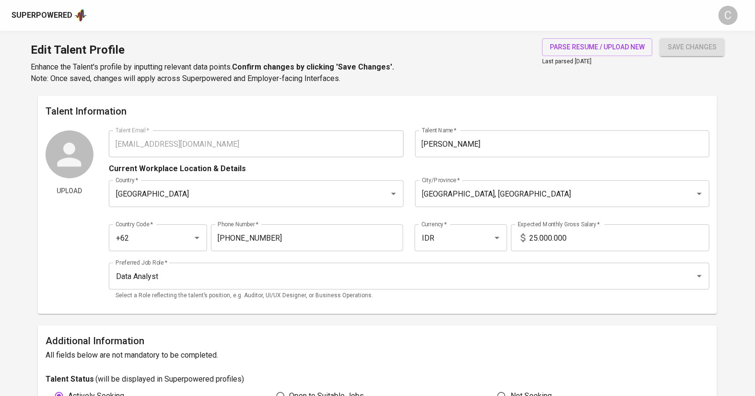
click at [536, 241] on input "25.000.000" at bounding box center [619, 237] width 180 height 27
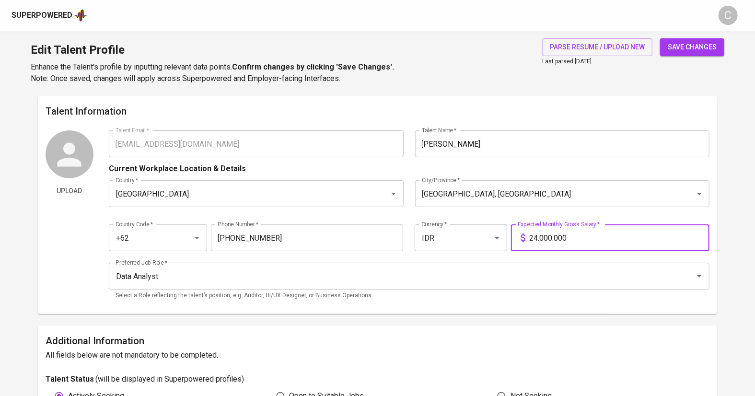
type input "24.000.000"
click at [707, 47] on span "save changes" at bounding box center [692, 47] width 49 height 12
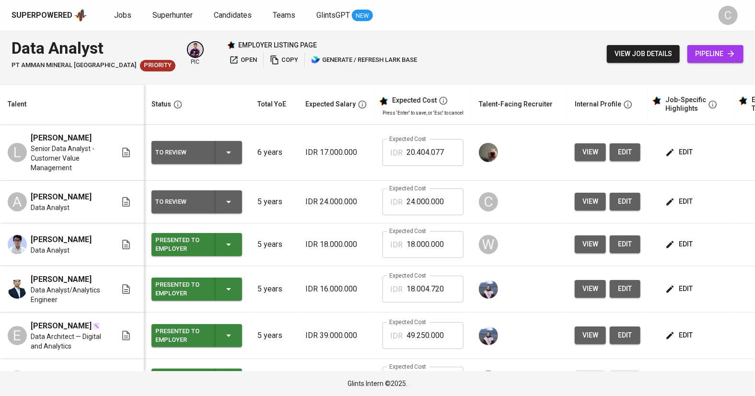
click at [677, 201] on span "edit" at bounding box center [679, 202] width 25 height 12
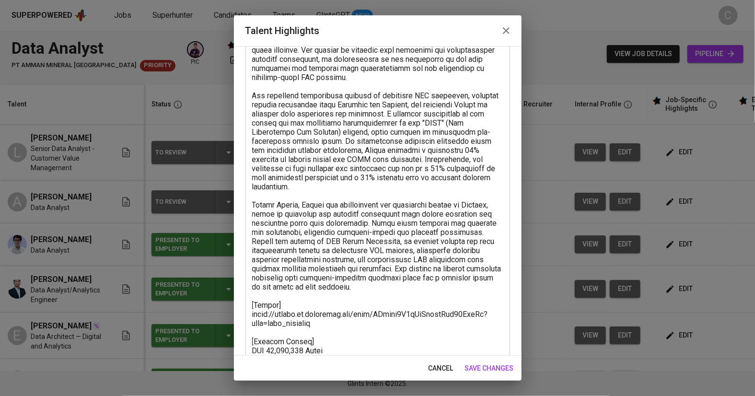
scroll to position [197, 0]
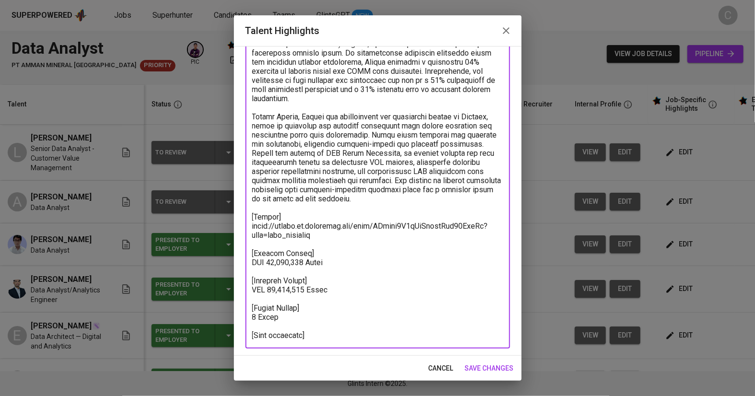
drag, startPoint x: 305, startPoint y: 280, endPoint x: 266, endPoint y: 276, distance: 39.1
click at [266, 276] on textarea at bounding box center [377, 126] width 251 height 428
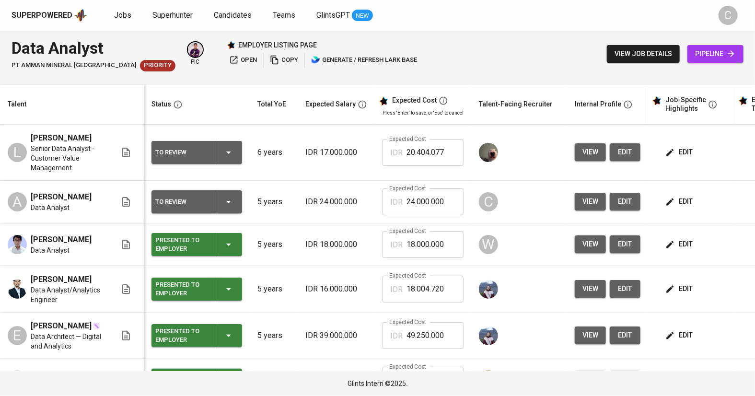
click at [676, 200] on span "edit" at bounding box center [679, 202] width 25 height 12
drag, startPoint x: 445, startPoint y: 200, endPoint x: 302, endPoint y: 203, distance: 143.3
click at [302, 203] on tr "A [PERSON_NAME] Data Analyst To Review 5 years IDR 24.000.000 Expected Cost IDR…" at bounding box center [415, 202] width 830 height 43
paste input "30"
type input "30.000.000"
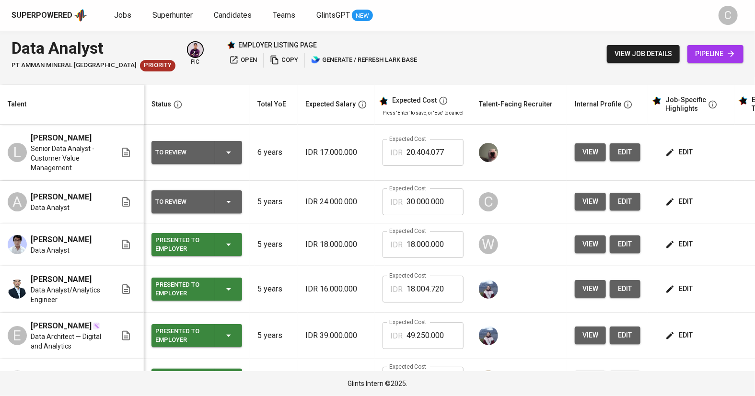
click at [0, 143] on td "[PERSON_NAME] Senior Data Analyst - Customer Value Management" at bounding box center [72, 153] width 144 height 56
